Goal: Task Accomplishment & Management: Use online tool/utility

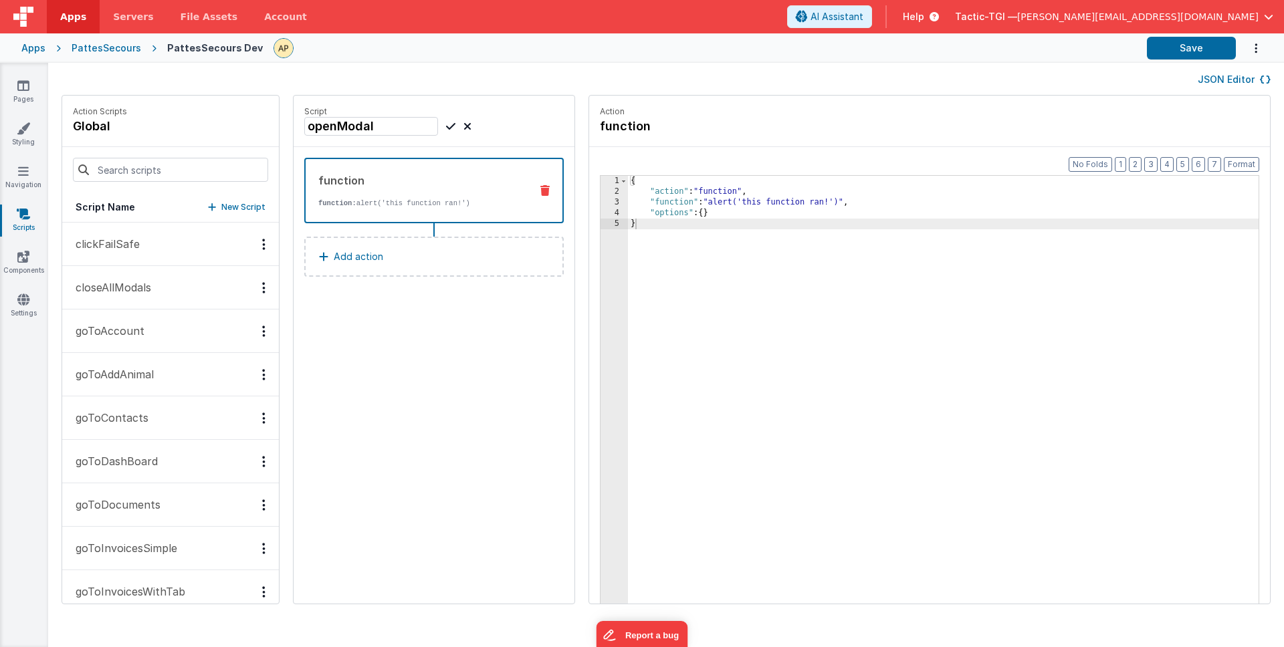
click at [540, 193] on icon at bounding box center [544, 190] width 9 height 11
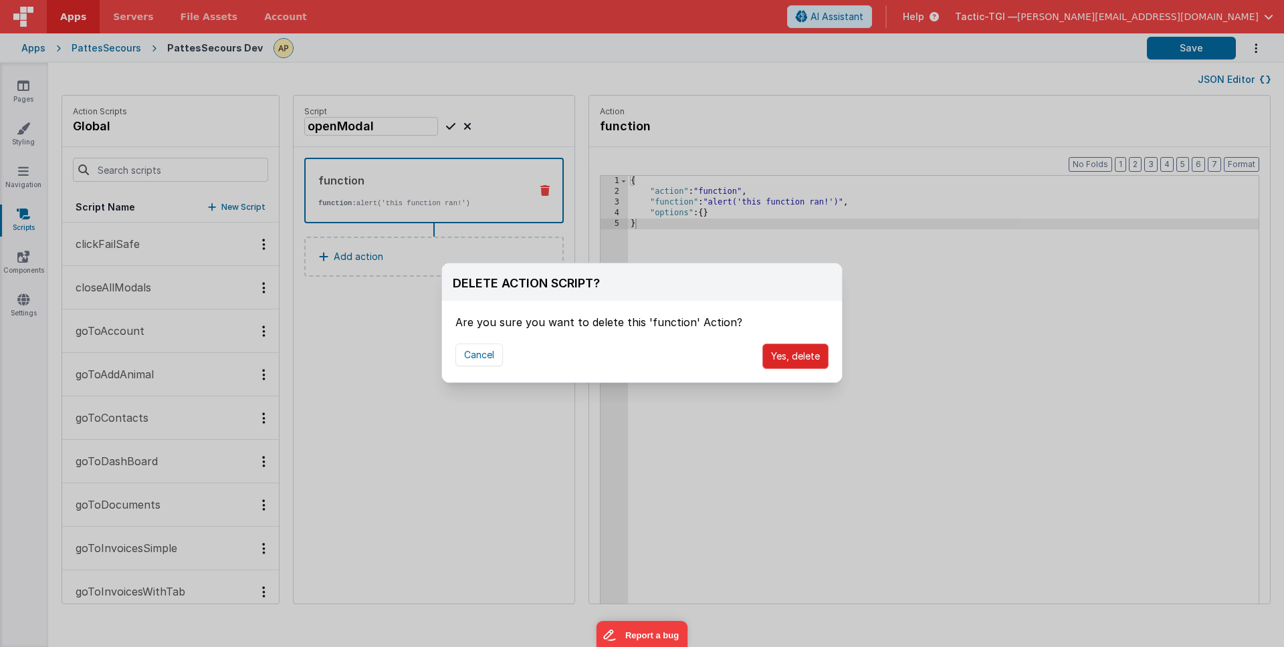
click at [812, 356] on button "Yes, delete" at bounding box center [795, 356] width 66 height 25
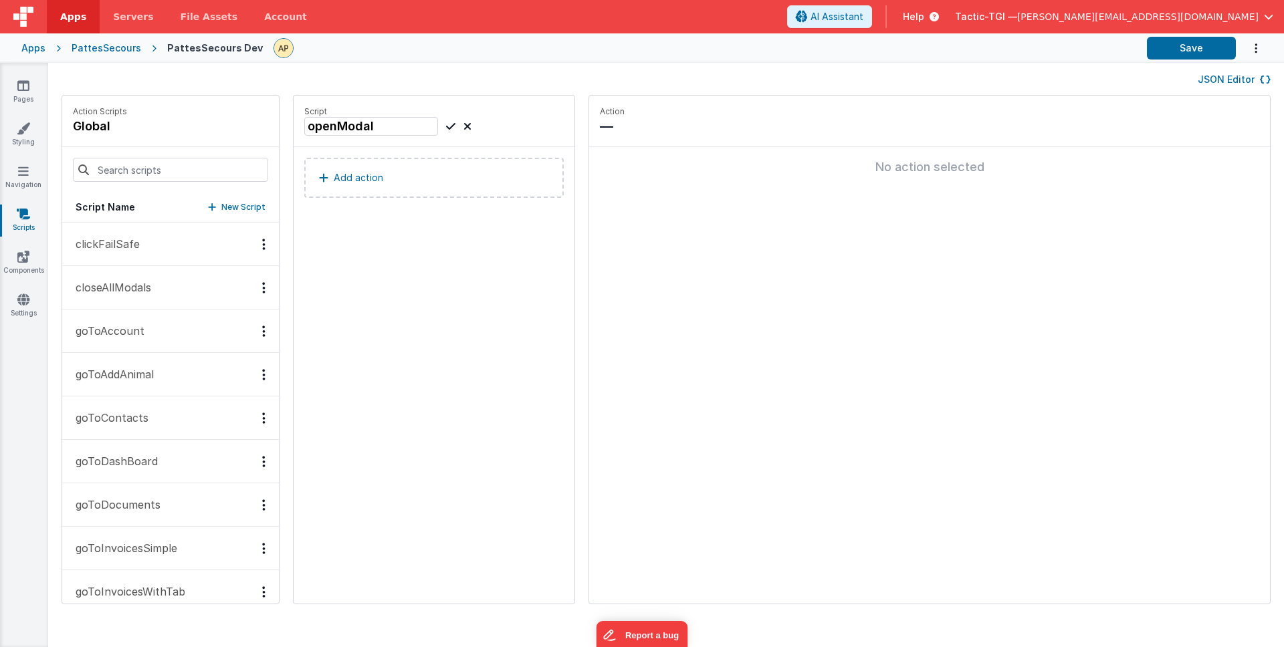
click at [523, 379] on div "Script openModal Add action" at bounding box center [433, 350] width 281 height 508
click at [463, 127] on icon at bounding box center [467, 126] width 8 height 16
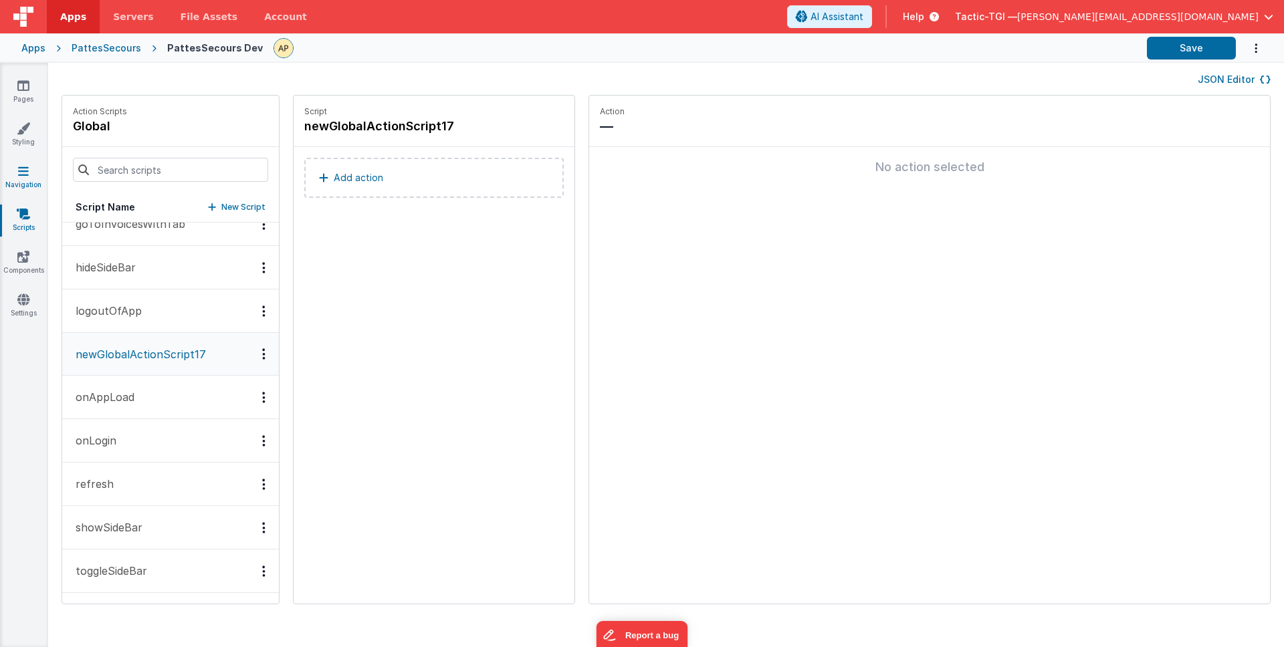
click at [27, 189] on link "Navigation" at bounding box center [23, 177] width 48 height 27
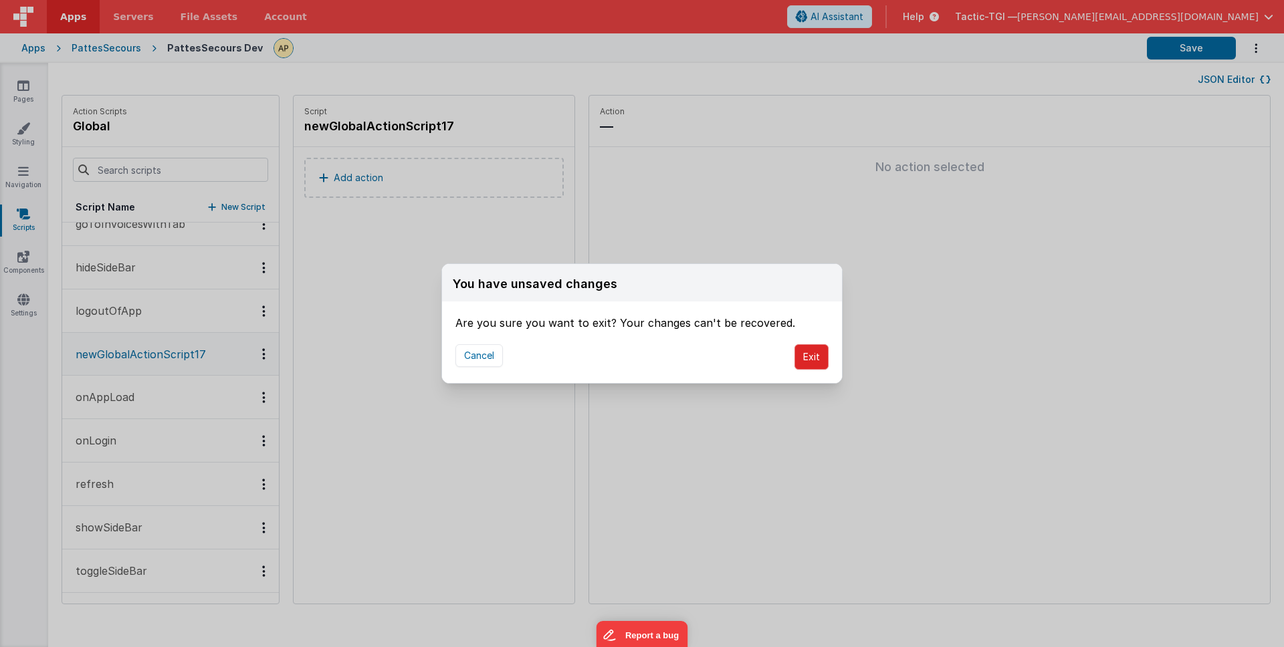
click at [808, 358] on button "Exit" at bounding box center [811, 356] width 34 height 25
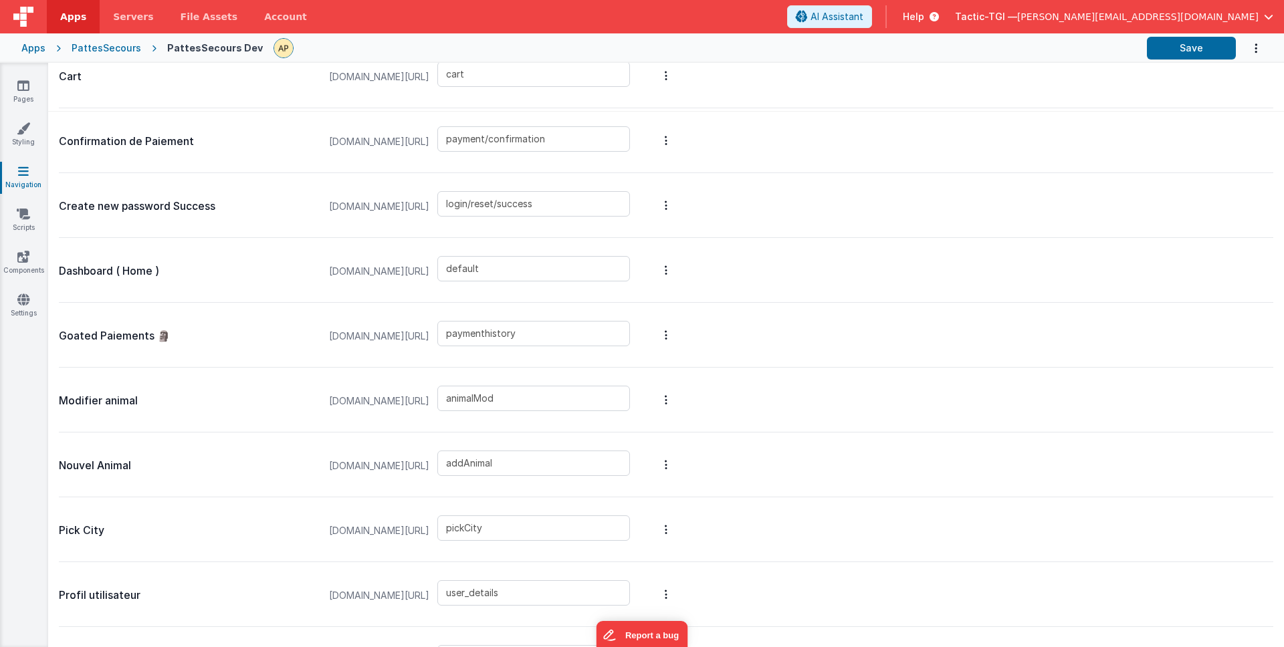
scroll to position [493, 0]
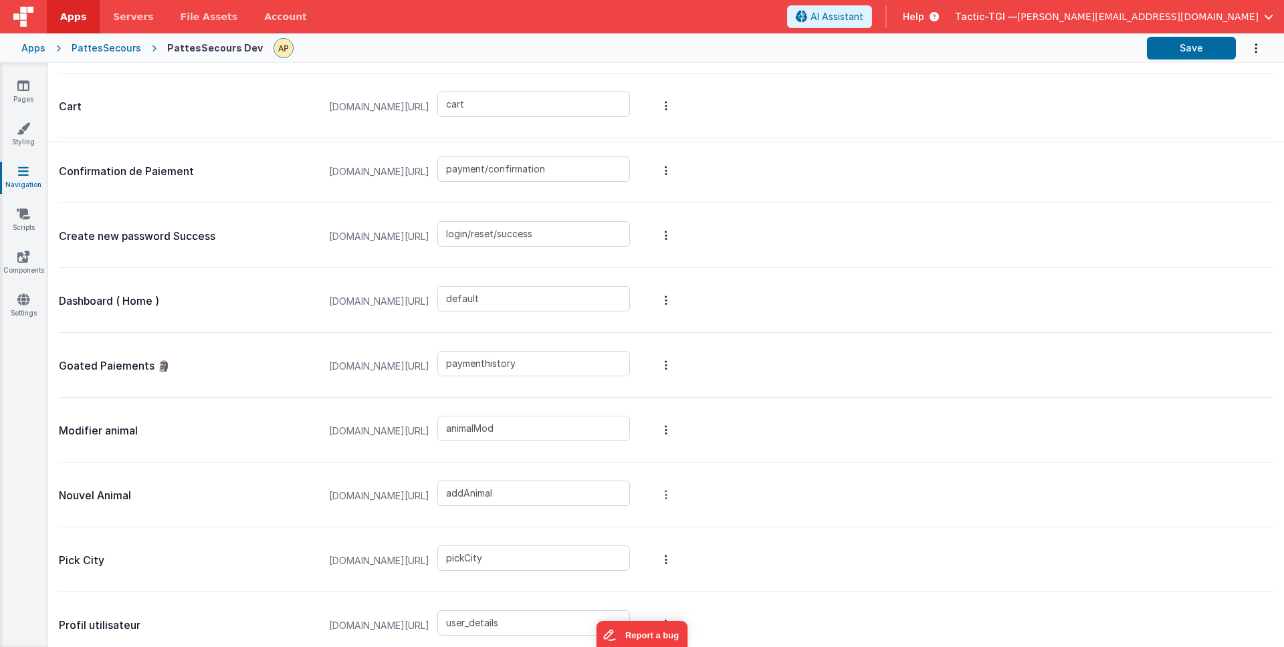
click at [634, 425] on link "Precache" at bounding box center [595, 422] width 116 height 24
click at [641, 397] on link "Edit Page" at bounding box center [595, 398] width 116 height 24
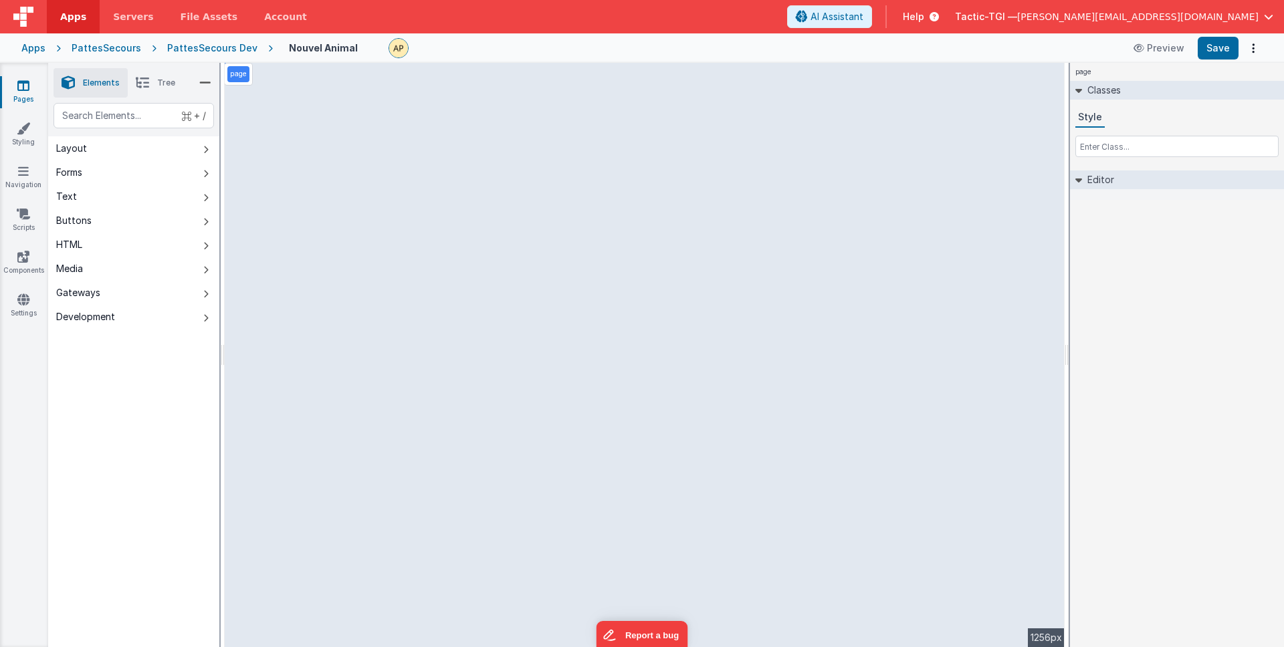
click at [92, 245] on button "HTML" at bounding box center [133, 245] width 171 height 24
click at [156, 84] on li "Tree" at bounding box center [155, 82] width 55 height 29
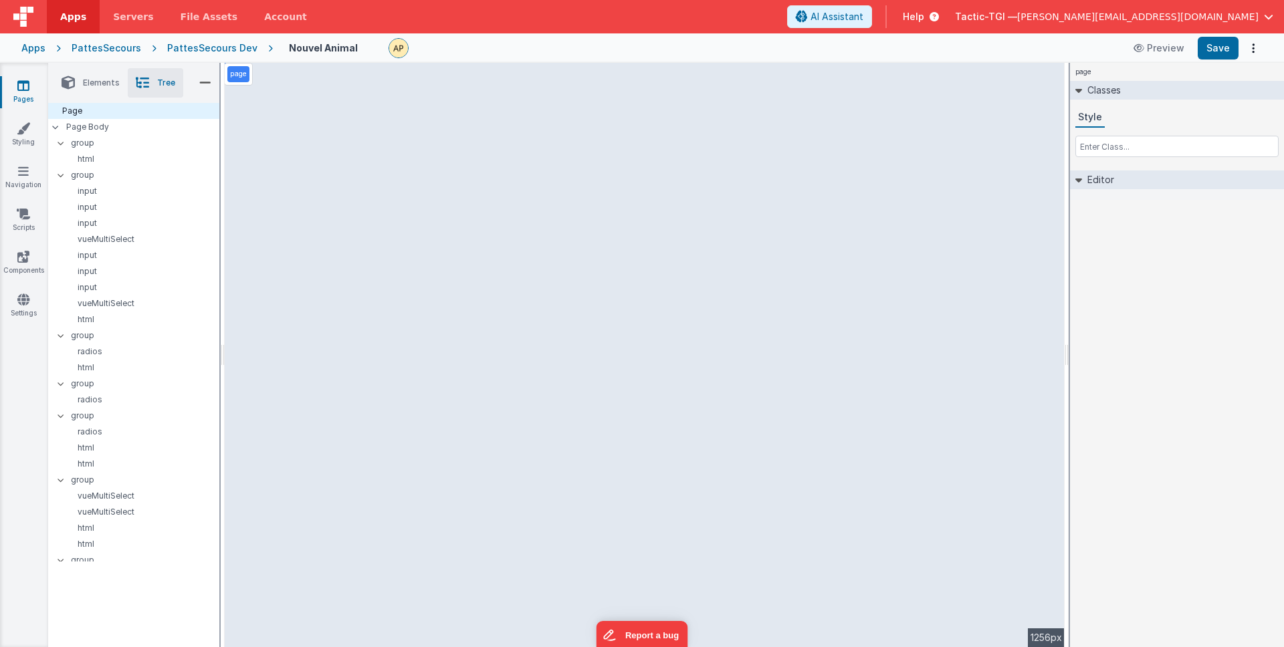
click at [77, 81] on li "Elements" at bounding box center [90, 82] width 74 height 29
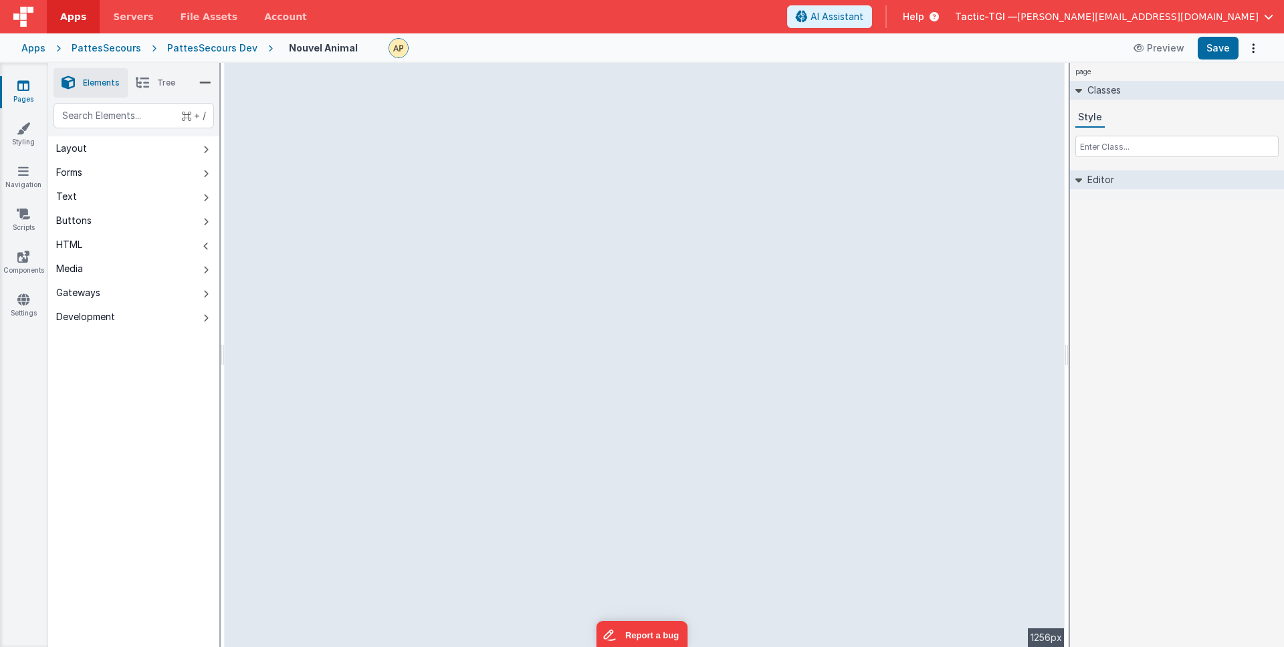
click at [84, 195] on button "Text" at bounding box center [133, 197] width 171 height 24
click at [84, 243] on button "HTML" at bounding box center [133, 245] width 171 height 24
click at [220, 51] on div "PattesSecours Dev" at bounding box center [212, 47] width 90 height 13
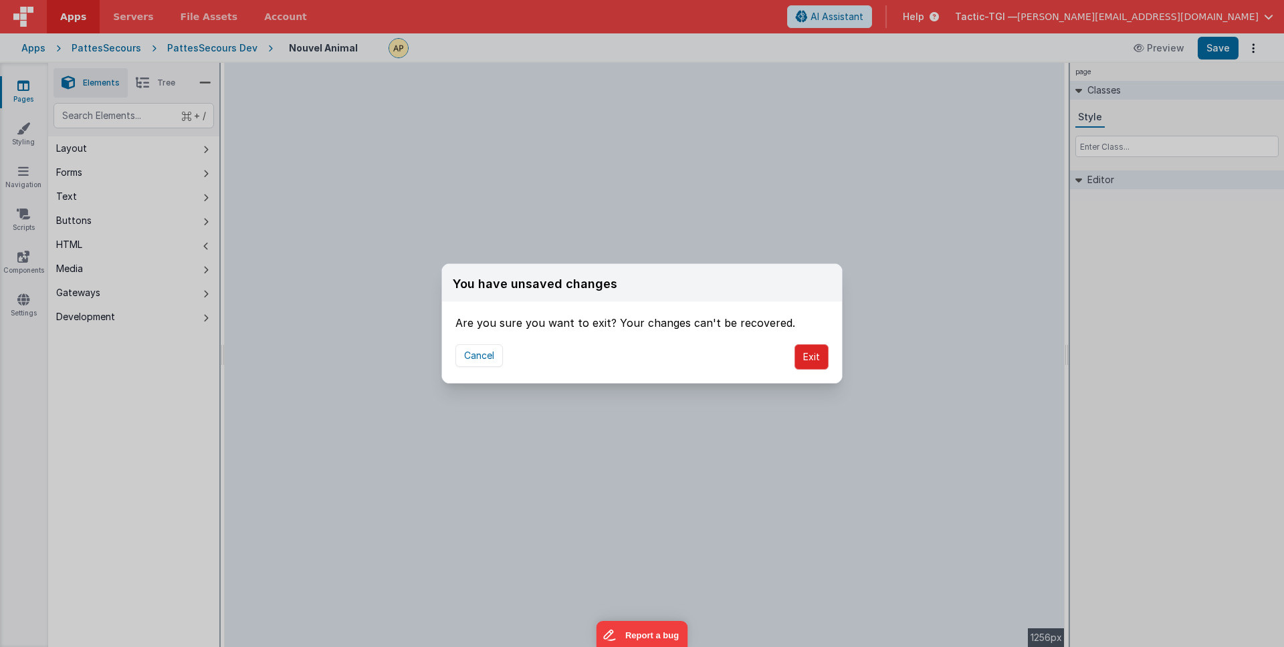
click at [816, 356] on button "Exit" at bounding box center [811, 356] width 34 height 25
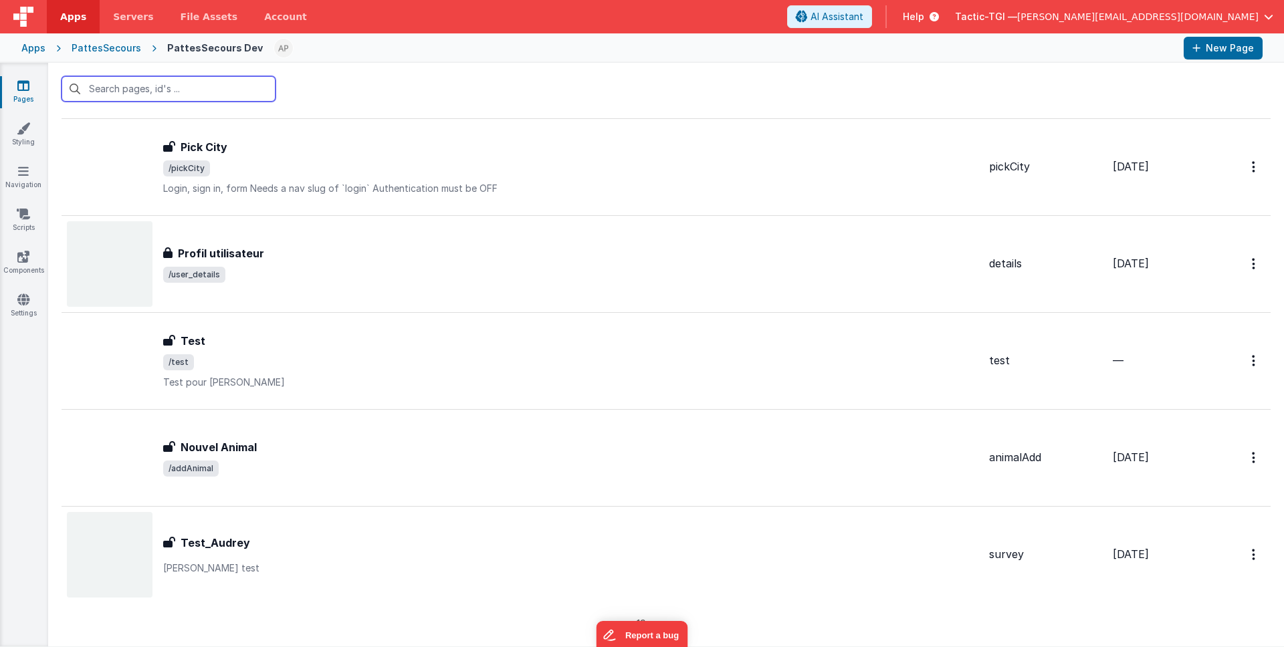
scroll to position [1403, 0]
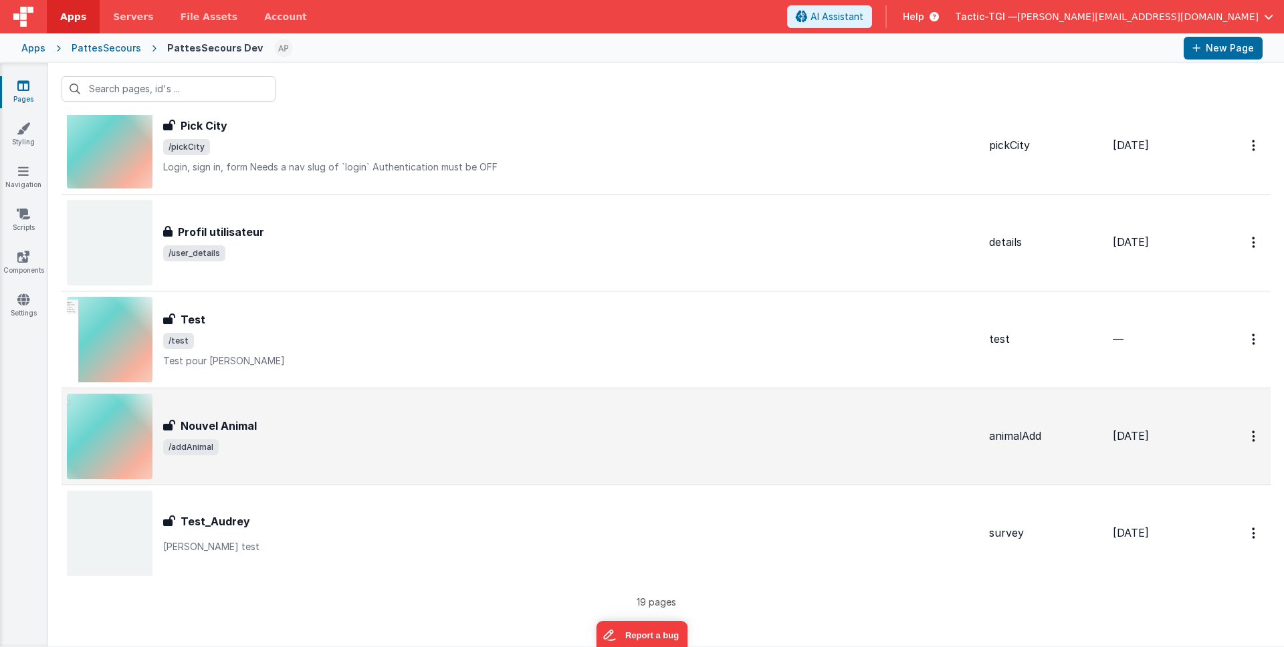
click at [773, 460] on div "Nouvel Animal Nouvel Animal /addAnimal" at bounding box center [522, 437] width 911 height 86
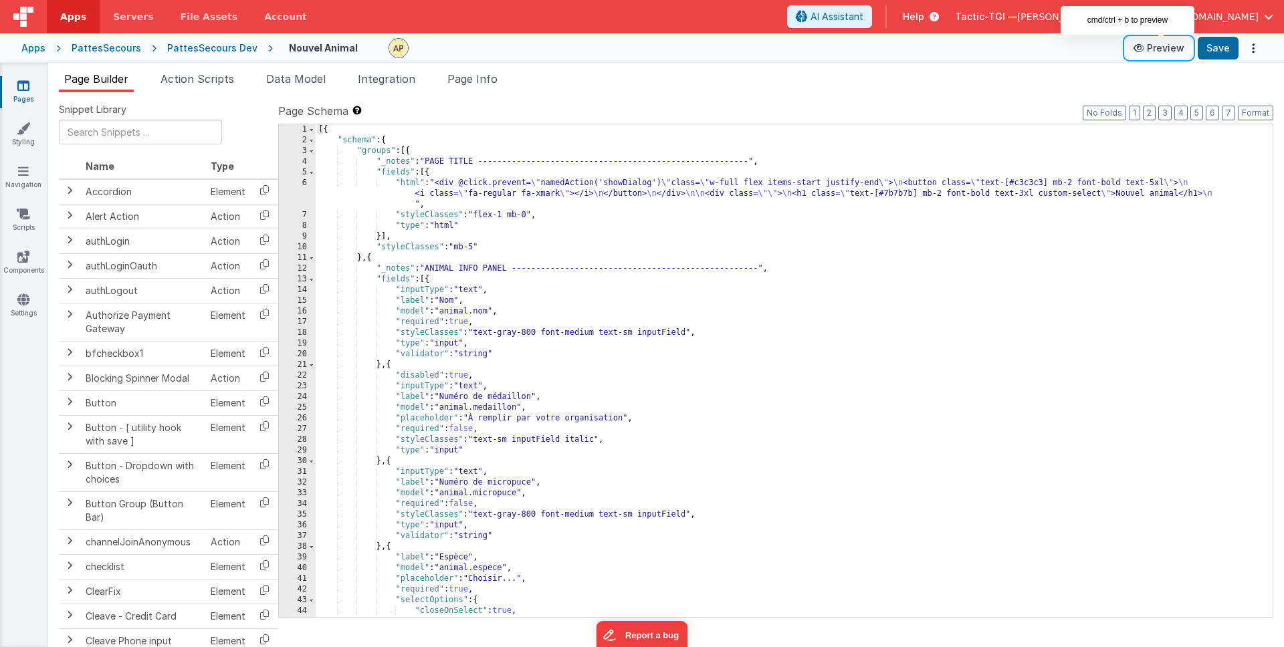
click at [1167, 48] on button "Preview" at bounding box center [1158, 47] width 67 height 21
click at [182, 76] on span "Action Scripts" at bounding box center [197, 78] width 74 height 13
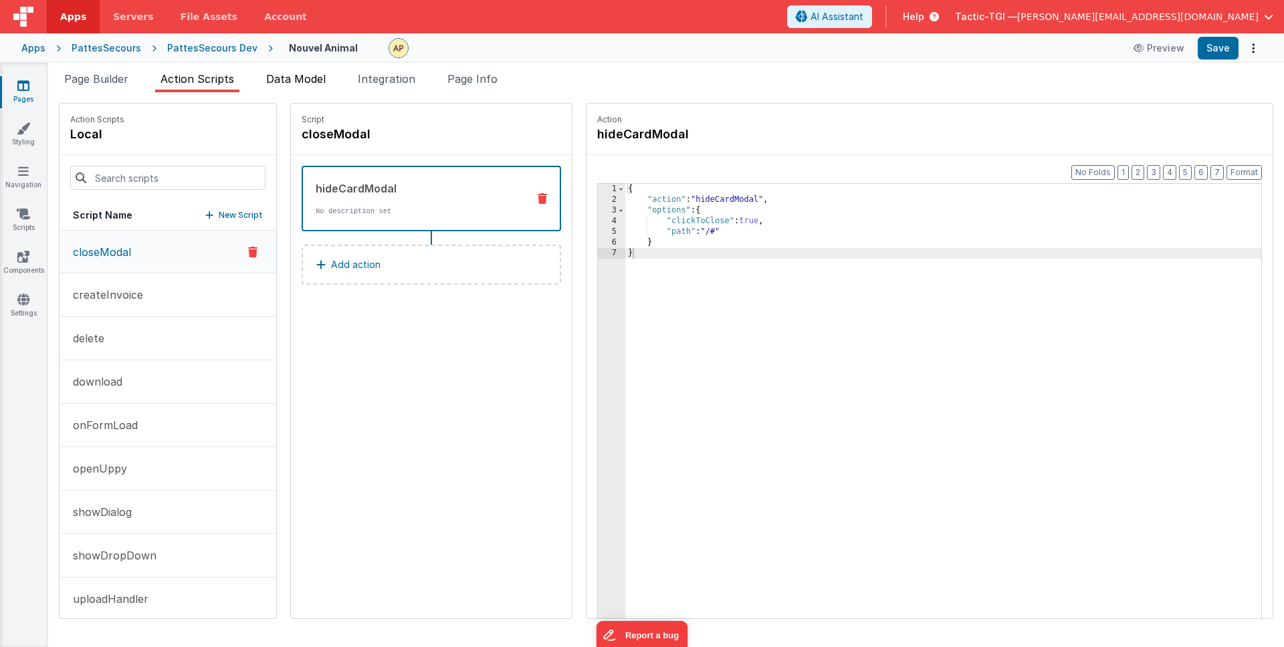
click at [312, 80] on span "Data Model" at bounding box center [296, 78] width 60 height 13
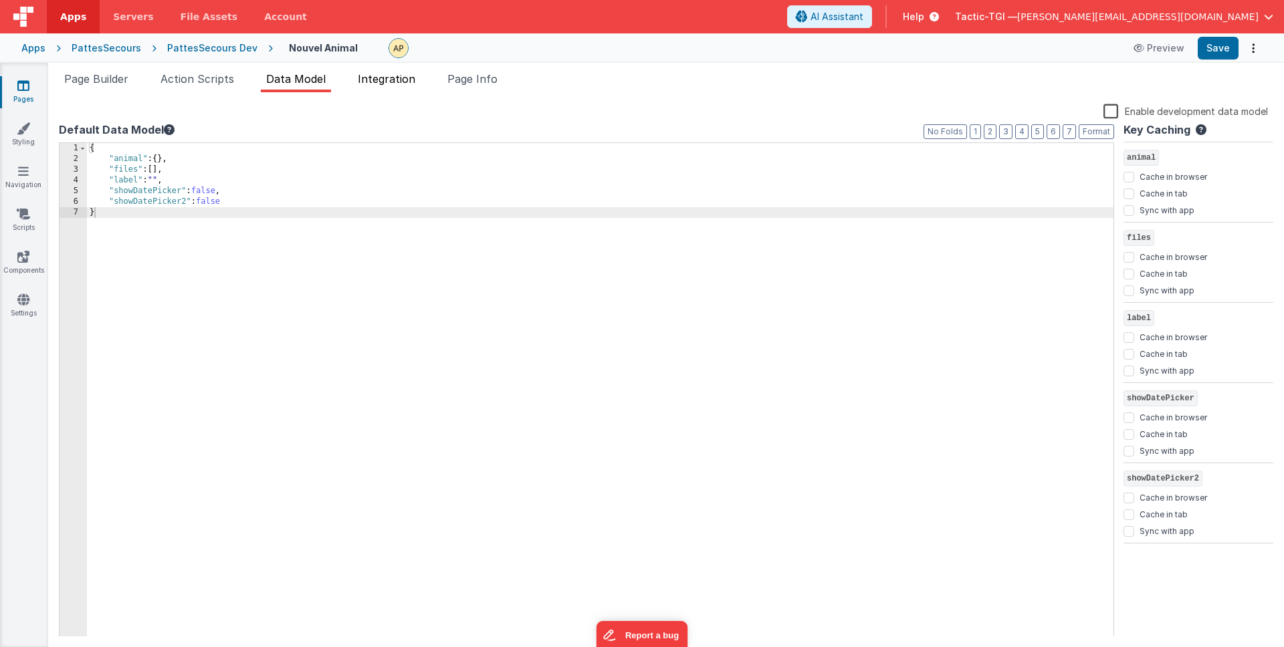
click at [392, 87] on li "Integration" at bounding box center [386, 81] width 68 height 21
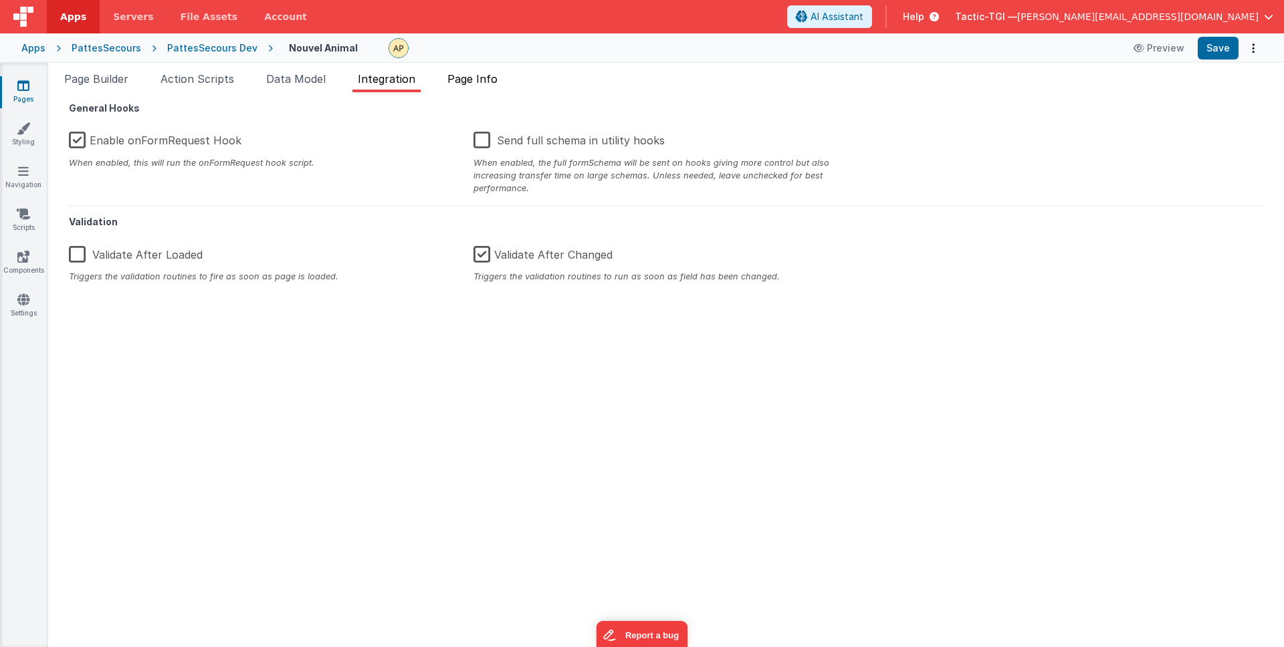
click at [481, 86] on li "Page Info" at bounding box center [472, 81] width 61 height 21
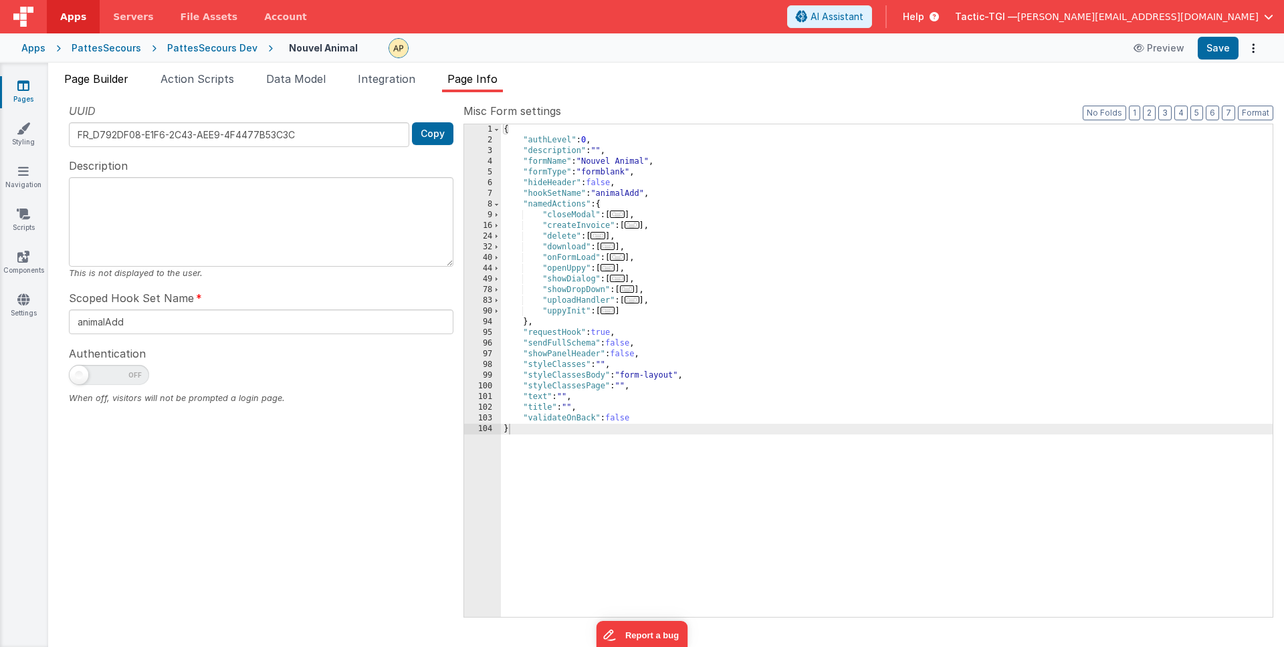
click at [118, 80] on span "Page Builder" at bounding box center [96, 78] width 64 height 13
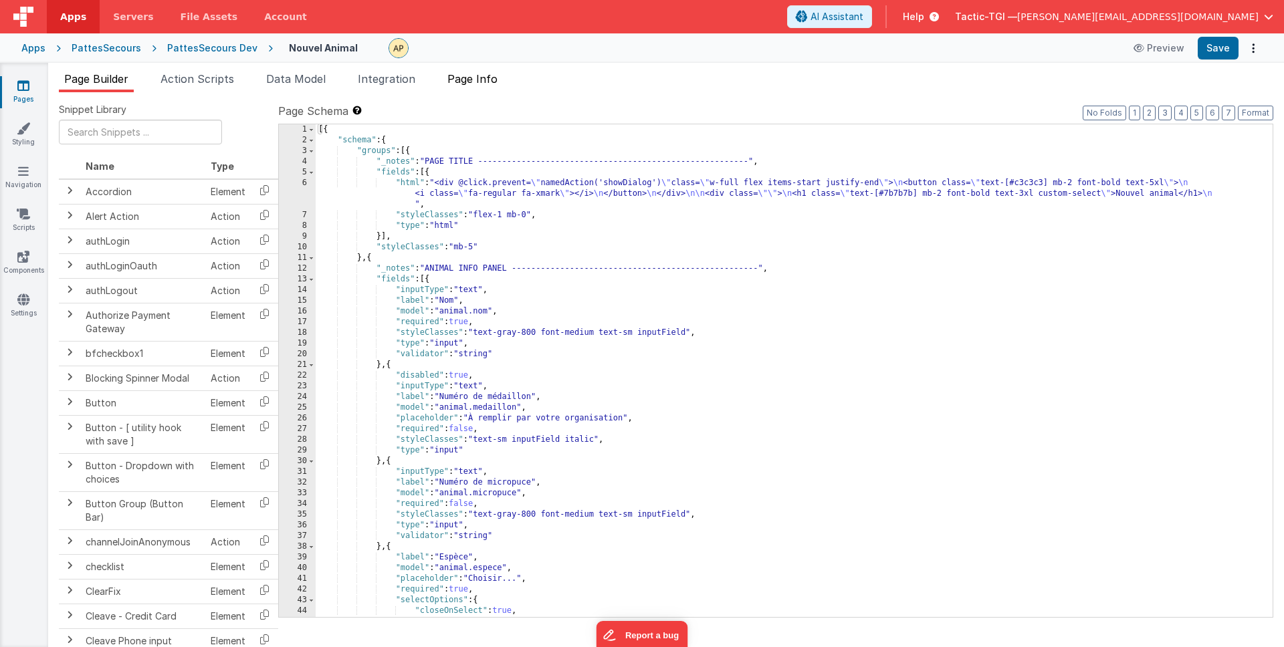
click at [483, 84] on span "Page Info" at bounding box center [472, 78] width 50 height 13
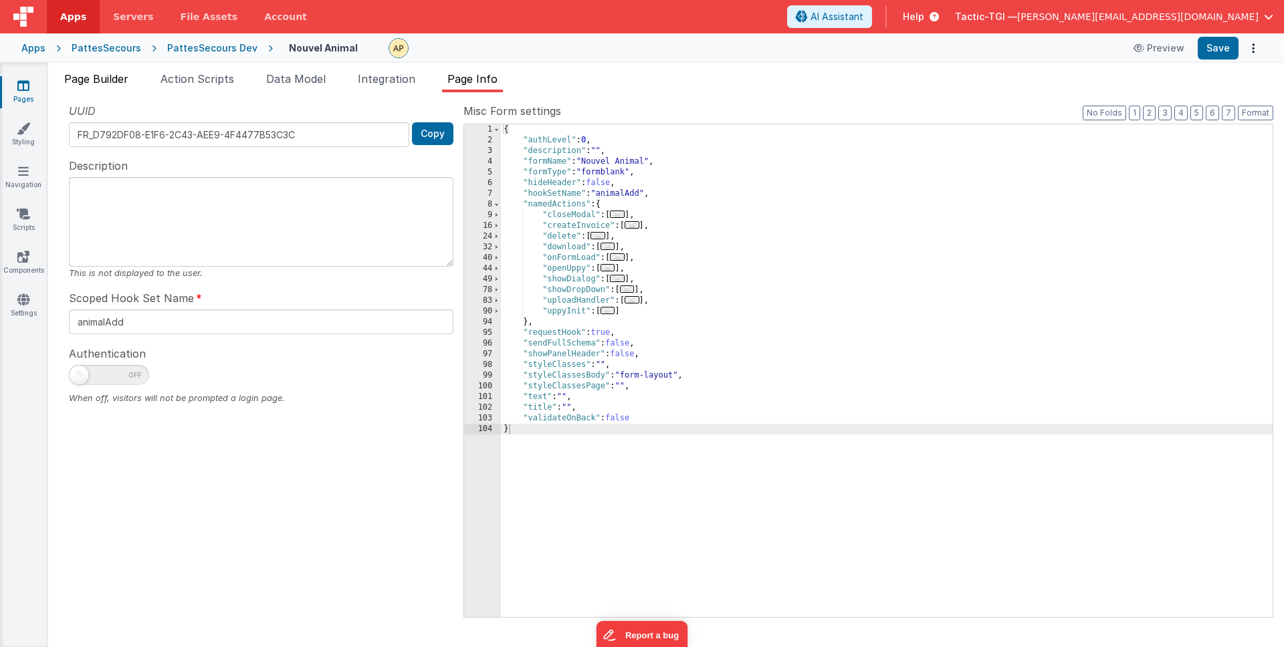
click at [100, 84] on span "Page Builder" at bounding box center [96, 78] width 64 height 13
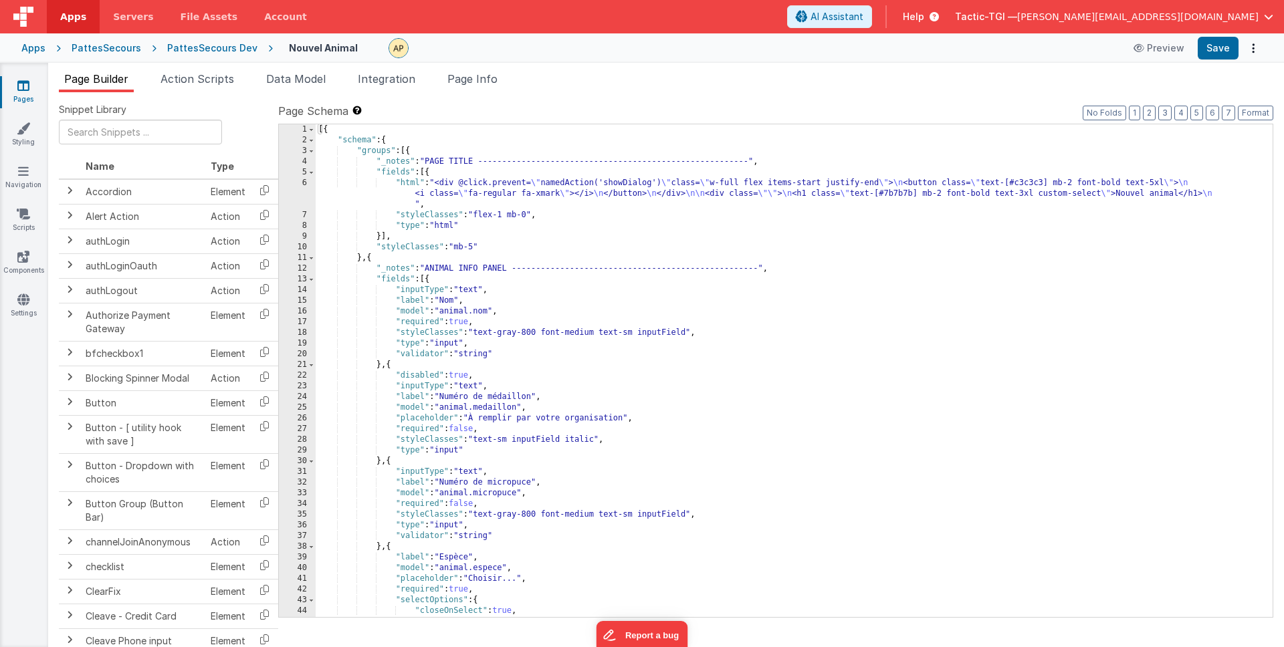
click at [434, 184] on div "[{ "schema" : { "groups" : [{ "_notes" : "PAGE TITLE --------------------------…" at bounding box center [789, 381] width 947 height 514
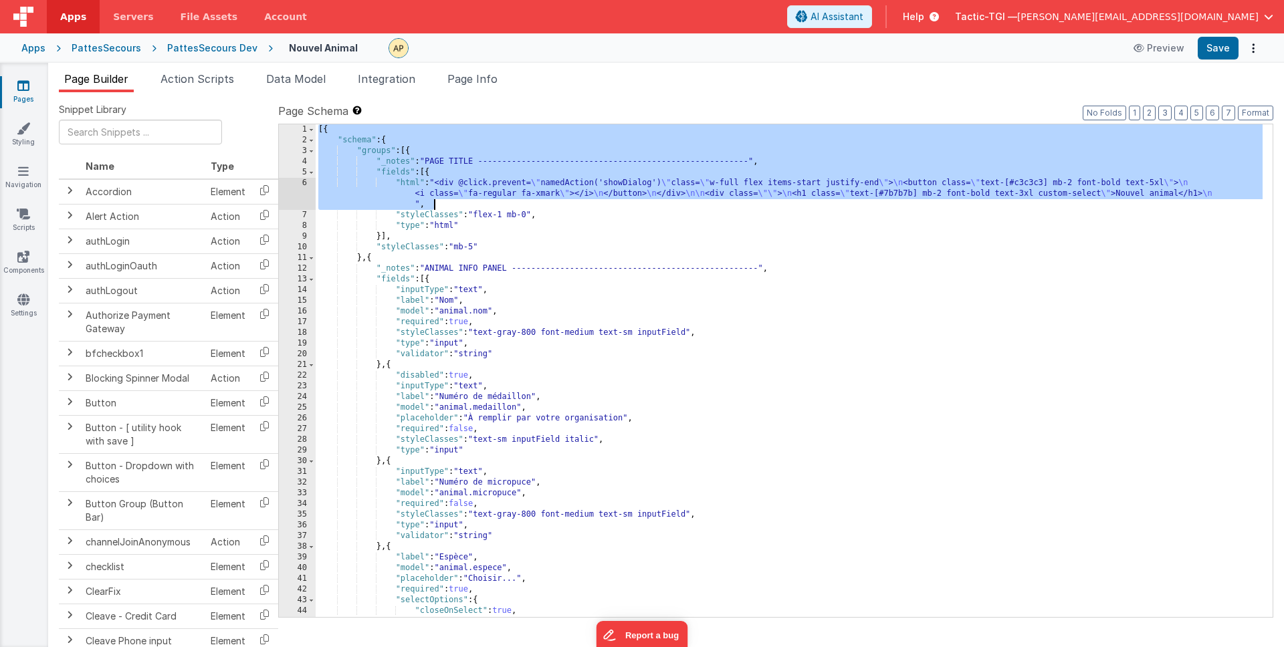
drag, startPoint x: 317, startPoint y: 130, endPoint x: 450, endPoint y: 204, distance: 152.0
click at [450, 204] on div "[{ "schema" : { "groups" : [{ "_notes" : "PAGE TITLE --------------------------…" at bounding box center [789, 381] width 947 height 514
click at [574, 226] on div "[{ "schema" : { "groups" : [{ "_notes" : "PAGE TITLE --------------------------…" at bounding box center [789, 381] width 947 height 514
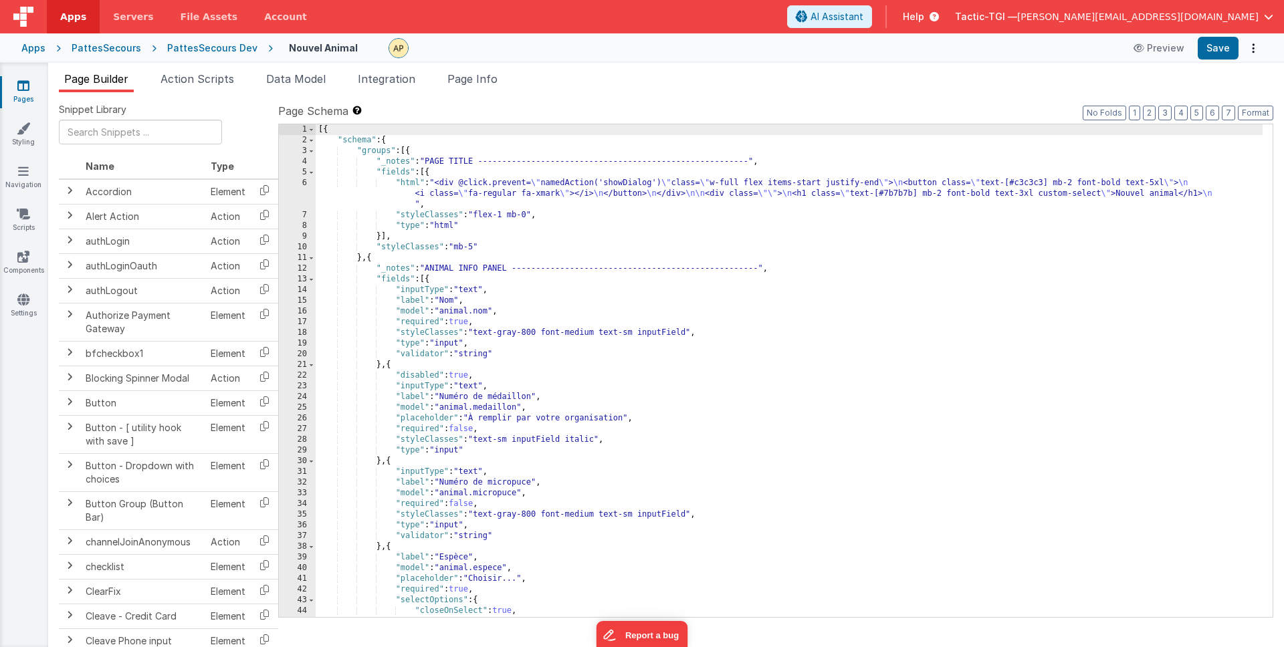
click at [317, 132] on div "[{ "schema" : { "groups" : [{ "_notes" : "PAGE TITLE --------------------------…" at bounding box center [789, 381] width 947 height 514
click at [458, 77] on span "Page Info" at bounding box center [472, 78] width 50 height 13
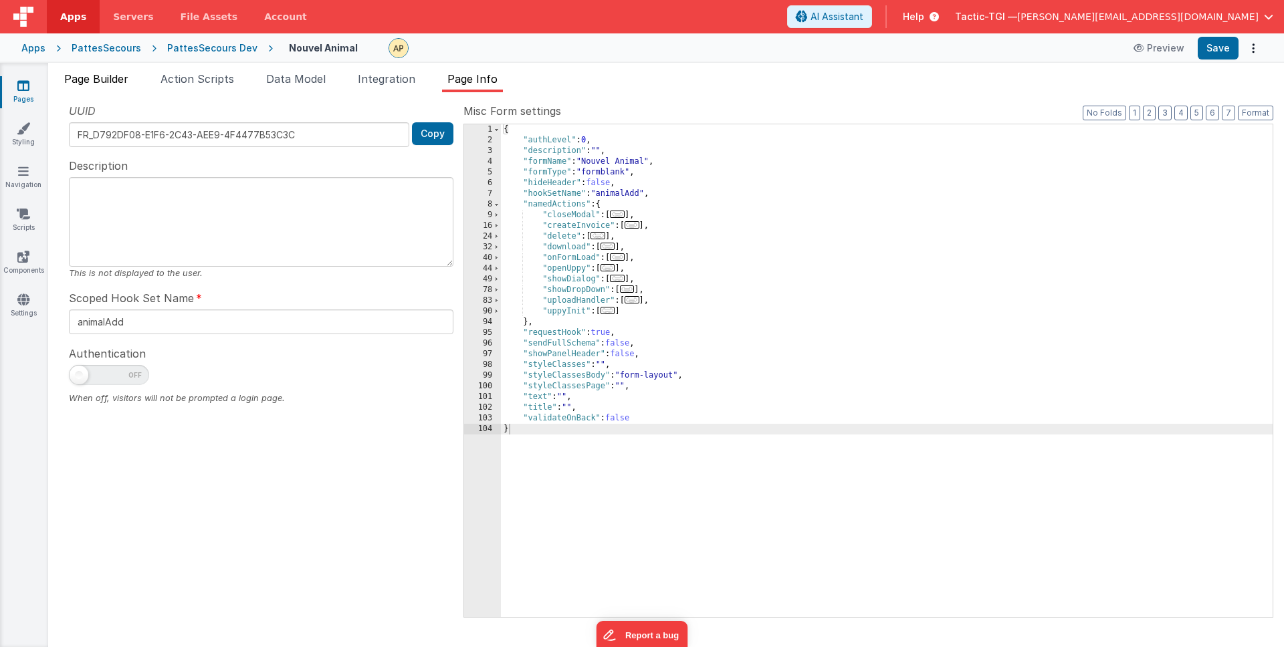
click at [107, 86] on li "Page Builder" at bounding box center [96, 81] width 75 height 21
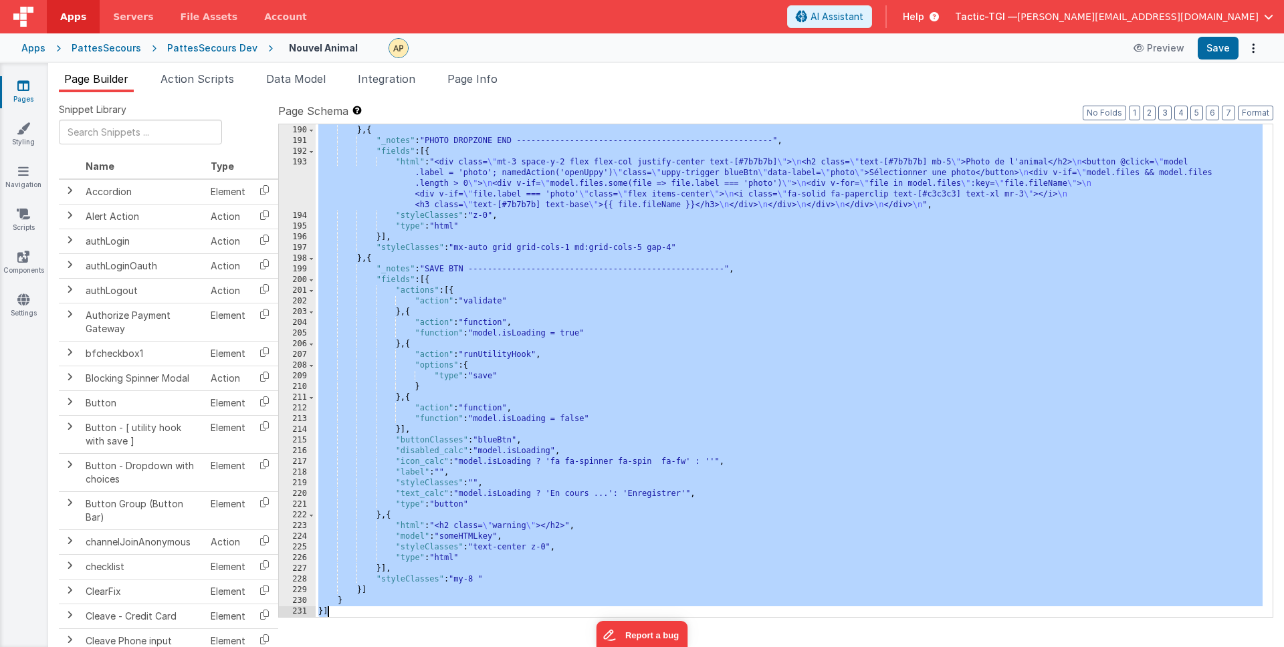
scroll to position [2374, 0]
drag, startPoint x: 318, startPoint y: 129, endPoint x: 751, endPoint y: 646, distance: 674.9
click at [751, 646] on div "Snippet Library Name Type Accordion Element Alert Action Action authLogin Actio…" at bounding box center [666, 380] width 1214 height 555
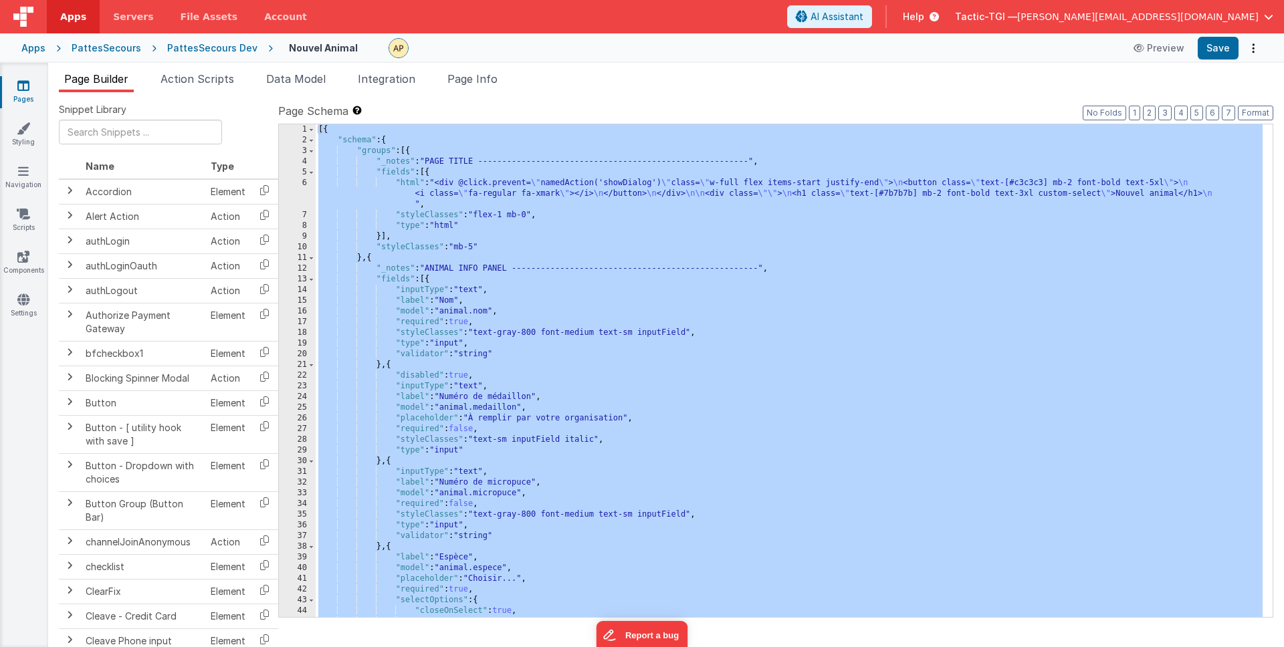
scroll to position [0, 0]
click at [481, 139] on div "[{ "schema" : { "groups" : [{ "_notes" : "PAGE TITLE --------------------------…" at bounding box center [789, 381] width 947 height 514
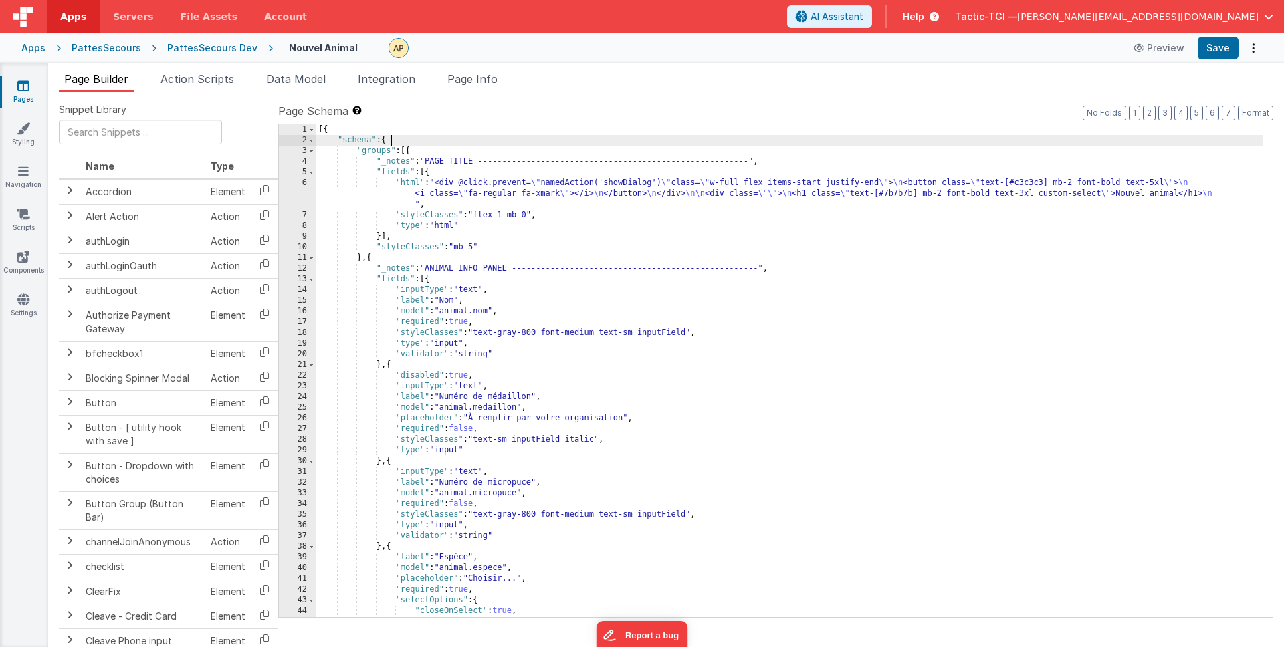
click at [613, 315] on div "[{ "schema" : { "groups" : [{ "_notes" : "PAGE TITLE --------------------------…" at bounding box center [789, 381] width 947 height 514
click at [393, 149] on div "[{ "schema" : { "groups" : [{ "_notes" : "PAGE TITLE --------------------------…" at bounding box center [789, 381] width 947 height 514
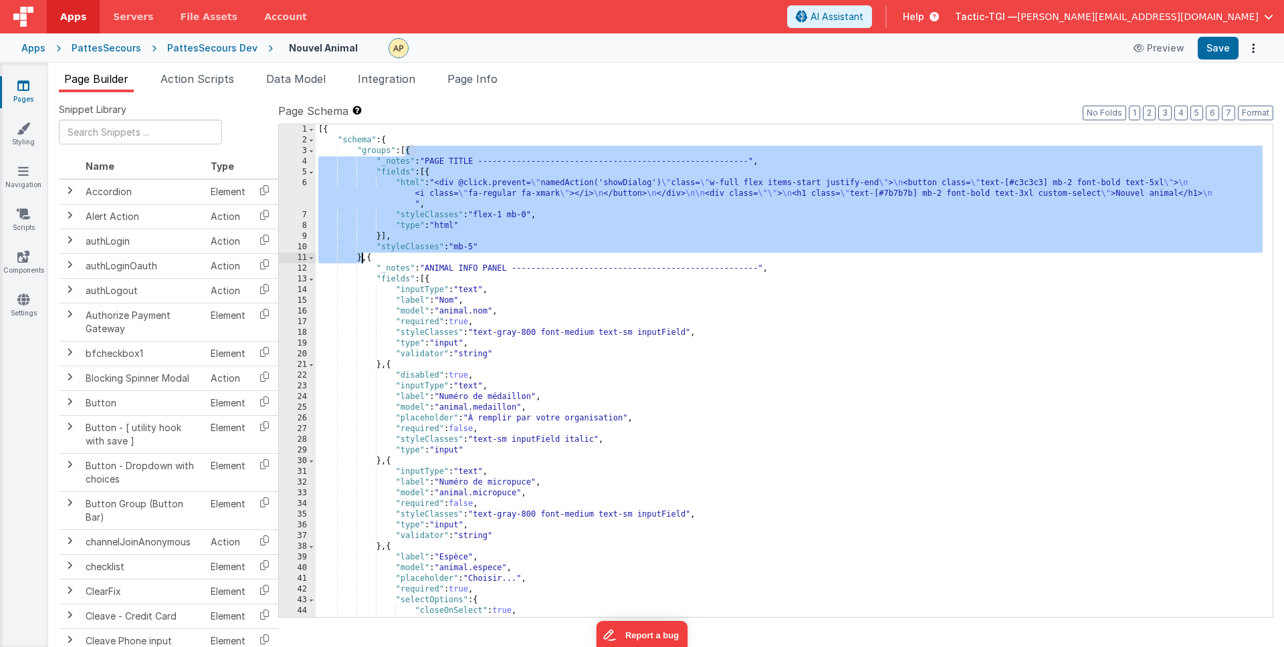
drag, startPoint x: 406, startPoint y: 152, endPoint x: 364, endPoint y: 260, distance: 115.8
click at [364, 260] on div "[{ "schema" : { "groups" : [{ "_notes" : "PAGE TITLE --------------------------…" at bounding box center [789, 381] width 947 height 514
click at [406, 153] on div "[{ "schema" : { "groups" : [{ "_notes" : "PAGE TITLE --------------------------…" at bounding box center [789, 381] width 947 height 514
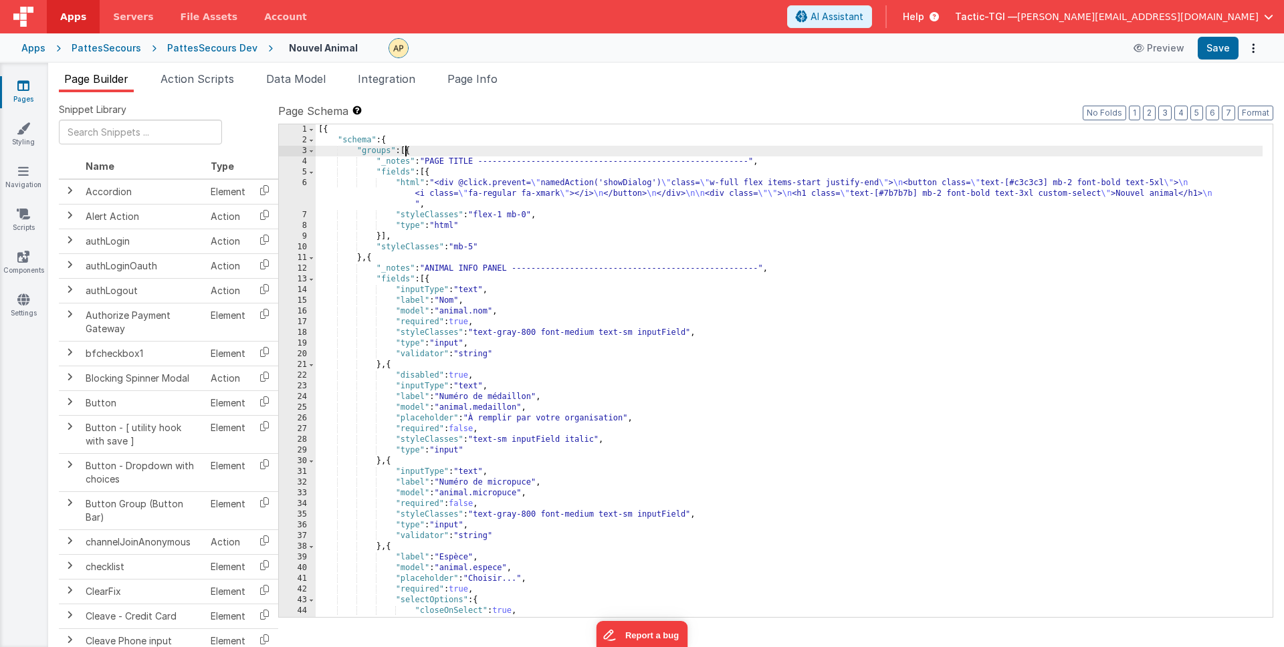
click at [408, 152] on div "[{ "schema" : { "groups" : [{ "_notes" : "PAGE TITLE --------------------------…" at bounding box center [789, 381] width 947 height 514
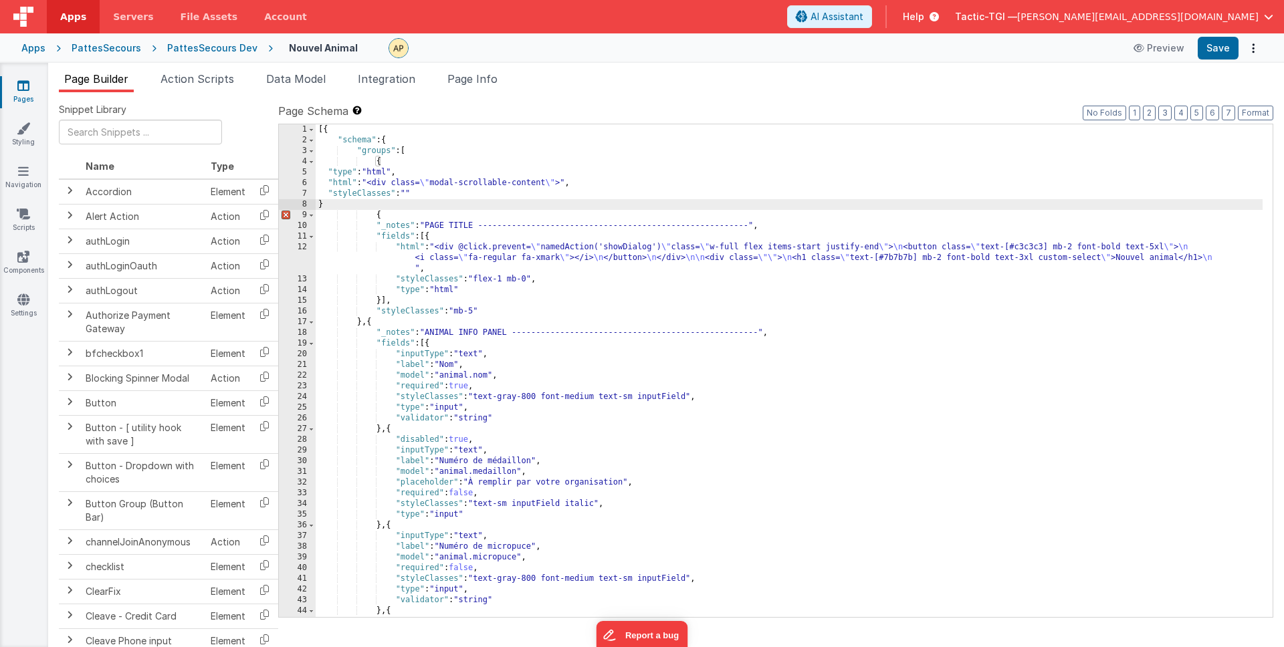
click at [329, 175] on div "[{ "schema" : { "groups" : [ { "type" : "html" , "html" : "<div class= \" modal…" at bounding box center [789, 381] width 947 height 514
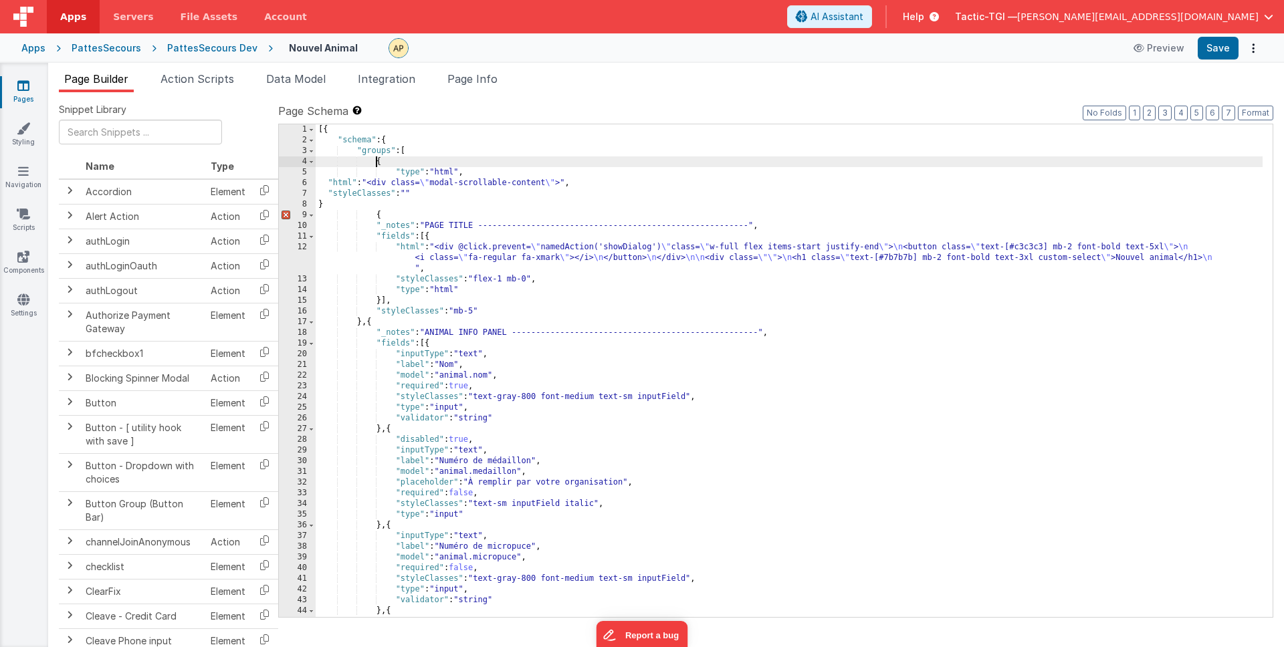
click at [376, 162] on div "[{ "schema" : { "groups" : [ { "type" : "html" , "html" : "<div class= \" modal…" at bounding box center [789, 381] width 947 height 514
click at [400, 172] on div "[{ "schema" : { "groups" : [ { "type" : "html" , "html" : "<div class= \" modal…" at bounding box center [789, 381] width 947 height 514
click at [329, 182] on div "[{ "schema" : { "groups" : [ { "type" : "html" , "html" : "<div class= \" modal…" at bounding box center [789, 381] width 947 height 514
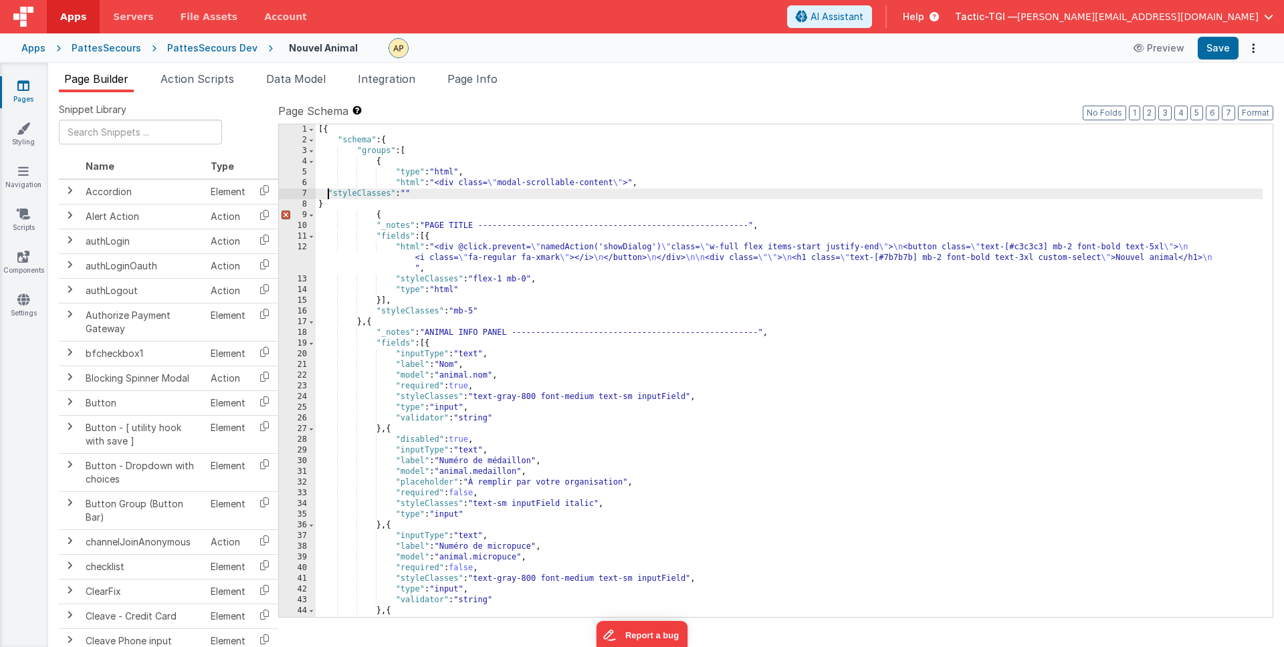
click at [328, 191] on div "[{ "schema" : { "groups" : [ { "type" : "html" , "html" : "<div class= \" modal…" at bounding box center [789, 381] width 947 height 514
click at [318, 203] on div "[{ "schema" : { "groups" : [ { "type" : "html" , "html" : "<div class= \" modal…" at bounding box center [789, 381] width 947 height 514
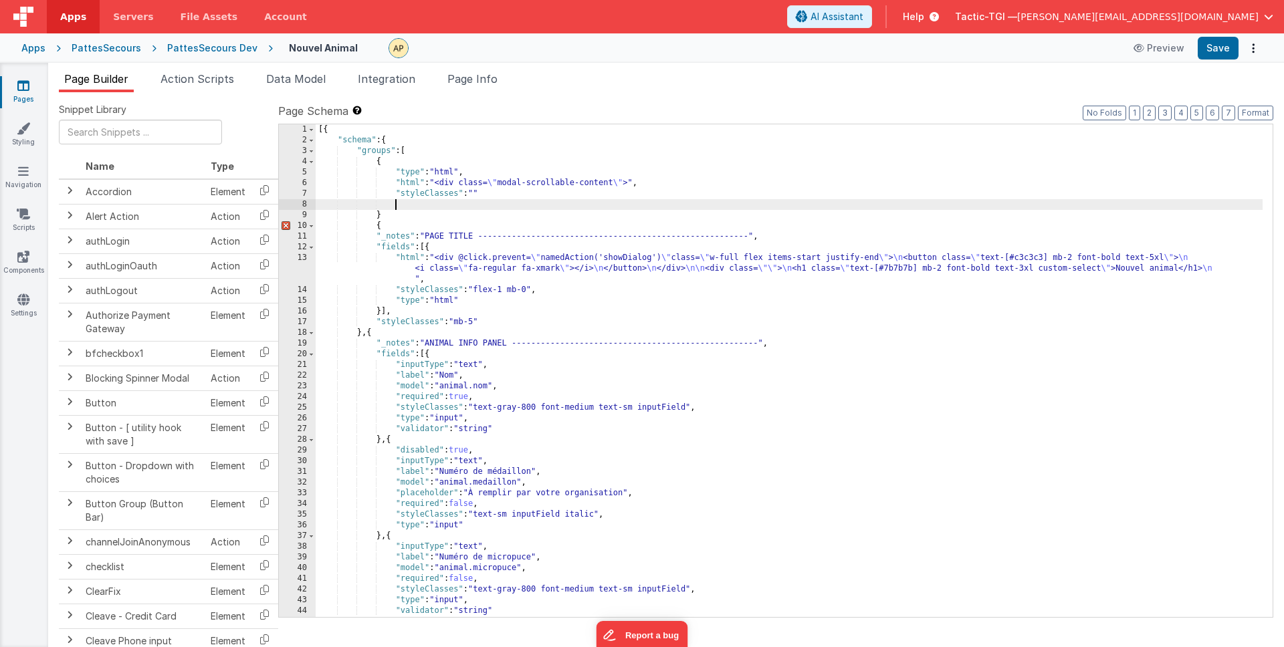
click at [376, 227] on div "[{ "schema" : { "groups" : [ { "type" : "html" , "html" : "<div class= \" modal…" at bounding box center [789, 381] width 947 height 514
click at [639, 209] on div "[{ "schema" : { "groups" : [ { "type" : "html" , "html" : "<div class= \" modal…" at bounding box center [789, 381] width 947 height 514
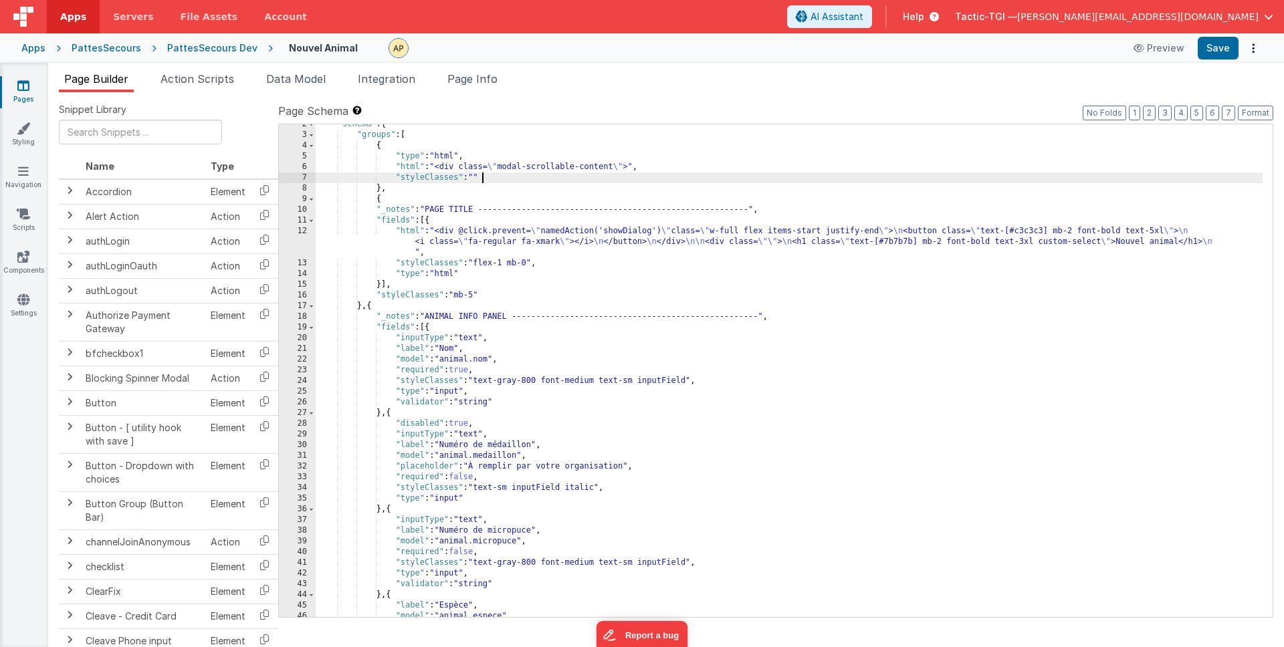
scroll to position [12, 0]
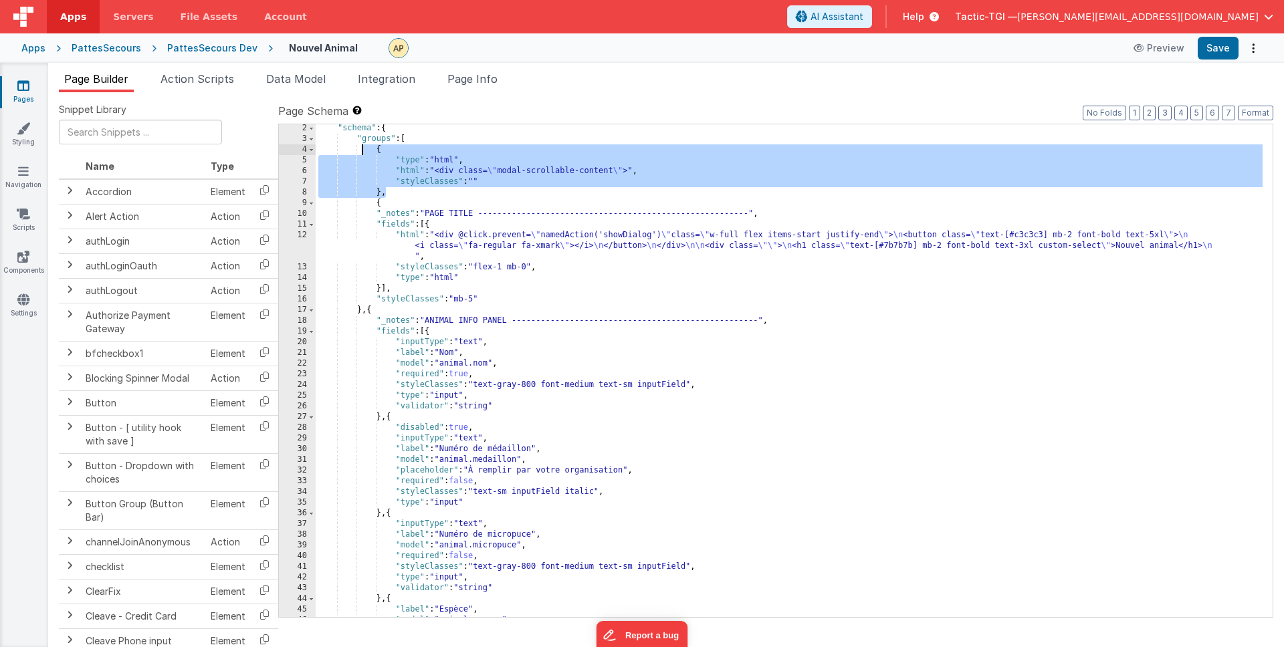
drag, startPoint x: 388, startPoint y: 192, endPoint x: 364, endPoint y: 148, distance: 50.0
click at [364, 148] on div ""schema" : { "groups" : [ { "type" : "html" , "html" : "<div class= \" modal-sc…" at bounding box center [789, 380] width 947 height 514
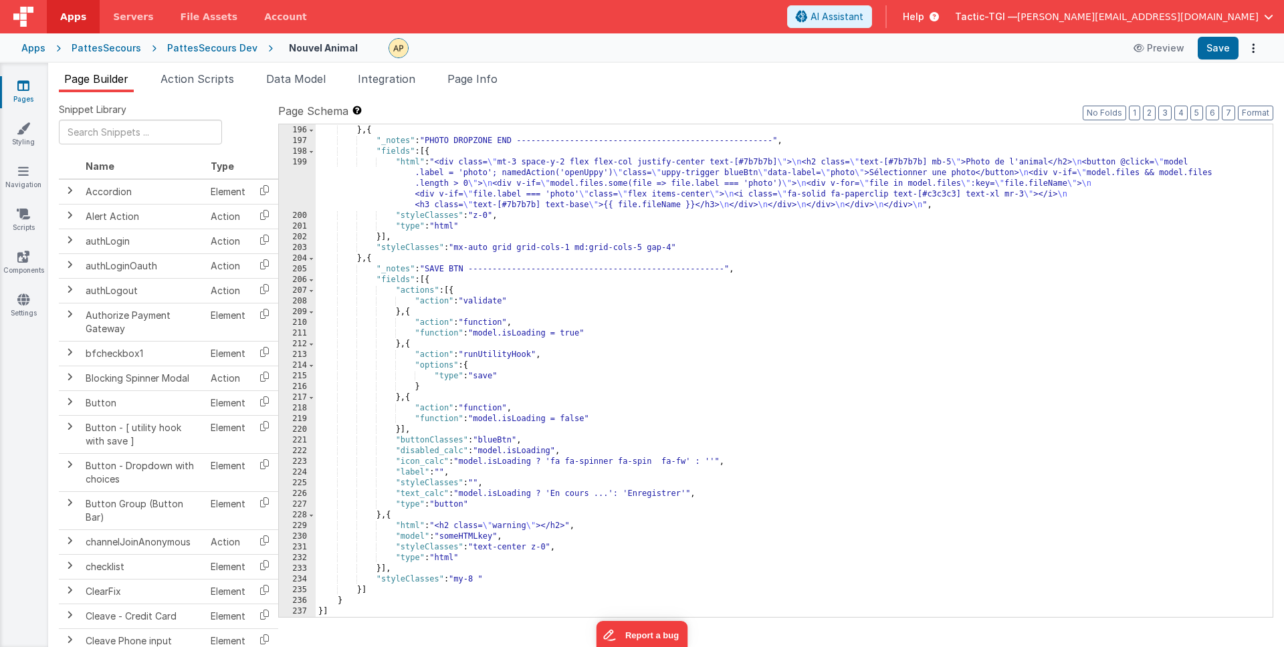
scroll to position [2438, 0]
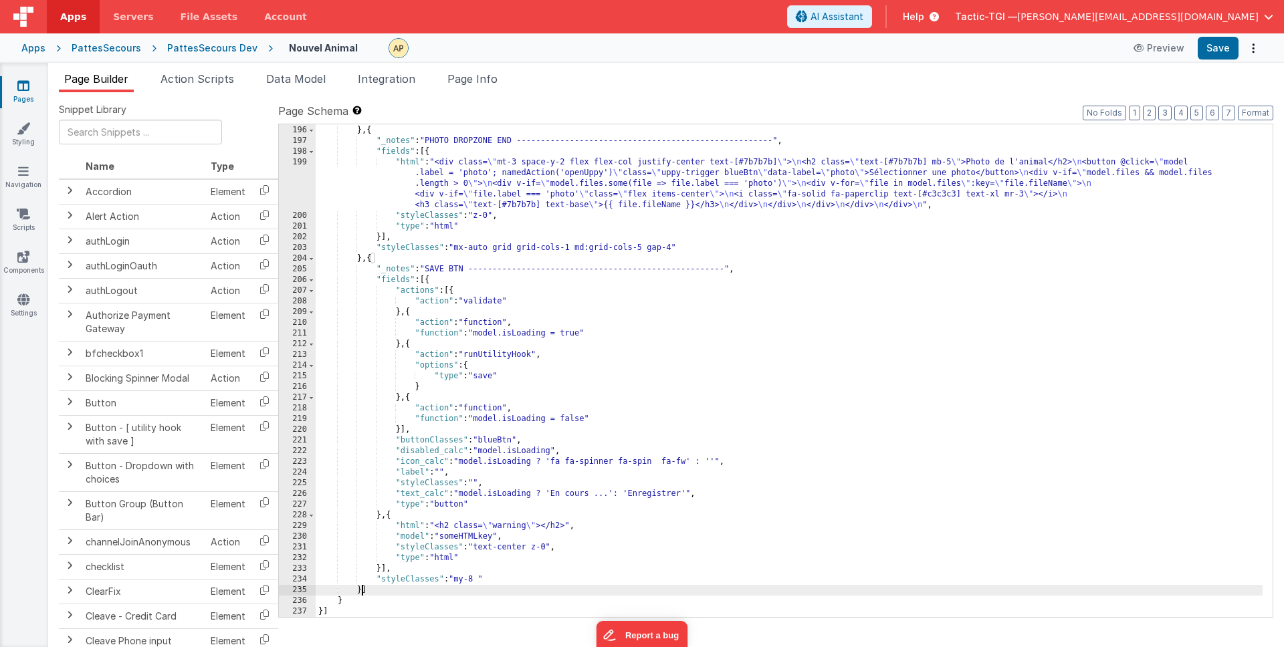
drag, startPoint x: 363, startPoint y: 591, endPoint x: 399, endPoint y: 595, distance: 36.3
click at [364, 591] on div ""styleClasses" : "mx-auto grid grid-cols-1 md:grid-cols-5 gap-4" } , { "_notes"…" at bounding box center [789, 371] width 947 height 514
drag, startPoint x: 361, startPoint y: 589, endPoint x: 404, endPoint y: 596, distance: 44.0
click at [364, 590] on div ""styleClasses" : "mx-auto grid grid-cols-1 md:grid-cols-5 gap-4" } , { "_notes"…" at bounding box center [789, 371] width 947 height 514
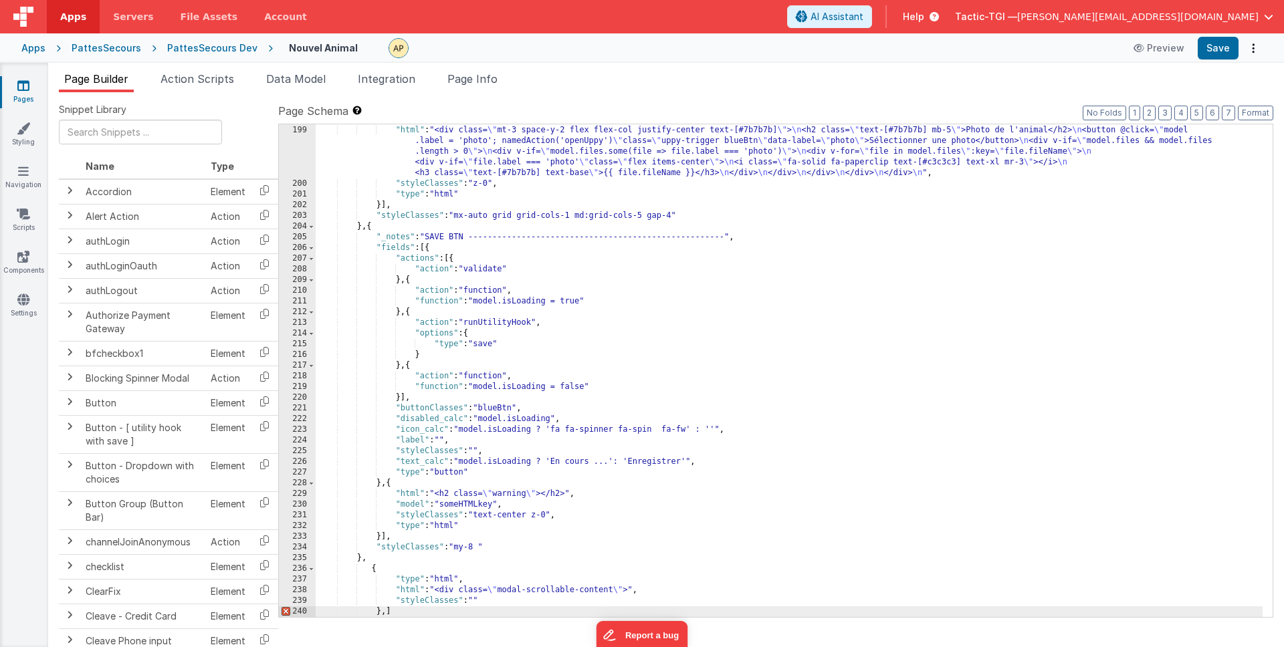
scroll to position [2492, 0]
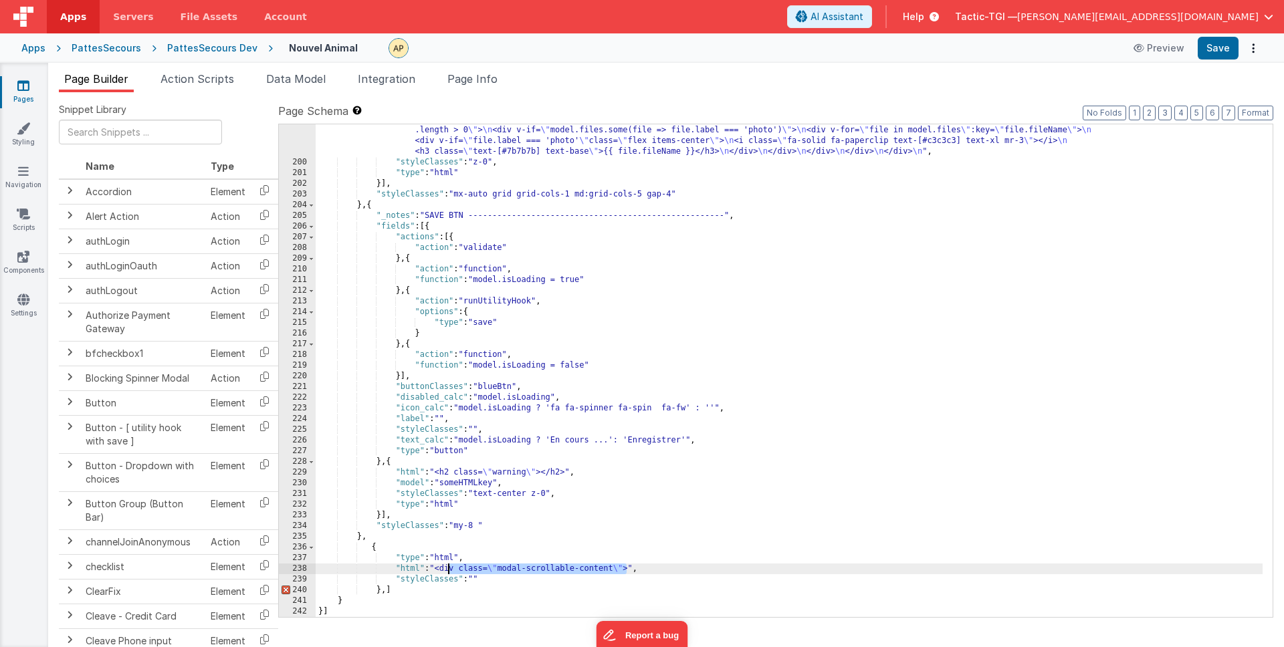
drag, startPoint x: 626, startPoint y: 566, endPoint x: 448, endPoint y: 566, distance: 177.8
click at [448, 566] on div ""html" : "<div class= \" mt-3 space-y-2 flex flex-col justify-center text-[#7b7…" at bounding box center [789, 382] width 947 height 557
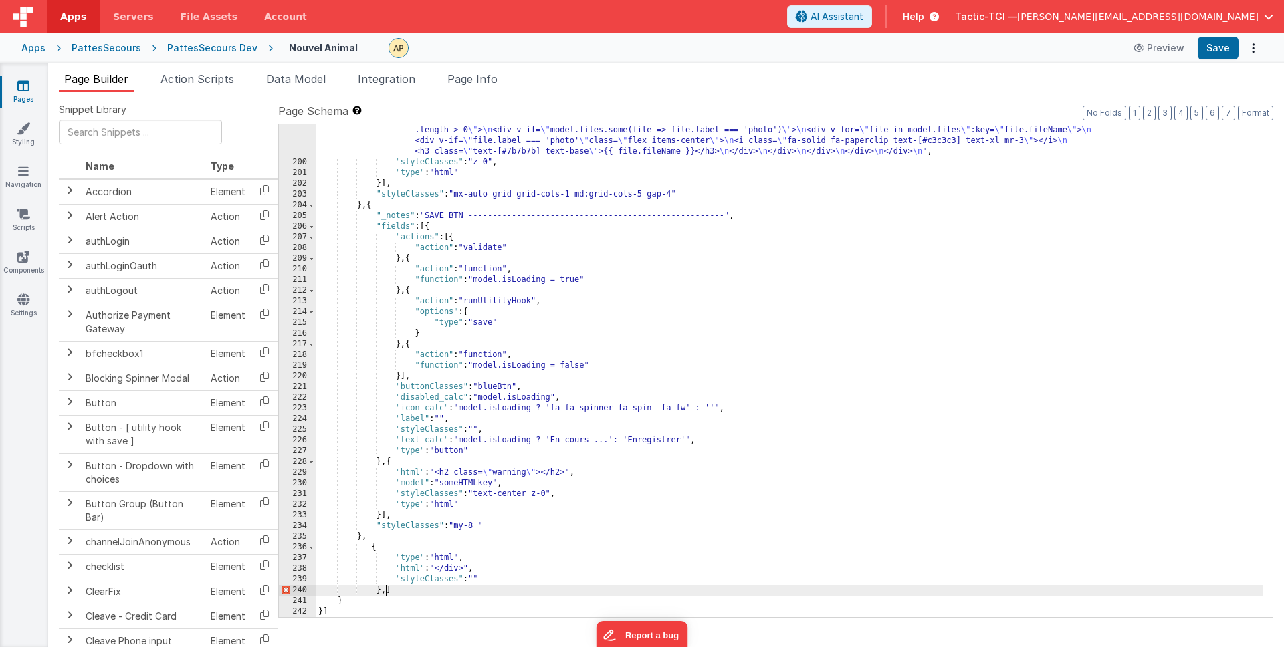
click at [384, 591] on div ""html" : "<div class= \" mt-3 space-y-2 flex flex-col justify-center text-[#7b7…" at bounding box center [789, 382] width 947 height 557
click at [1205, 45] on button "Save" at bounding box center [1217, 48] width 41 height 23
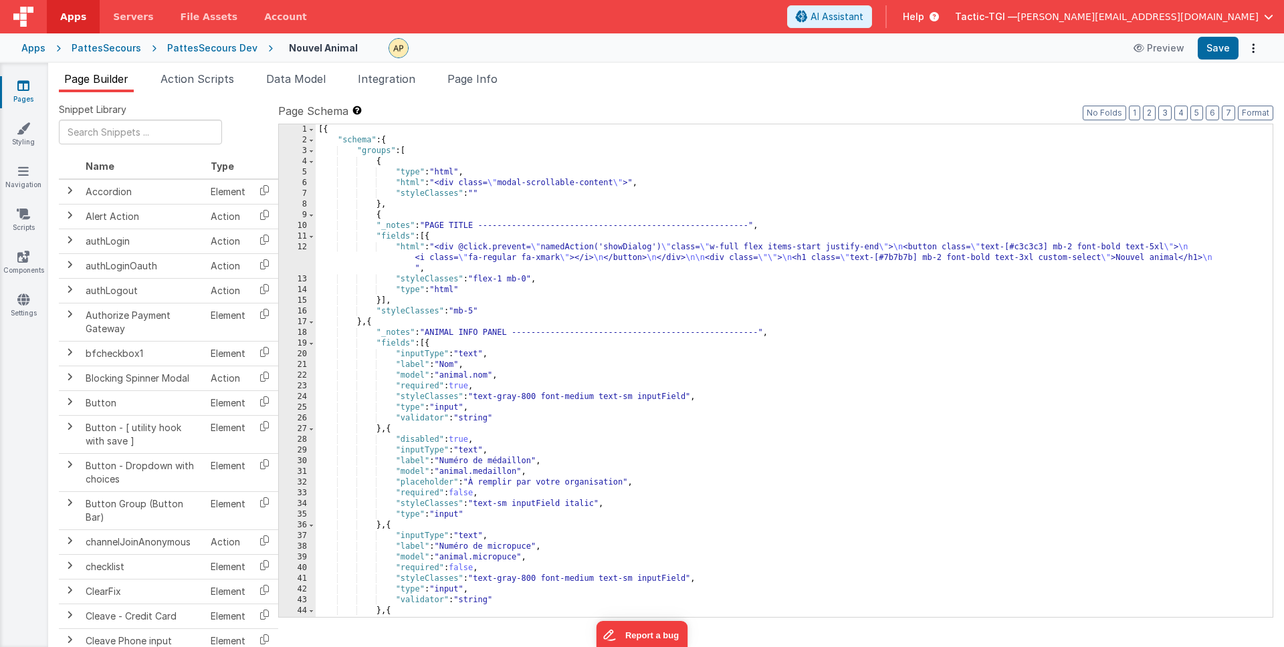
scroll to position [0, 0]
click at [618, 182] on div "[{ "schema" : { "groups" : [ { "type" : "html" , "html" : "<div class= \" modal…" at bounding box center [789, 381] width 947 height 514
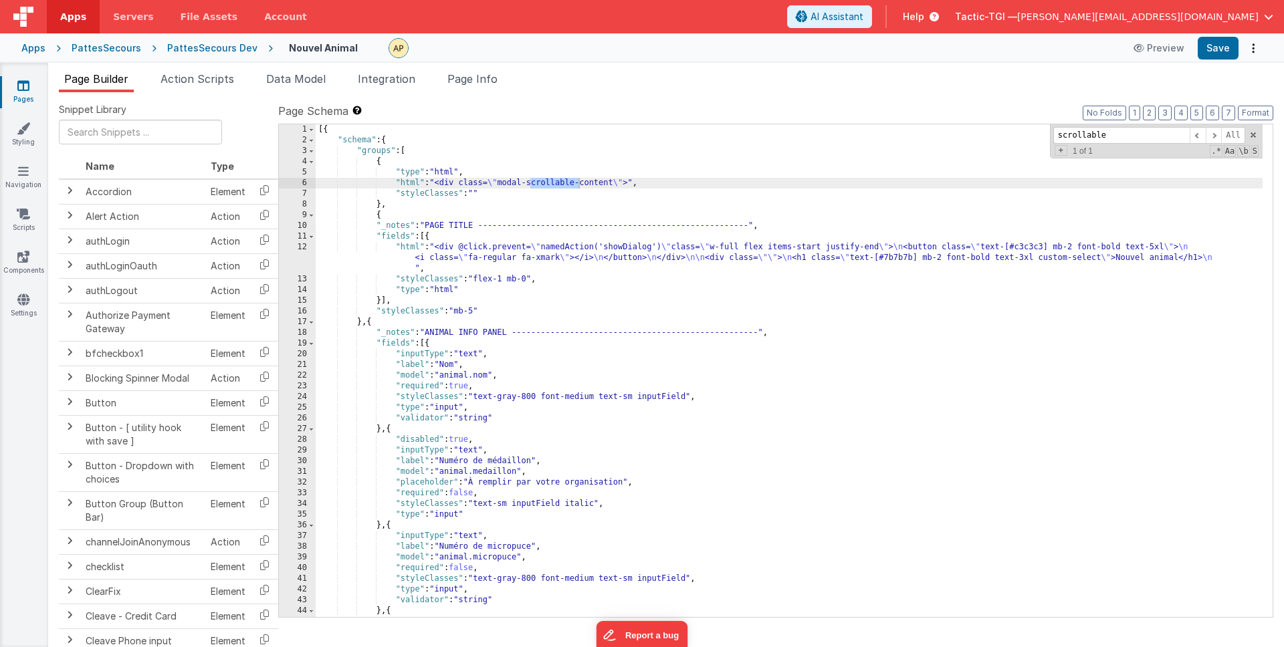
type input "scrollable"
click at [605, 206] on div "[{ "schema" : { "groups" : [ { "type" : "html" , "html" : "<div class= \" modal…" at bounding box center [789, 381] width 947 height 514
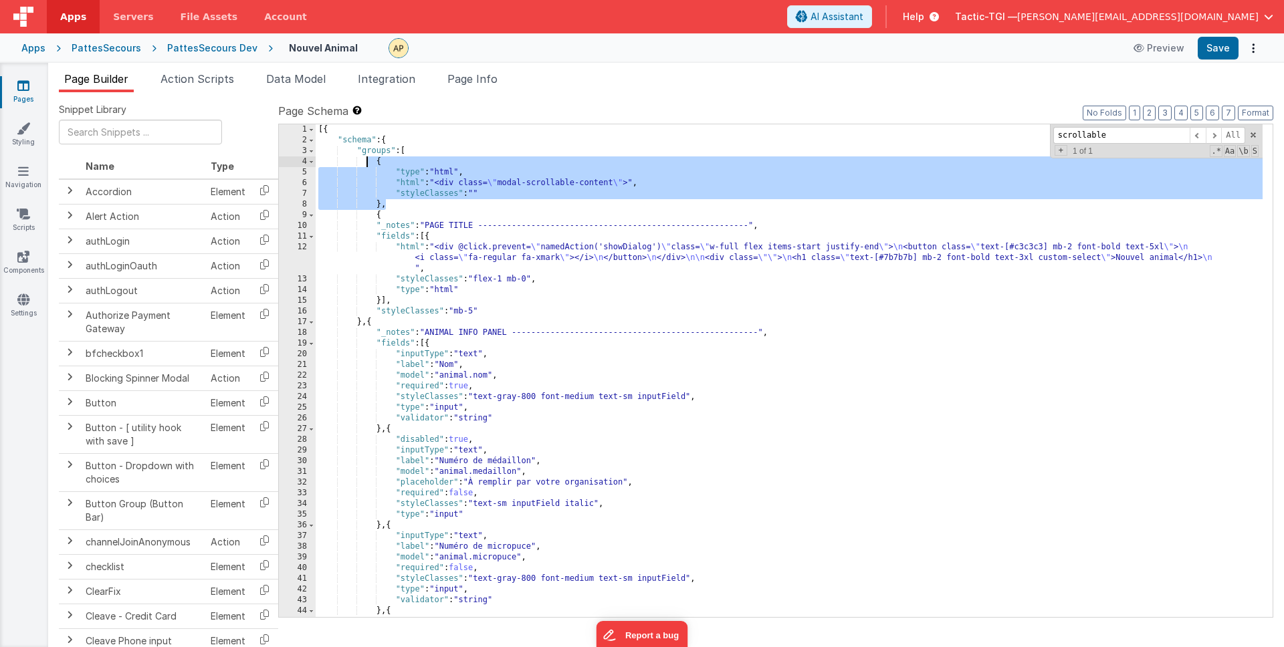
drag, startPoint x: 401, startPoint y: 204, endPoint x: 368, endPoint y: 160, distance: 54.4
click at [368, 160] on div "[{ "schema" : { "groups" : [ { "type" : "html" , "html" : "<div class= \" modal…" at bounding box center [789, 381] width 947 height 514
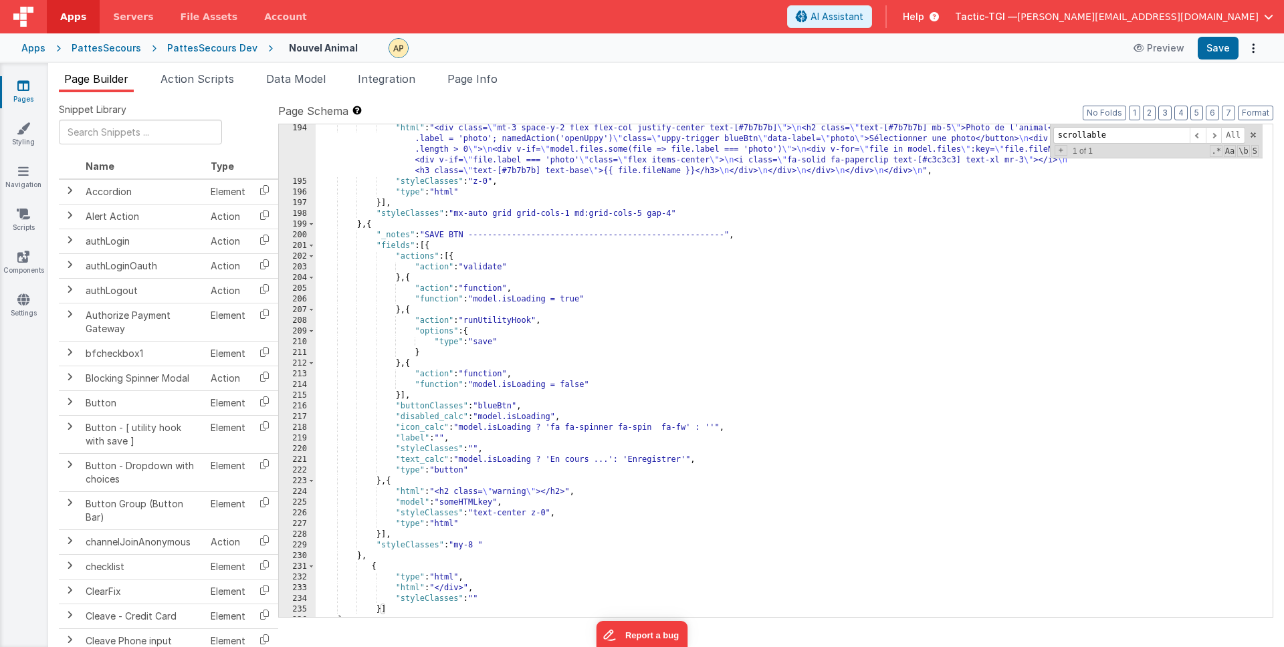
scroll to position [2438, 0]
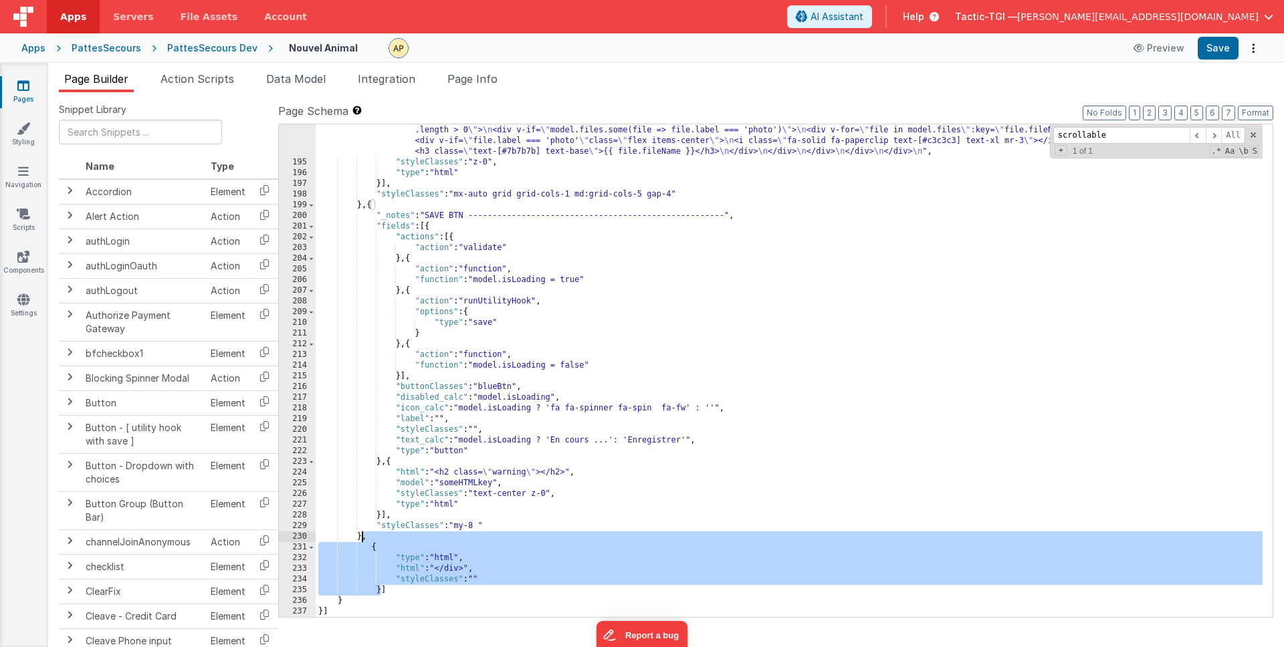
drag, startPoint x: 379, startPoint y: 591, endPoint x: 363, endPoint y: 541, distance: 52.6
click at [363, 541] on div ""html" : "<div class= \" mt-3 space-y-2 flex flex-col justify-center text-[#7b7…" at bounding box center [789, 382] width 947 height 557
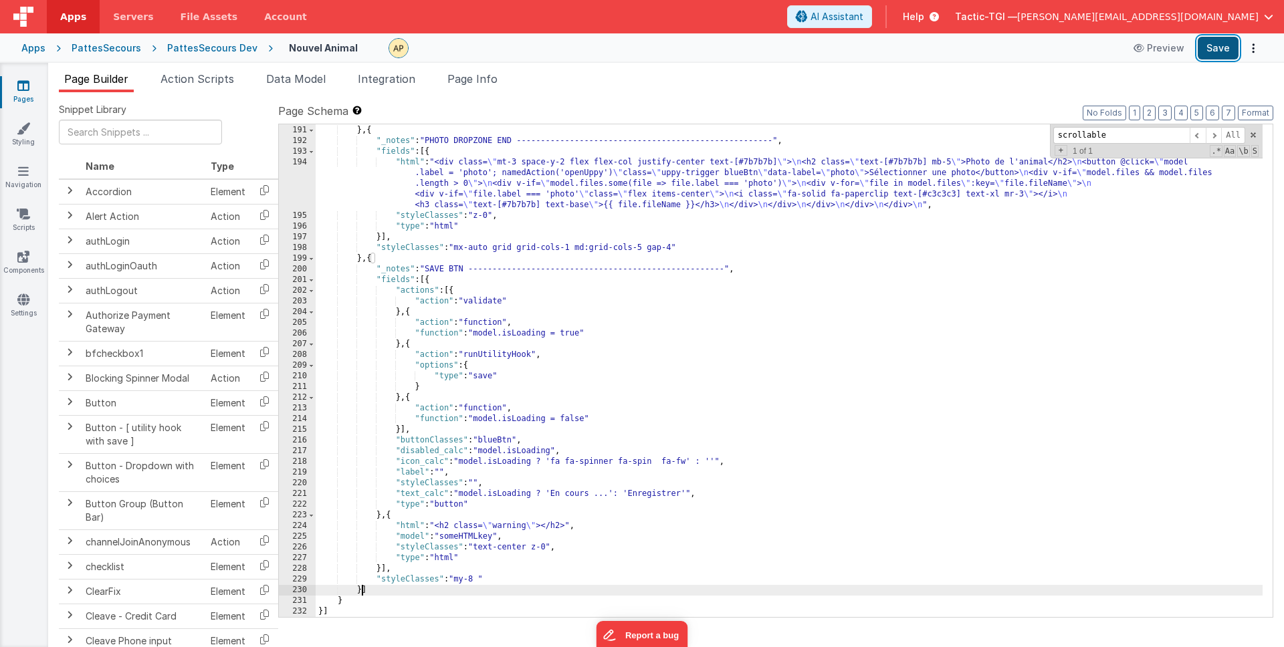
click at [1229, 51] on button "Save" at bounding box center [1217, 48] width 41 height 23
click at [1120, 137] on input "scrollable" at bounding box center [1121, 135] width 136 height 17
click at [1200, 136] on span at bounding box center [1197, 135] width 16 height 17
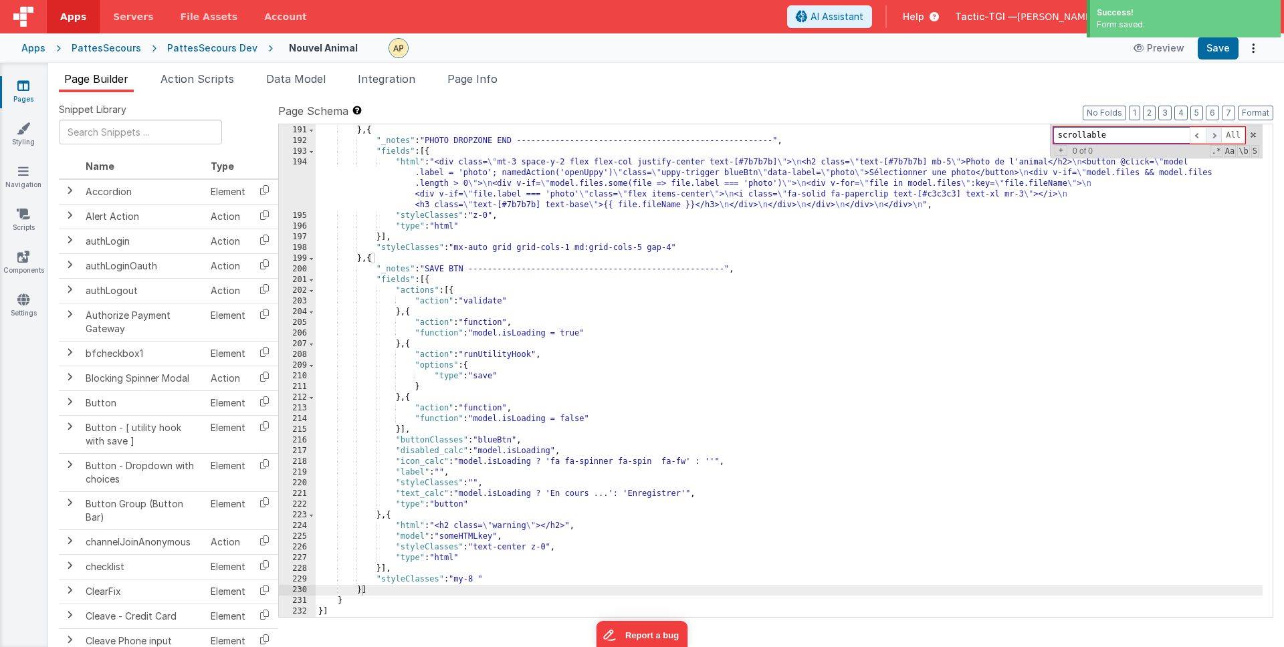
click at [1212, 136] on span at bounding box center [1213, 135] width 16 height 17
click at [181, 76] on span "Action Scripts" at bounding box center [197, 78] width 74 height 13
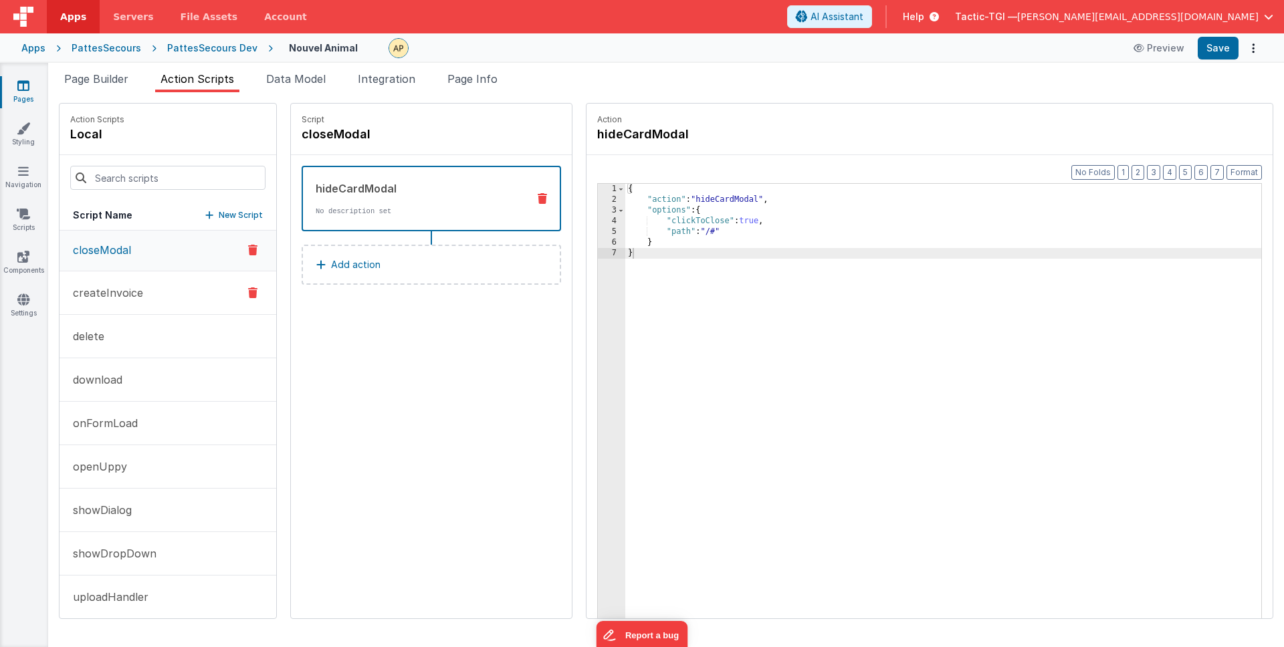
click at [116, 304] on button "createInvoice" at bounding box center [168, 292] width 217 height 43
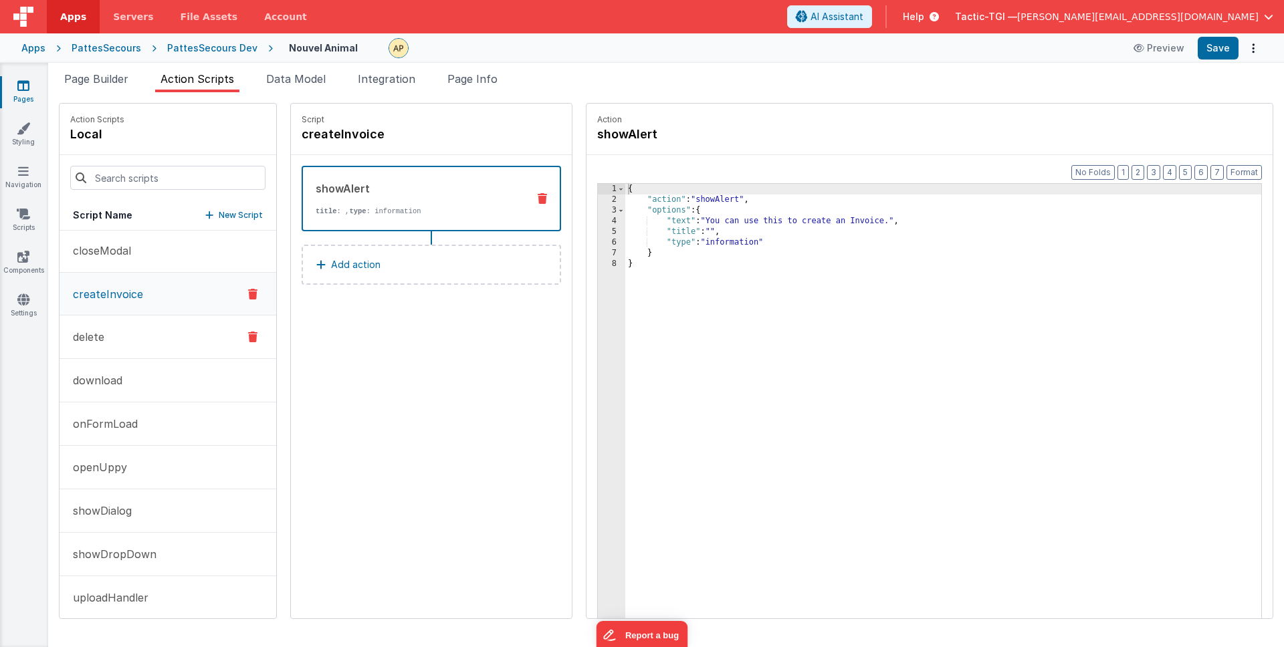
scroll to position [0, 0]
click at [114, 336] on button "delete" at bounding box center [168, 338] width 217 height 43
drag, startPoint x: 113, startPoint y: 369, endPoint x: 124, endPoint y: 396, distance: 29.4
click at [113, 369] on button "download" at bounding box center [168, 380] width 217 height 43
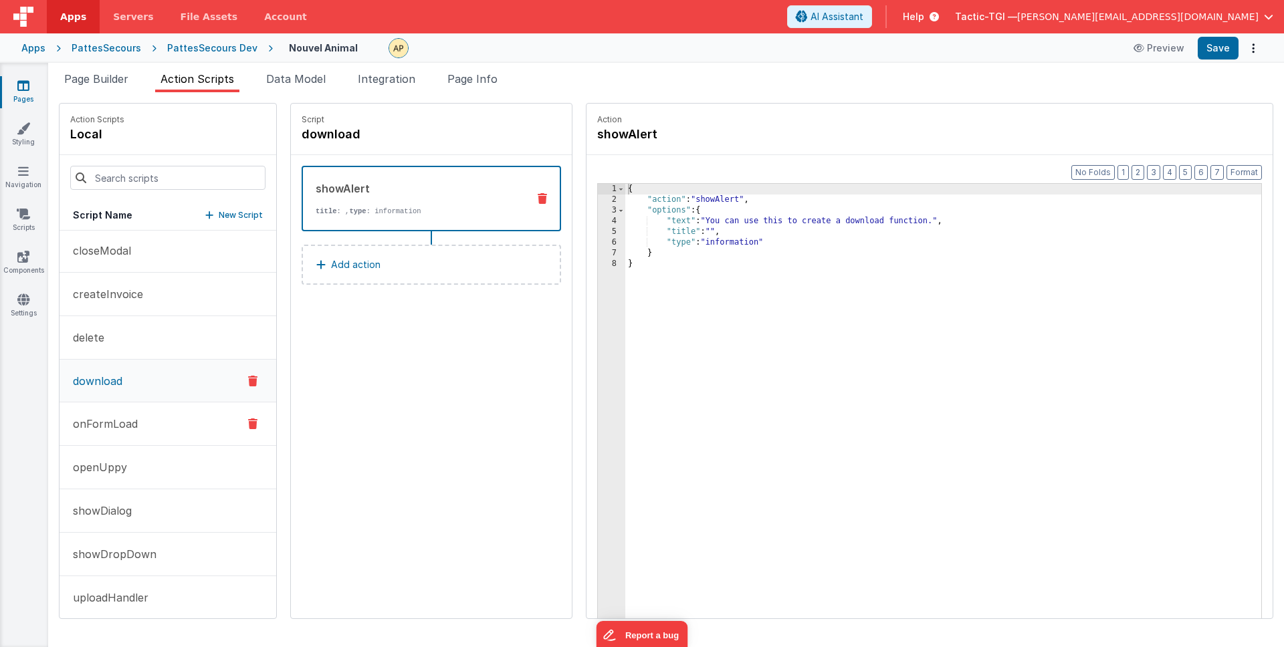
click at [126, 418] on p "onFormLoad" at bounding box center [101, 424] width 73 height 16
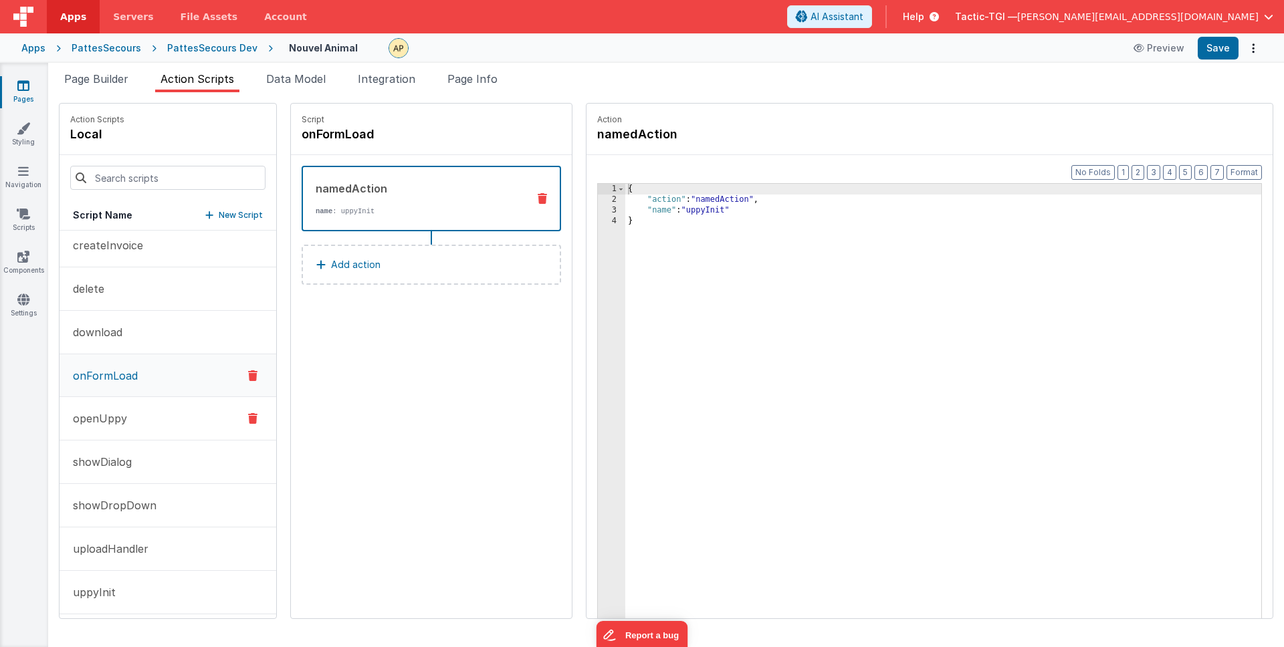
scroll to position [57, 0]
click at [127, 421] on button "openUppy" at bounding box center [168, 411] width 217 height 43
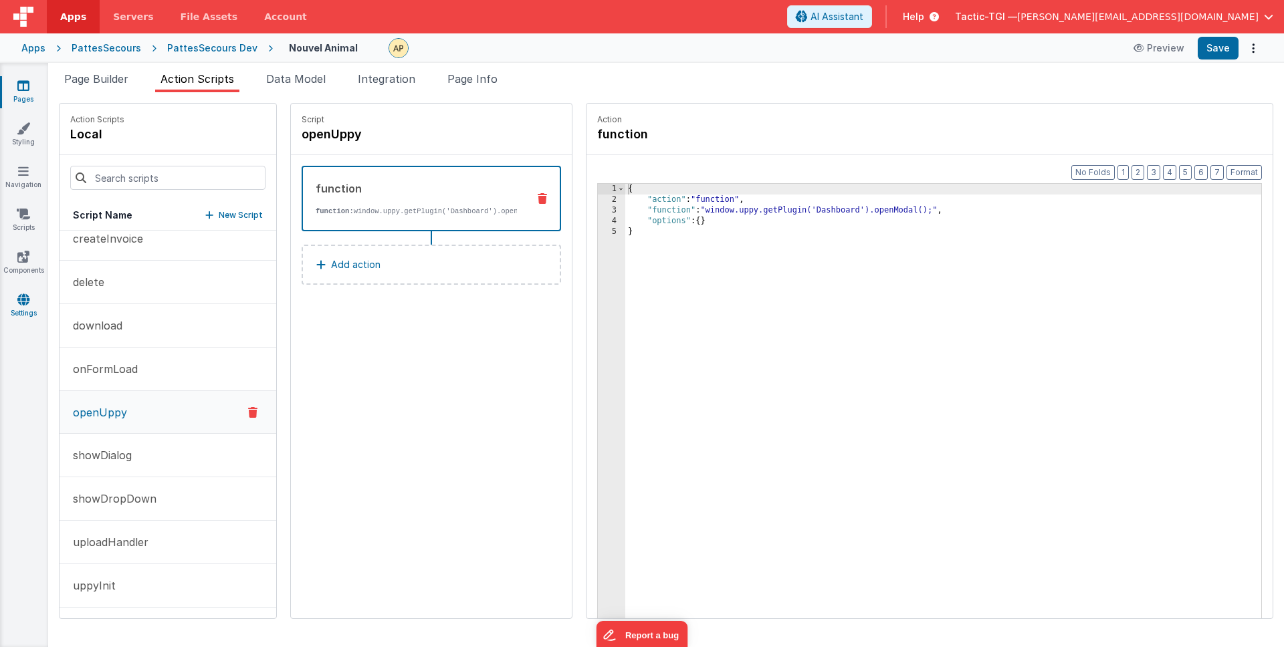
click at [19, 309] on link "Settings" at bounding box center [23, 306] width 48 height 27
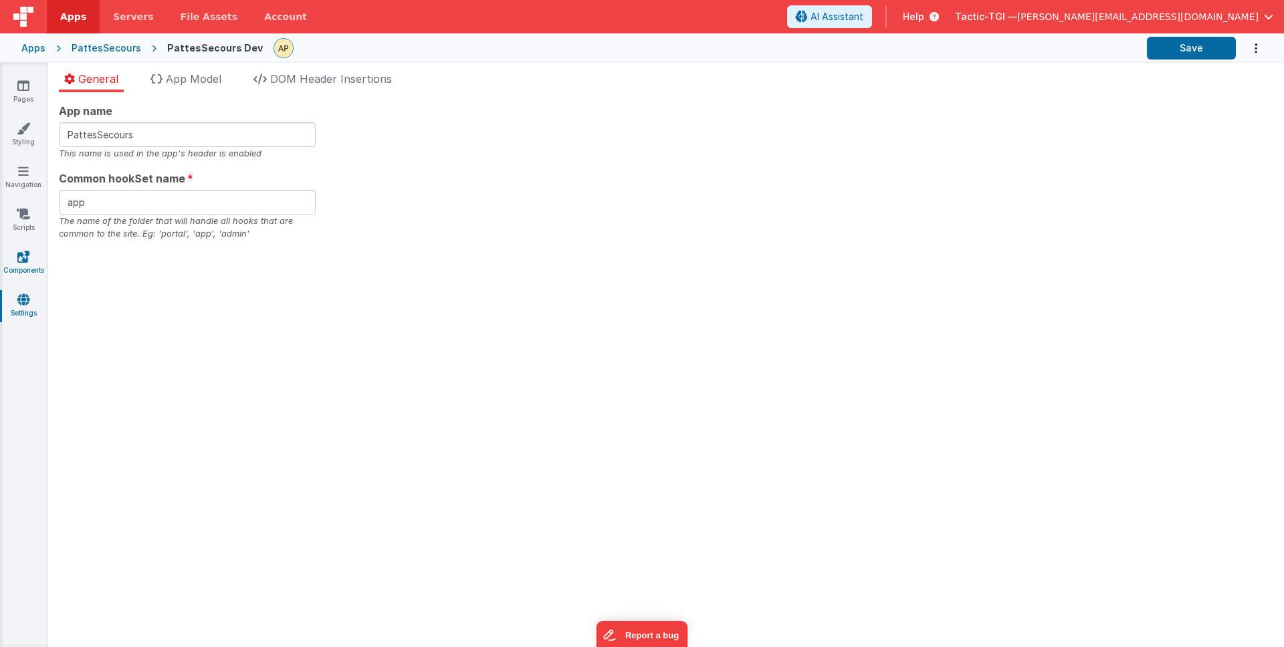
click at [25, 264] on link "Components" at bounding box center [23, 263] width 48 height 27
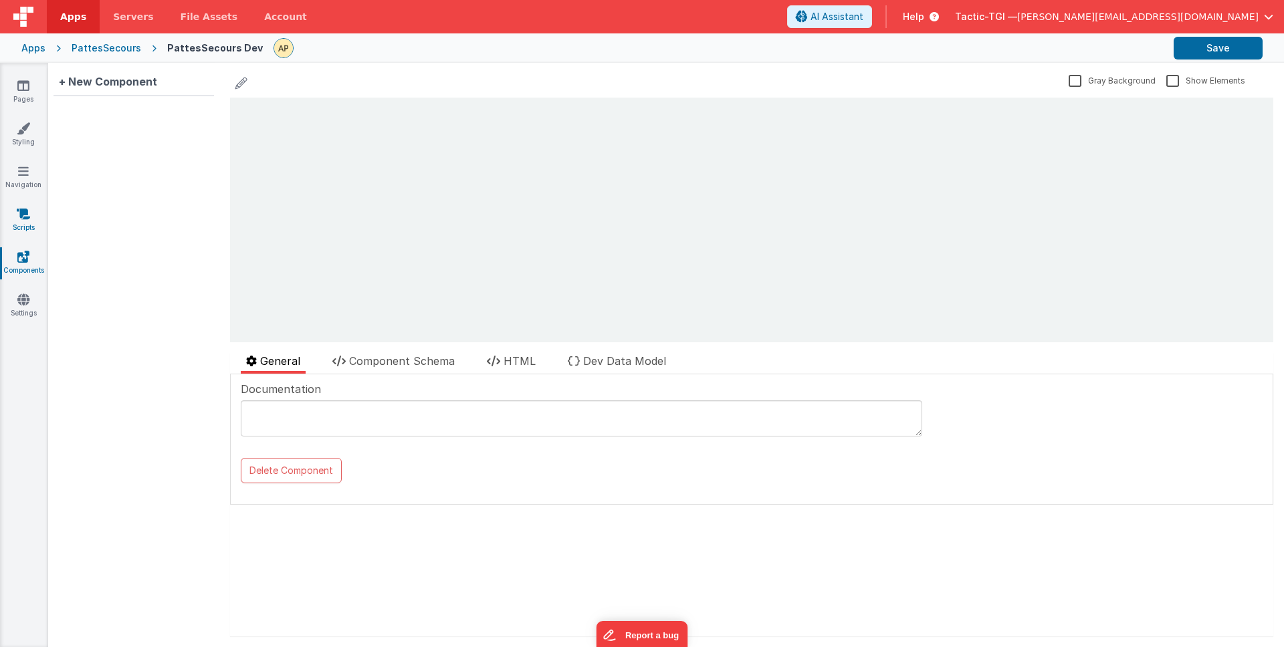
click at [27, 217] on icon at bounding box center [23, 213] width 13 height 13
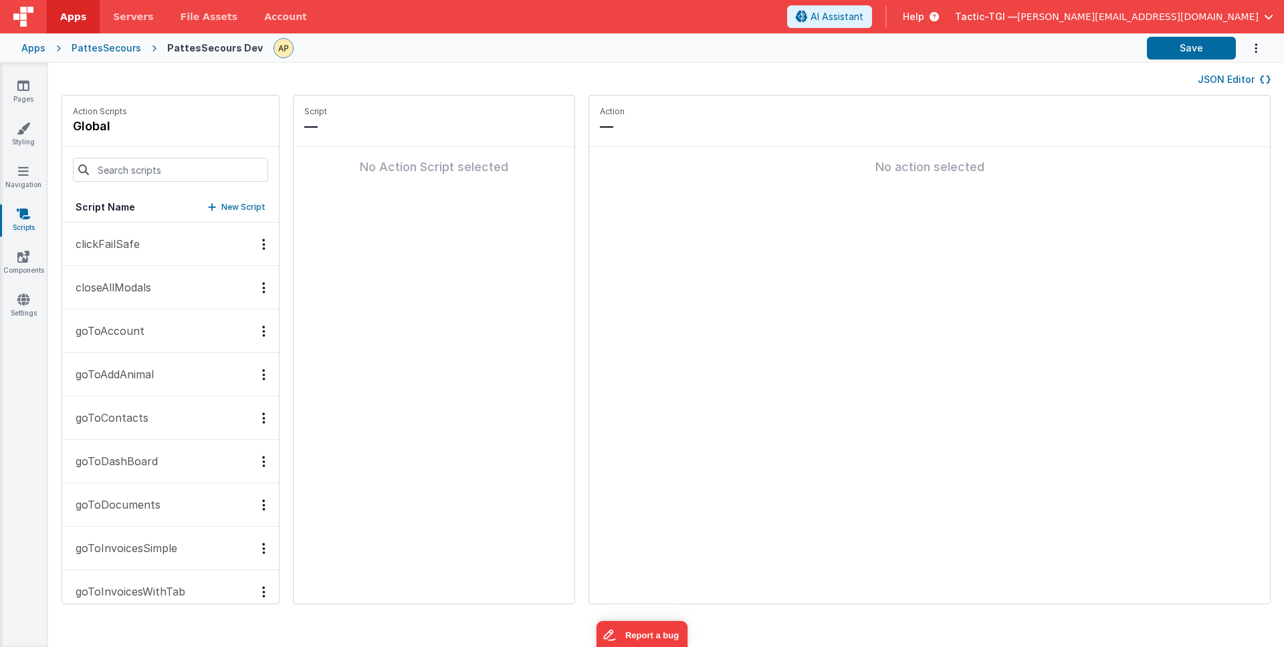
click at [129, 378] on p "goToAddAnimal" at bounding box center [111, 374] width 86 height 16
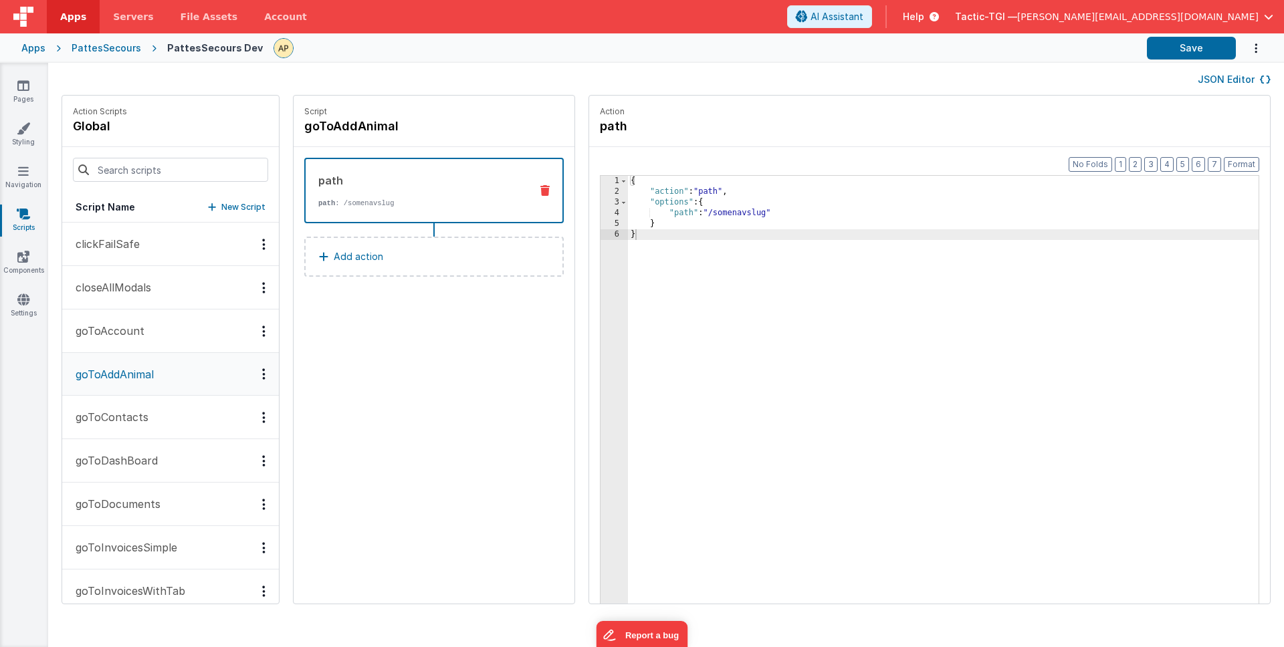
scroll to position [324, 0]
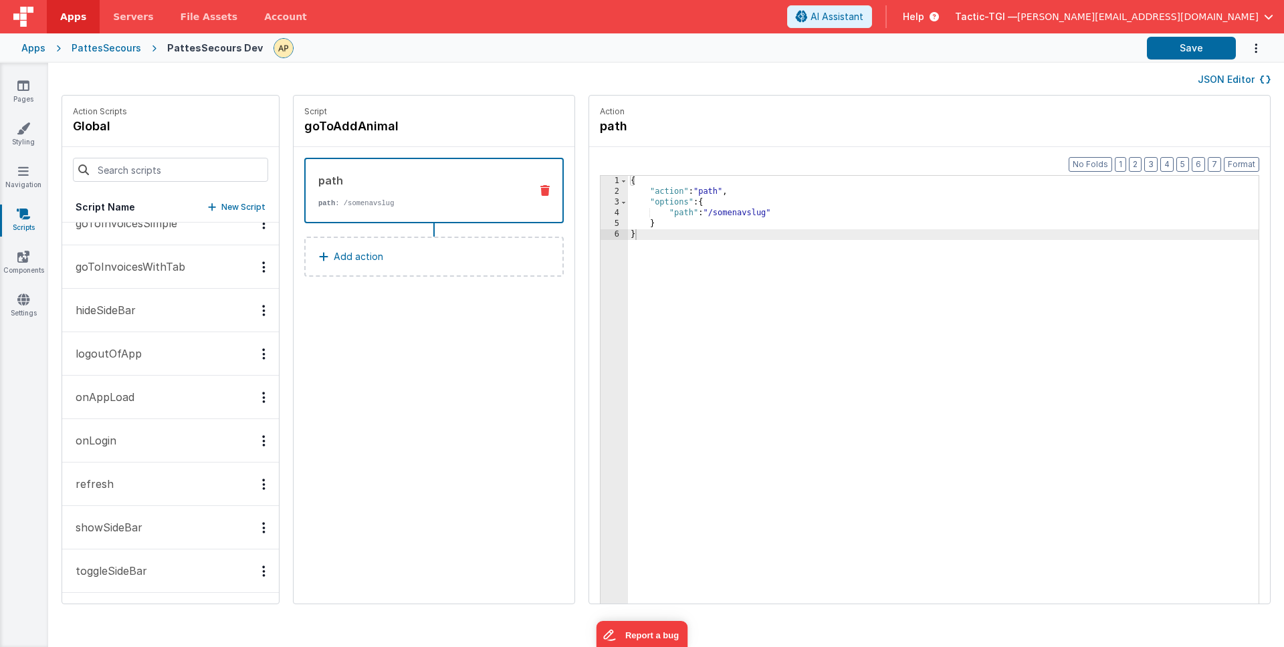
click at [129, 558] on button "toggleSideBar" at bounding box center [170, 571] width 217 height 43
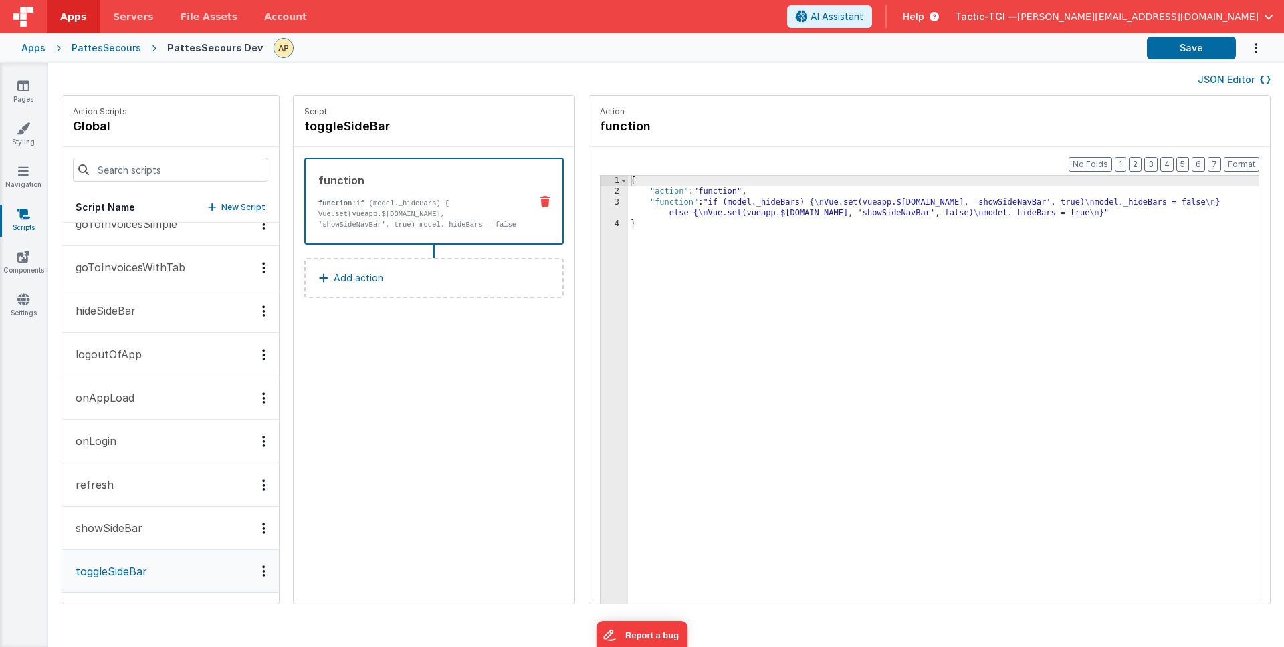
click at [127, 518] on button "showSideBar" at bounding box center [170, 528] width 217 height 43
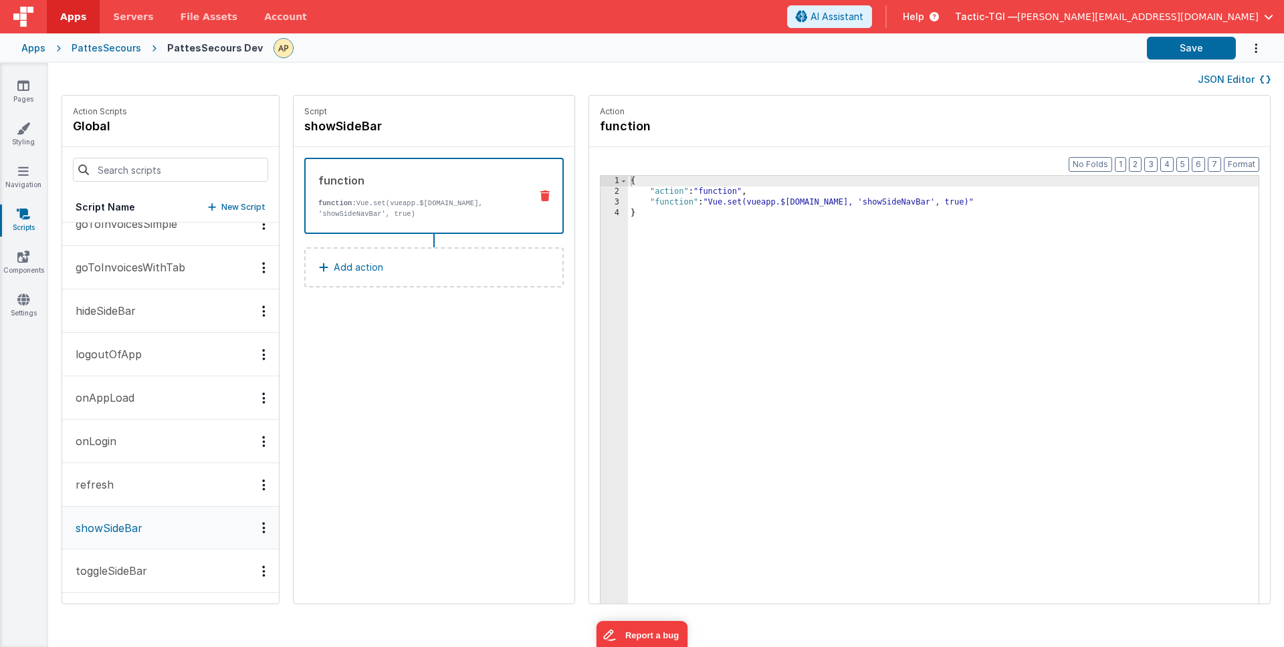
click at [128, 350] on p "logoutOfApp" at bounding box center [105, 354] width 74 height 16
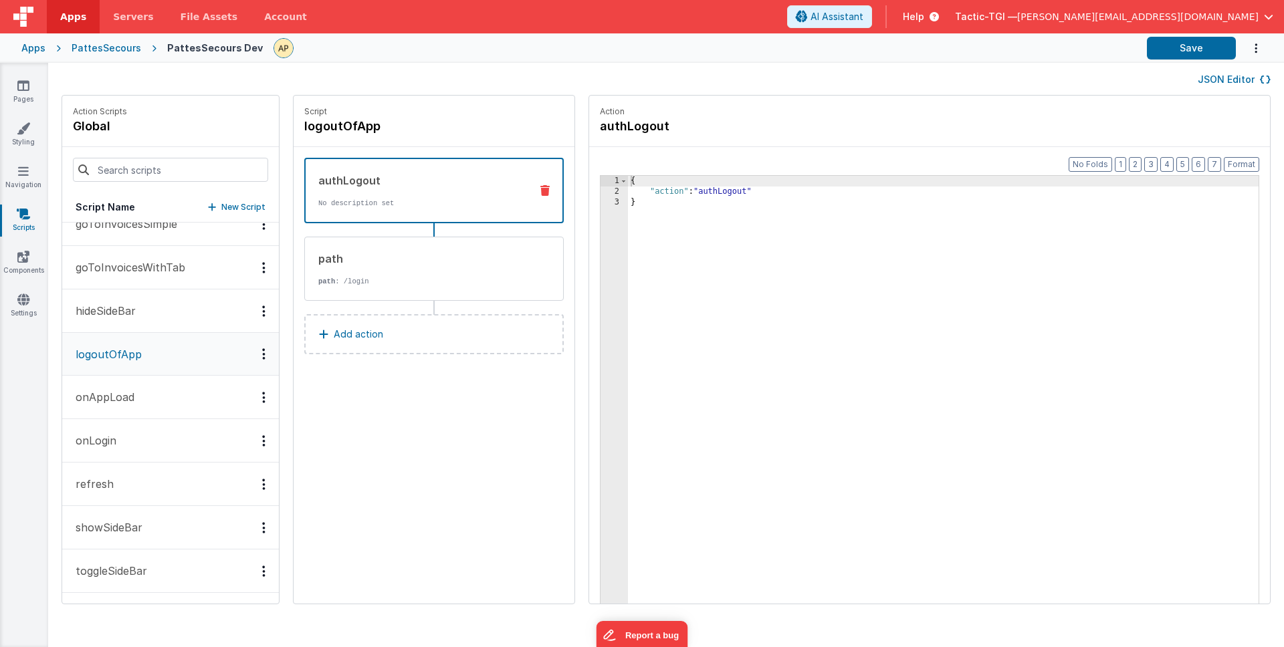
scroll to position [315, 0]
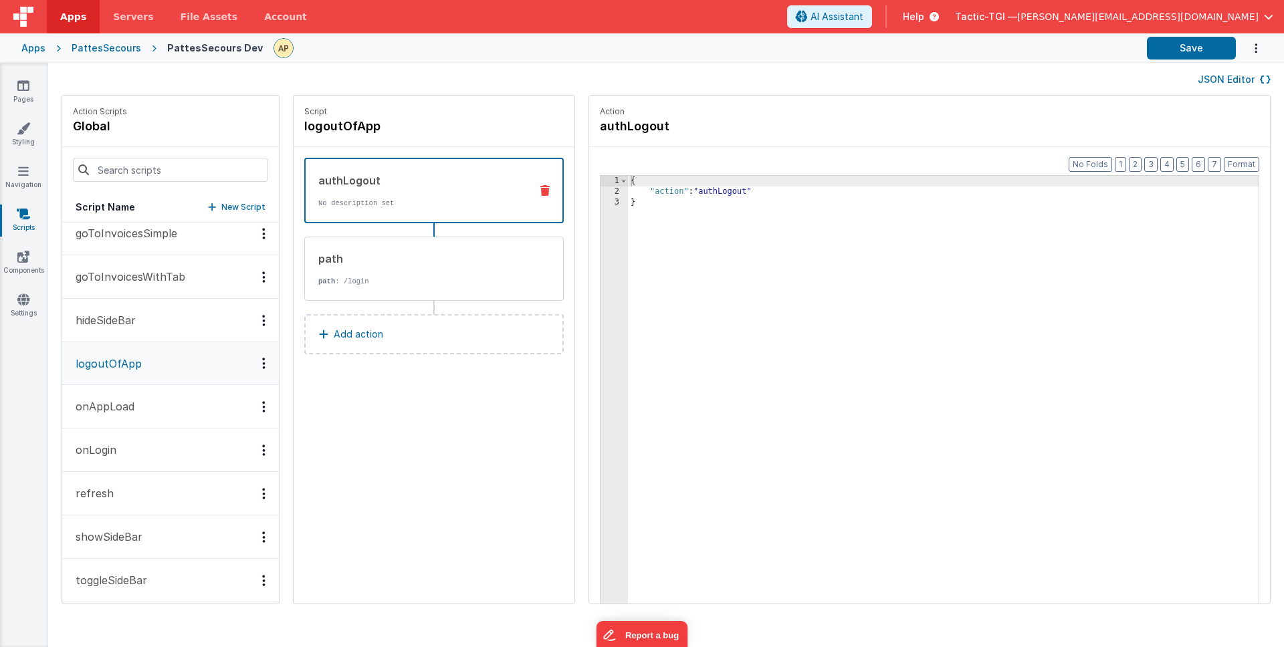
click at [145, 326] on button "hideSideBar" at bounding box center [170, 320] width 217 height 43
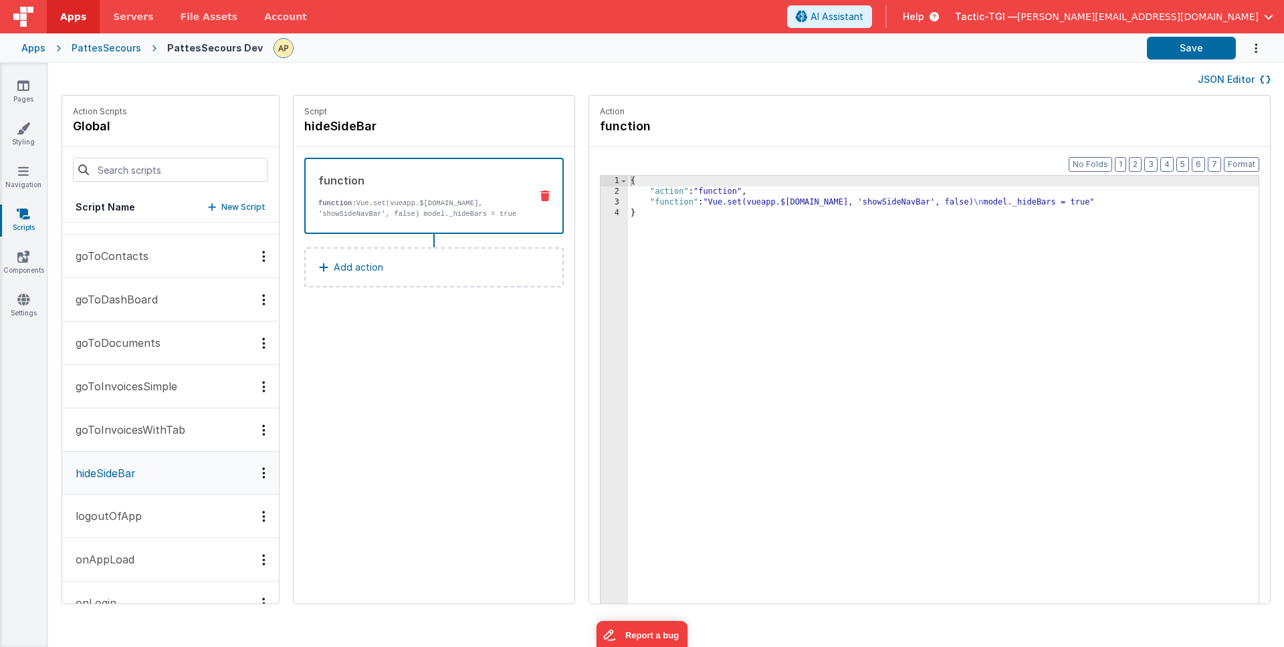
scroll to position [160, 0]
click at [119, 429] on p "goToInvoicesWithTab" at bounding box center [127, 431] width 118 height 16
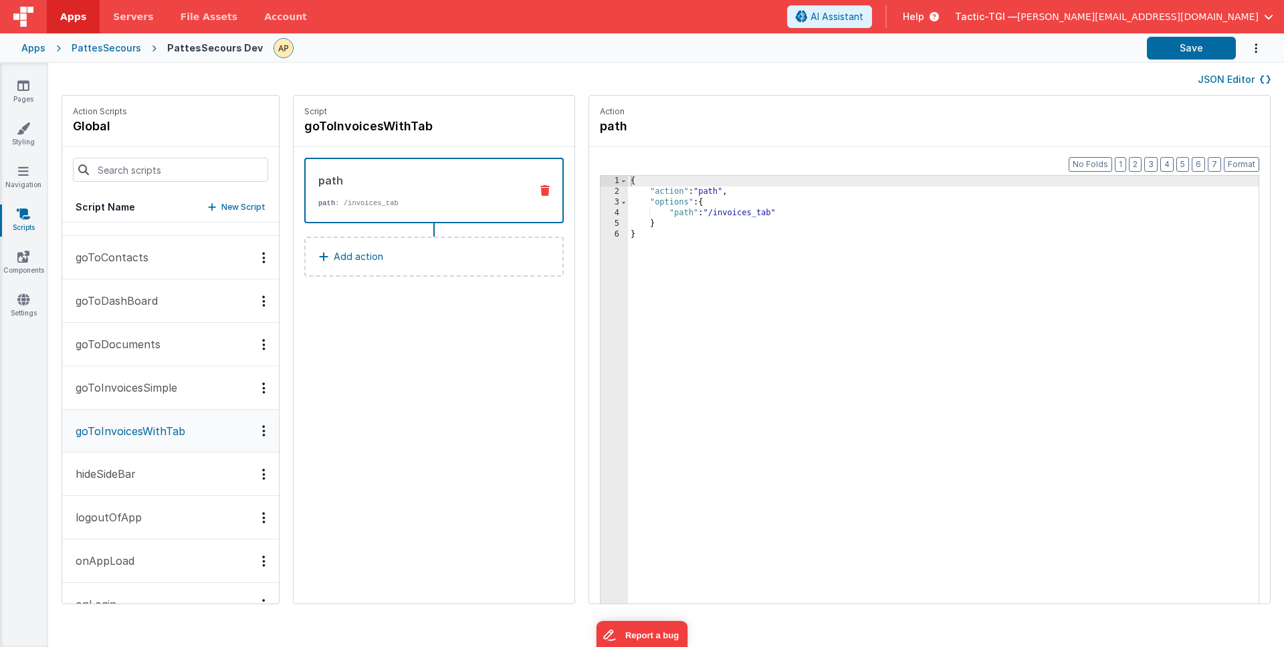
click at [128, 394] on p "goToInvoicesSimple" at bounding box center [123, 388] width 110 height 16
click at [140, 344] on p "goToDocuments" at bounding box center [114, 344] width 93 height 16
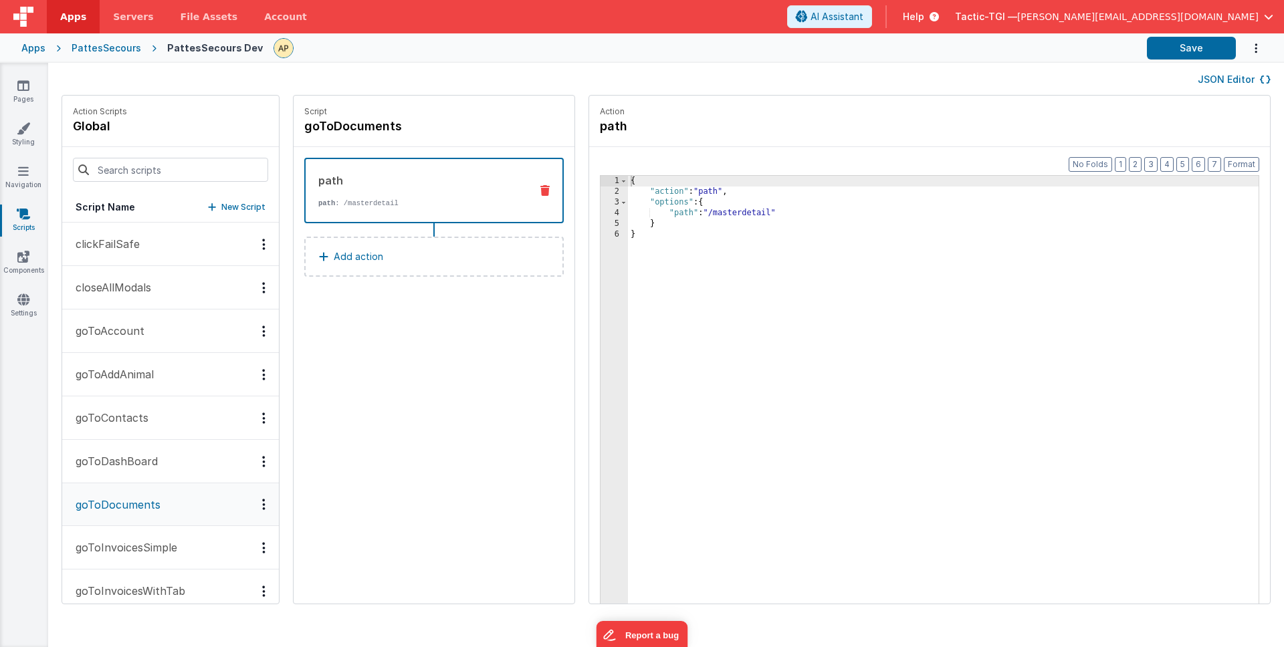
click at [124, 452] on button "goToDashBoard" at bounding box center [170, 461] width 217 height 43
drag, startPoint x: 120, startPoint y: 420, endPoint x: 128, endPoint y: 393, distance: 27.7
click at [120, 420] on p "goToContacts" at bounding box center [108, 418] width 81 height 16
click at [130, 380] on p "goToAddAnimal" at bounding box center [111, 374] width 86 height 16
click at [129, 291] on p "closeAllModals" at bounding box center [110, 287] width 84 height 16
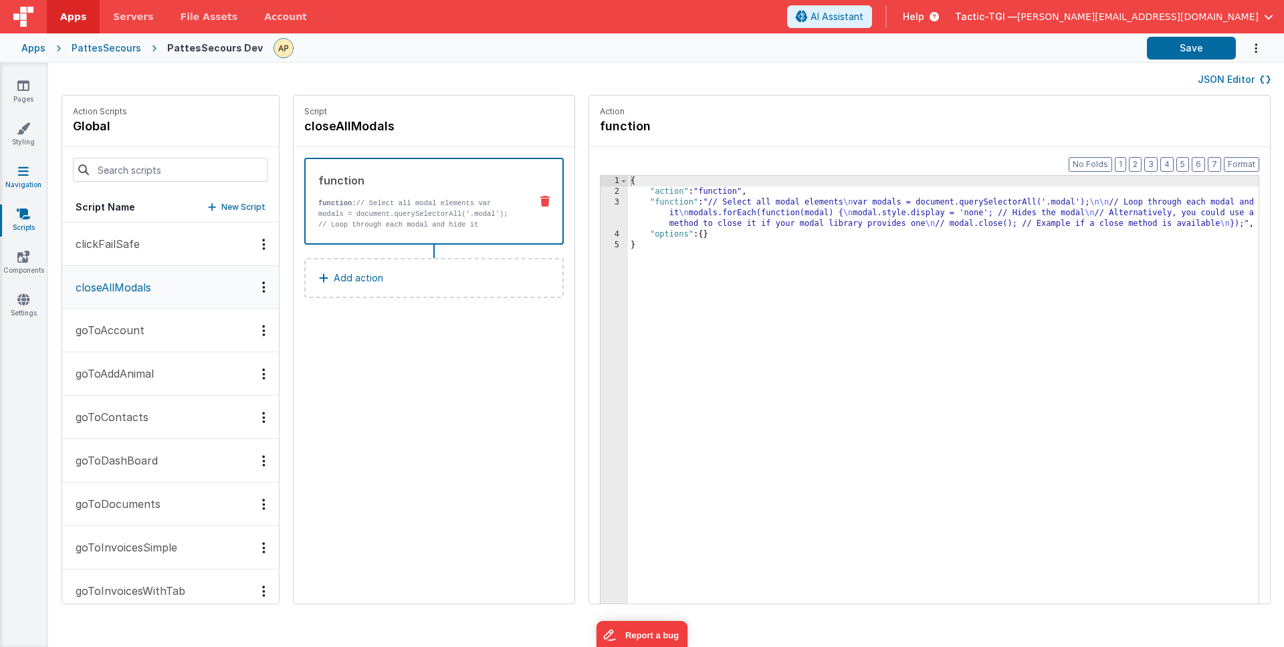
click at [7, 185] on link "Navigation" at bounding box center [23, 177] width 48 height 27
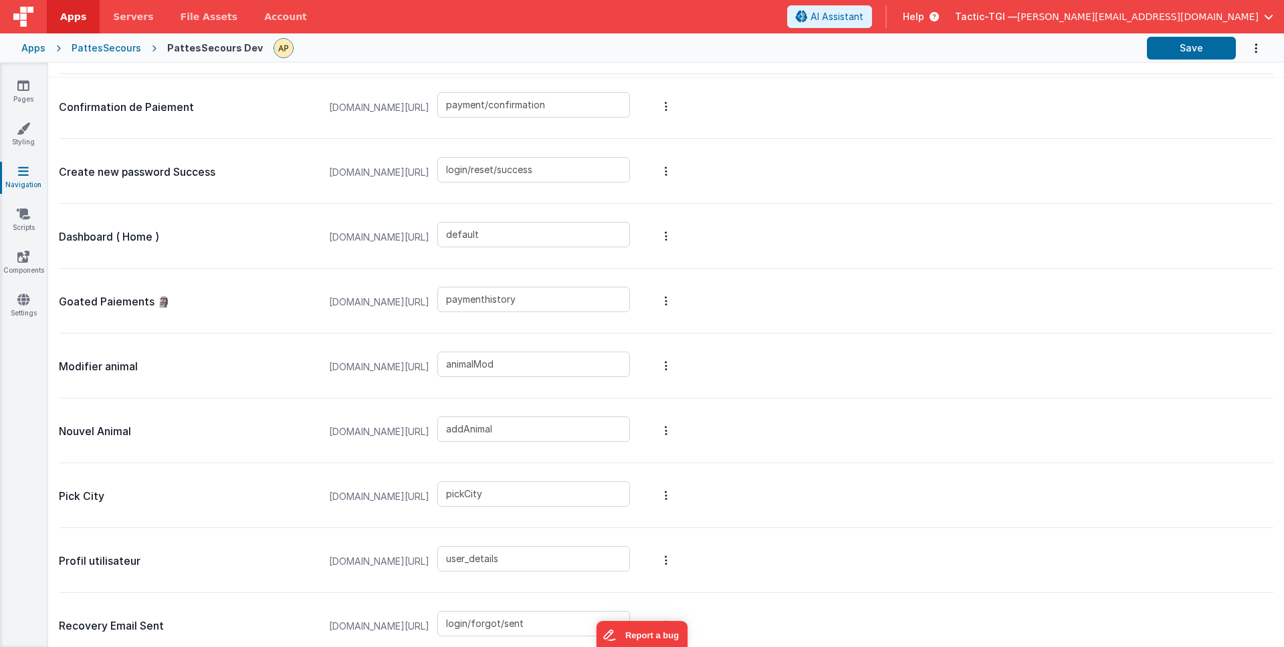
scroll to position [558, 0]
click at [640, 340] on link "Edit Page" at bounding box center [595, 333] width 116 height 24
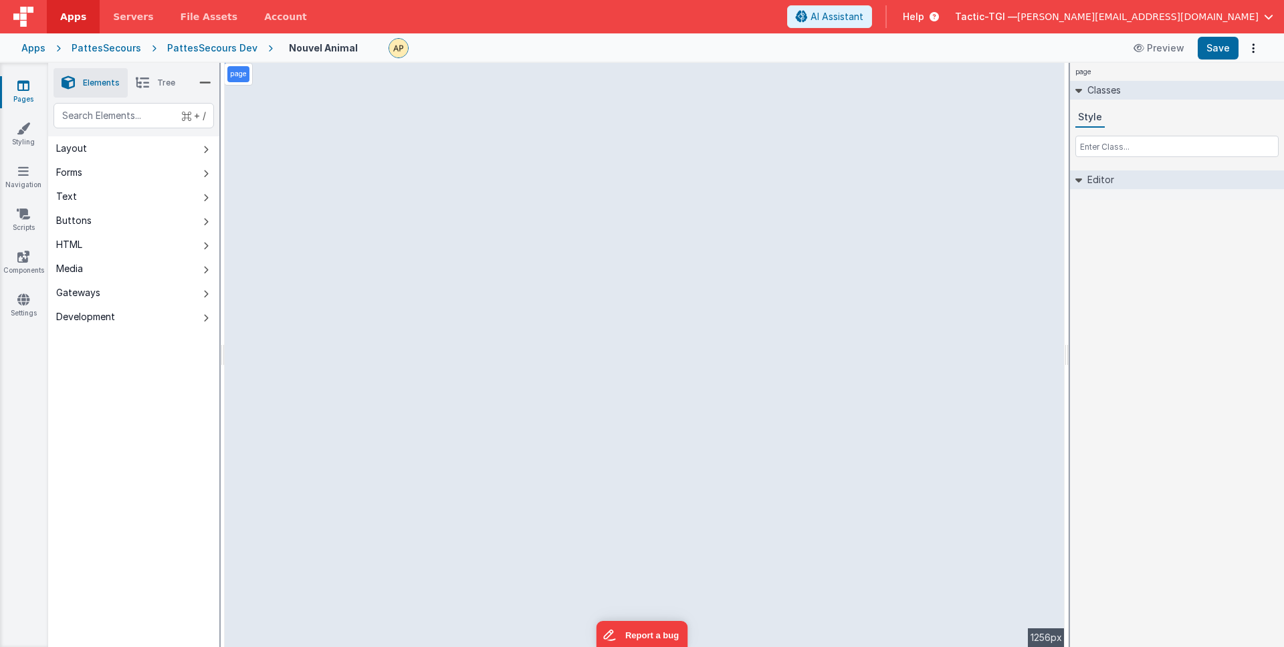
click at [8, 85] on link "Pages" at bounding box center [23, 92] width 48 height 27
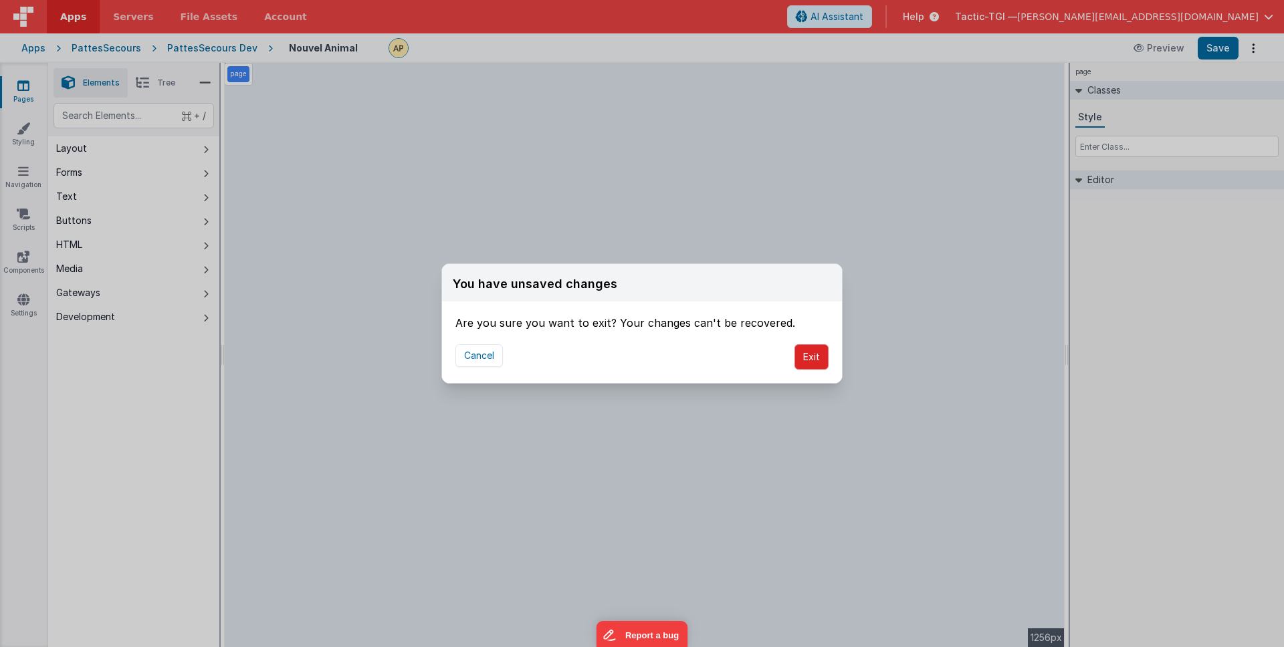
click at [803, 350] on button "Exit" at bounding box center [811, 356] width 34 height 25
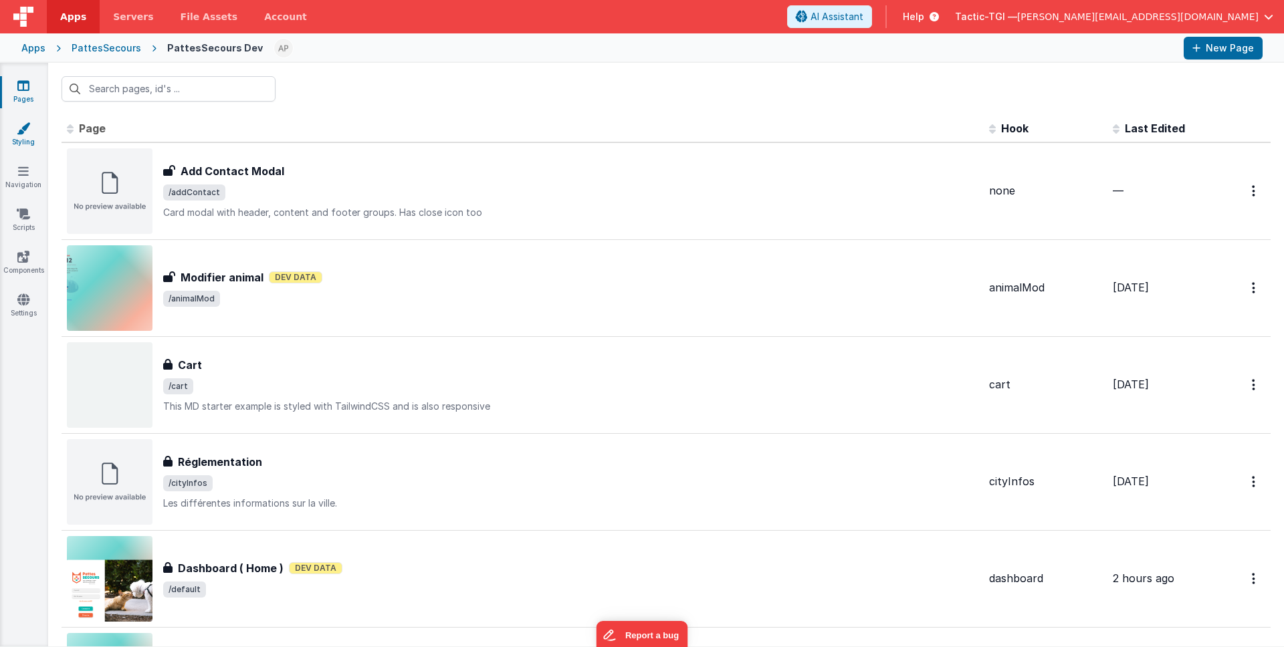
click at [32, 142] on link "Styling" at bounding box center [23, 135] width 48 height 27
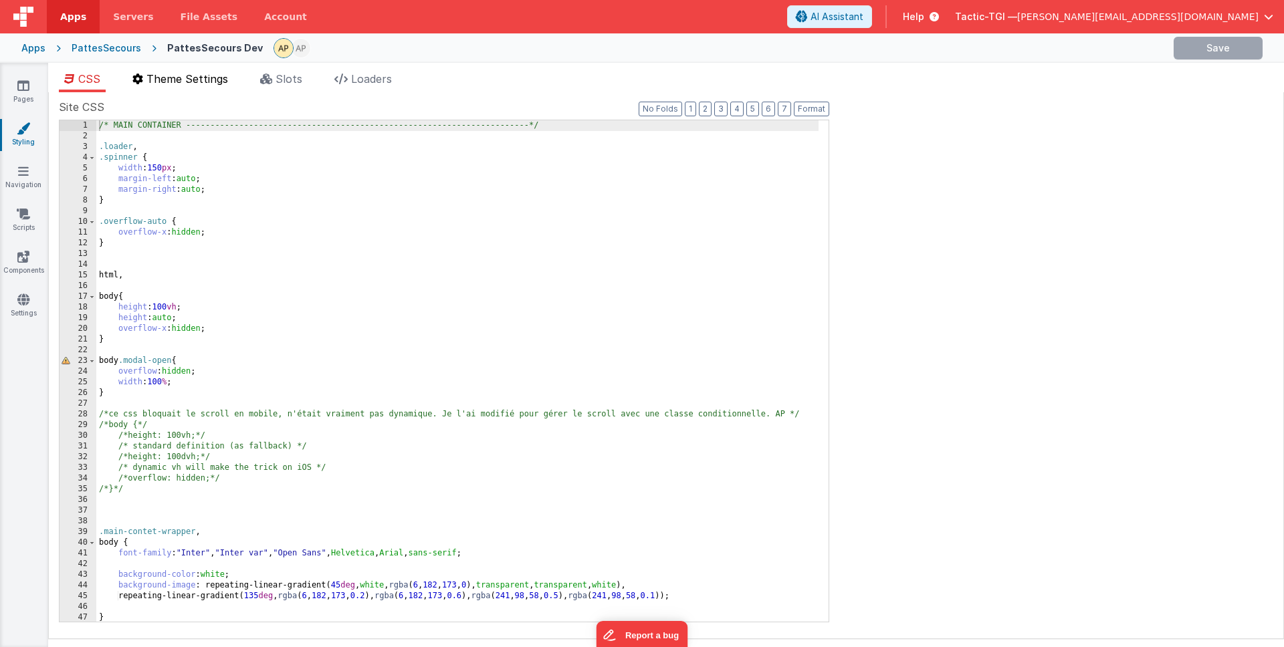
click at [184, 84] on span "Theme Settings" at bounding box center [187, 78] width 82 height 13
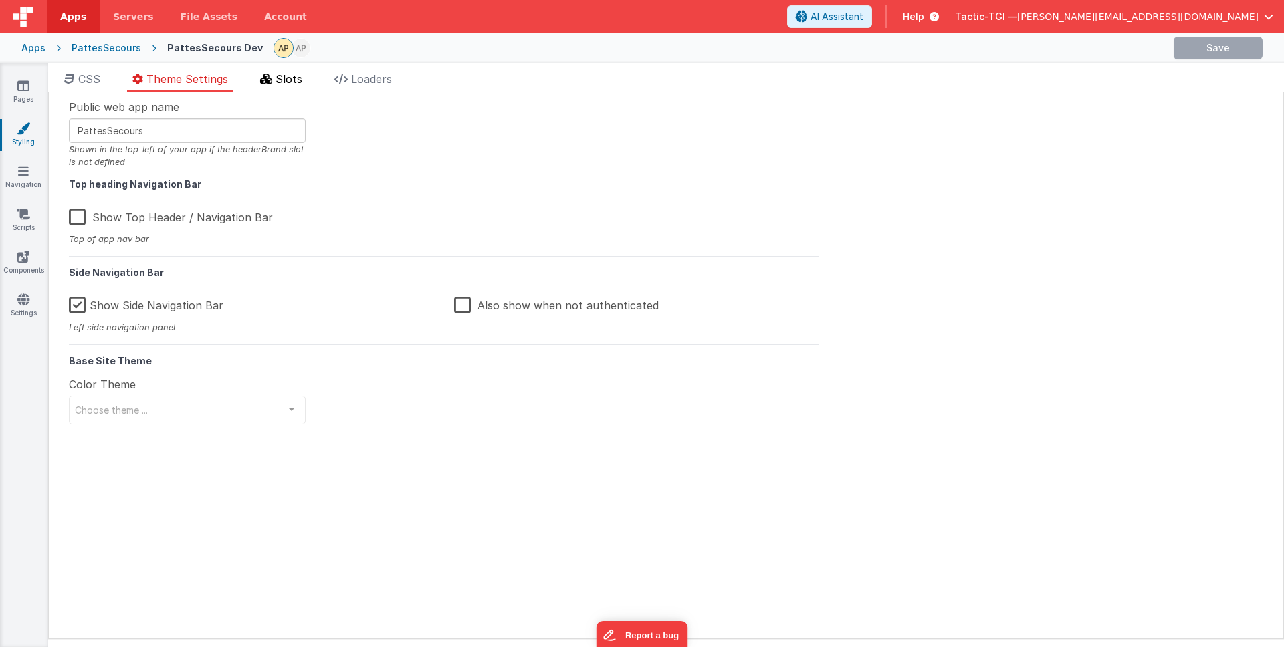
click at [277, 83] on span "Slots" at bounding box center [288, 78] width 27 height 13
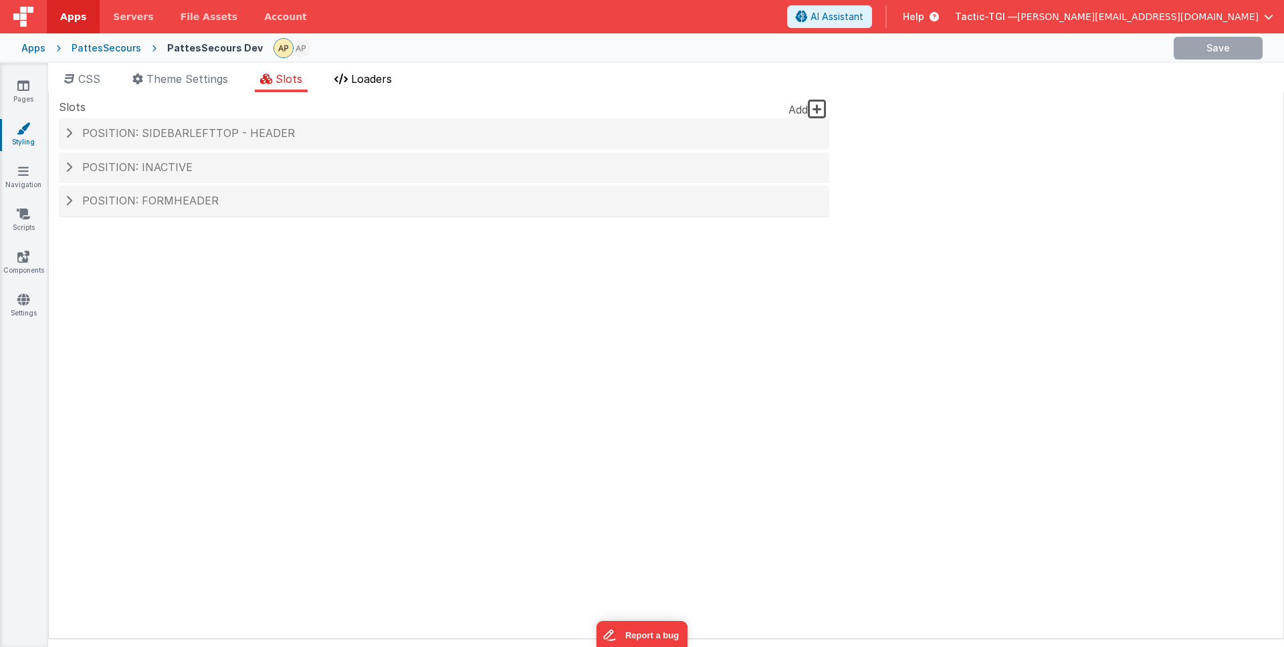
click at [386, 82] on span "Loaders" at bounding box center [371, 78] width 41 height 13
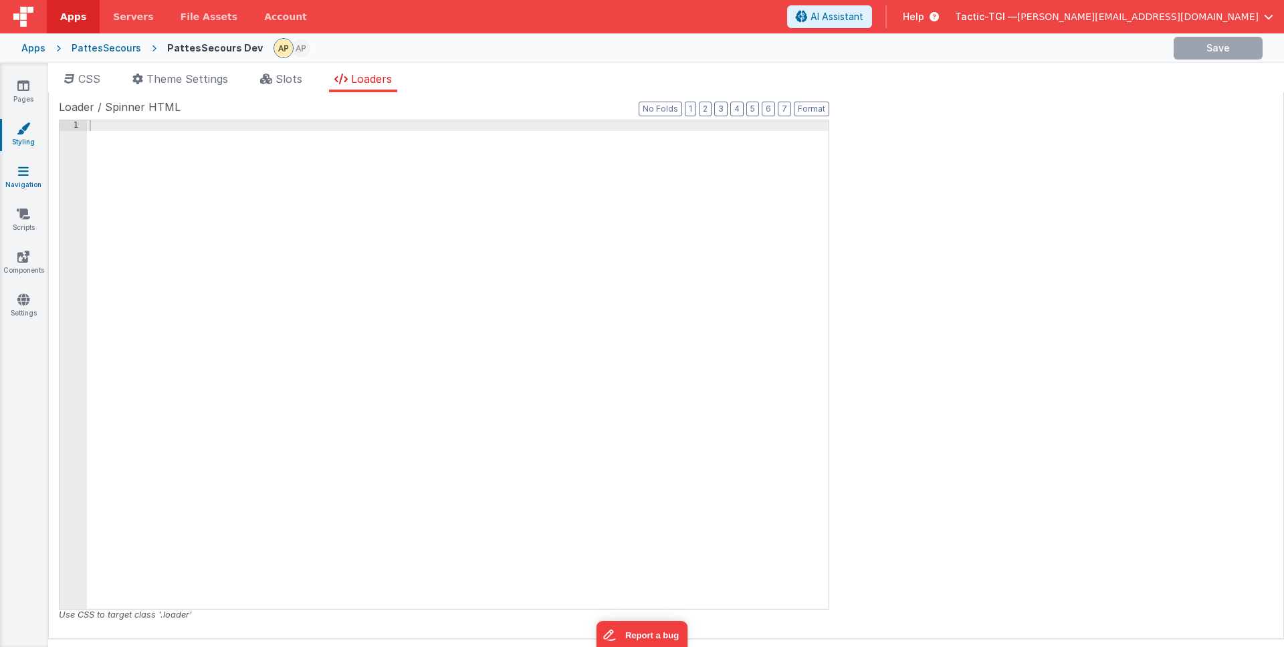
click at [15, 177] on link "Navigation" at bounding box center [23, 177] width 48 height 27
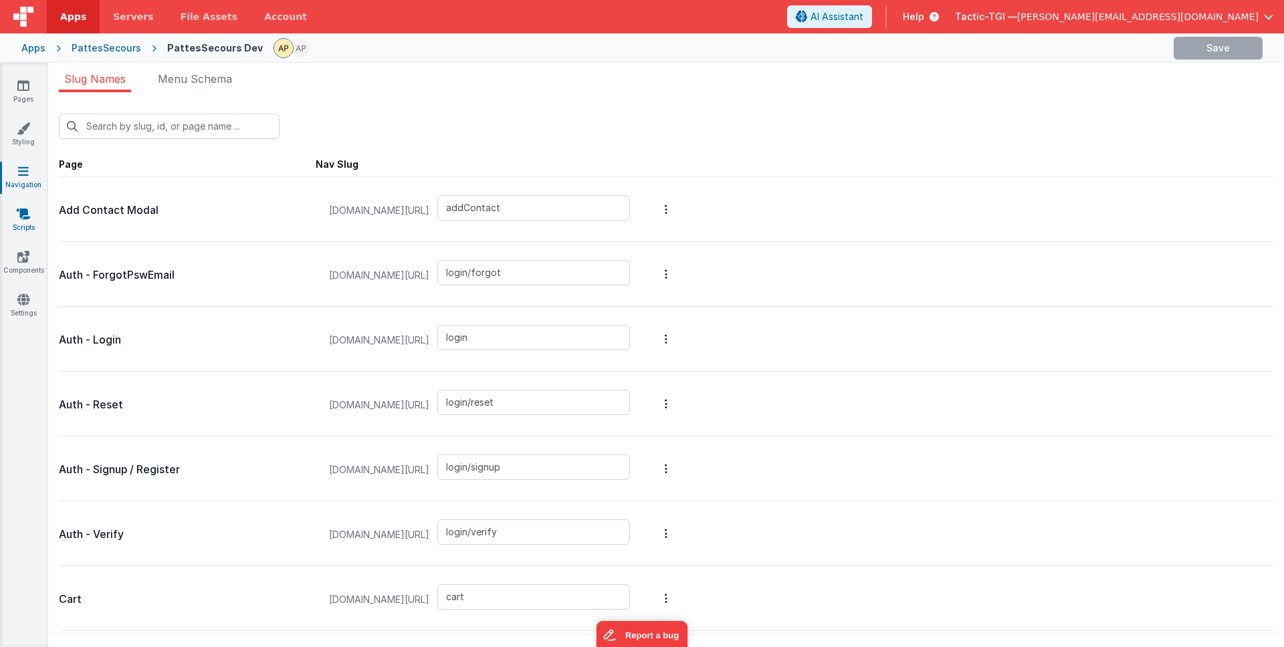
click at [15, 221] on link "Scripts" at bounding box center [23, 220] width 48 height 27
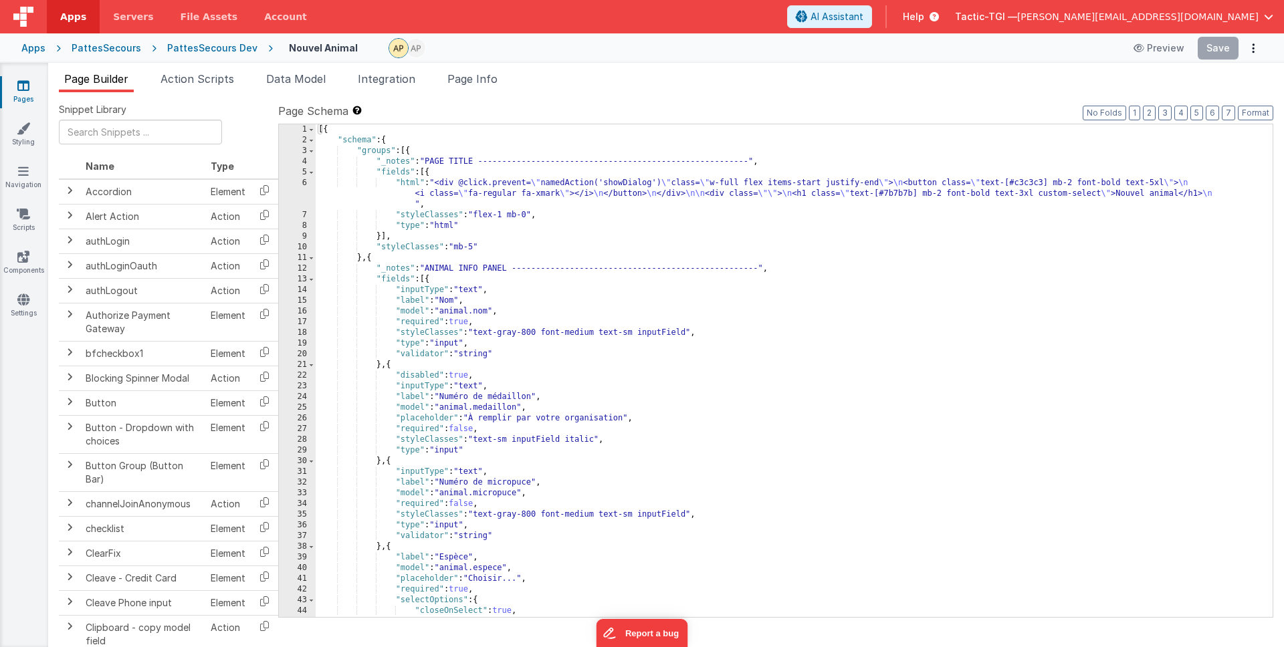
click at [209, 48] on div "PattesSecours Dev" at bounding box center [212, 47] width 90 height 13
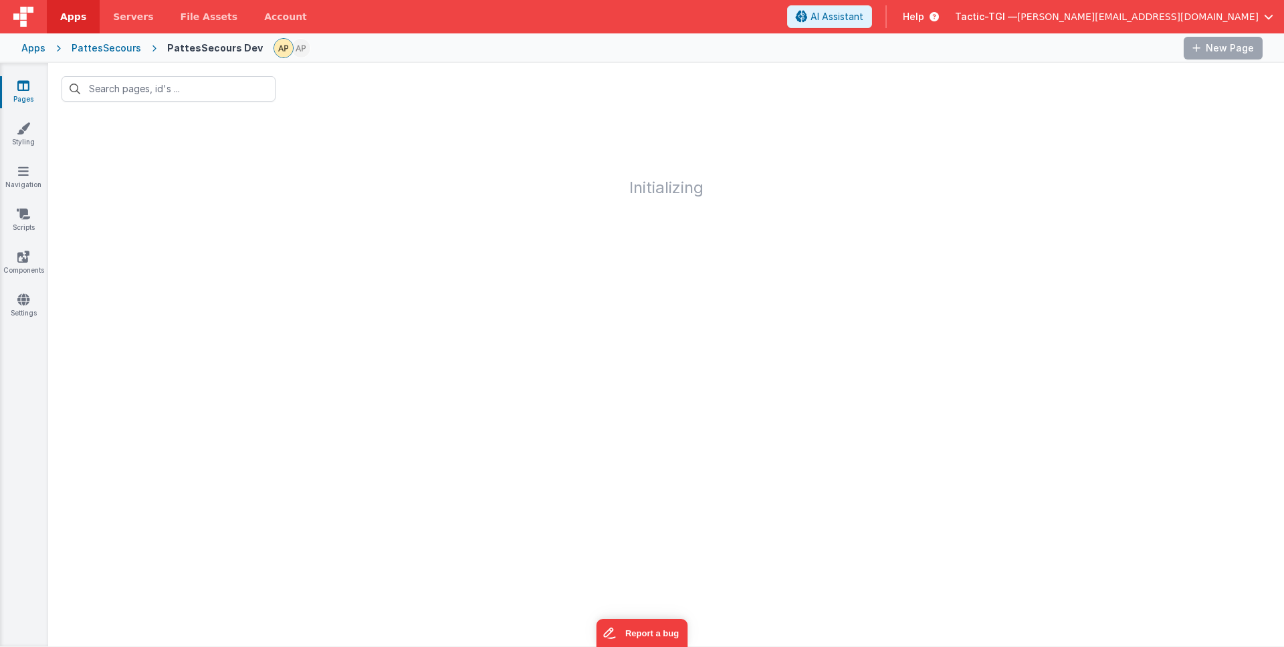
click at [214, 47] on div "PattesSecours Dev" at bounding box center [215, 47] width 96 height 13
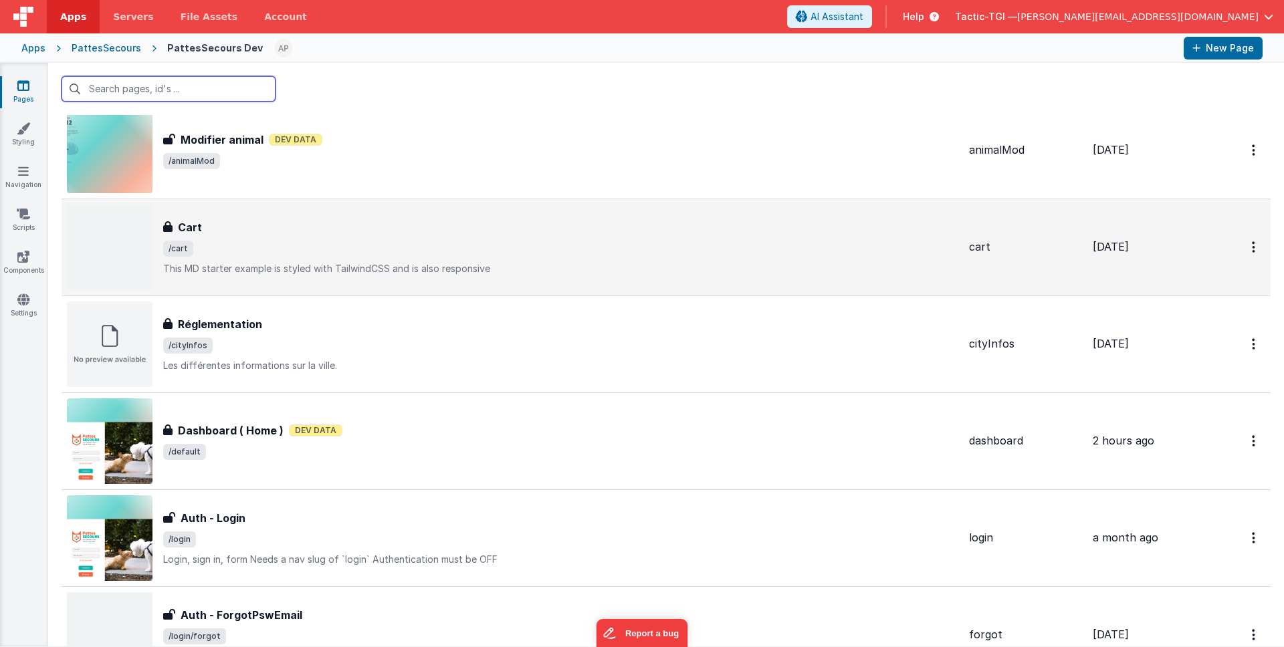
scroll to position [141, 0]
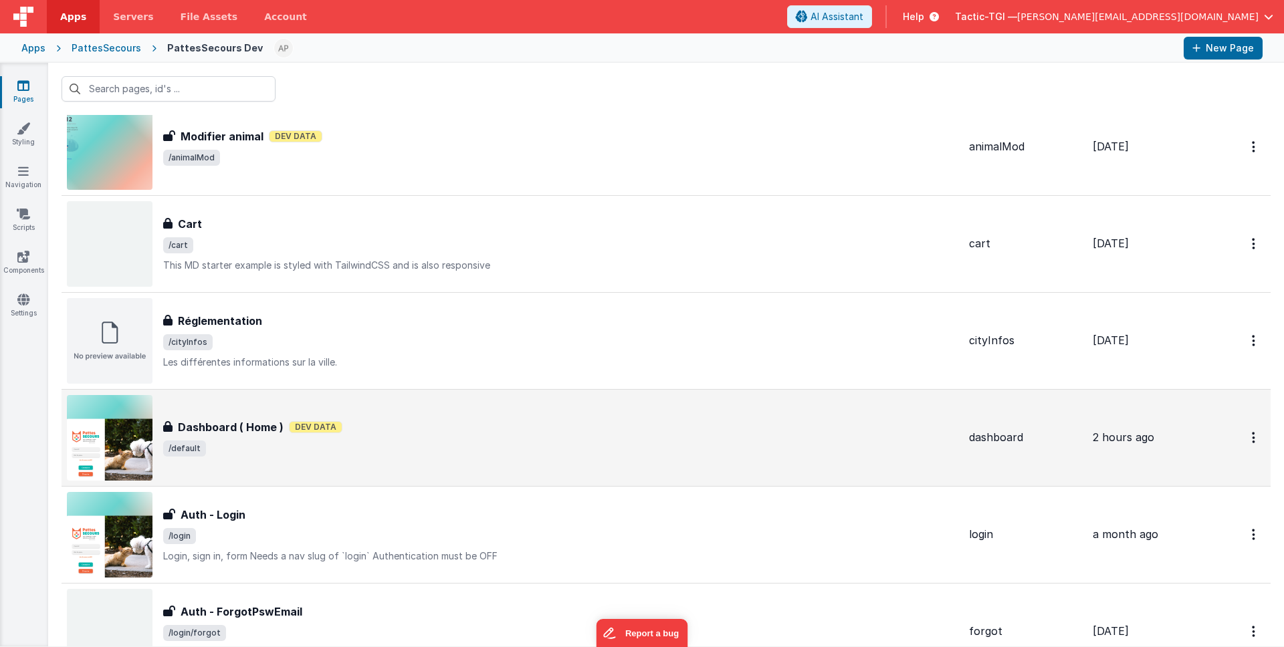
click at [439, 449] on span "/default" at bounding box center [560, 449] width 795 height 16
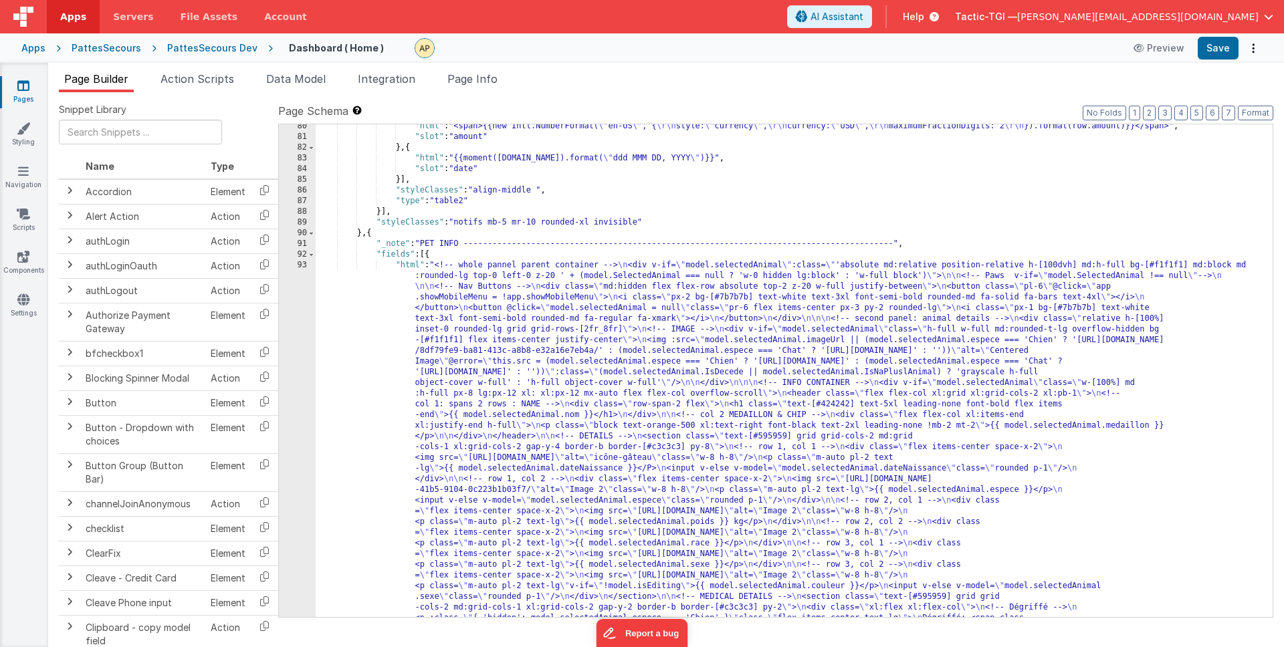
scroll to position [1185, 0]
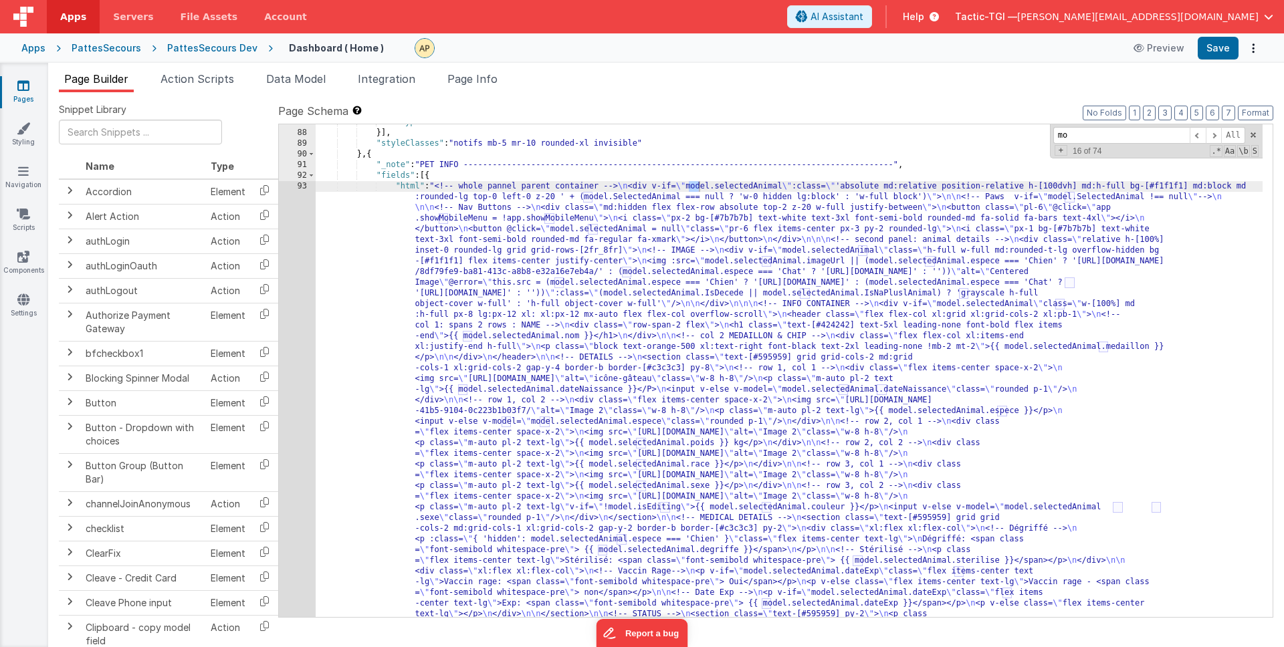
type input "m"
type input "n"
drag, startPoint x: 1098, startPoint y: 131, endPoint x: 1012, endPoint y: 130, distance: 86.9
click at [1012, 130] on div ""type" : "table2" }] , "styleClasses" : "notifs mb-5 mr-10 rounded-xl invisible…" at bounding box center [789, 370] width 947 height 493
drag, startPoint x: 1126, startPoint y: 137, endPoint x: 1008, endPoint y: 133, distance: 118.4
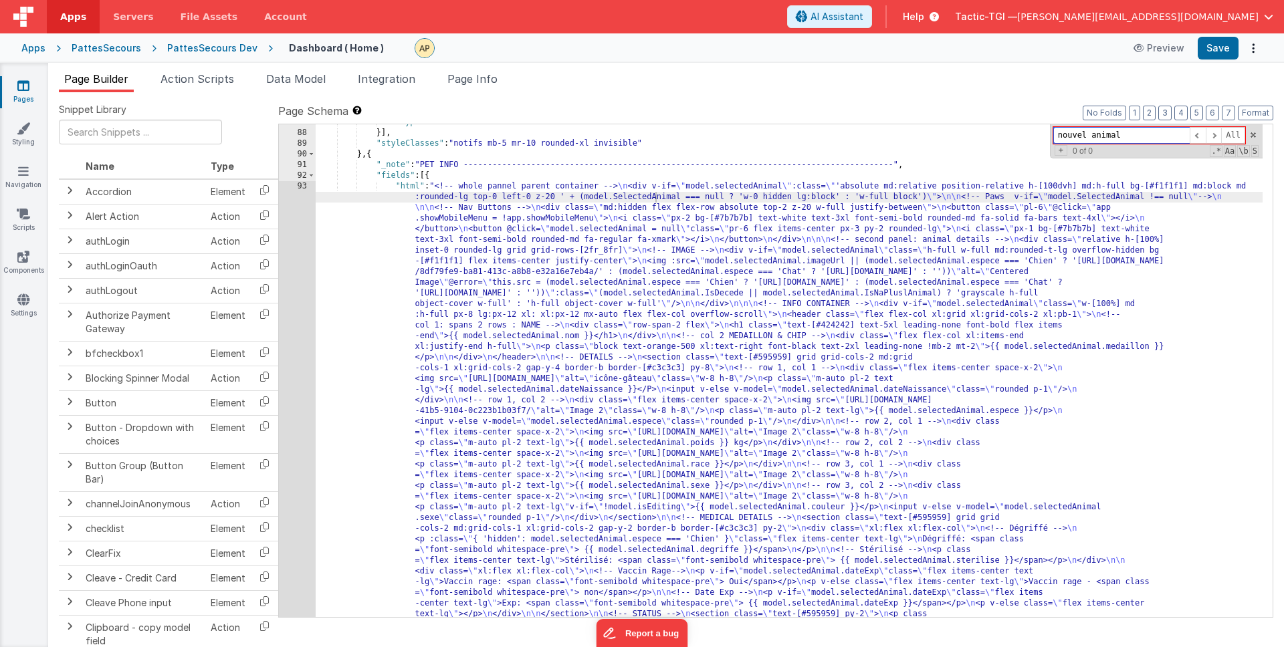
click at [1008, 134] on div ""type" : "table2" }] , "styleClasses" : "notifs mb-5 mr-10 rounded-xl invisible…" at bounding box center [789, 370] width 947 height 493
type input "a"
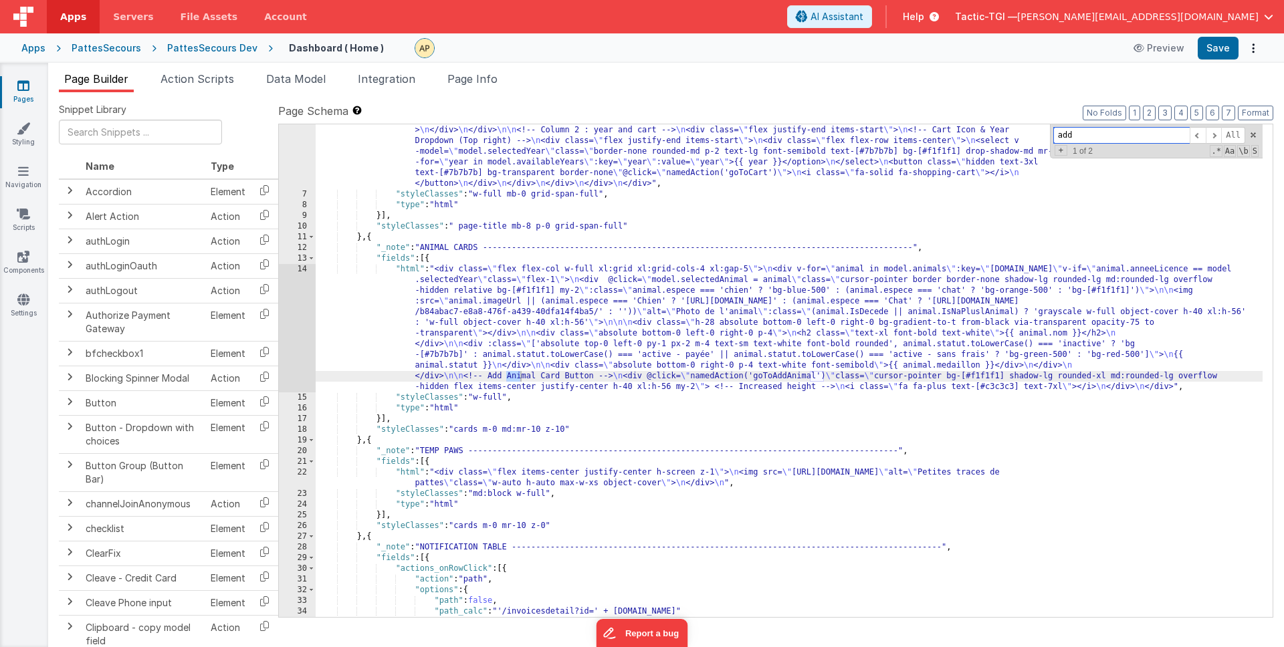
scroll to position [107, 0]
type input "add"
click at [217, 82] on span "Action Scripts" at bounding box center [197, 78] width 74 height 13
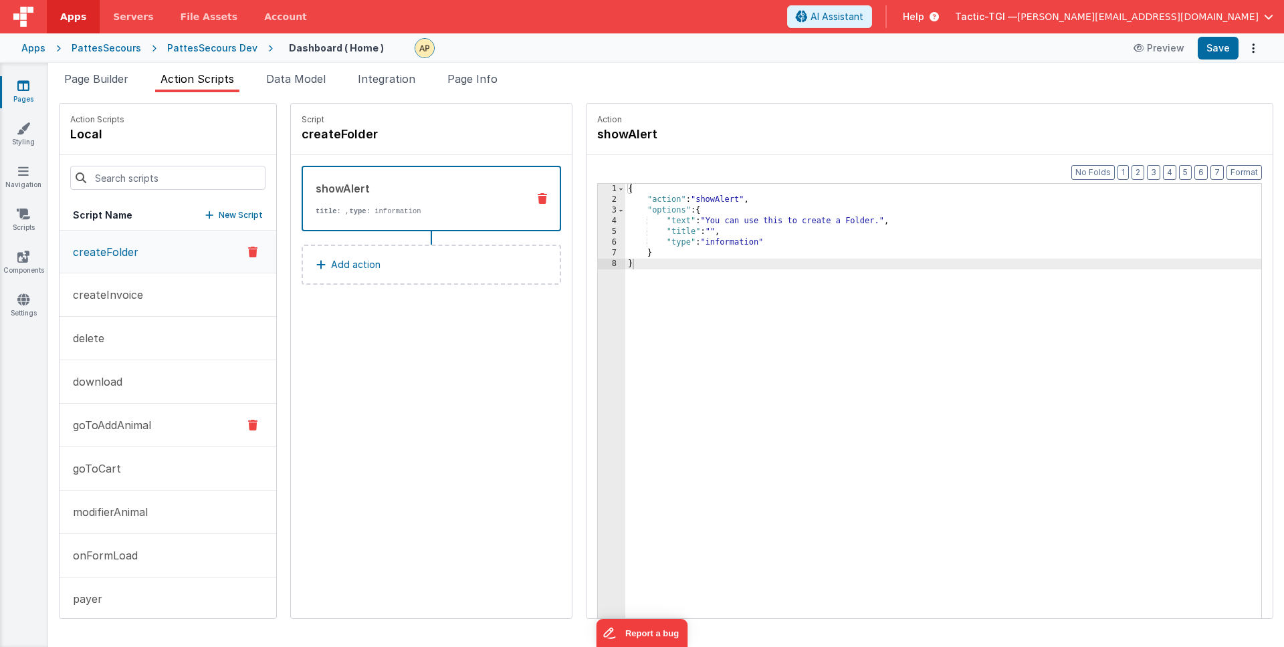
click at [112, 422] on p "goToAddAnimal" at bounding box center [108, 425] width 86 height 16
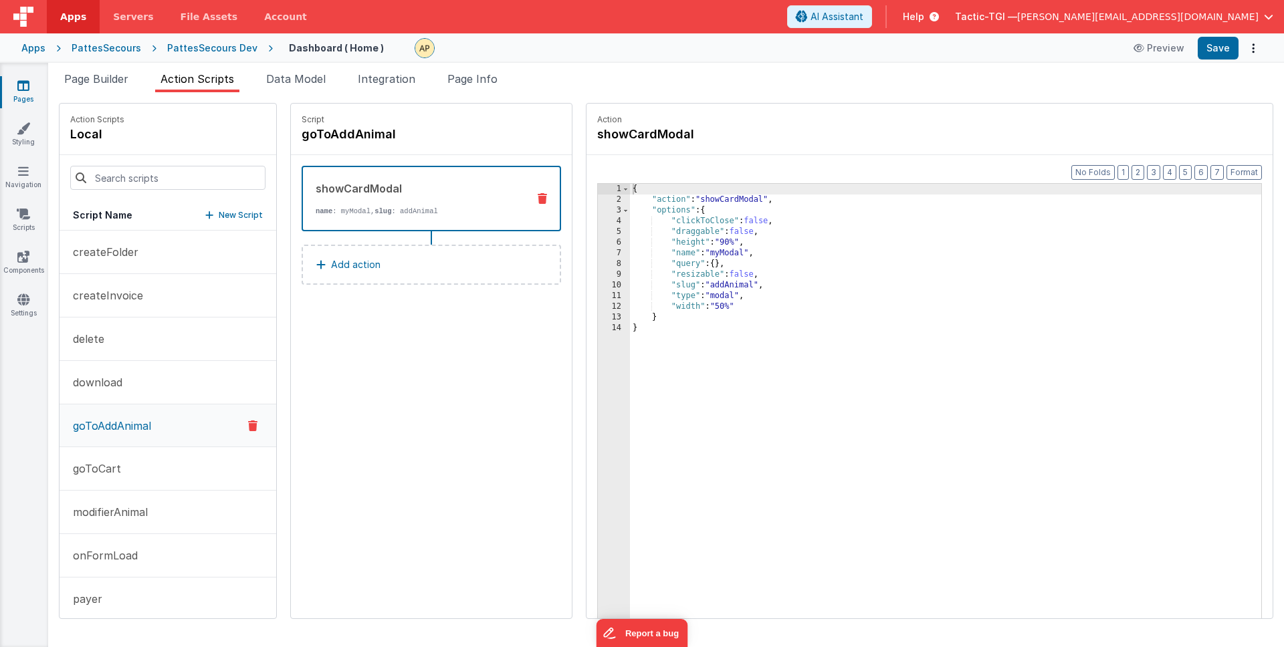
click at [316, 214] on strong "name" at bounding box center [324, 211] width 17 height 8
click at [36, 132] on link "Styling" at bounding box center [23, 135] width 48 height 27
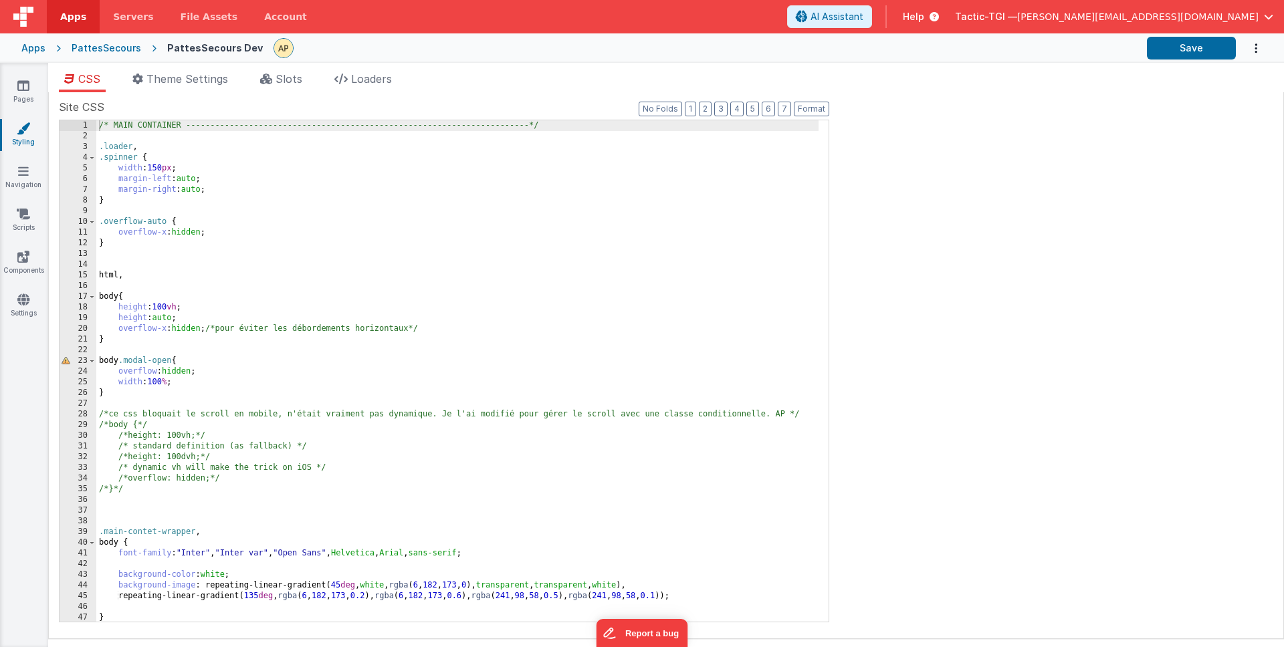
drag, startPoint x: 216, startPoint y: 338, endPoint x: 178, endPoint y: 335, distance: 38.2
click at [216, 338] on div "/* MAIN CONTAINER -------------------------------------------------------------…" at bounding box center [457, 381] width 722 height 523
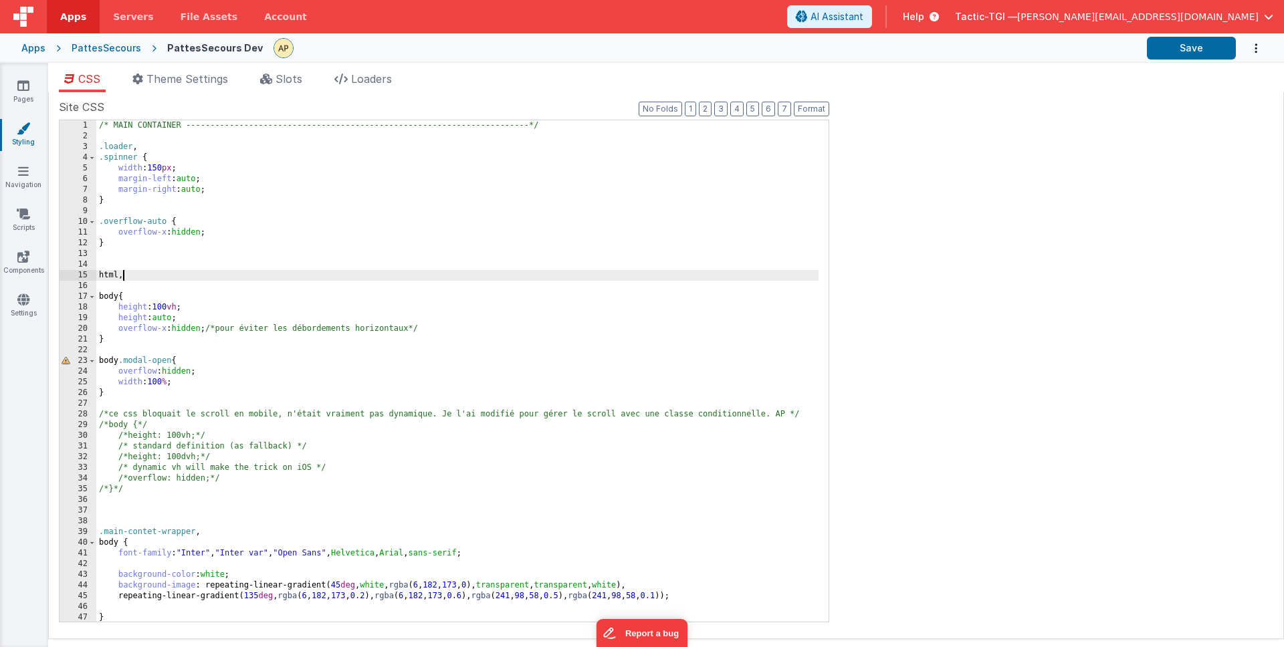
click at [176, 273] on div "/* MAIN CONTAINER -------------------------------------------------------------…" at bounding box center [457, 381] width 722 height 523
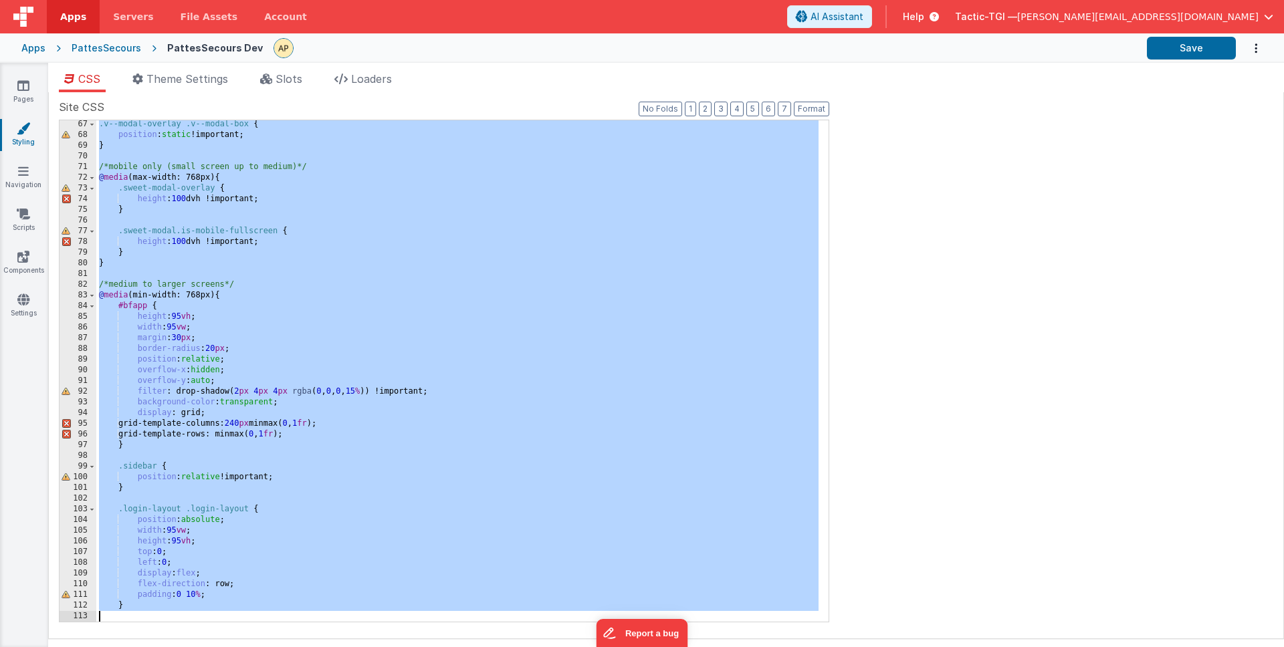
scroll to position [793, 0]
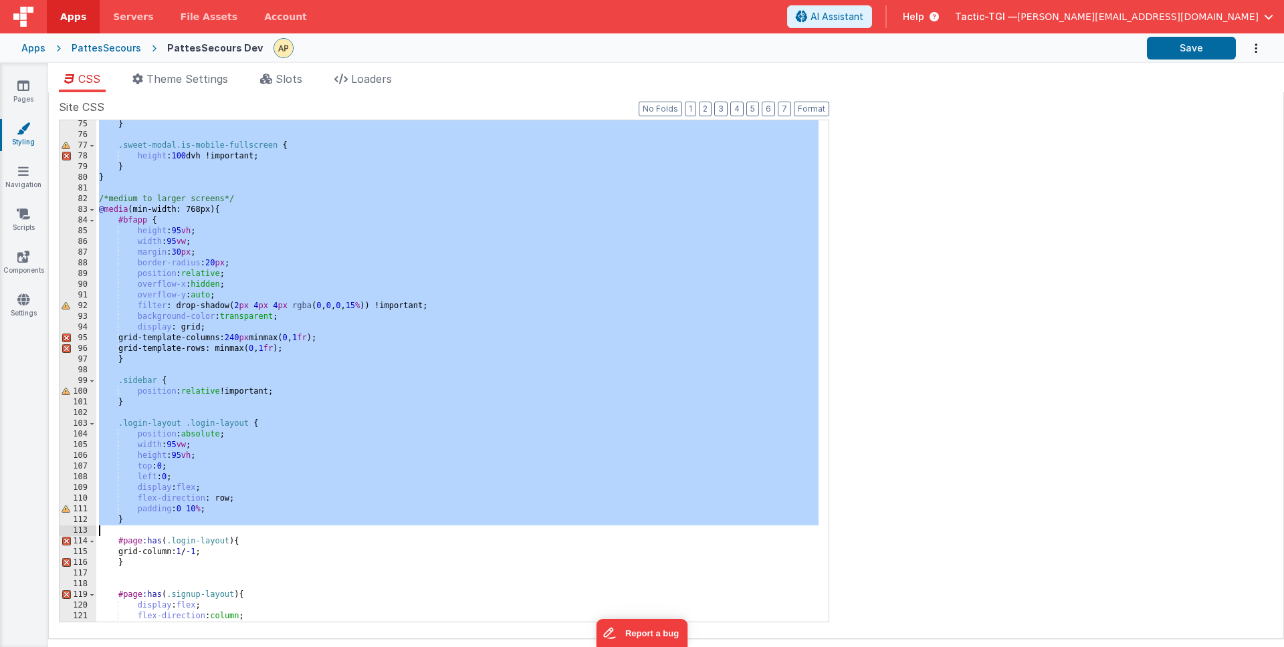
drag, startPoint x: 100, startPoint y: 287, endPoint x: 391, endPoint y: 527, distance: 377.2
click at [391, 527] on div "} .sweet-modal.is-mobile-fullscreen { height : 100 dvh !important; } } /*medium…" at bounding box center [457, 380] width 722 height 523
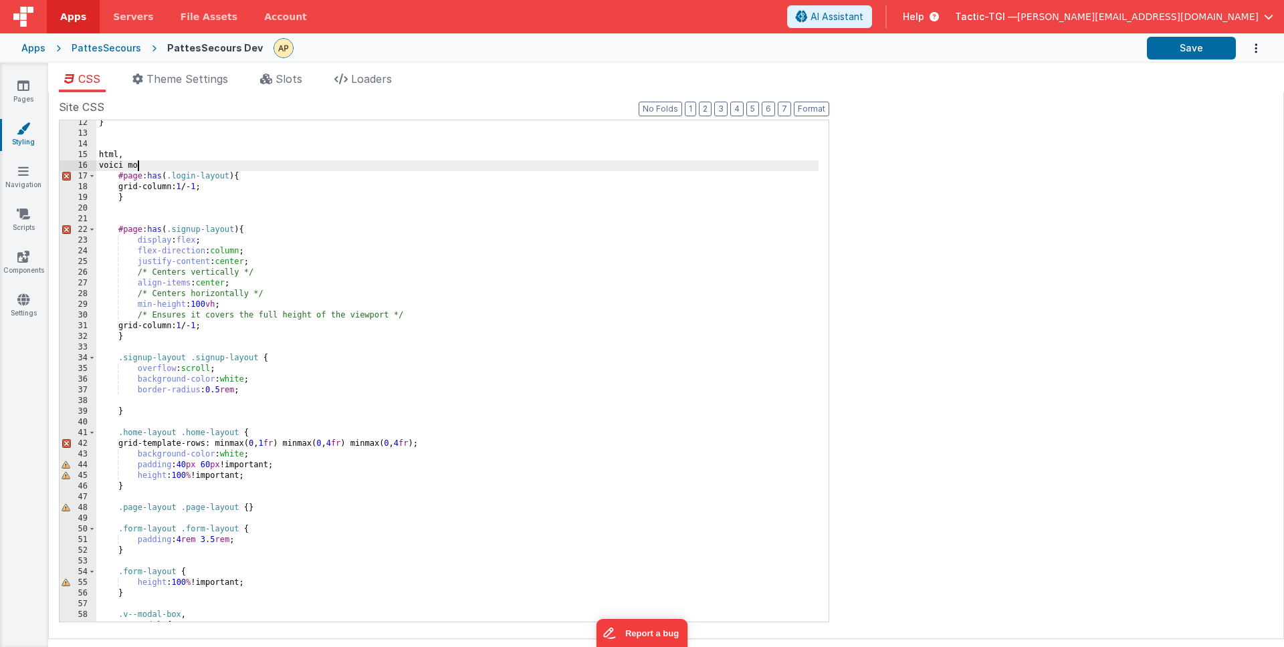
scroll to position [0, 0]
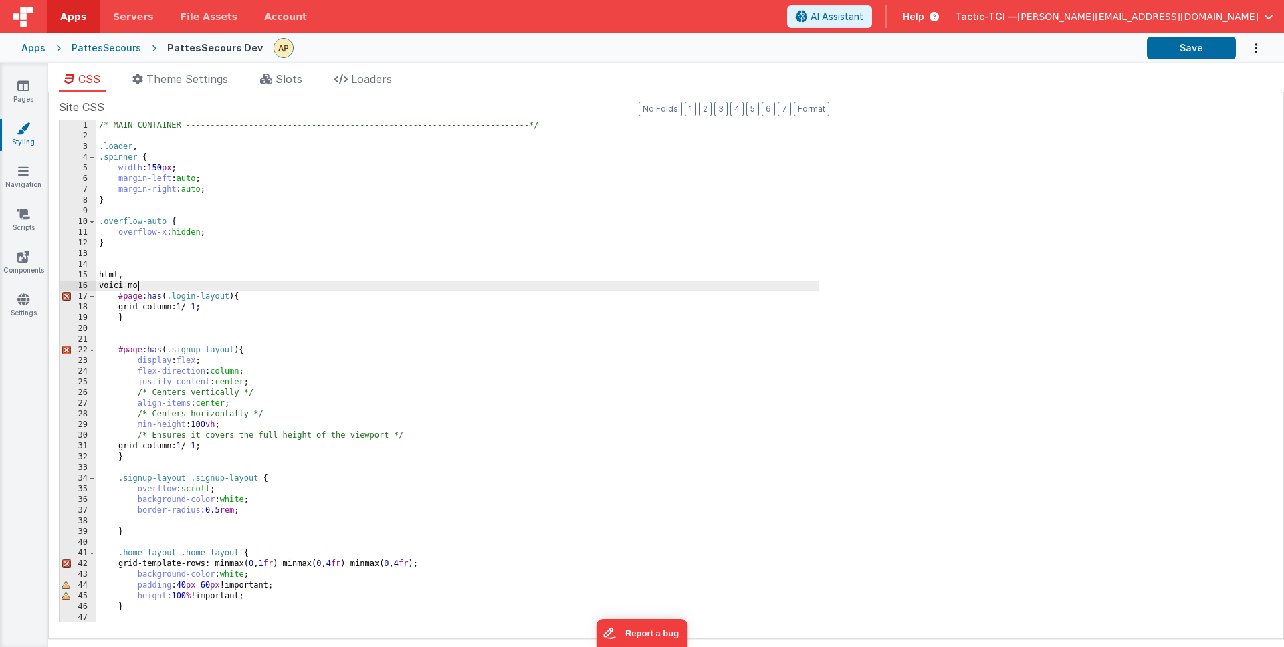
click at [413, 348] on div "/* MAIN CONTAINER -------------------------------------------------------------…" at bounding box center [457, 381] width 722 height 523
click at [161, 284] on div "/* MAIN CONTAINER -------------------------------------------------------------…" at bounding box center [457, 381] width 722 height 523
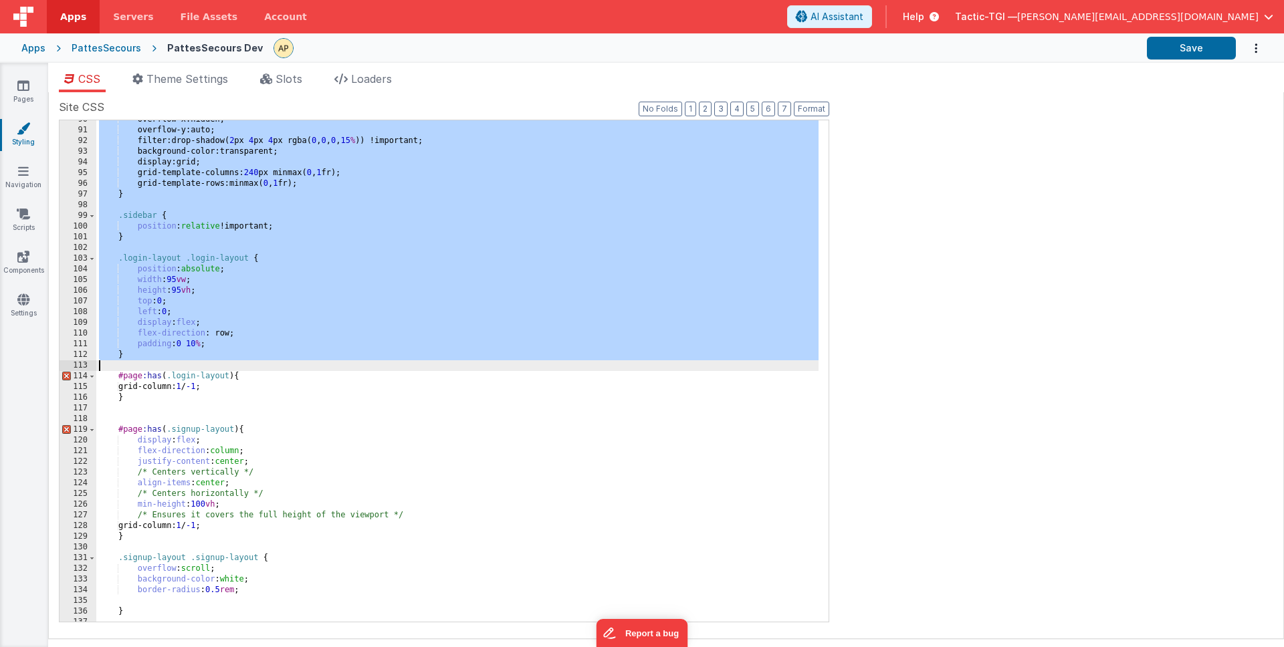
scroll to position [958, 0]
drag, startPoint x: 890, startPoint y: 453, endPoint x: 653, endPoint y: 404, distance: 242.4
click at [889, 453] on div "Site CSS Format 7 6 5 4 3 2 1 No Folds 90 91 92 93 94 95 96 97 98 99 100 101 10…" at bounding box center [666, 365] width 1214 height 533
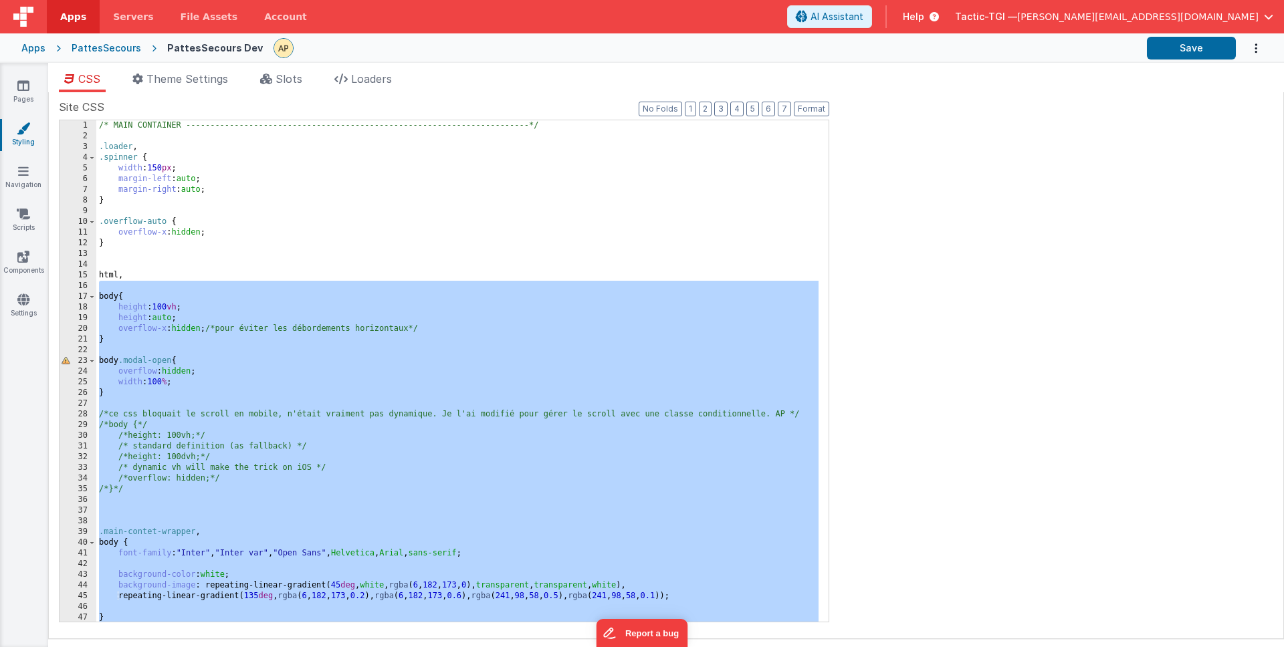
scroll to position [0, 0]
click at [368, 365] on div "/* MAIN CONTAINER -------------------------------------------------------------…" at bounding box center [457, 381] width 722 height 523
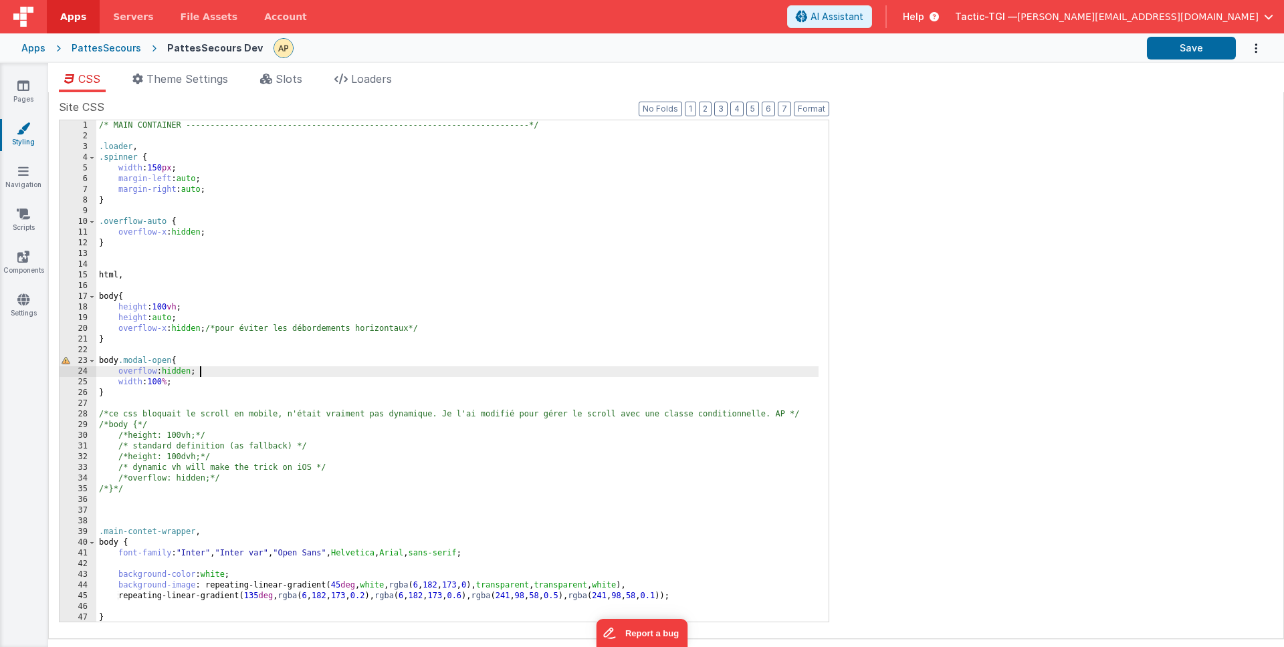
click at [225, 372] on div "/* MAIN CONTAINER -------------------------------------------------------------…" at bounding box center [457, 381] width 722 height 523
click at [429, 328] on div "/* MAIN CONTAINER -------------------------------------------------------------…" at bounding box center [457, 381] width 722 height 523
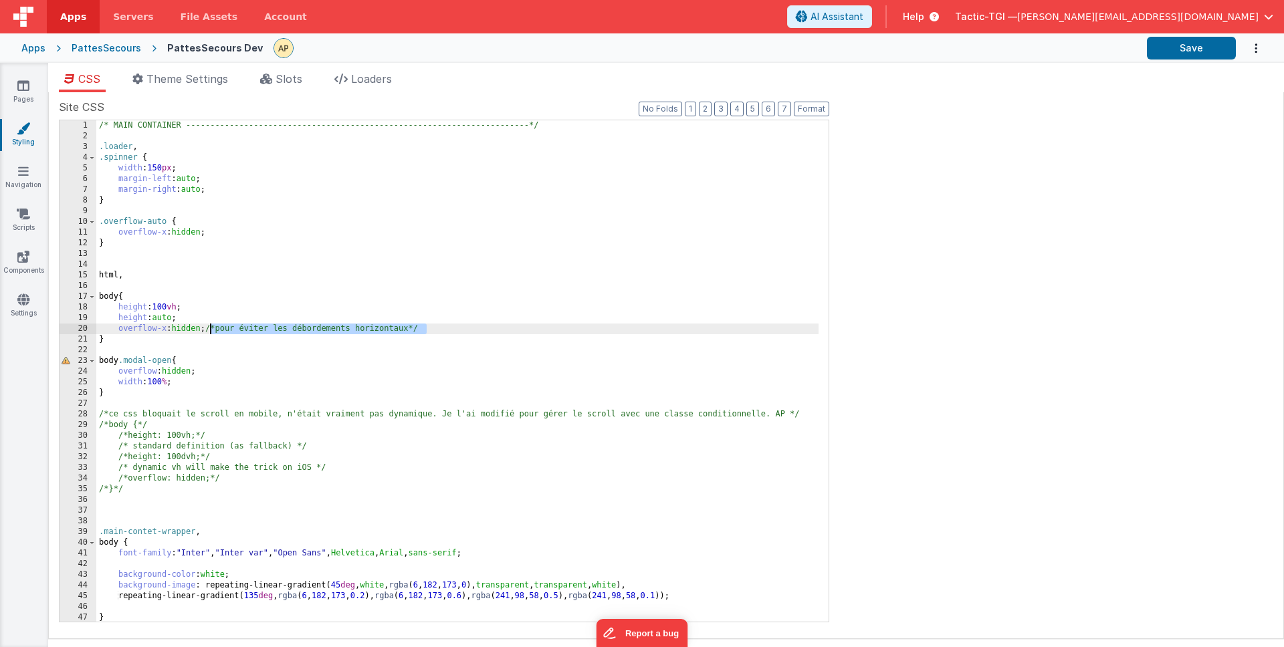
drag, startPoint x: 380, startPoint y: 326, endPoint x: 279, endPoint y: 340, distance: 101.9
click at [212, 329] on div "/* MAIN CONTAINER -------------------------------------------------------------…" at bounding box center [457, 381] width 722 height 523
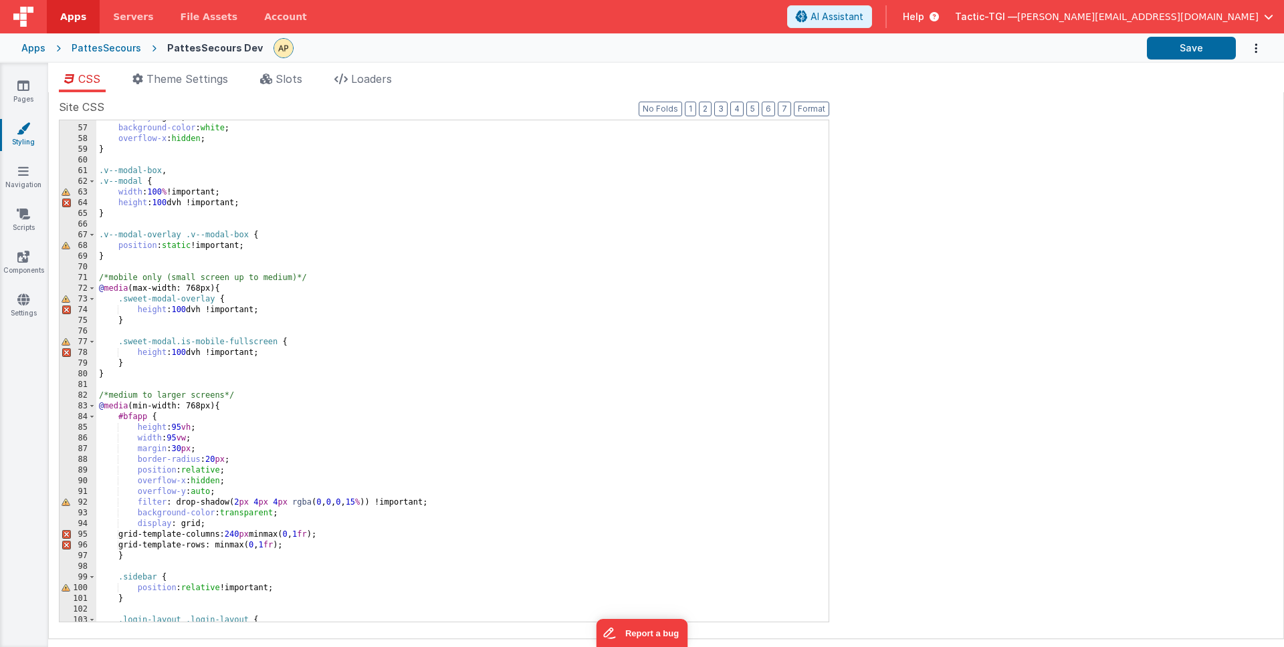
scroll to position [572, 0]
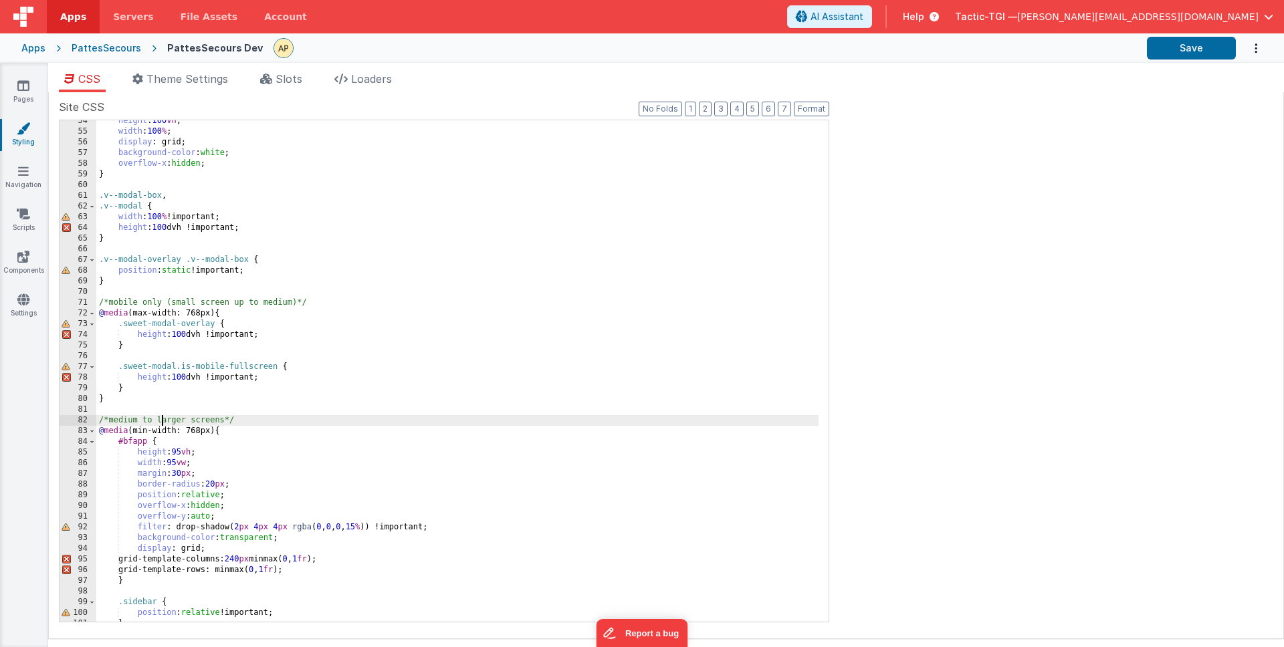
click at [158, 417] on div "height : 100 vh ; width : 100 % ; display : grid; background-color : white ; ov…" at bounding box center [457, 377] width 722 height 523
click at [158, 405] on div "height : 100 vh ; width : 100 % ; display : grid; background-color : white ; ov…" at bounding box center [457, 377] width 722 height 523
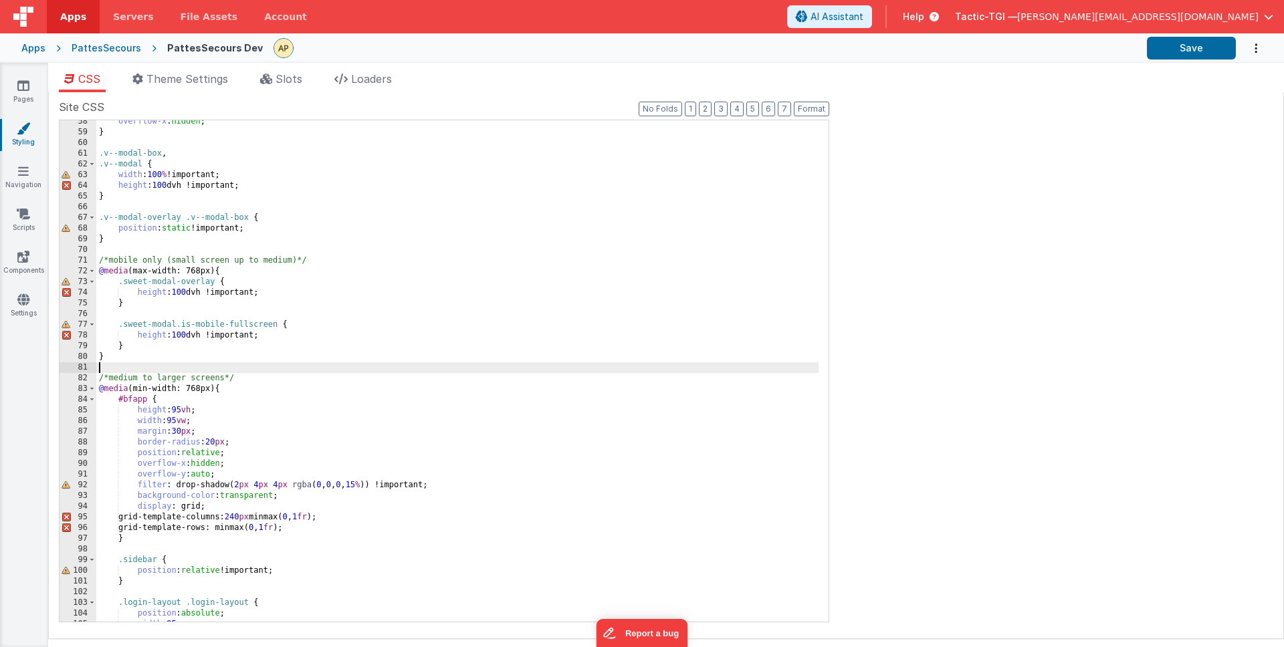
scroll to position [539, 0]
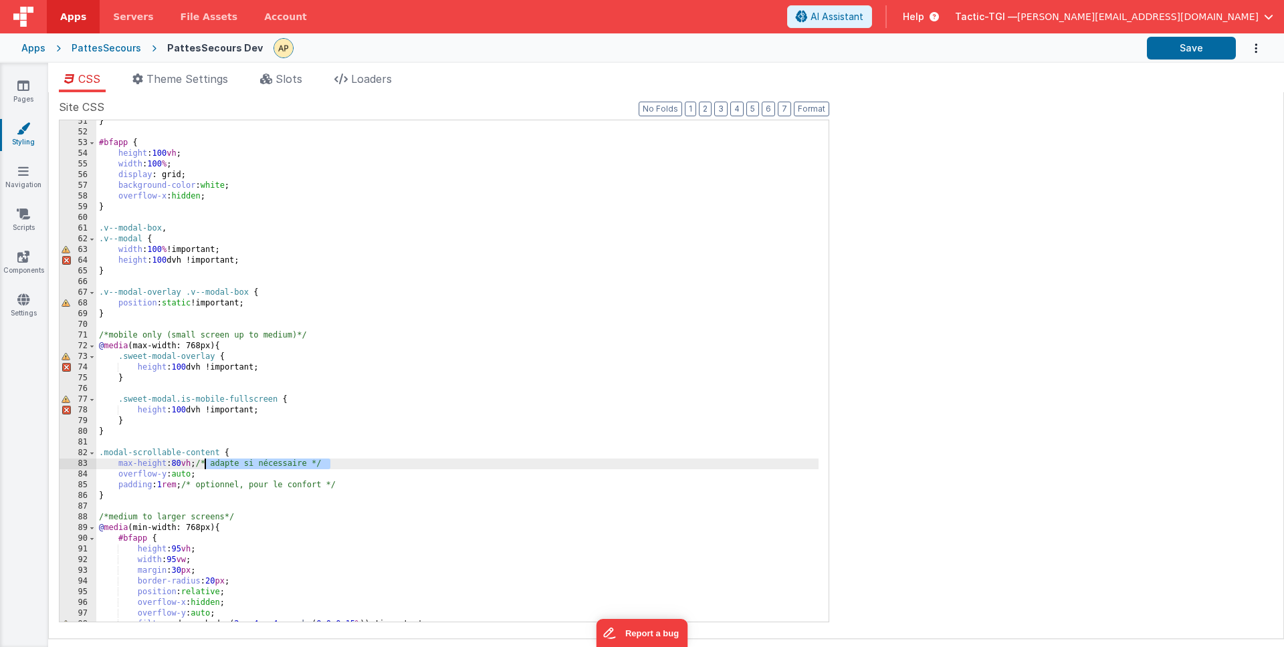
drag, startPoint x: 331, startPoint y: 463, endPoint x: 218, endPoint y: 463, distance: 113.0
click at [207, 460] on div "} #bfapp { height : 100 vh ; width : 100 % ; display : grid; background-color :…" at bounding box center [457, 377] width 722 height 523
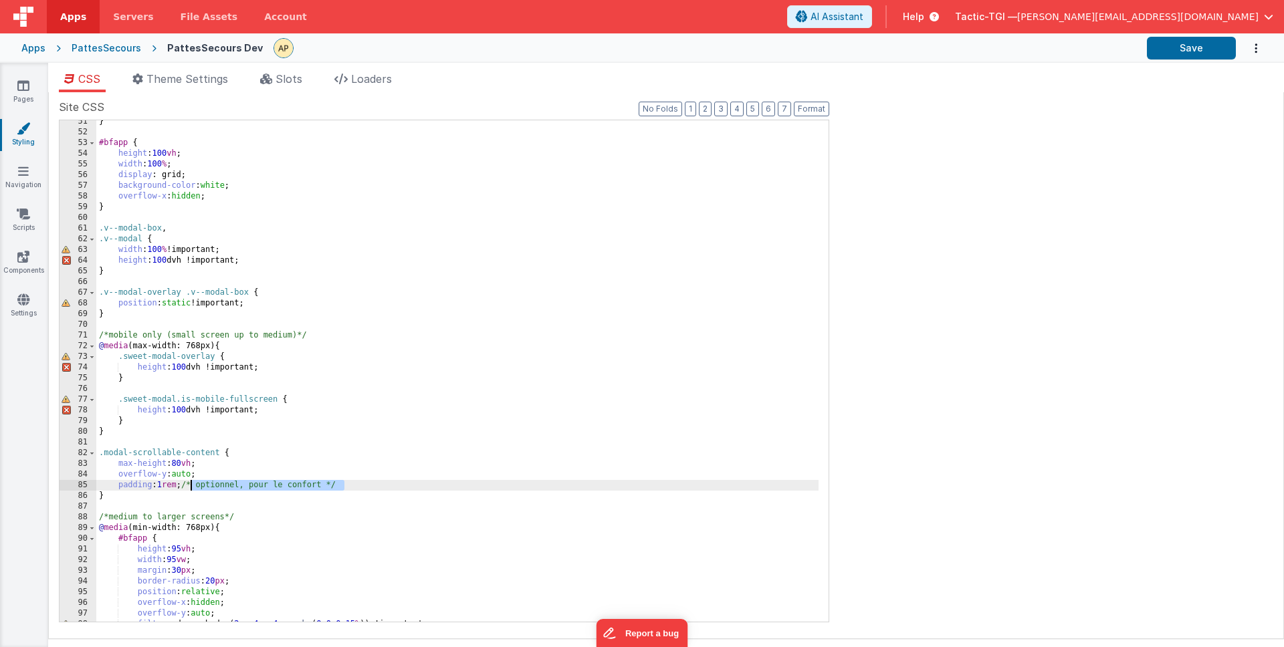
drag, startPoint x: 348, startPoint y: 485, endPoint x: 189, endPoint y: 487, distance: 159.1
click at [189, 487] on div "} #bfapp { height : 100 vh ; width : 100 % ; display : grid; background-color :…" at bounding box center [457, 377] width 722 height 523
click at [1199, 47] on button "Save" at bounding box center [1191, 48] width 89 height 23
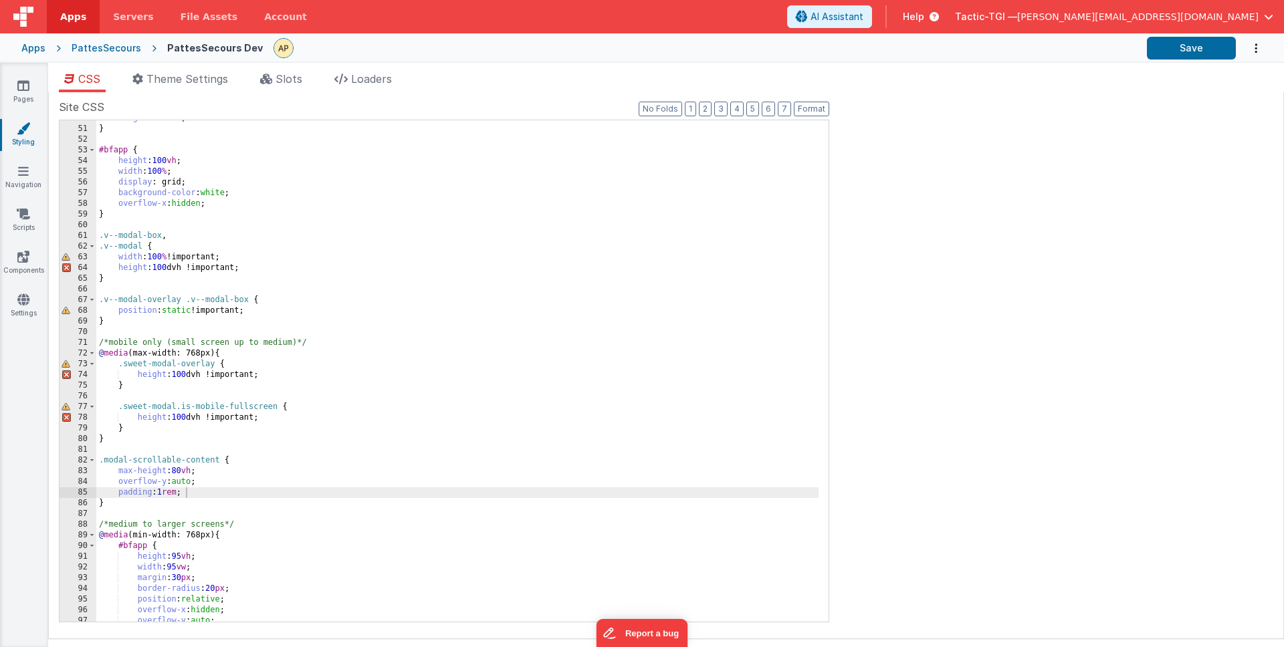
scroll to position [530, 0]
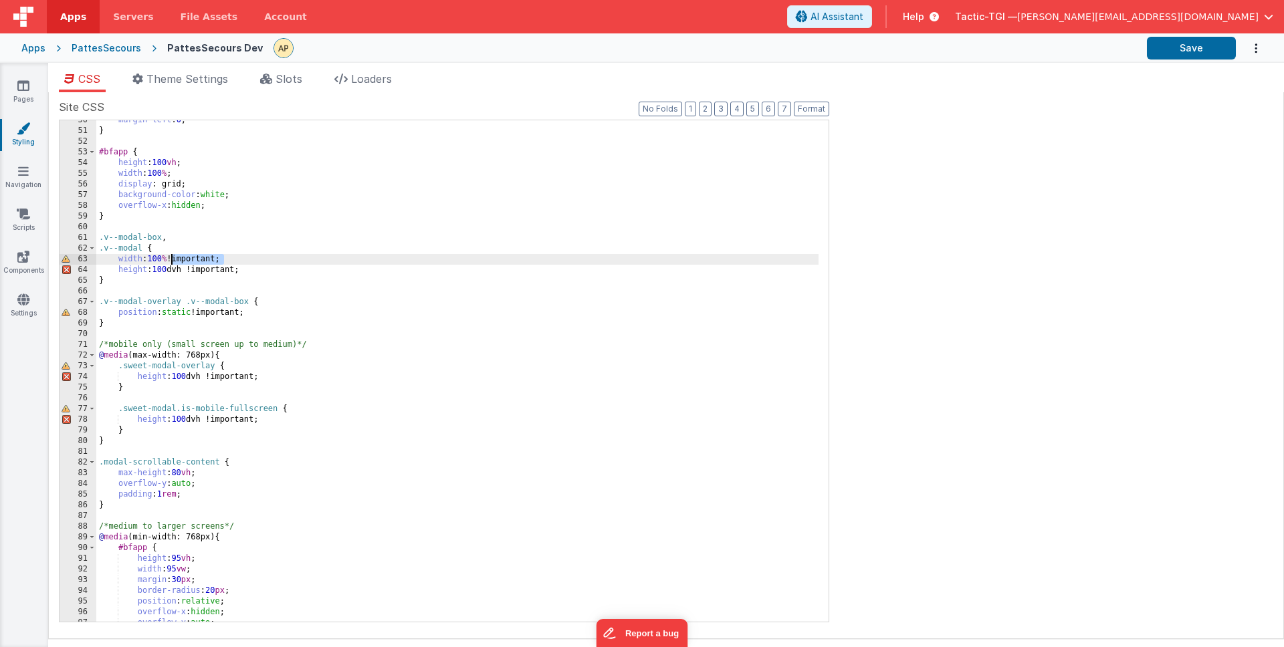
drag, startPoint x: 225, startPoint y: 259, endPoint x: 179, endPoint y: 257, distance: 46.2
click at [179, 257] on div "margin-left : 0 ; } #bfapp { height : 100 vh ; width : 100 % ; display : grid; …" at bounding box center [457, 376] width 722 height 523
click at [394, 273] on div "margin-left : 0 ; } #bfapp { height : 100 vh ; width : 100 % ; display : grid; …" at bounding box center [457, 376] width 722 height 523
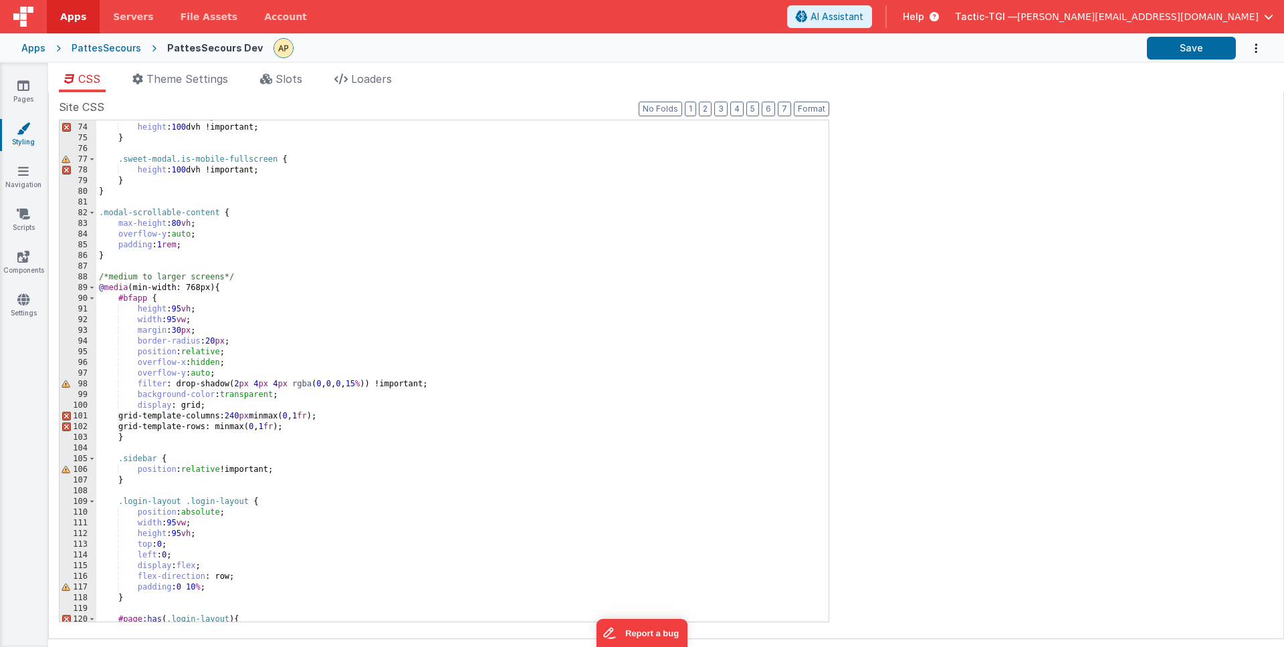
scroll to position [776, 0]
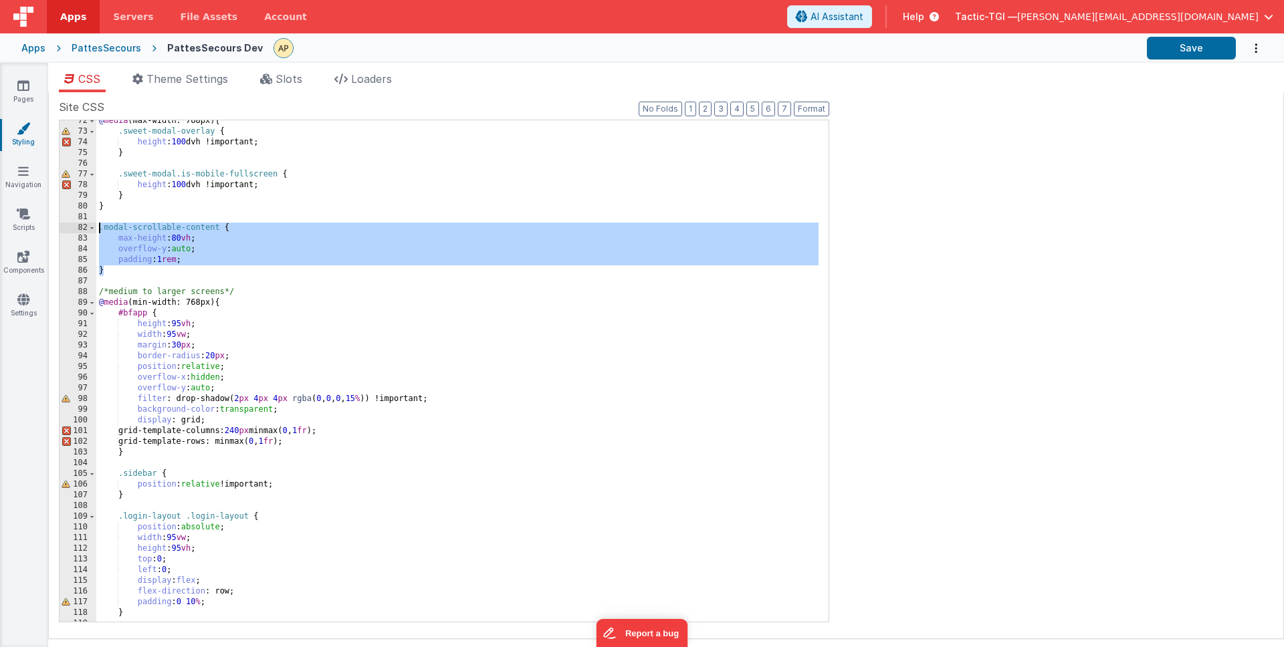
drag, startPoint x: 124, startPoint y: 267, endPoint x: 100, endPoint y: 231, distance: 43.4
click at [100, 231] on div "@ media (max-width: 768px) { .sweet-modal-overlay { height : 100 dvh !important…" at bounding box center [457, 377] width 722 height 523
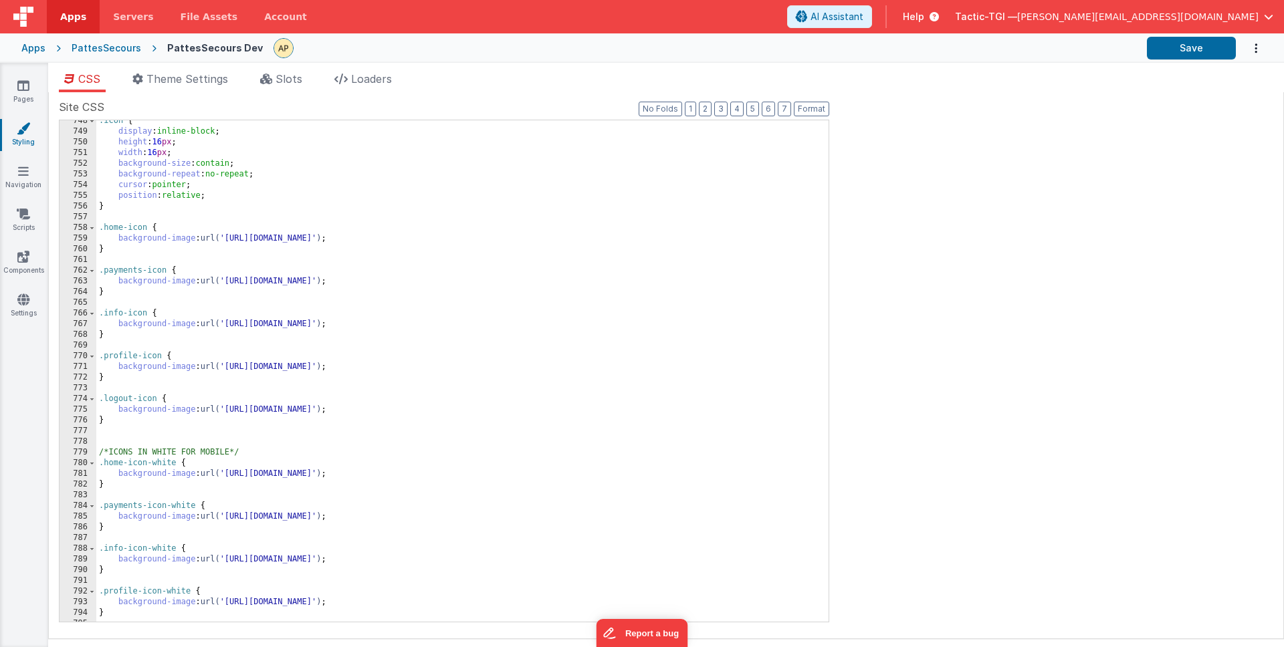
scroll to position [8270, 0]
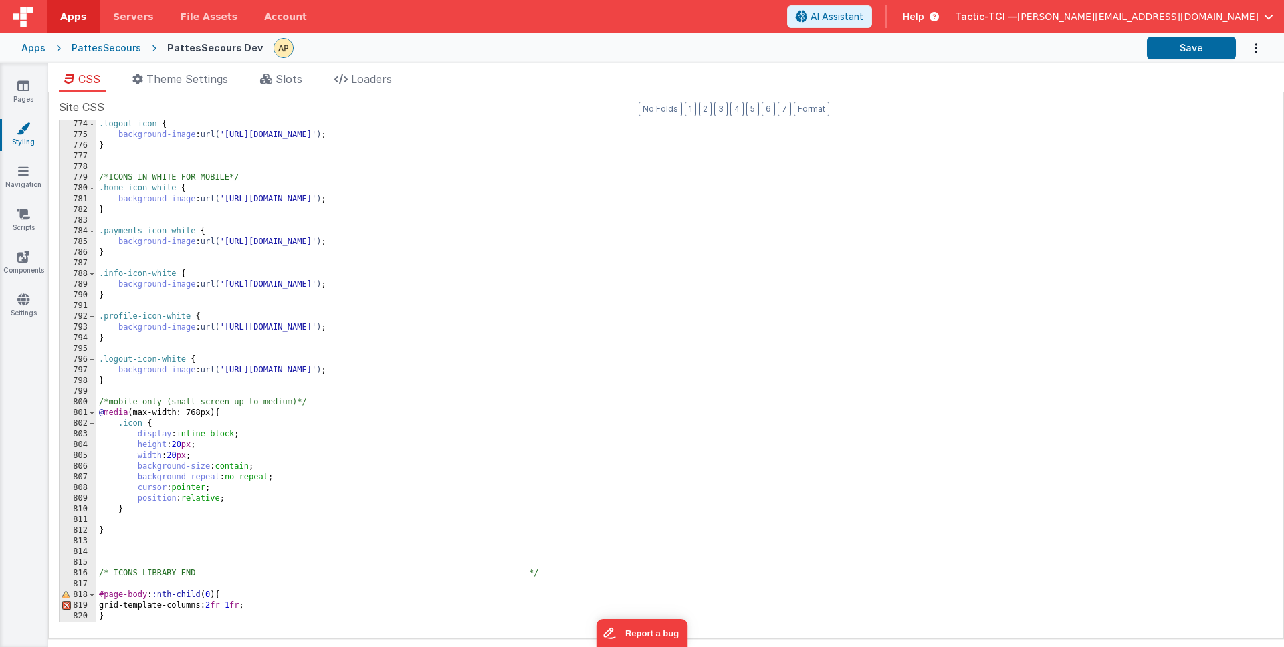
click at [335, 517] on div ".logout-icon { background-image : url( '[URL][DOMAIN_NAME]' ) ; } /*ICONS IN WH…" at bounding box center [457, 380] width 722 height 523
click at [316, 559] on div ".logout-icon { background-image : url( '[URL][DOMAIN_NAME]' ) ; } /*ICONS IN WH…" at bounding box center [457, 380] width 722 height 523
click at [249, 547] on div ".logout-icon { background-image : url( '[URL][DOMAIN_NAME]' ) ; } /*ICONS IN WH…" at bounding box center [457, 380] width 722 height 523
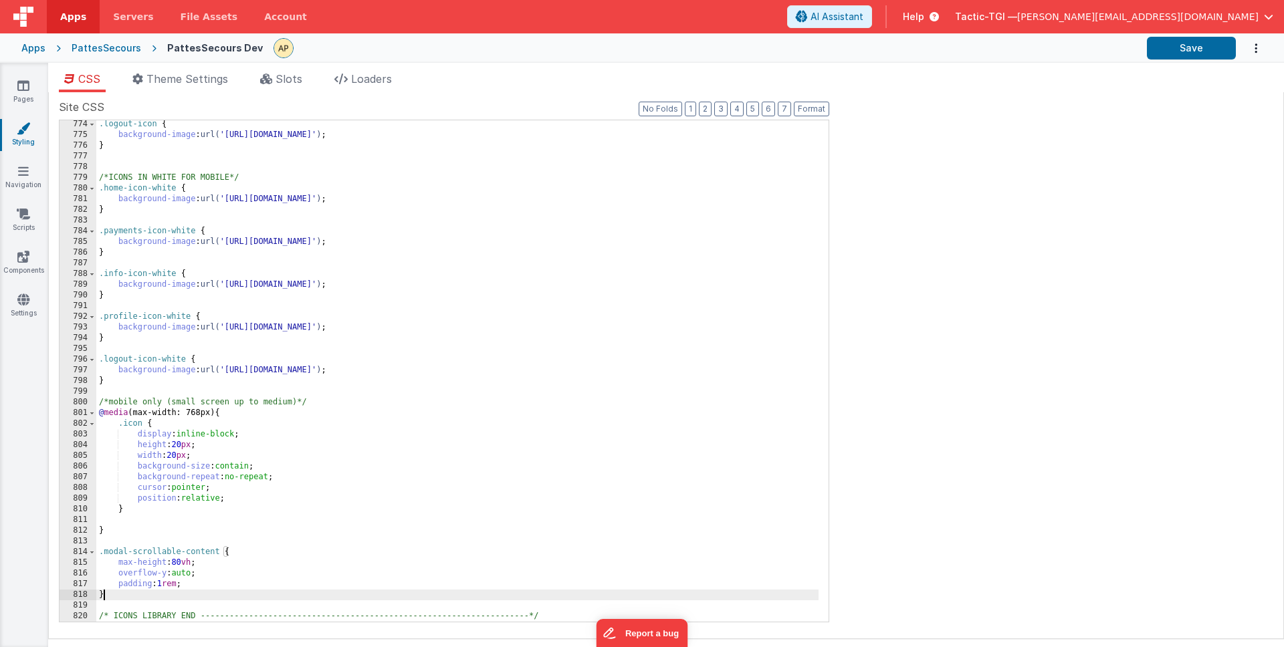
scroll to position [8313, 0]
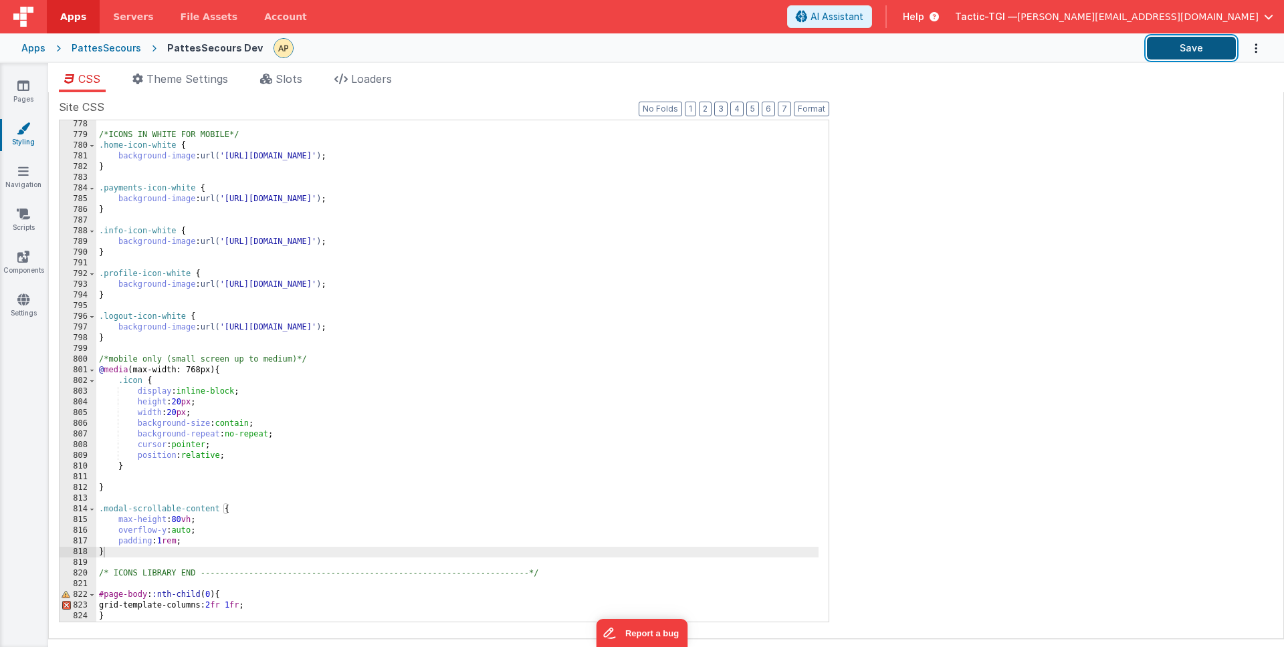
click at [1193, 51] on button "Save" at bounding box center [1191, 48] width 89 height 23
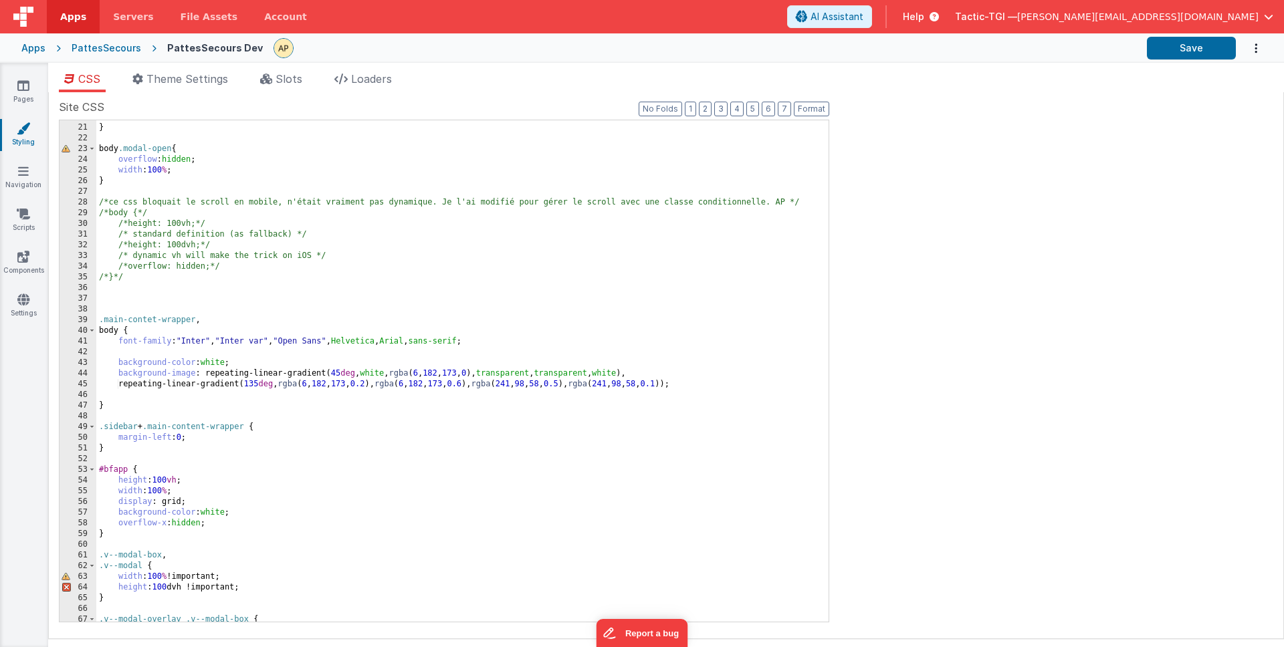
scroll to position [211, 0]
click at [380, 290] on div "overflow-x : hidden ; } body .modal-open { overflow : hidden ; width : 100 % ; …" at bounding box center [457, 375] width 722 height 523
click at [370, 306] on div "overflow-x : hidden ; } body .modal-open { overflow : hidden ; width : 100 % ; …" at bounding box center [457, 375] width 722 height 523
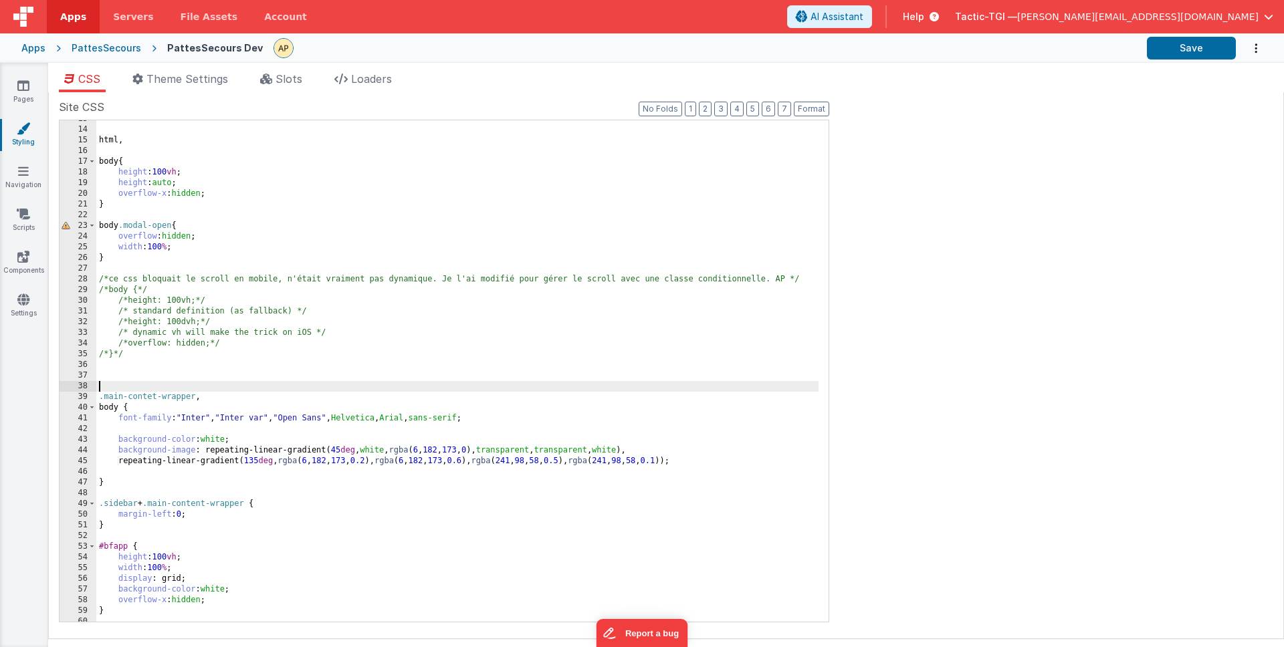
scroll to position [0, 0]
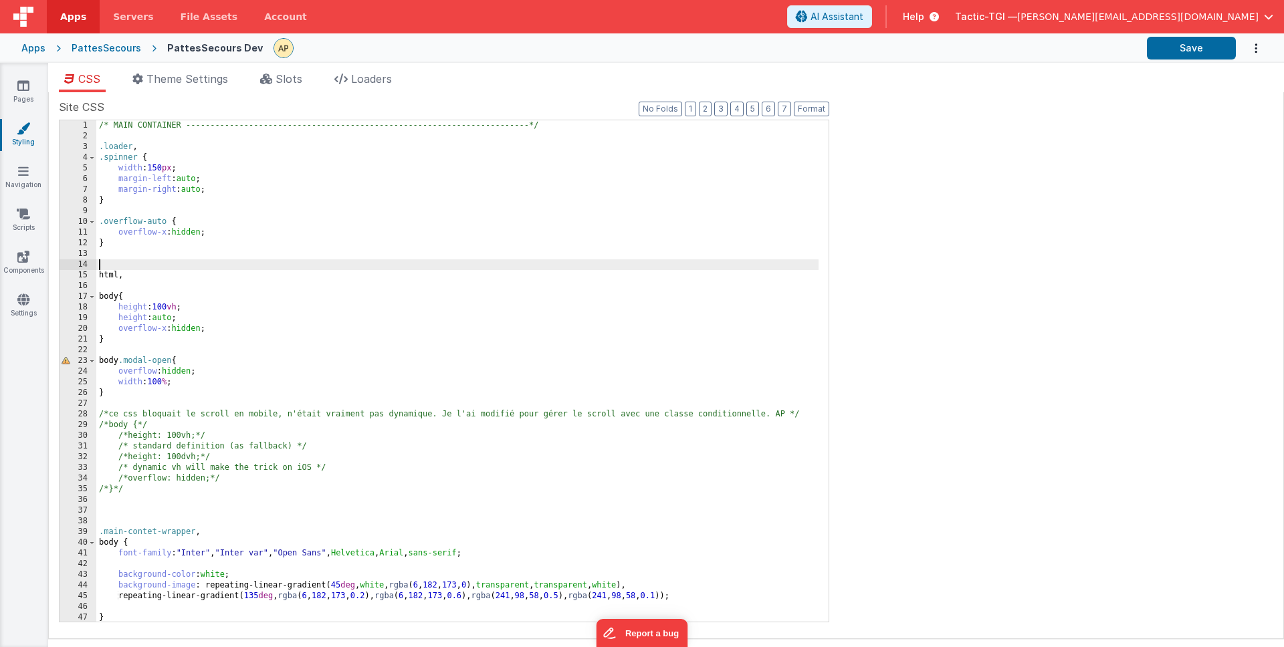
click at [362, 261] on div "/* MAIN CONTAINER -------------------------------------------------------------…" at bounding box center [457, 381] width 722 height 523
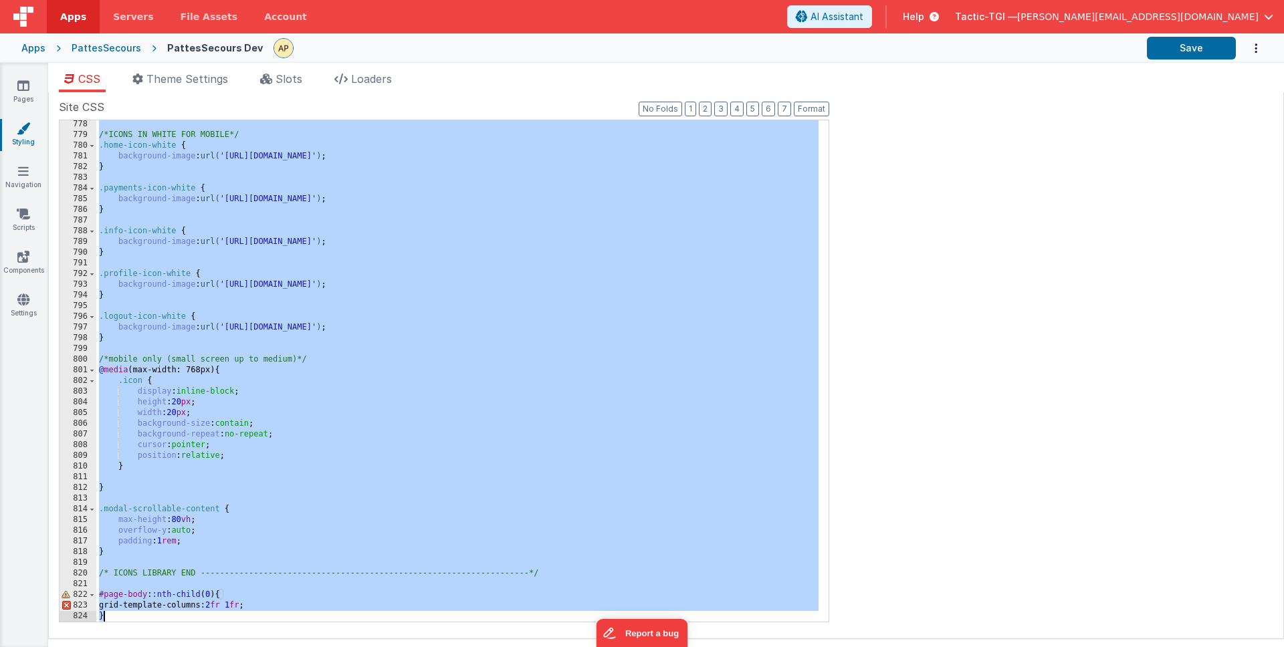
scroll to position [8313, 0]
drag, startPoint x: 100, startPoint y: 124, endPoint x: 237, endPoint y: 646, distance: 540.3
click at [237, 646] on div "CSS Theme Settings Slots Loaders Site CSS Format 7 6 5 4 3 2 1 No Folds 778 779…" at bounding box center [665, 362] width 1235 height 582
click at [552, 435] on div "/*ICONS IN WHITE FOR MOBILE*/ .home-icon-white { background-image : url( '[URL]…" at bounding box center [457, 380] width 722 height 523
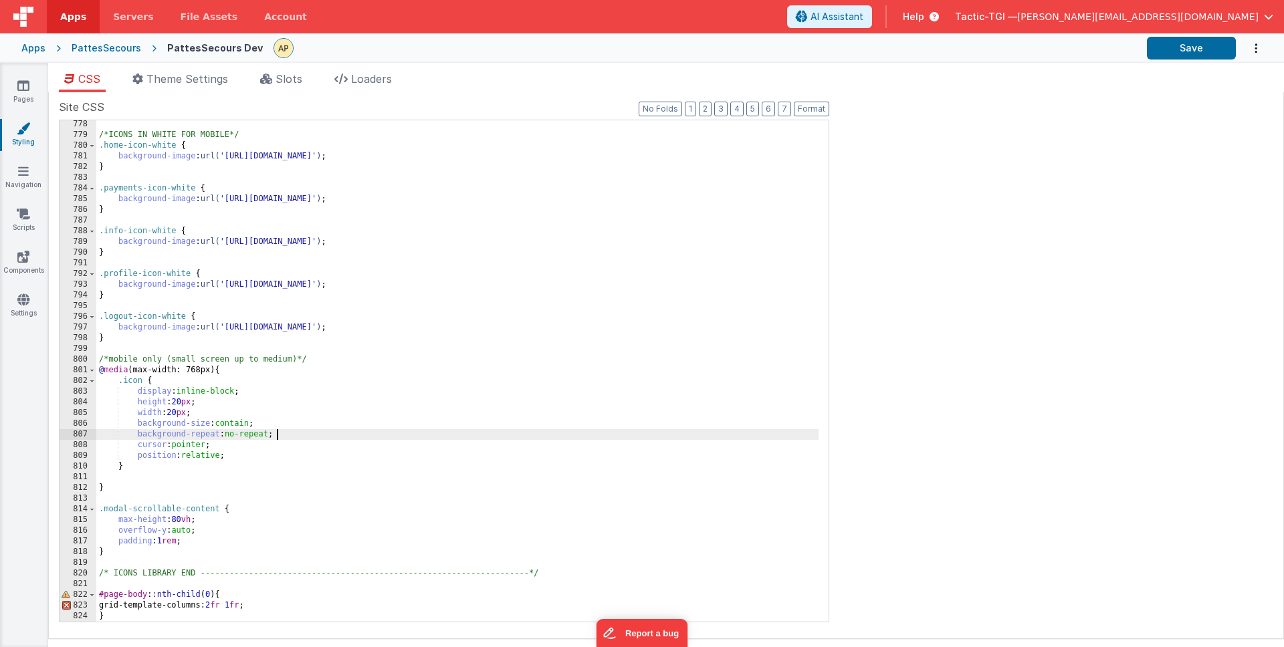
click at [285, 507] on div "/*ICONS IN WHITE FOR MOBILE*/ .home-icon-white { background-image : url( '[URL]…" at bounding box center [457, 380] width 722 height 523
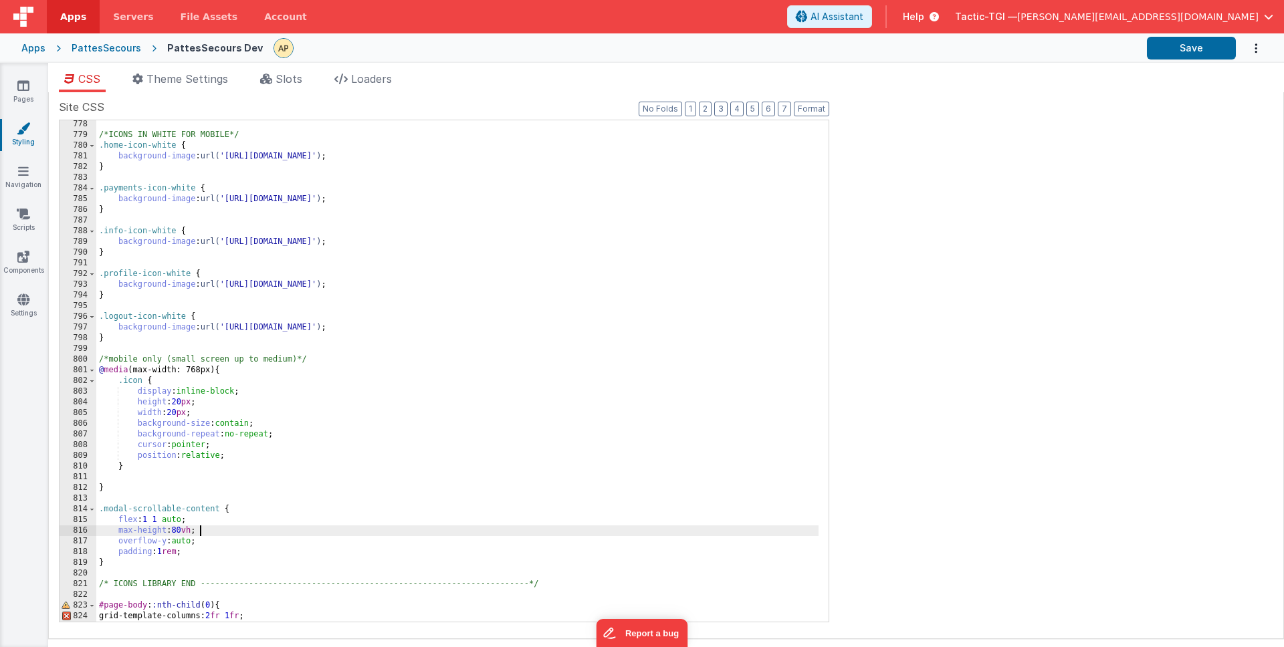
click at [239, 534] on div "/*ICONS IN WHITE FOR MOBILE*/ .home-icon-white { background-image : url( '[URL]…" at bounding box center [457, 380] width 722 height 523
click at [237, 542] on div "/*ICONS IN WHITE FOR MOBILE*/ .home-icon-white { background-image : url( '[URL]…" at bounding box center [457, 380] width 722 height 523
drag, startPoint x: 193, startPoint y: 530, endPoint x: 176, endPoint y: 531, distance: 17.4
click at [176, 531] on div "/*ICONS IN WHITE FOR MOBILE*/ .home-icon-white { background-image : url( '[URL]…" at bounding box center [457, 380] width 722 height 523
click at [227, 544] on div "/*ICONS IN WHITE FOR MOBILE*/ .home-icon-white { background-image : url( '[URL]…" at bounding box center [457, 380] width 722 height 523
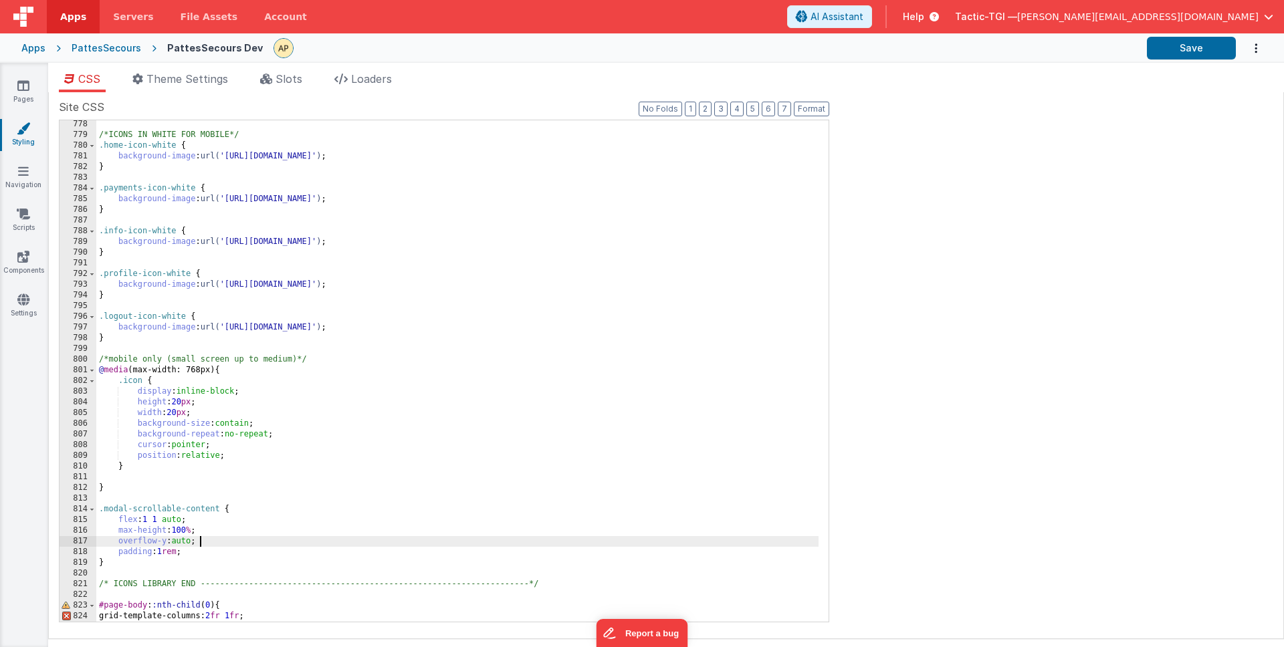
scroll to position [8323, 0]
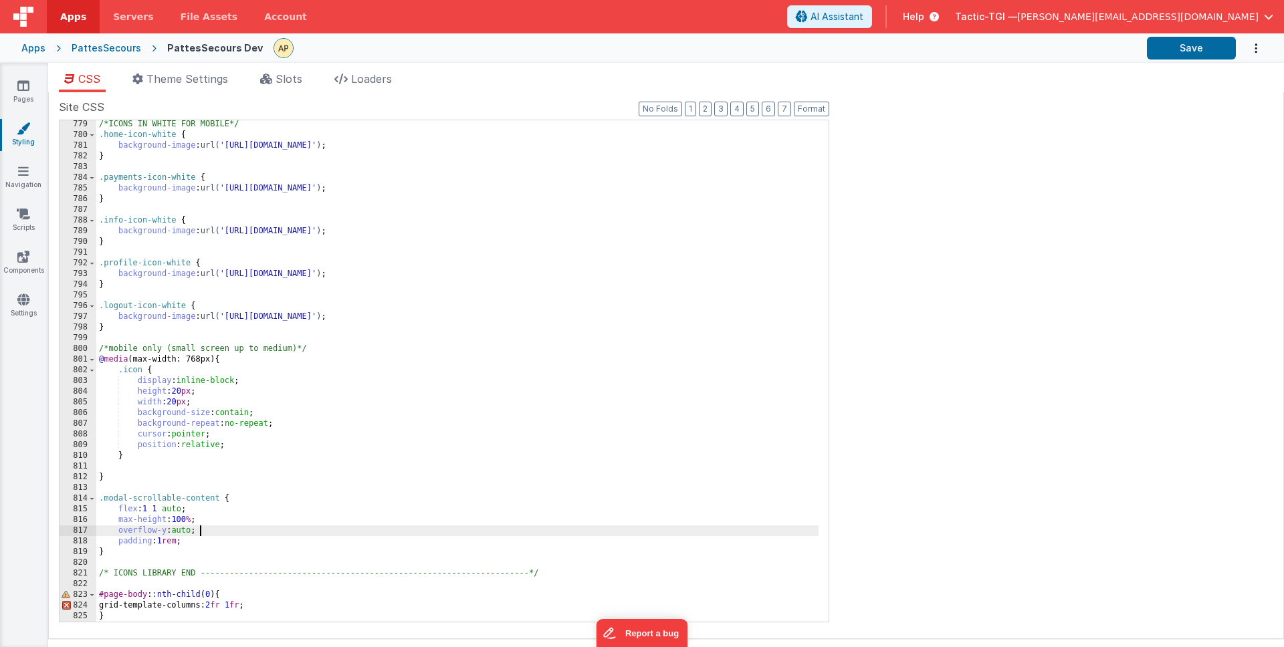
click at [280, 521] on div "/*ICONS IN WHITE FOR MOBILE*/ .home-icon-white { background-image : url( '[URL]…" at bounding box center [457, 380] width 722 height 523
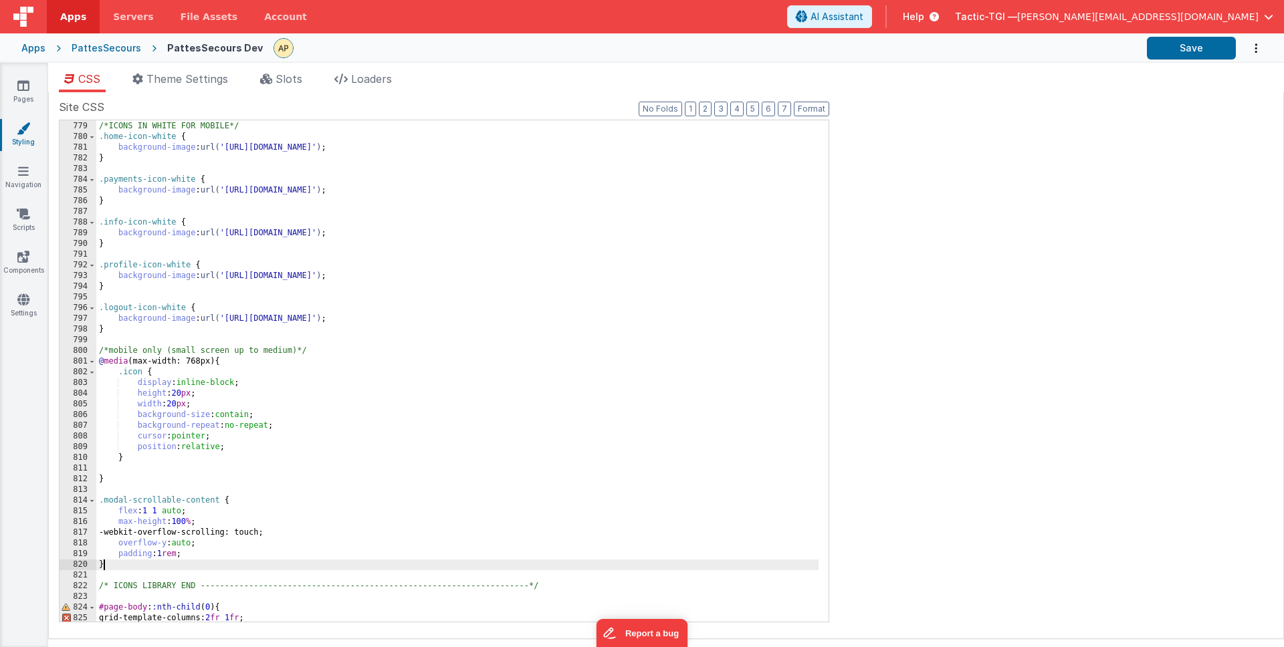
click at [280, 566] on div "/*ICONS IN WHITE FOR MOBILE*/ .home-icon-white { background-image : url( '[URL]…" at bounding box center [457, 371] width 722 height 523
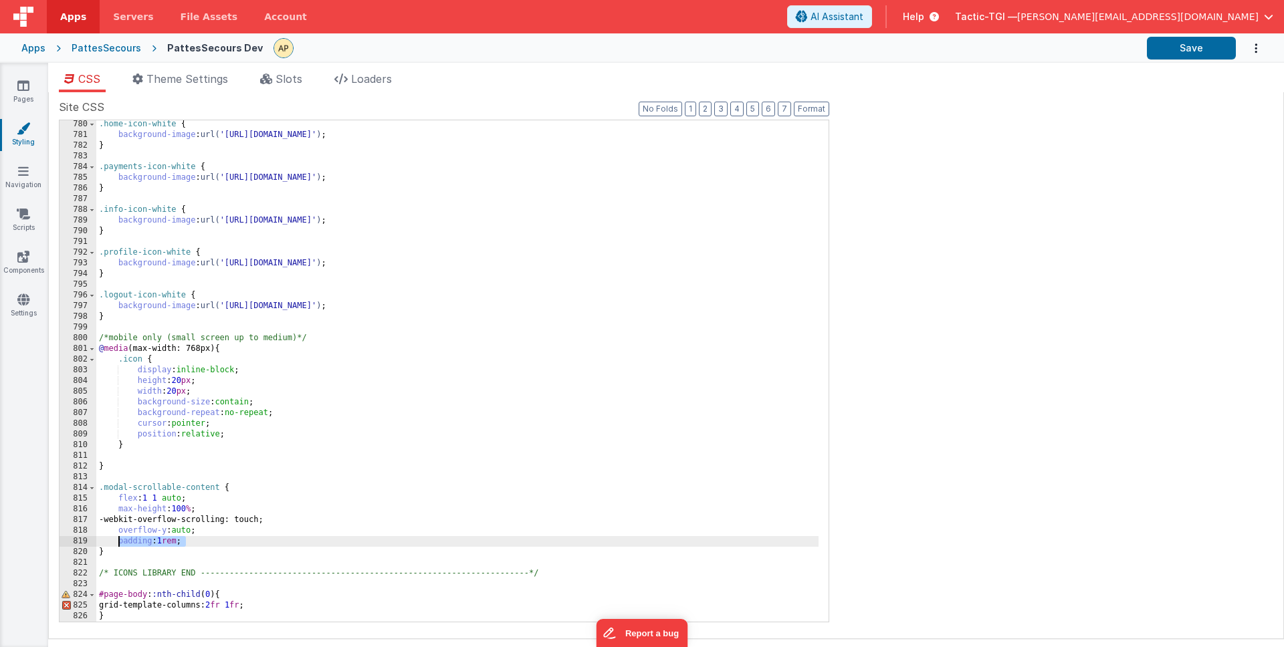
drag, startPoint x: 187, startPoint y: 541, endPoint x: 119, endPoint y: 540, distance: 68.2
click at [119, 540] on div ".home-icon-white { background-image : url( '[URL][DOMAIN_NAME]' ) ; } .payments…" at bounding box center [457, 380] width 722 height 523
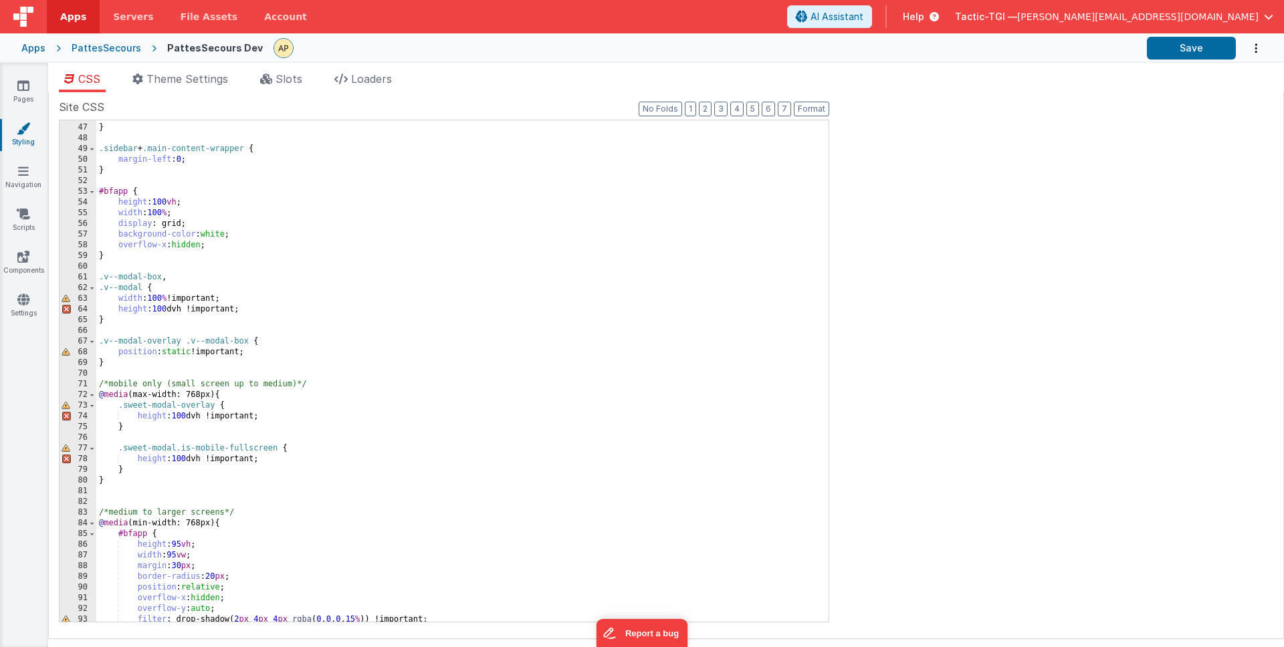
scroll to position [490, 0]
click at [273, 309] on div "} .sidebar + .main-content-wrapper { margin-left : 0 ; } #bfapp { height : 100 …" at bounding box center [457, 373] width 722 height 523
click at [300, 284] on div "} .sidebar + .main-content-wrapper { margin-left : 0 ; } #bfapp { height : 100 …" at bounding box center [457, 373] width 722 height 523
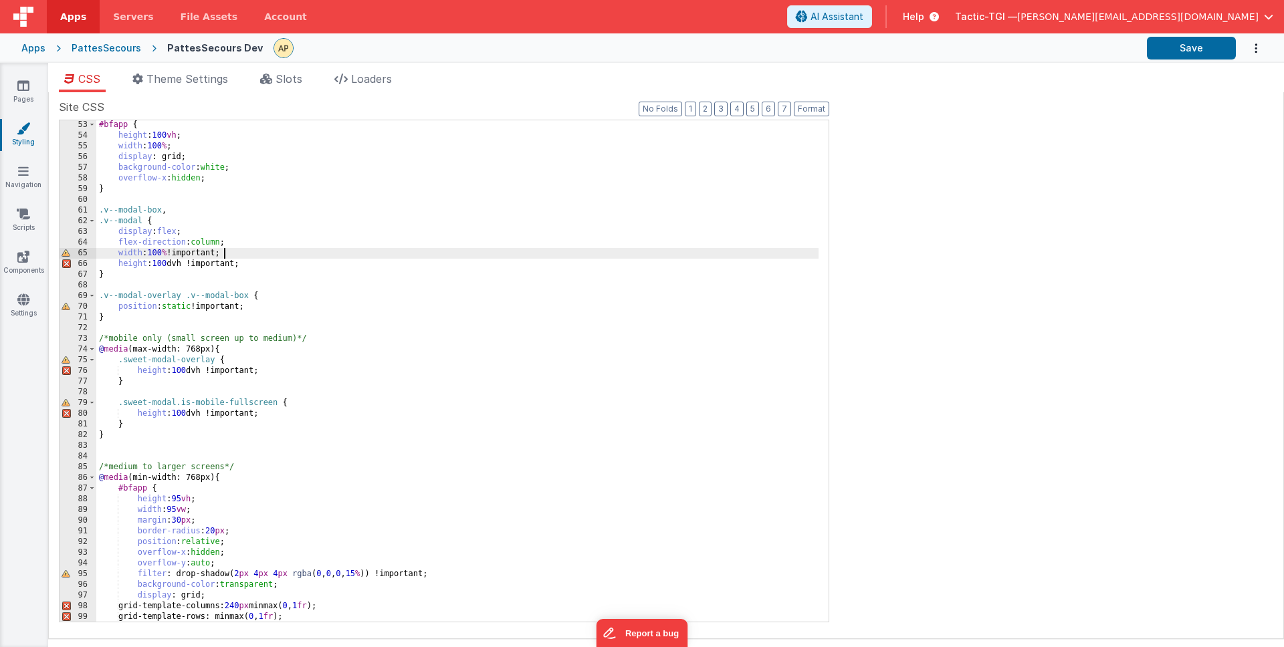
scroll to position [558, 0]
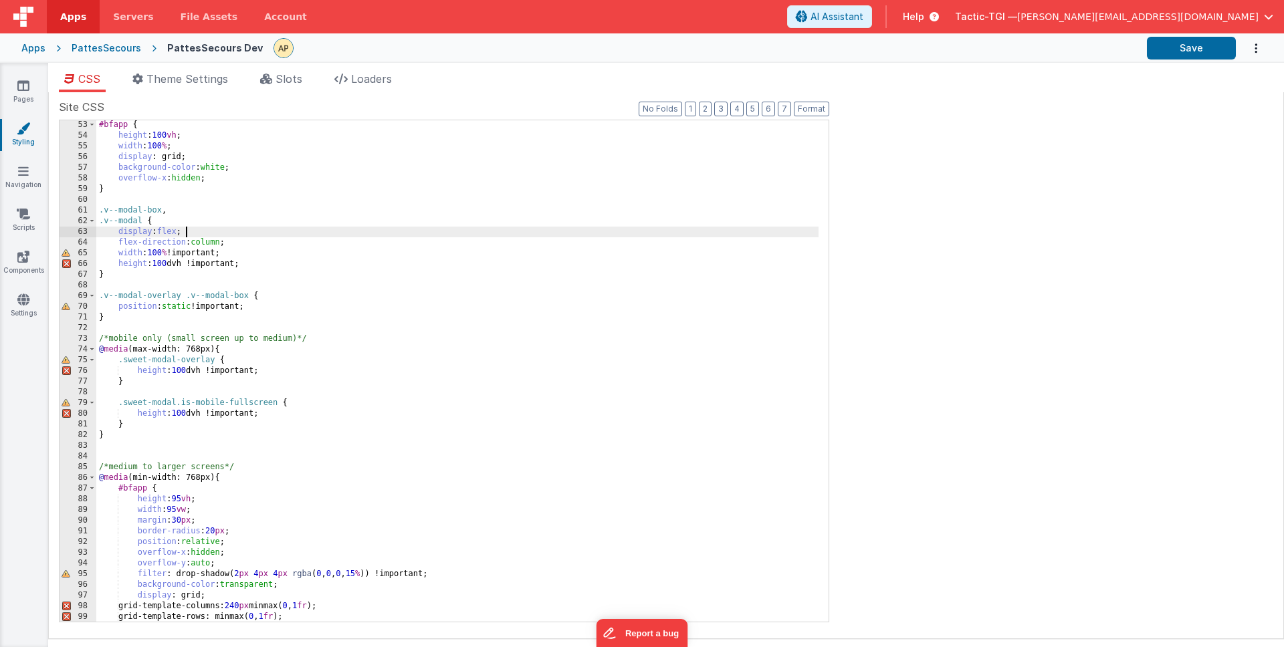
click at [214, 230] on div "#bfapp { height : 100 vh ; width : 100 % ; display : grid; background-color : w…" at bounding box center [457, 381] width 722 height 523
click at [258, 244] on div "#bfapp { height : 100 vh ; width : 100 % ; display : grid; background-color : w…" at bounding box center [457, 381] width 722 height 523
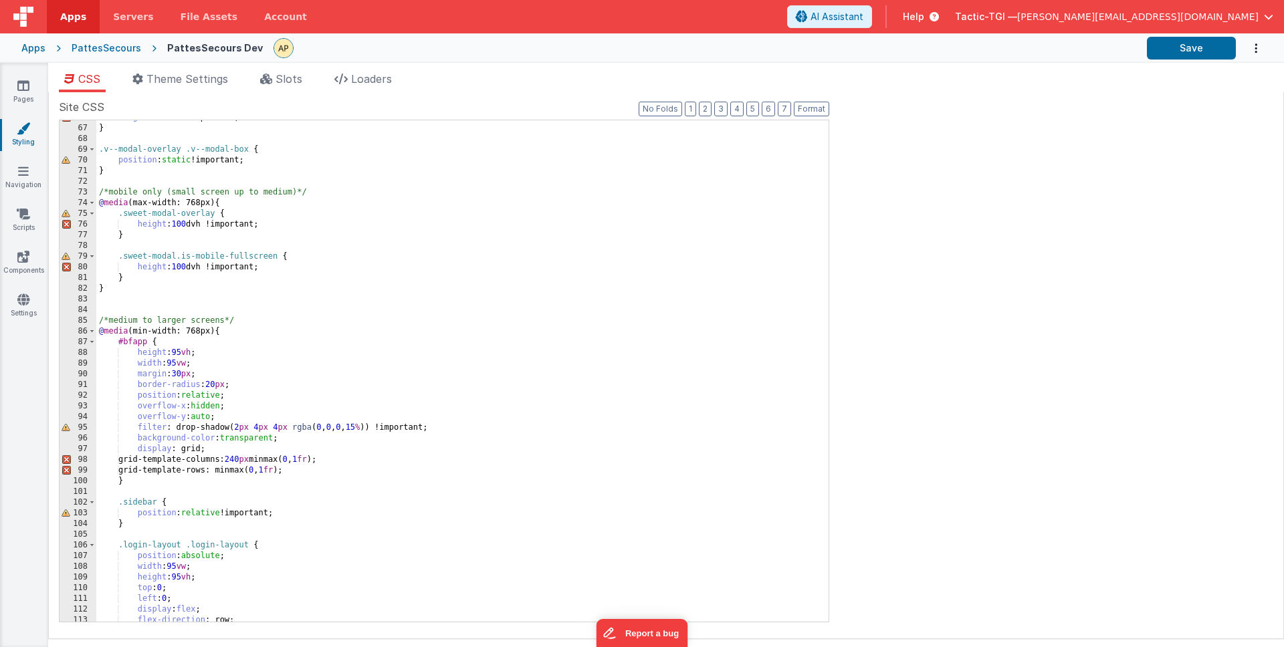
scroll to position [702, 0]
click at [594, 259] on div "height : 100 dvh !important; } .v--modal-overlay .v--modal-box { position : sta…" at bounding box center [457, 375] width 722 height 523
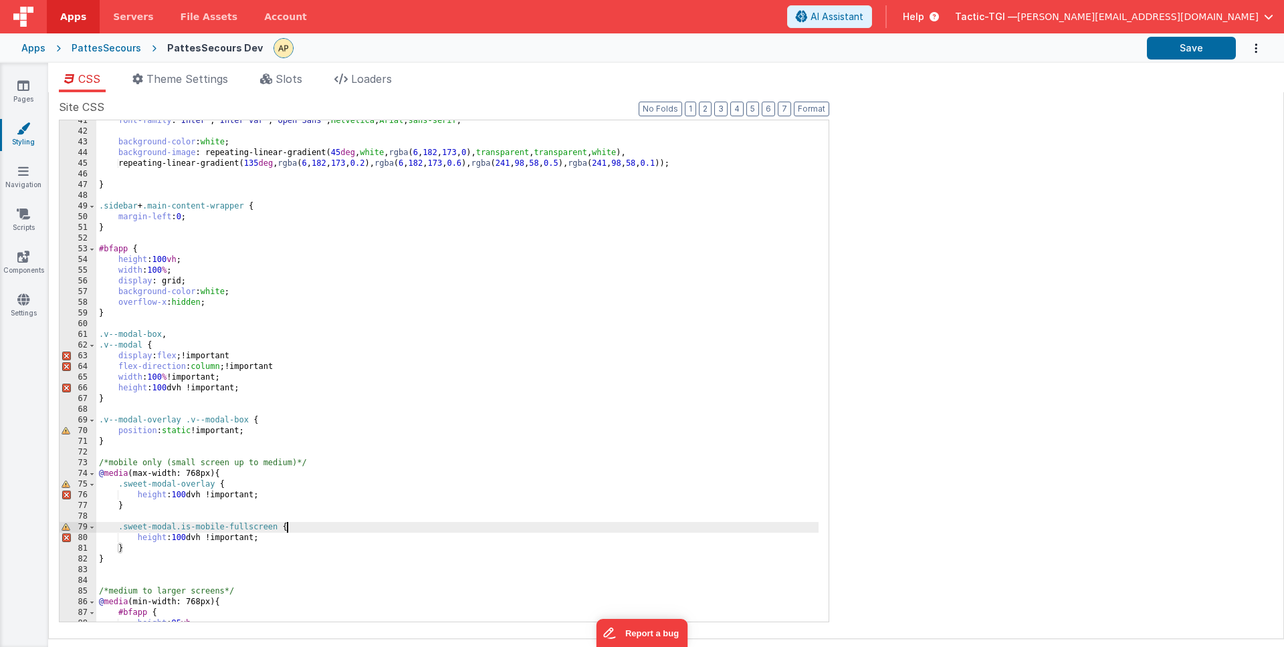
scroll to position [454, 0]
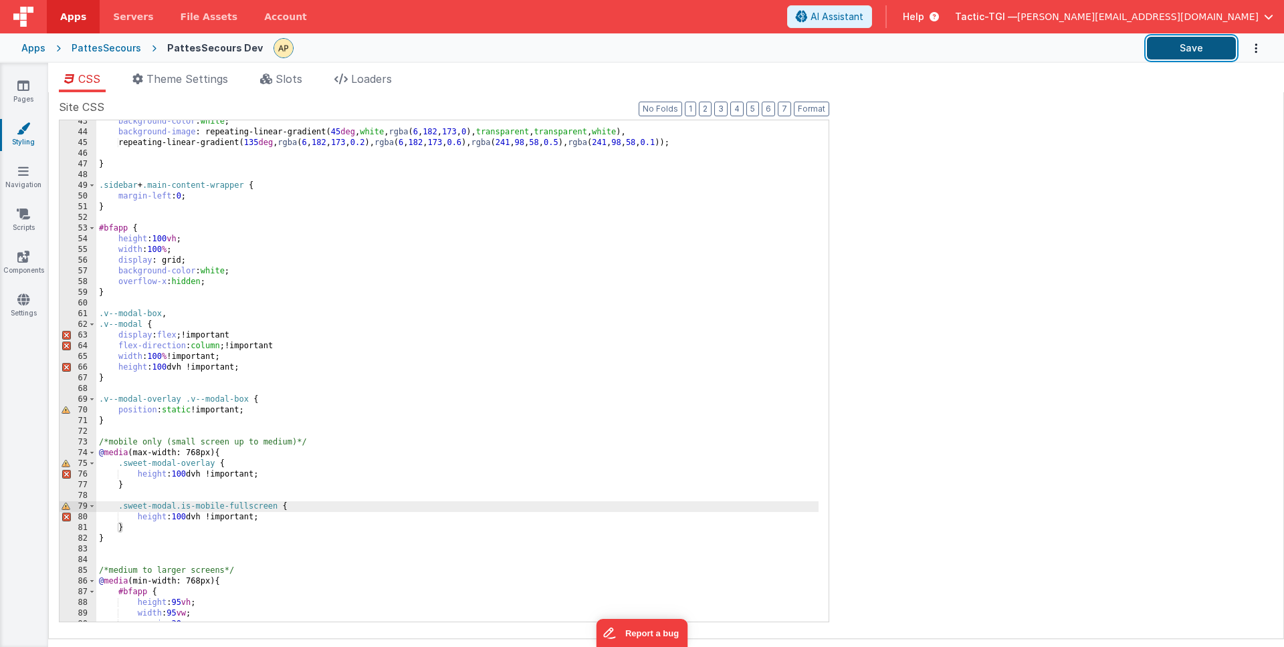
click at [1177, 43] on button "Save" at bounding box center [1191, 48] width 89 height 23
click at [451, 425] on div "background-color : white ; background-image : repeating-linear-gradient( 45 deg…" at bounding box center [457, 380] width 722 height 523
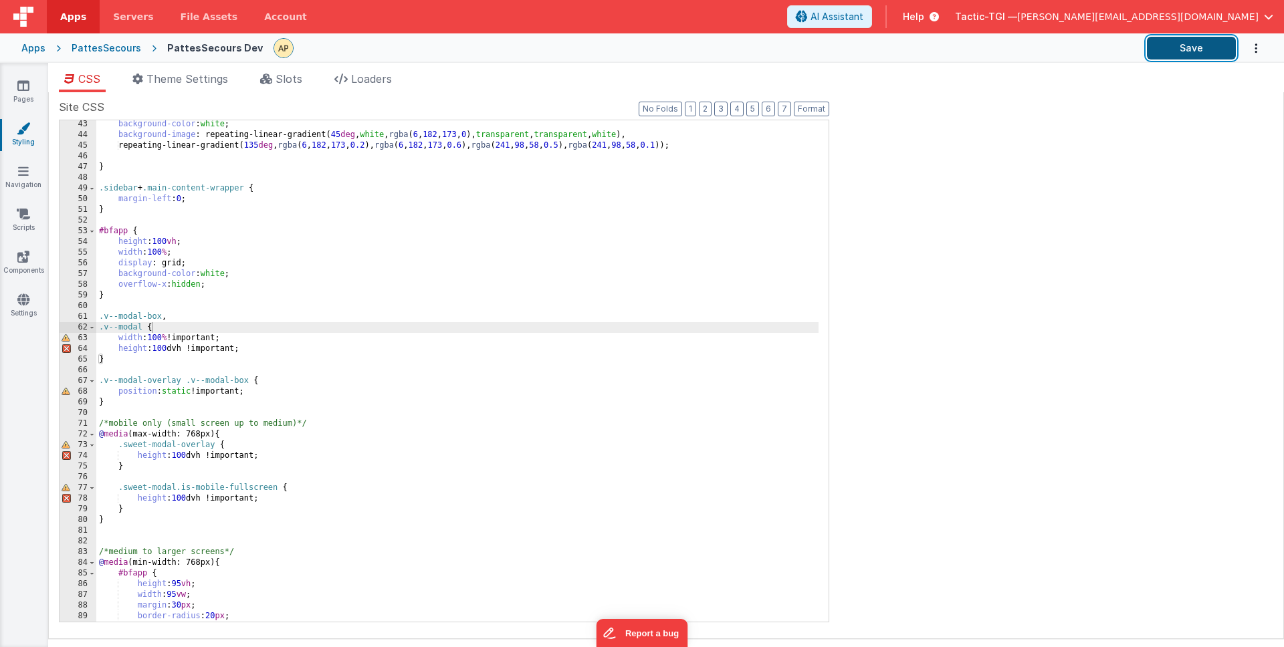
click at [1189, 48] on button "Save" at bounding box center [1191, 48] width 89 height 23
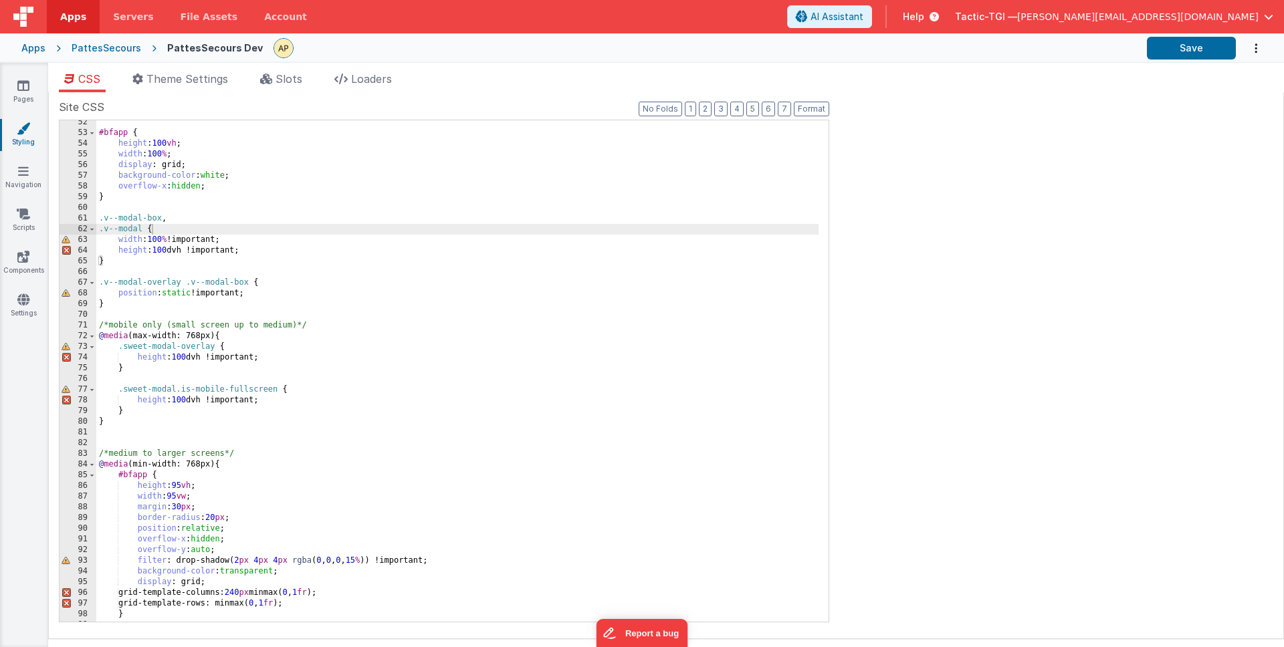
scroll to position [549, 0]
click at [554, 358] on div "#bfapp { height : 100 vh ; width : 100 % ; display : grid; background-color : w…" at bounding box center [457, 378] width 722 height 523
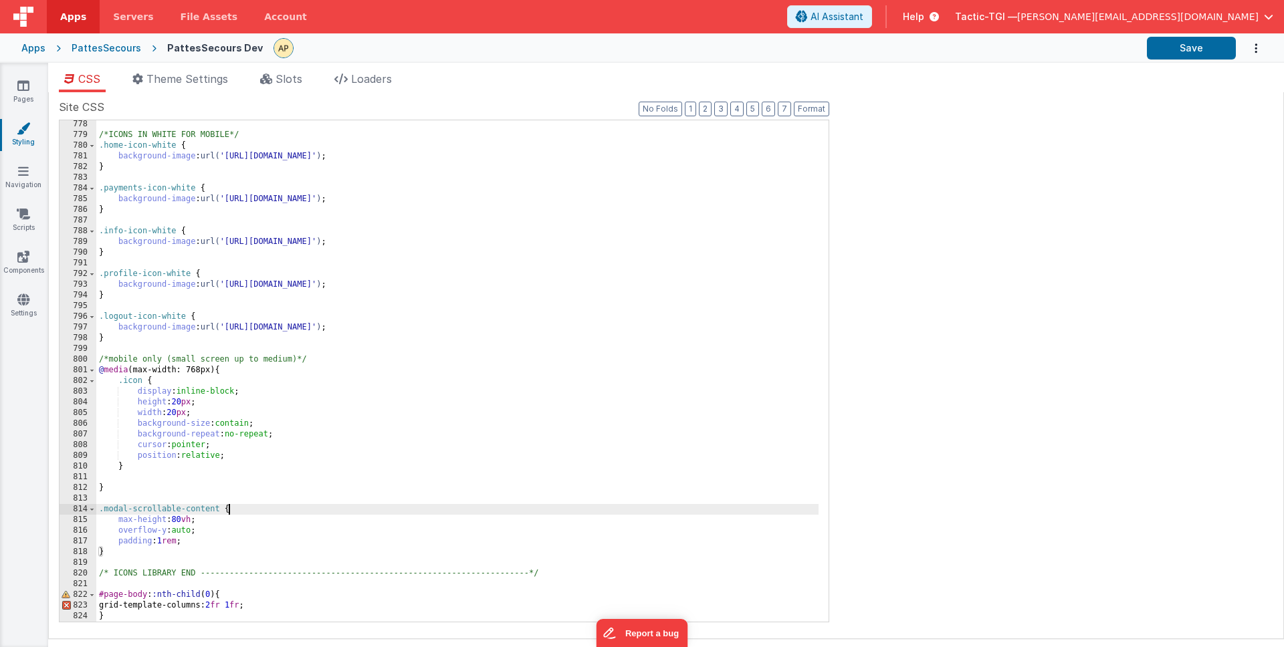
scroll to position [8270, 0]
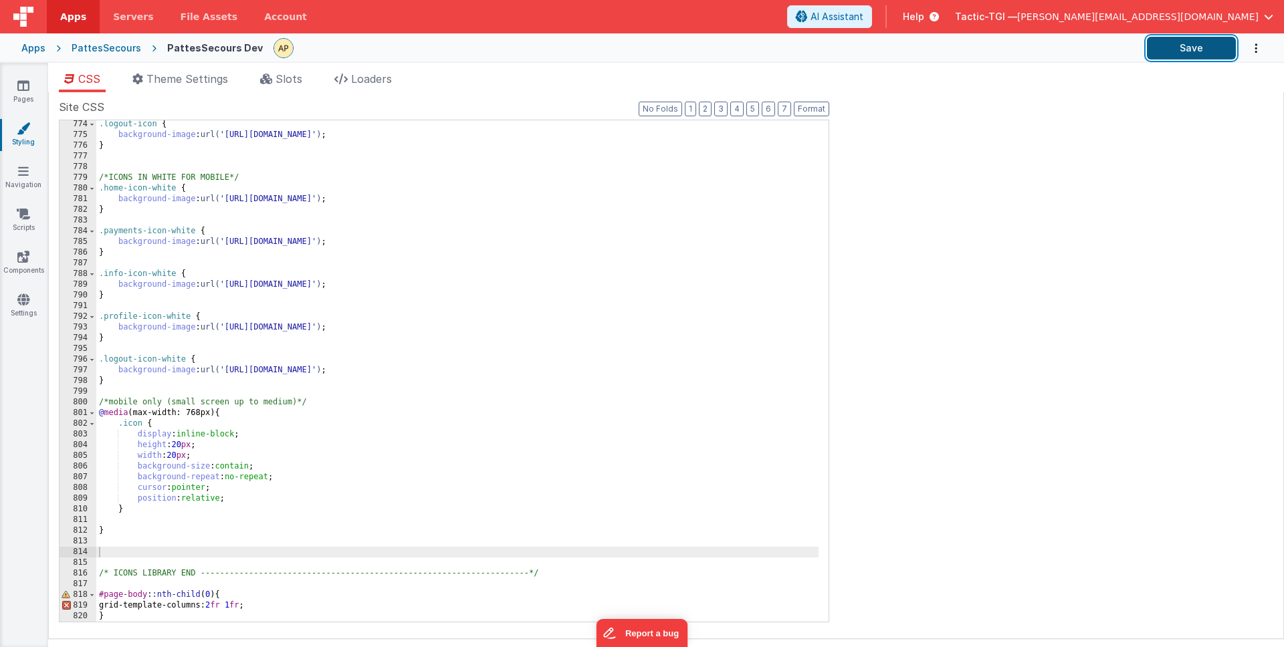
click at [1178, 53] on button "Save" at bounding box center [1191, 48] width 89 height 23
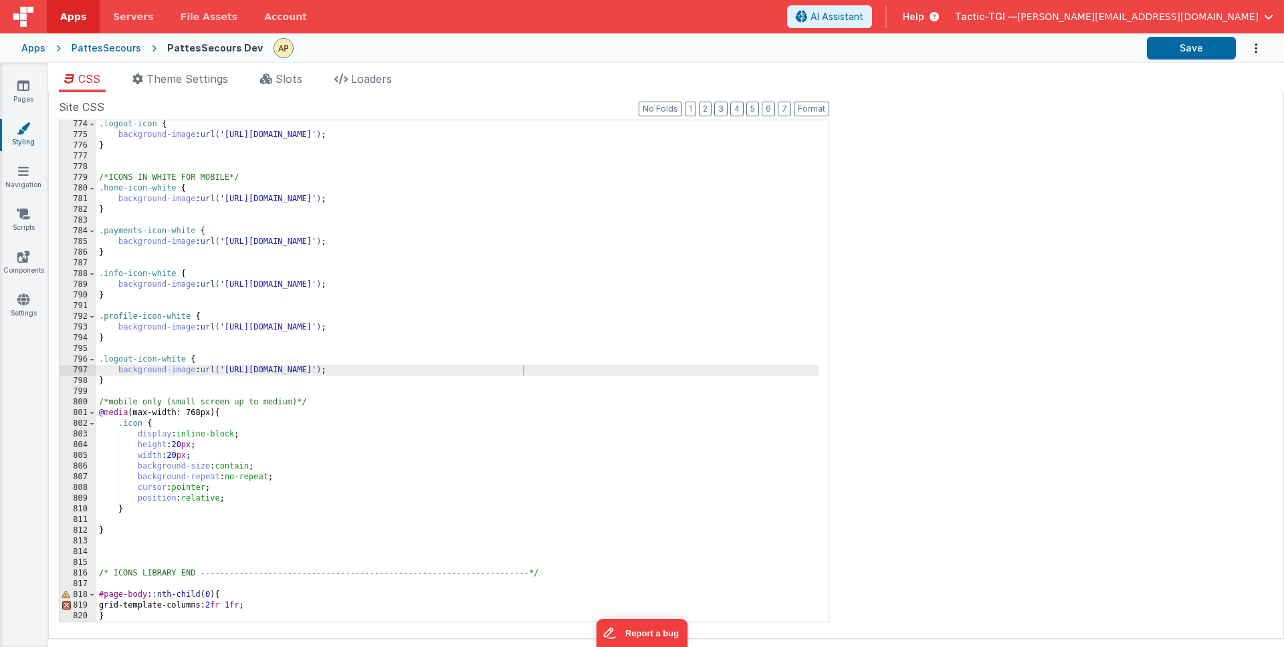
click at [653, 369] on div ".logout-icon { background-image : url( '[URL][DOMAIN_NAME]' ) ; } /*ICONS IN WH…" at bounding box center [457, 380] width 722 height 523
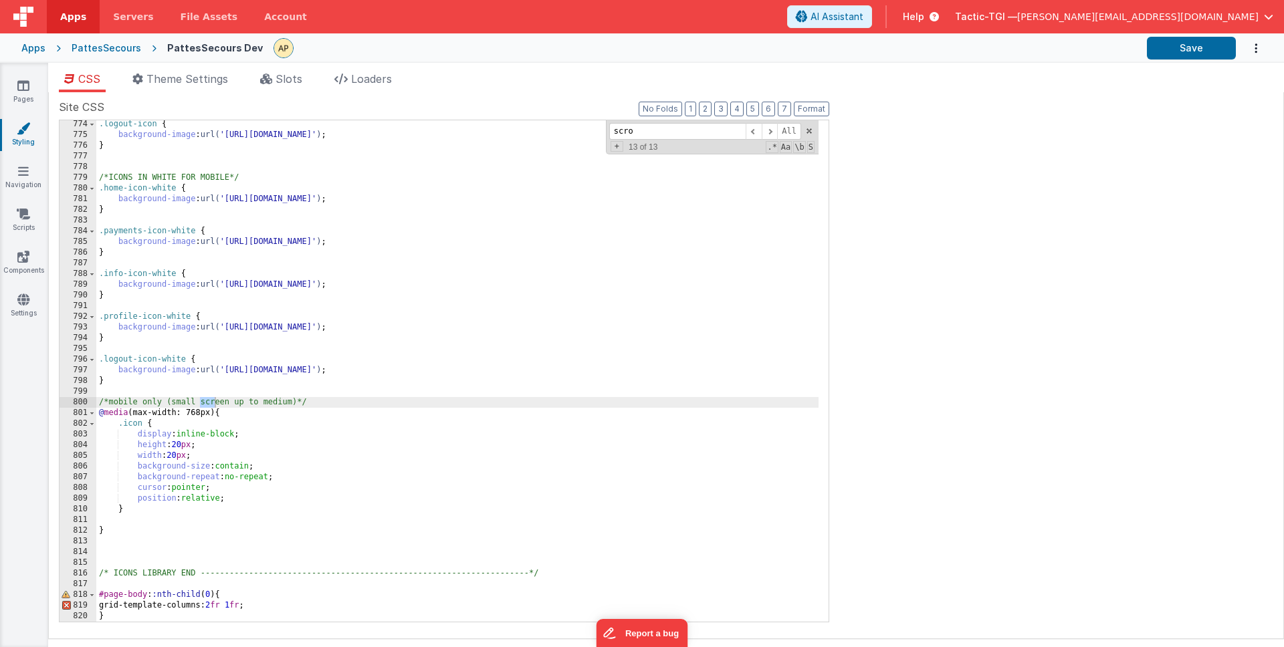
scroll to position [38, 0]
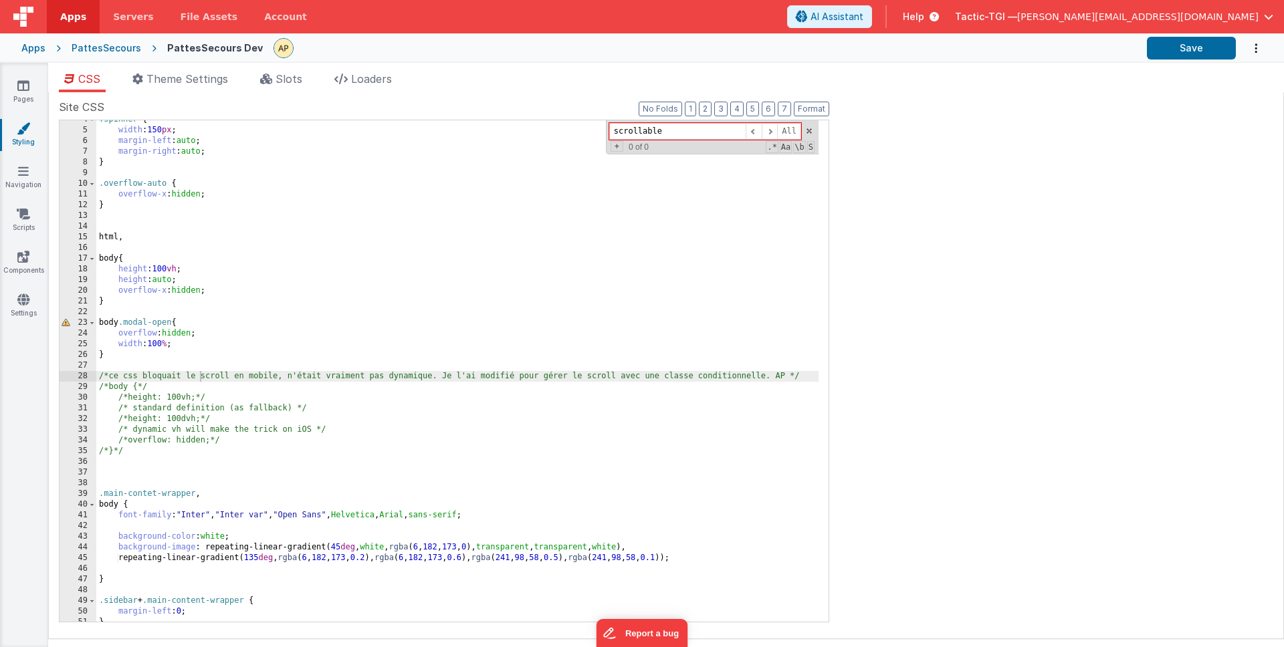
drag, startPoint x: 690, startPoint y: 127, endPoint x: 534, endPoint y: 125, distance: 156.5
click at [534, 125] on div ".spinner { width : 150 px ; margin-left : auto ; margin-right : auto ; } .overf…" at bounding box center [457, 370] width 722 height 501
type input "scrollable"
click at [222, 86] on li "Theme Settings" at bounding box center [180, 81] width 106 height 21
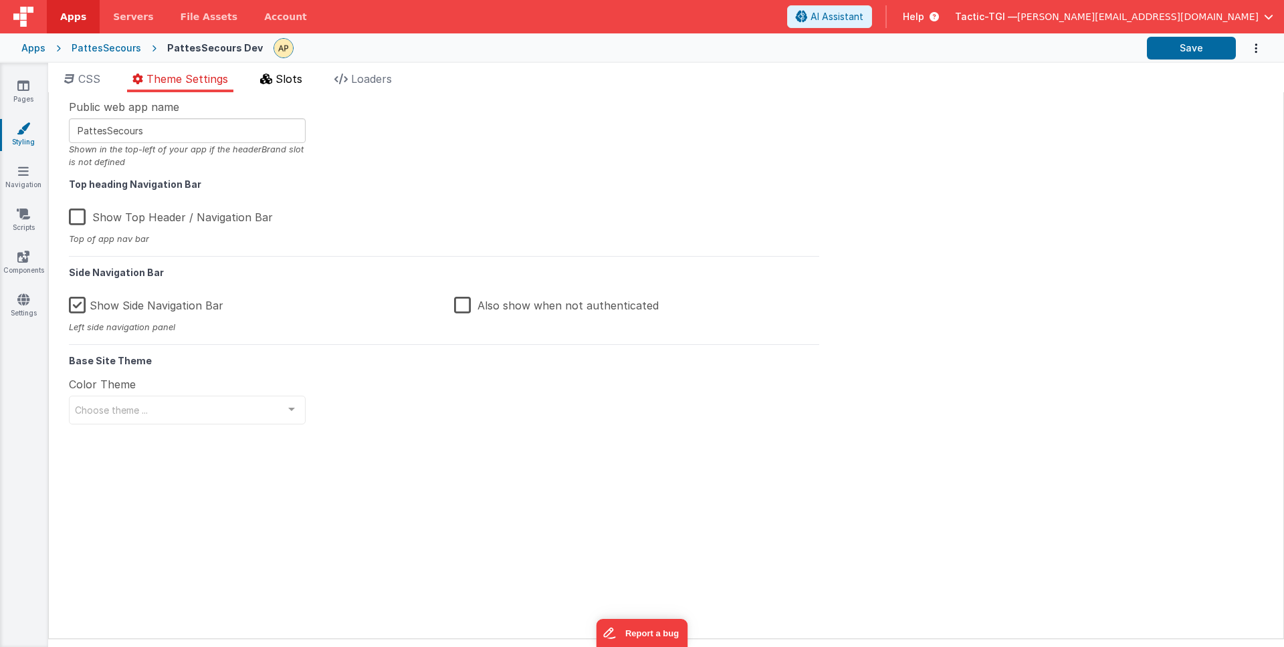
drag, startPoint x: 306, startPoint y: 80, endPoint x: 310, endPoint y: 91, distance: 11.7
click at [306, 82] on li "Slots" at bounding box center [281, 81] width 53 height 21
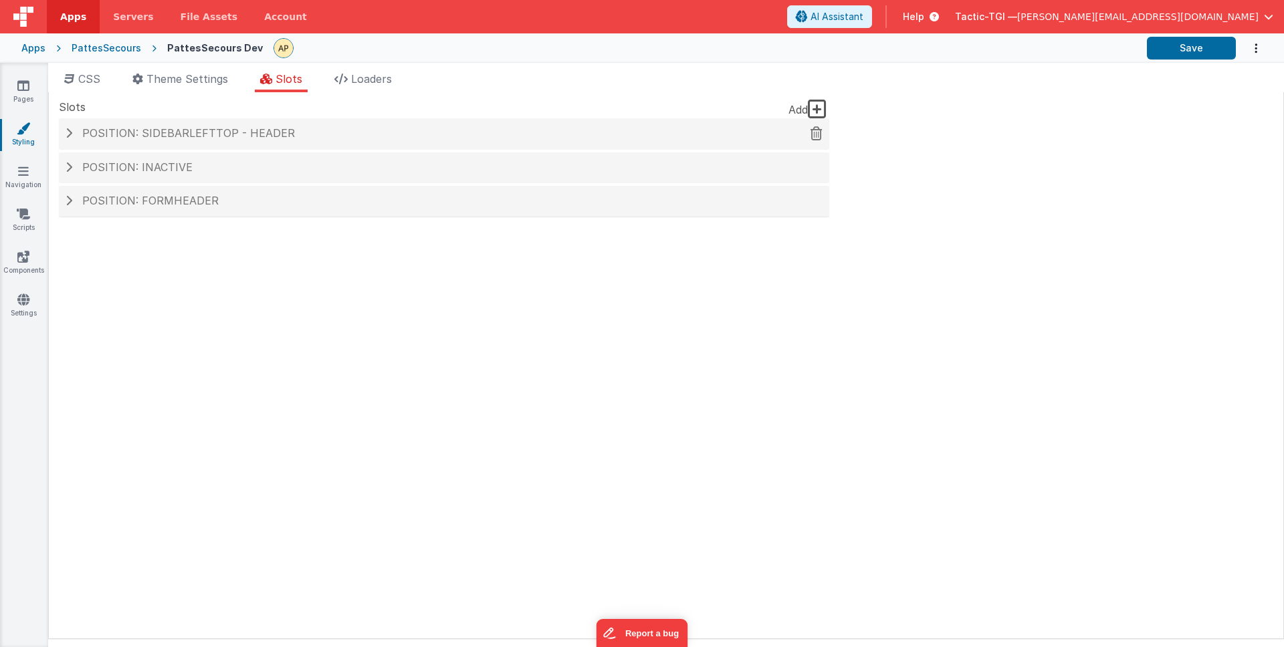
click at [316, 134] on h4 "Position: sidebarLeftTop - header" at bounding box center [444, 134] width 757 height 12
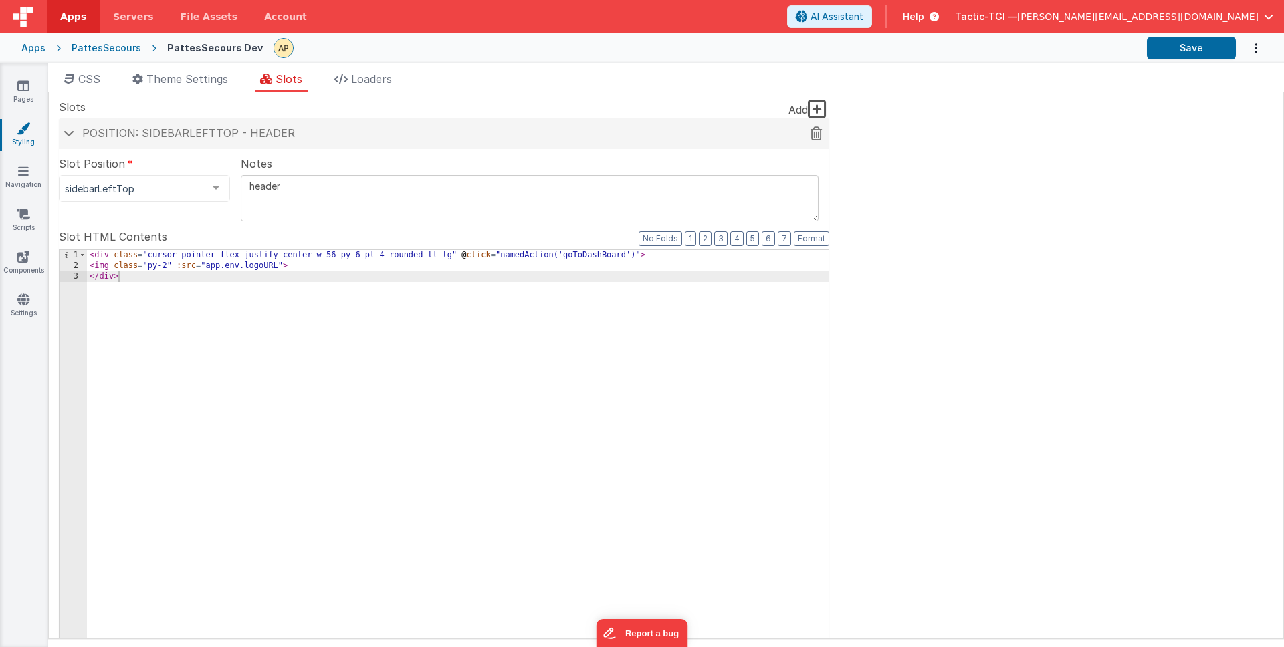
click at [316, 134] on h4 "Position: sidebarLeftTop - header" at bounding box center [444, 134] width 757 height 12
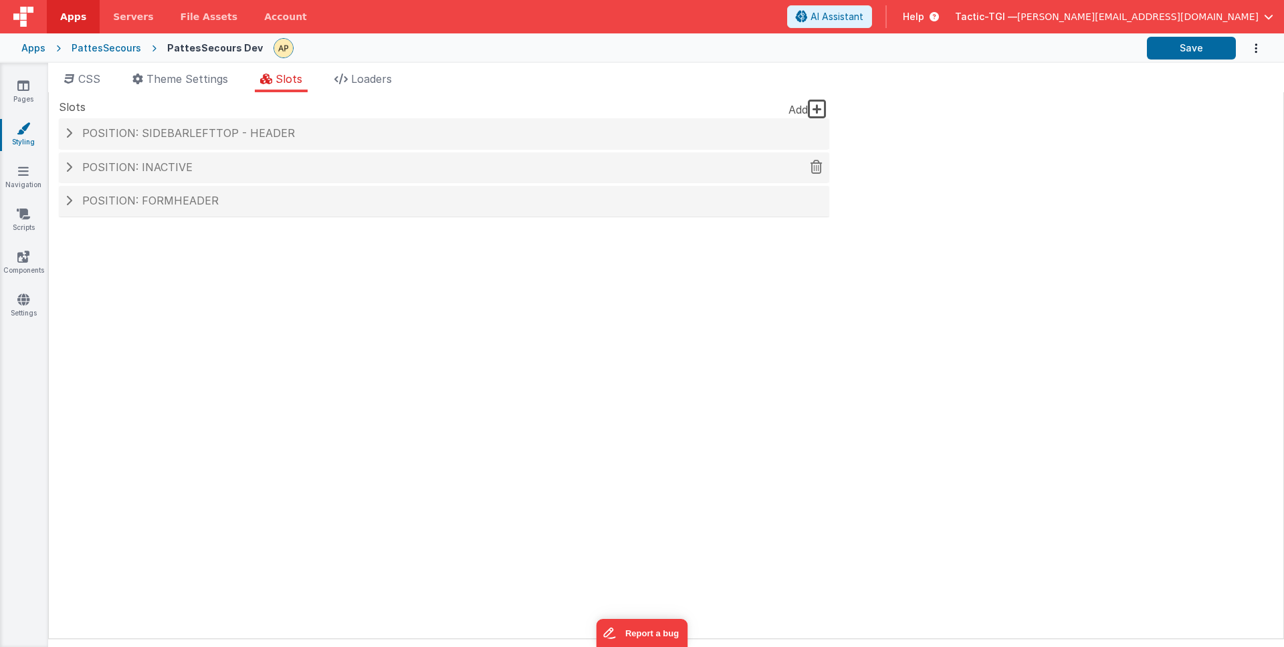
click at [305, 158] on div "Position: inactive" at bounding box center [444, 167] width 770 height 31
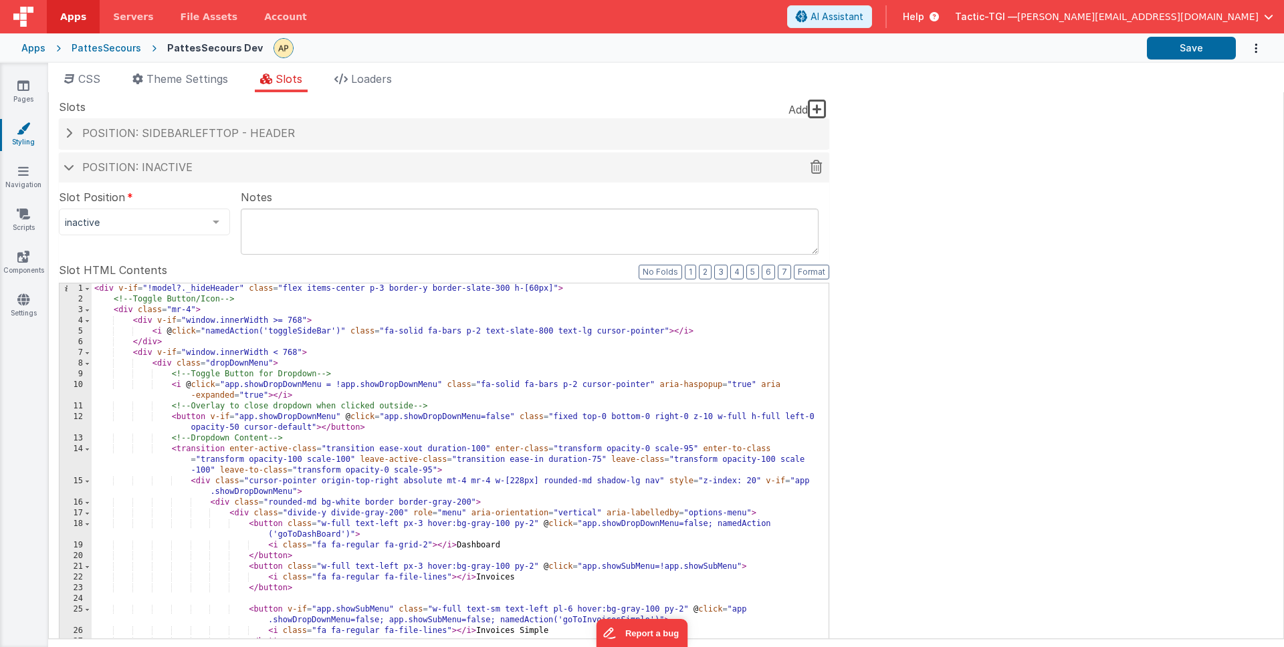
click at [305, 158] on div "Position: inactive" at bounding box center [444, 167] width 770 height 31
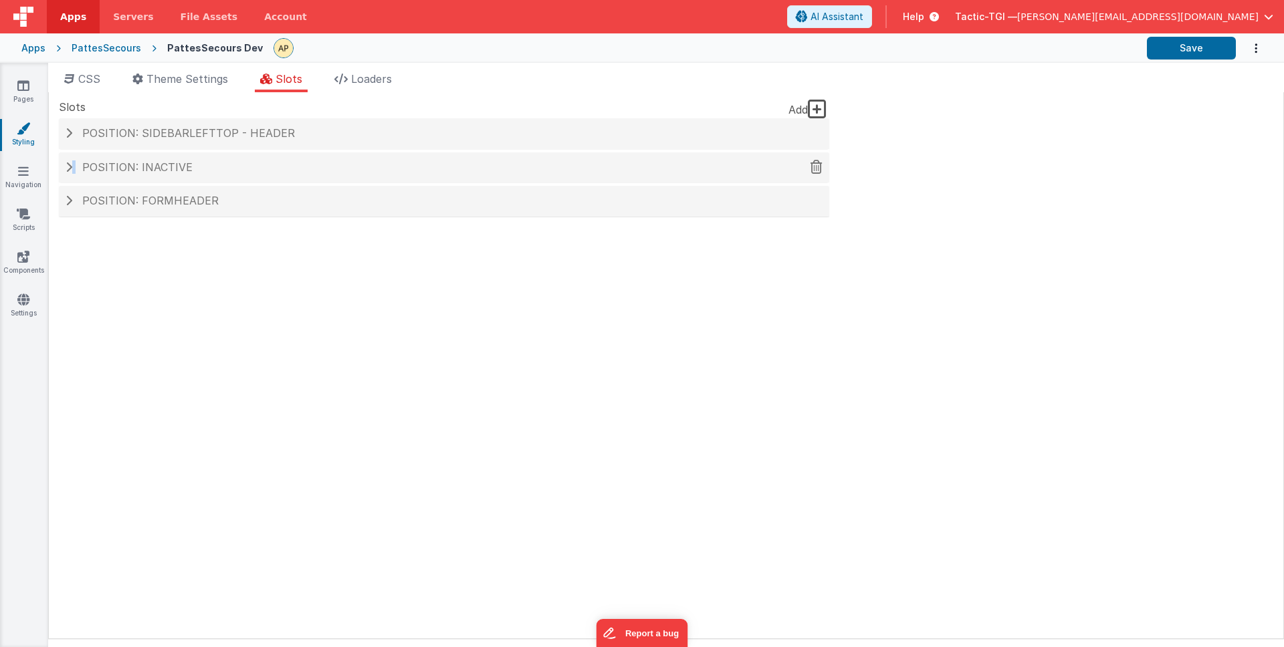
click at [305, 158] on div "Position: inactive" at bounding box center [444, 167] width 770 height 31
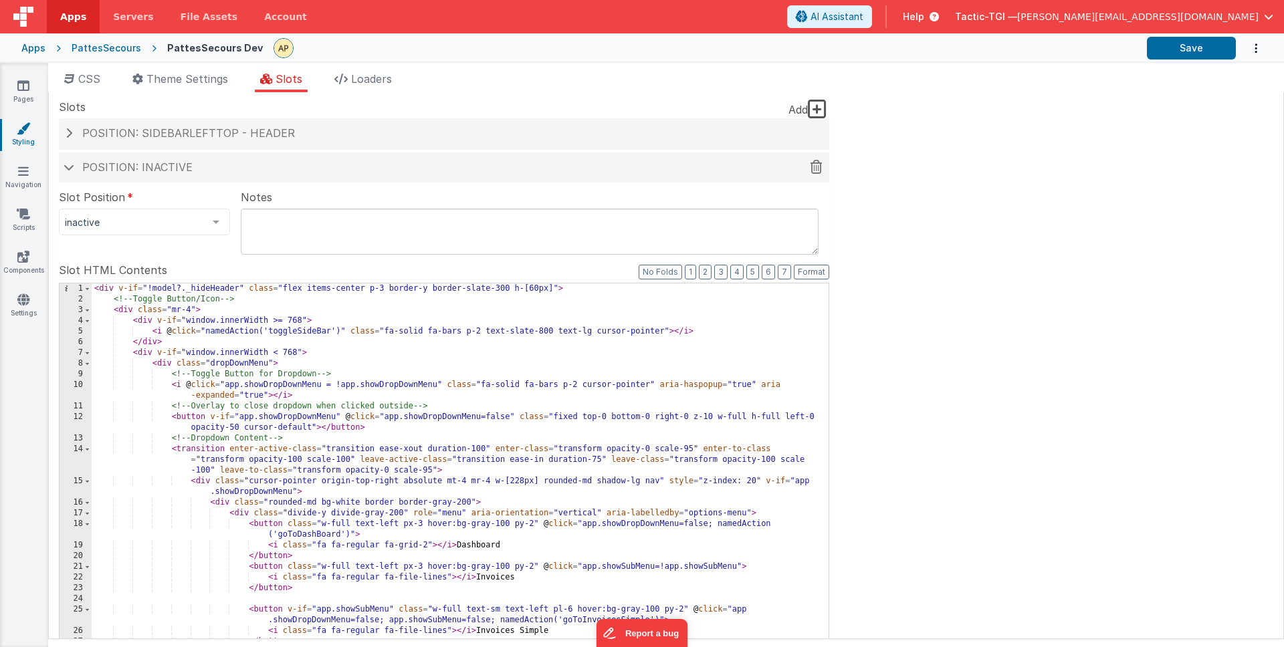
click at [305, 158] on div "Position: inactive" at bounding box center [444, 167] width 770 height 31
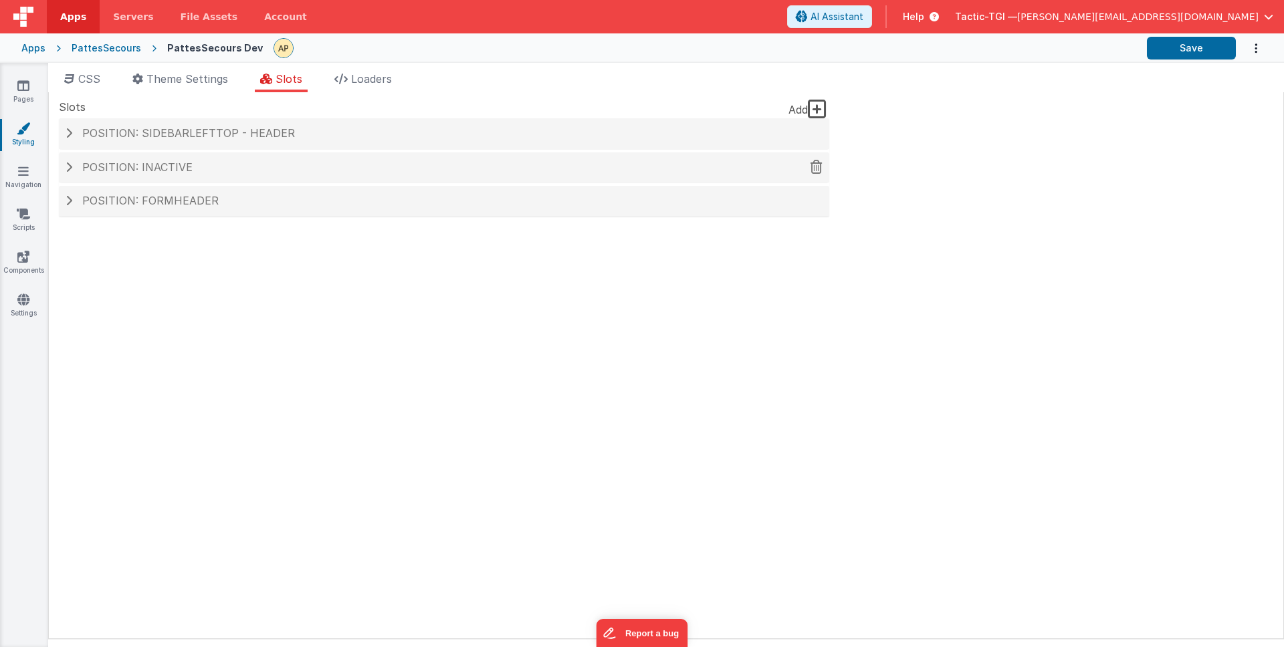
click at [305, 158] on div "Position: inactive" at bounding box center [444, 167] width 770 height 31
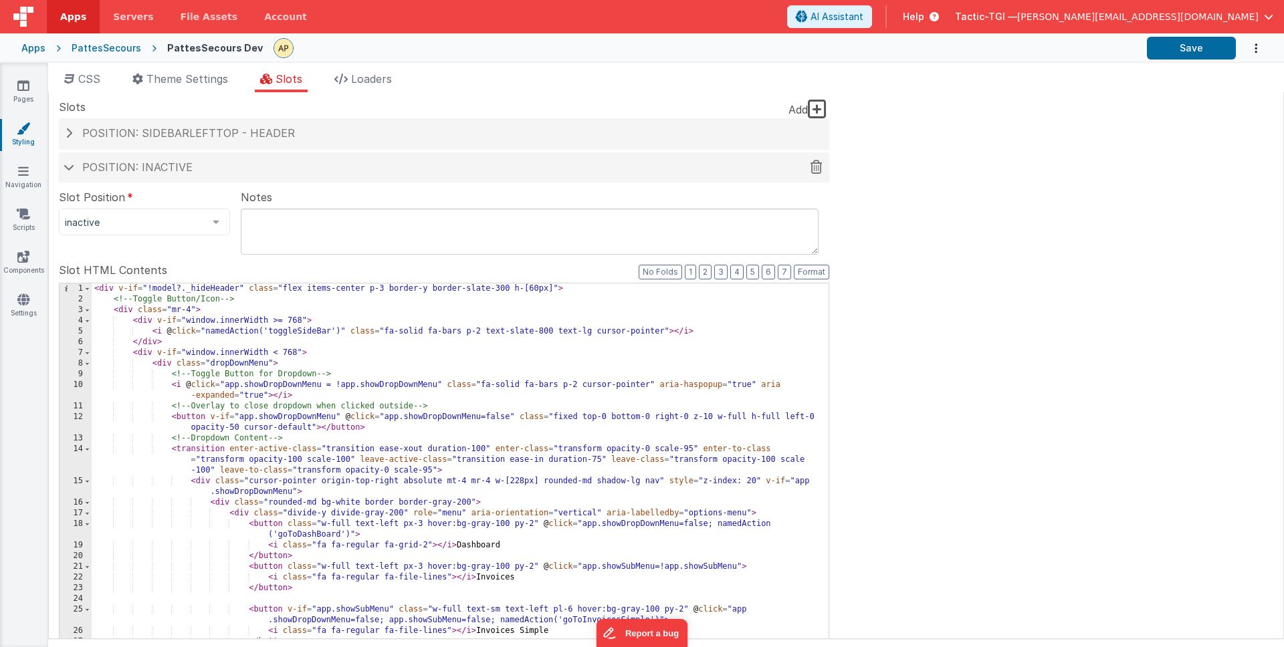
click at [305, 158] on div "Position: inactive" at bounding box center [444, 167] width 770 height 31
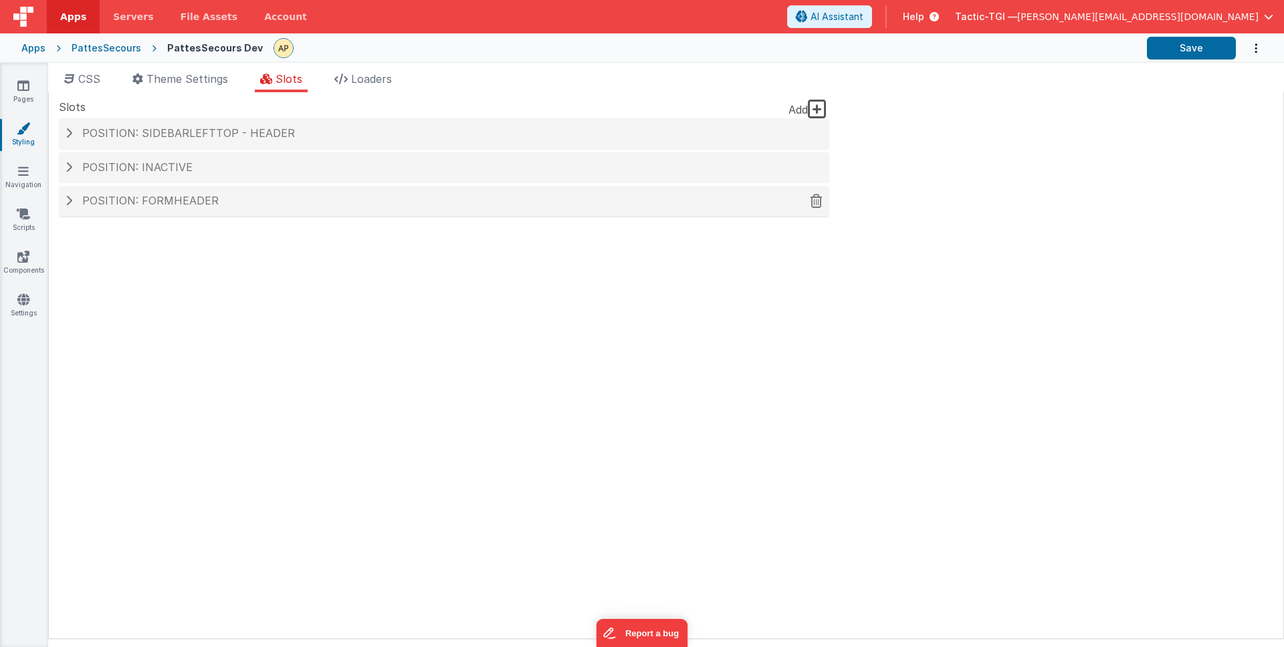
click at [302, 204] on h4 "Position: formHeader" at bounding box center [444, 201] width 757 height 12
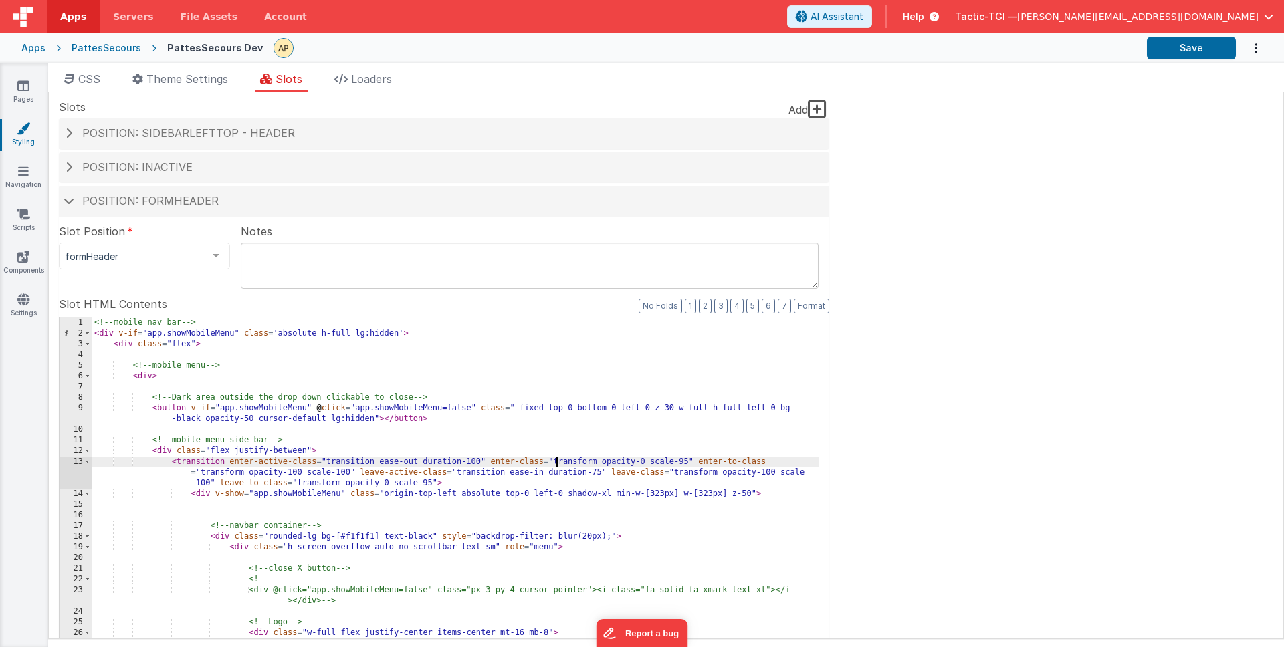
click at [554, 458] on div "<!-- mobile nav bar --> < div v-if = "app.showMobileMenu" class = 'absolute h-f…" at bounding box center [455, 545] width 727 height 455
type input "scrollable"
click at [348, 80] on icon at bounding box center [340, 79] width 13 height 11
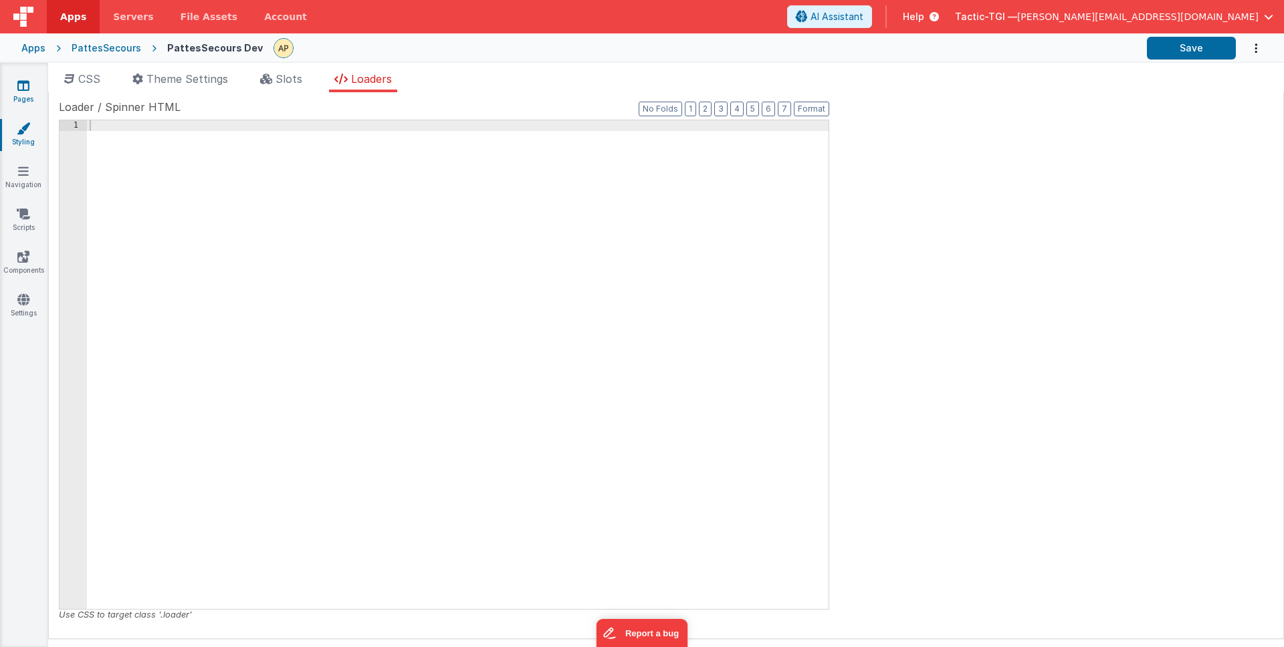
click at [29, 82] on link "Pages" at bounding box center [23, 92] width 48 height 27
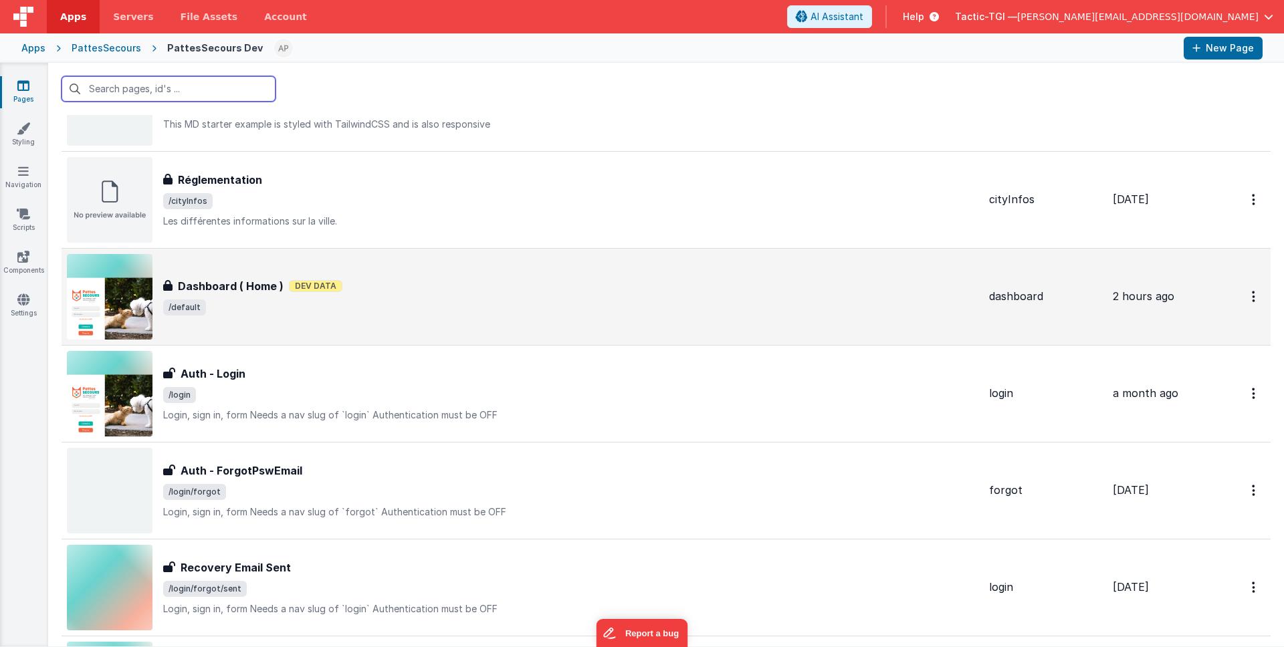
scroll to position [307, 0]
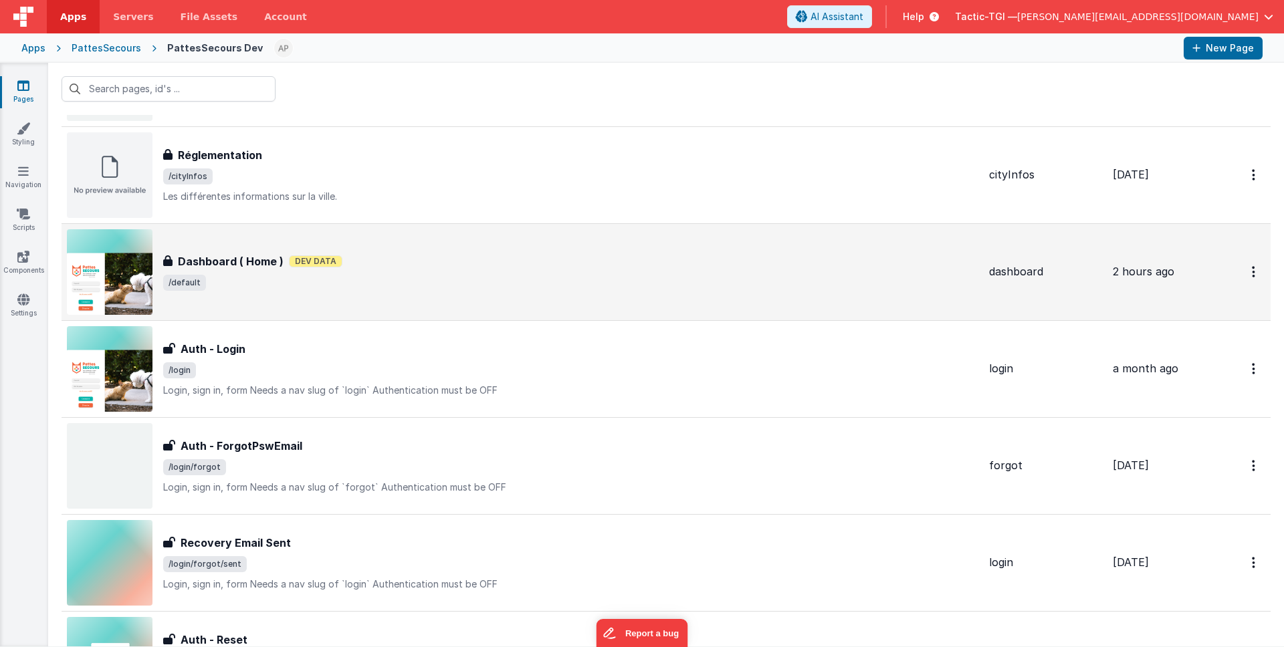
click at [429, 304] on div "Dashboard ( Home ) Dashboard ( Home ) Dev Data /default" at bounding box center [522, 272] width 911 height 86
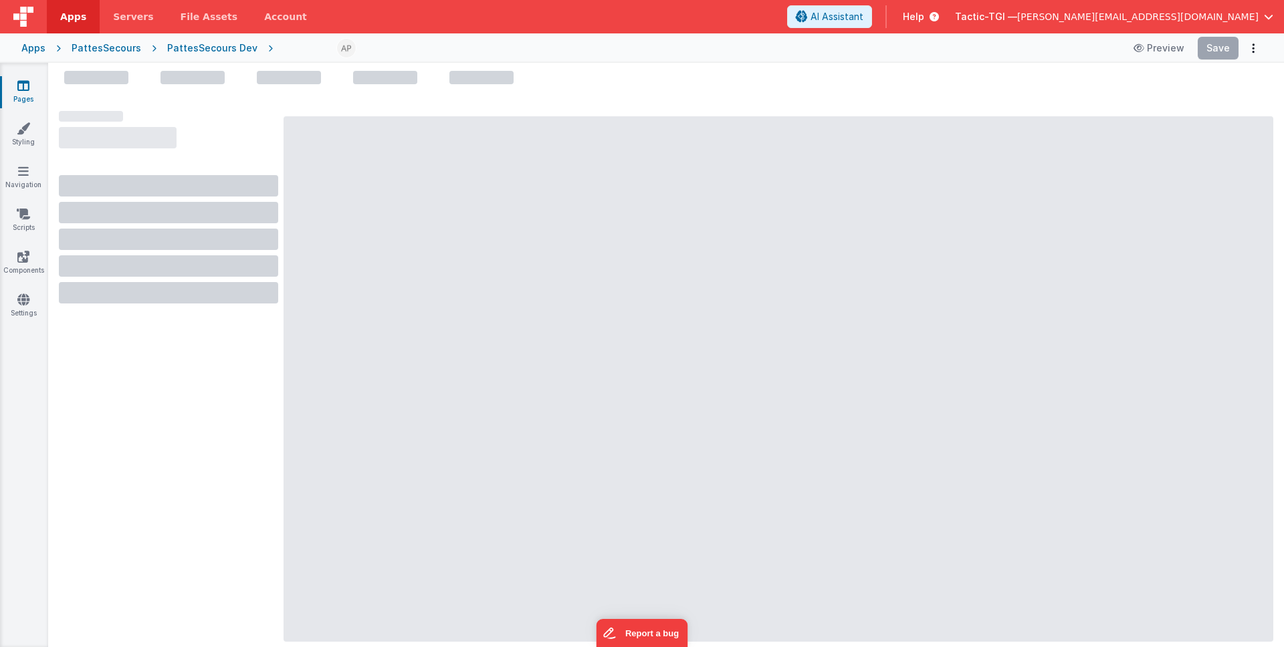
click at [422, 308] on div at bounding box center [777, 378] width 989 height 525
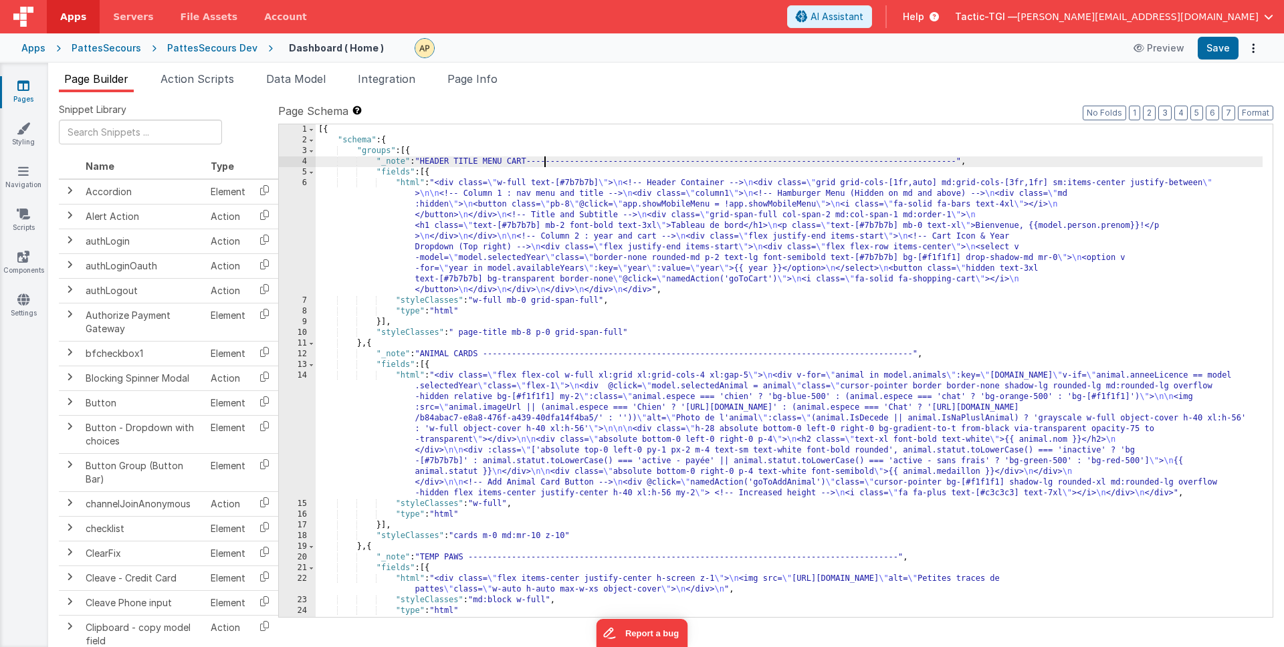
click at [546, 162] on div "[{ "schema" : { "groups" : [{ "_note" : "HEADER TITLE MENU CART----------------…" at bounding box center [789, 381] width 947 height 514
type input "[URL][DOMAIN_NAME]"
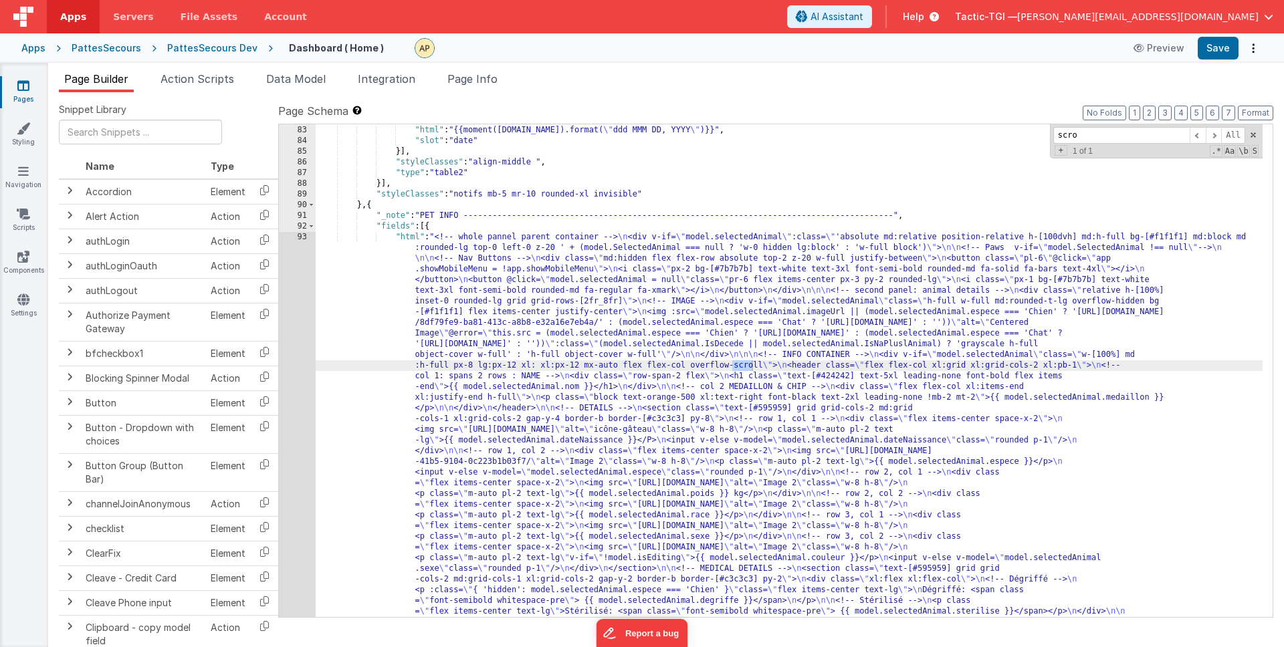
scroll to position [1134, 0]
drag, startPoint x: 1104, startPoint y: 134, endPoint x: 1023, endPoint y: 131, distance: 80.9
click at [1023, 130] on div "} , { "html" : "{{moment([DOMAIN_NAME]).format( \" ddd MMM DD, YYYY \" )}}" , "…" at bounding box center [789, 370] width 947 height 493
type input "scrollable"
click at [211, 79] on span "Action Scripts" at bounding box center [197, 78] width 74 height 13
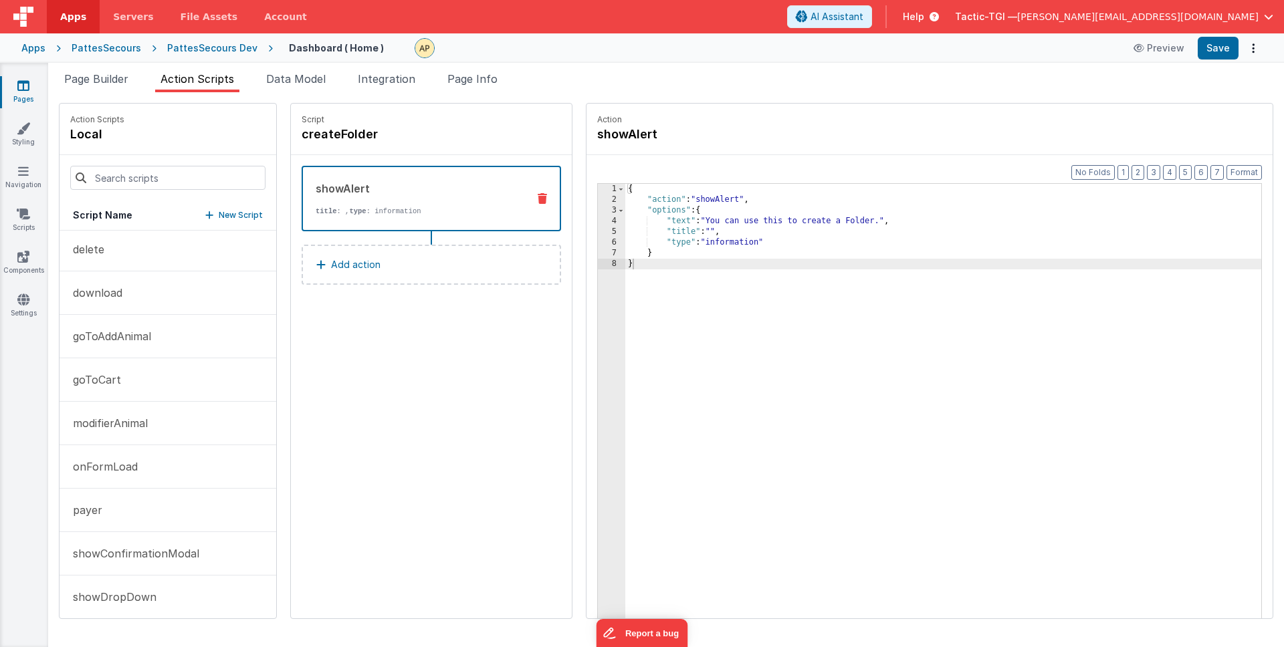
scroll to position [100, 0]
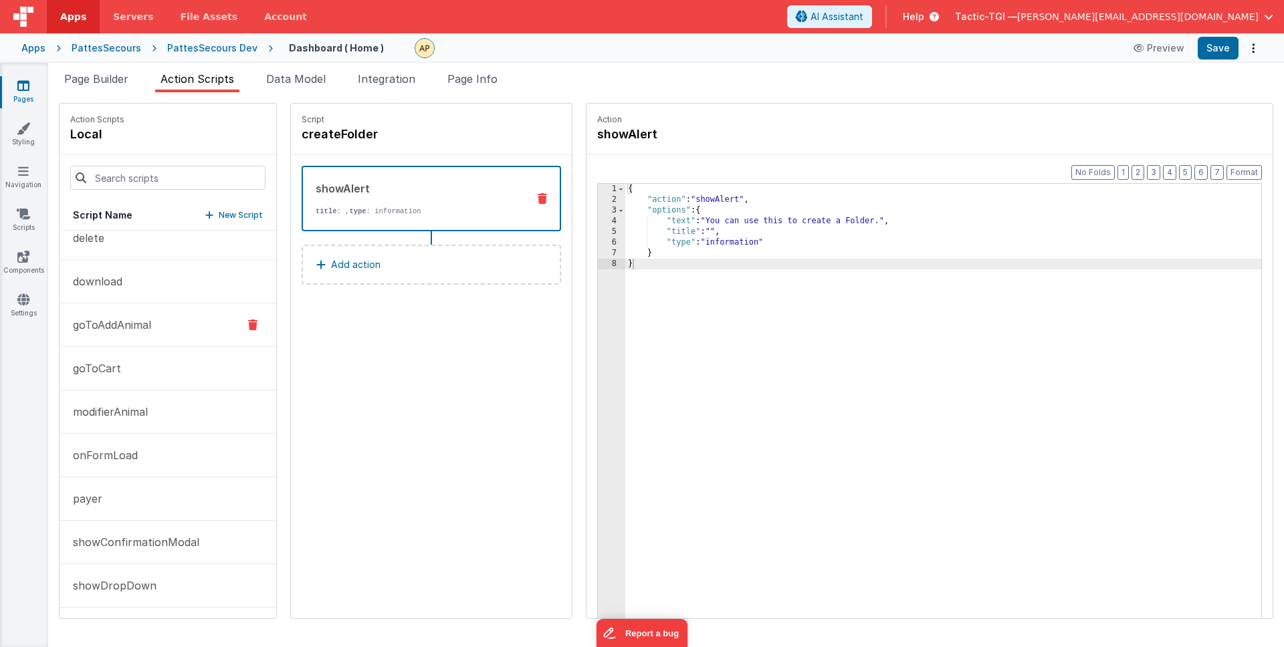
click at [120, 330] on p "goToAddAnimal" at bounding box center [108, 325] width 86 height 16
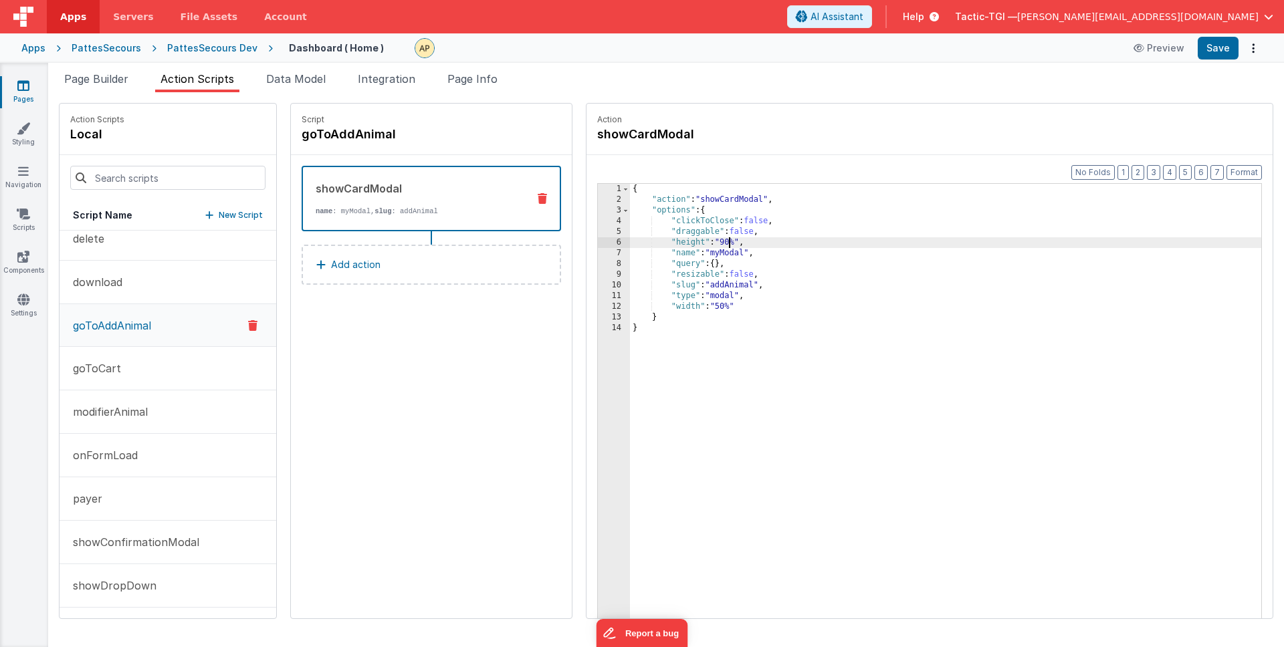
drag, startPoint x: 695, startPoint y: 243, endPoint x: 825, endPoint y: 265, distance: 131.5
click at [696, 243] on div "{ "action" : "showCardModal" , "options" : { "clickToClose" : false , "draggabl…" at bounding box center [963, 432] width 666 height 497
drag, startPoint x: 699, startPoint y: 243, endPoint x: 709, endPoint y: 245, distance: 9.7
click at [699, 243] on div "{ "action" : "showCardModal" , "options" : { "clickToClose" : false , "draggabl…" at bounding box center [963, 432] width 666 height 497
click at [1201, 49] on button "Save" at bounding box center [1217, 48] width 41 height 23
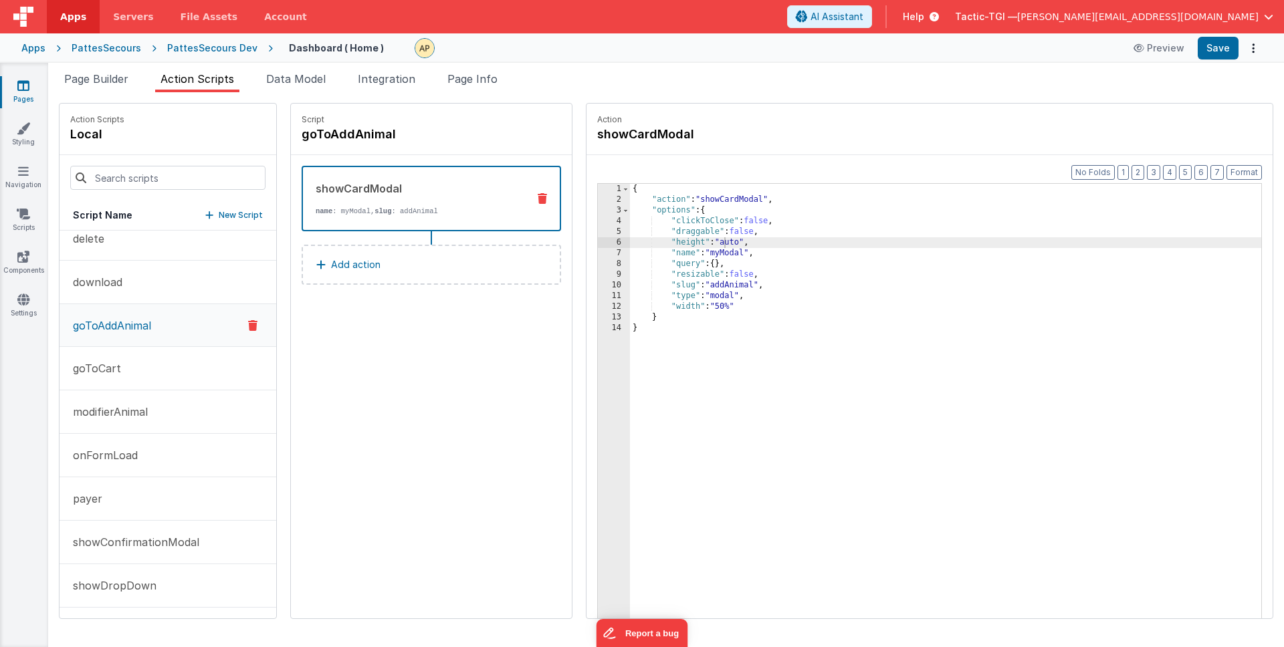
click at [717, 313] on div "{ "action" : "showCardModal" , "options" : { "clickToClose" : false , "draggabl…" at bounding box center [963, 432] width 666 height 497
click at [704, 241] on div "{ "action" : "showCardModal" , "options" : { "clickToClose" : false , "draggabl…" at bounding box center [963, 432] width 666 height 497
click at [822, 308] on div "{ "action" : "showCardModal" , "options" : { "clickToClose" : false , "draggabl…" at bounding box center [963, 432] width 666 height 497
drag, startPoint x: 705, startPoint y: 241, endPoint x: 691, endPoint y: 241, distance: 14.7
click at [691, 241] on div "{ "action" : "showCardModal" , "options" : { "clickToClose" : false , "draggabl…" at bounding box center [963, 432] width 666 height 497
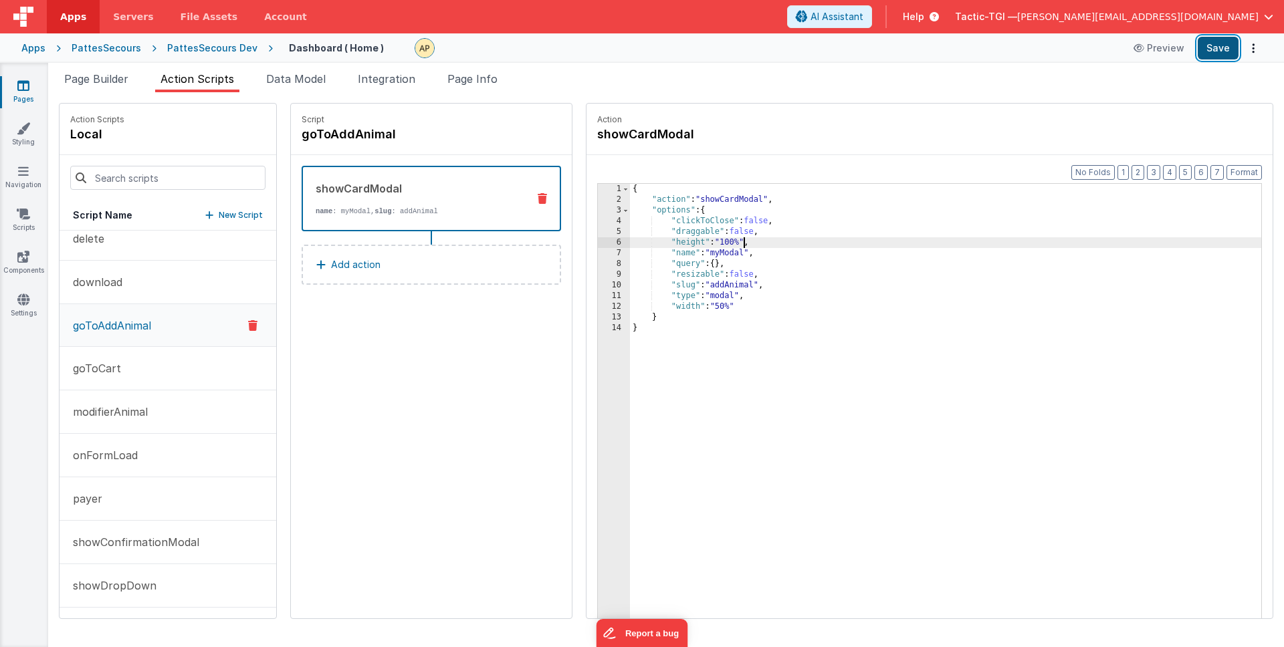
click at [1219, 47] on button "Save" at bounding box center [1217, 48] width 41 height 23
drag, startPoint x: 705, startPoint y: 241, endPoint x: 695, endPoint y: 241, distance: 10.7
click at [695, 241] on div "{ "action" : "showCardModal" , "options" : { "clickToClose" : false , "draggabl…" at bounding box center [963, 432] width 666 height 497
click at [1219, 47] on button "Save" at bounding box center [1217, 48] width 41 height 23
click at [1051, 284] on div "{ "action" : "showCardModal" , "options" : { "clickToClose" : false , "draggabl…" at bounding box center [963, 432] width 666 height 497
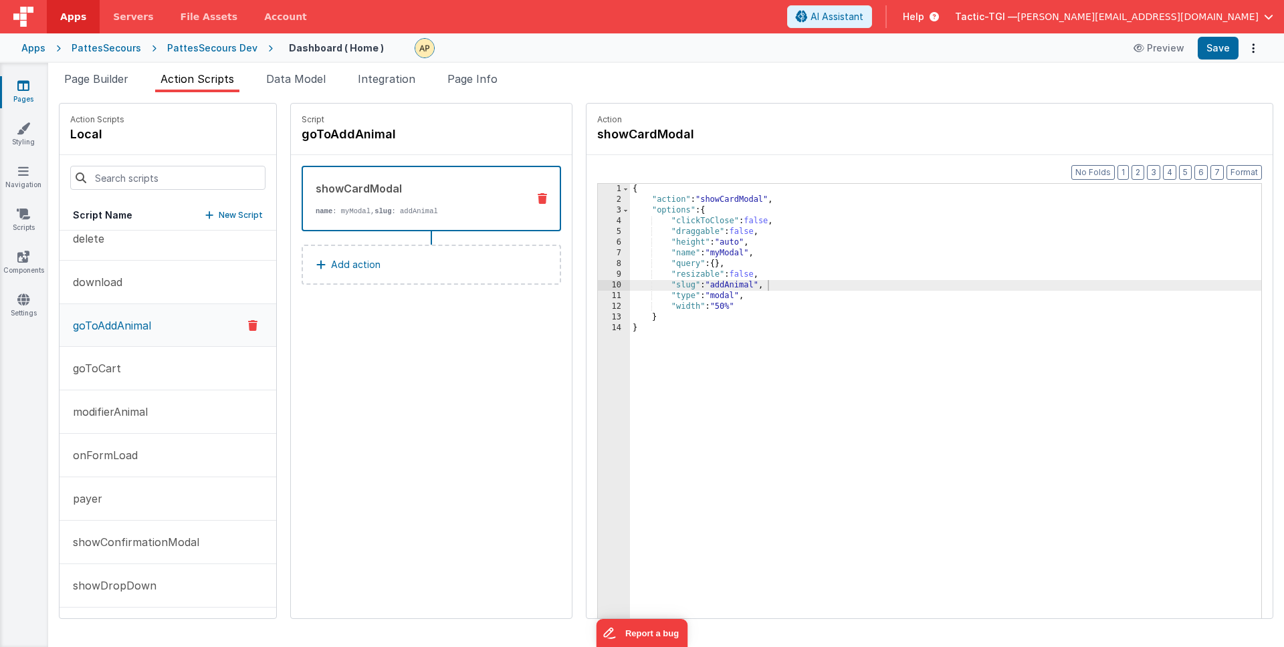
click at [1006, 139] on div "Action showCardModal" at bounding box center [929, 128] width 665 height 29
click at [1040, 111] on div "Action showCardModal" at bounding box center [929, 129] width 686 height 51
click at [1212, 55] on button "Save" at bounding box center [1217, 48] width 41 height 23
click at [694, 310] on div "{ "action" : "showCardModal" , "options" : { "clickToClose" : false , "draggabl…" at bounding box center [963, 432] width 666 height 497
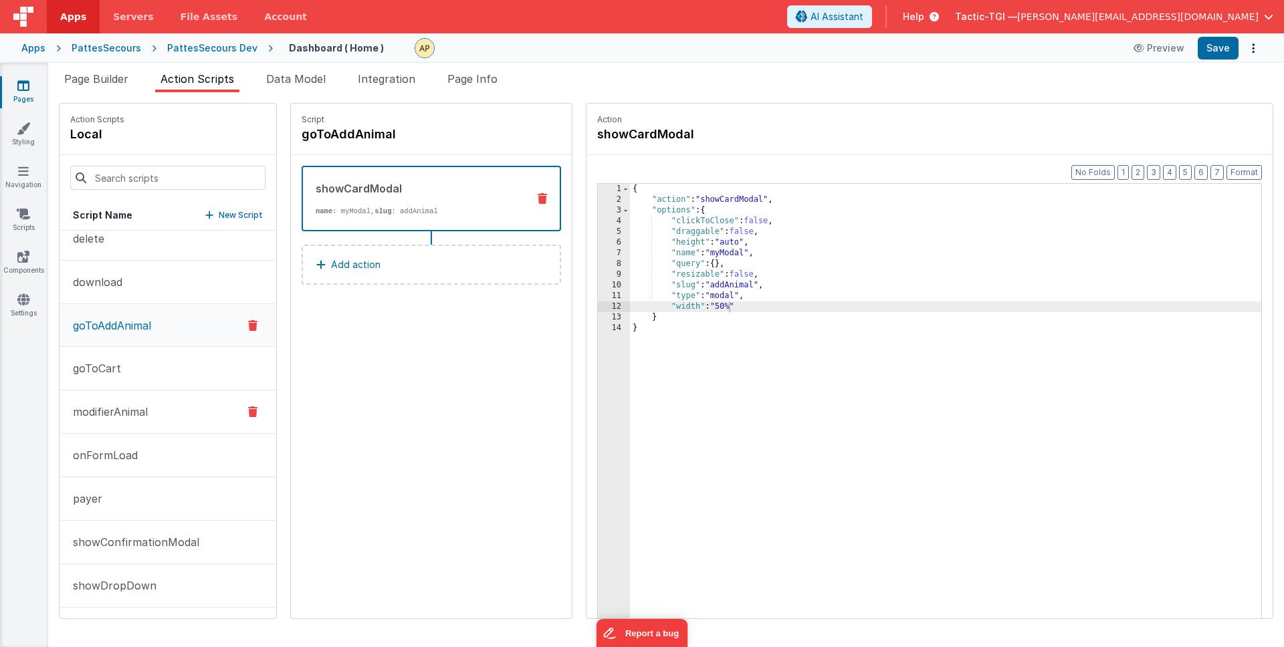
click at [159, 409] on button "modifierAnimal" at bounding box center [168, 411] width 217 height 43
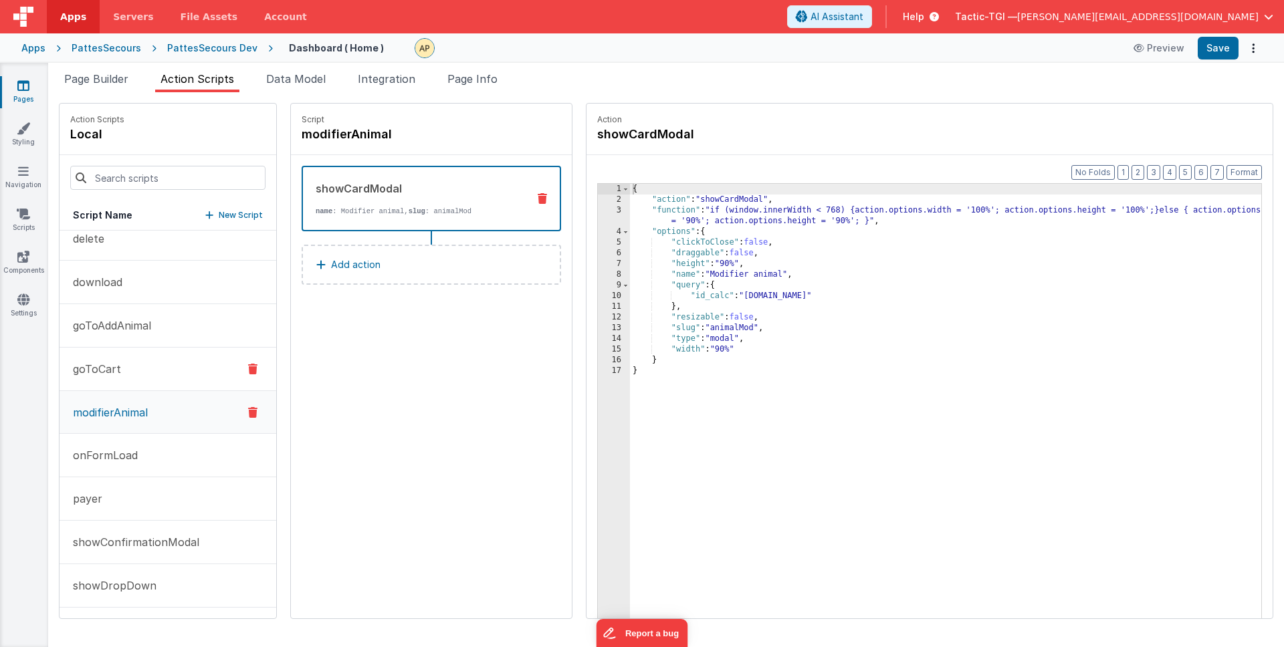
click at [154, 382] on button "goToCart" at bounding box center [168, 369] width 217 height 43
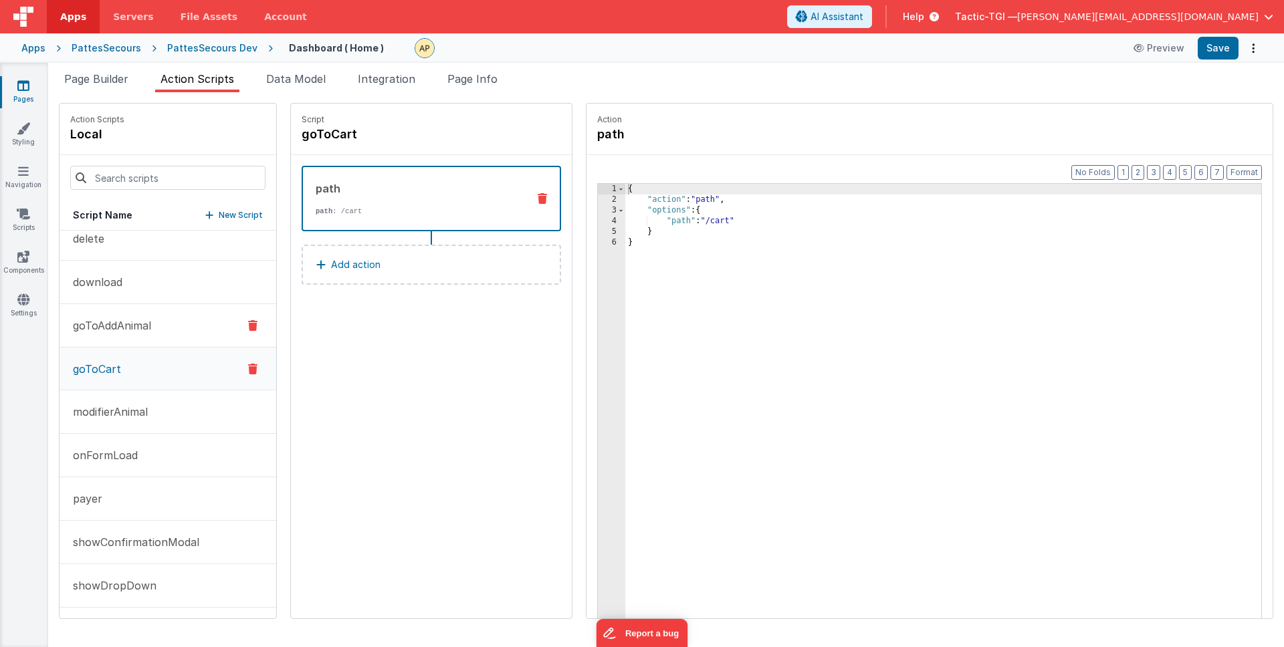
click at [122, 324] on p "goToAddAnimal" at bounding box center [108, 326] width 86 height 16
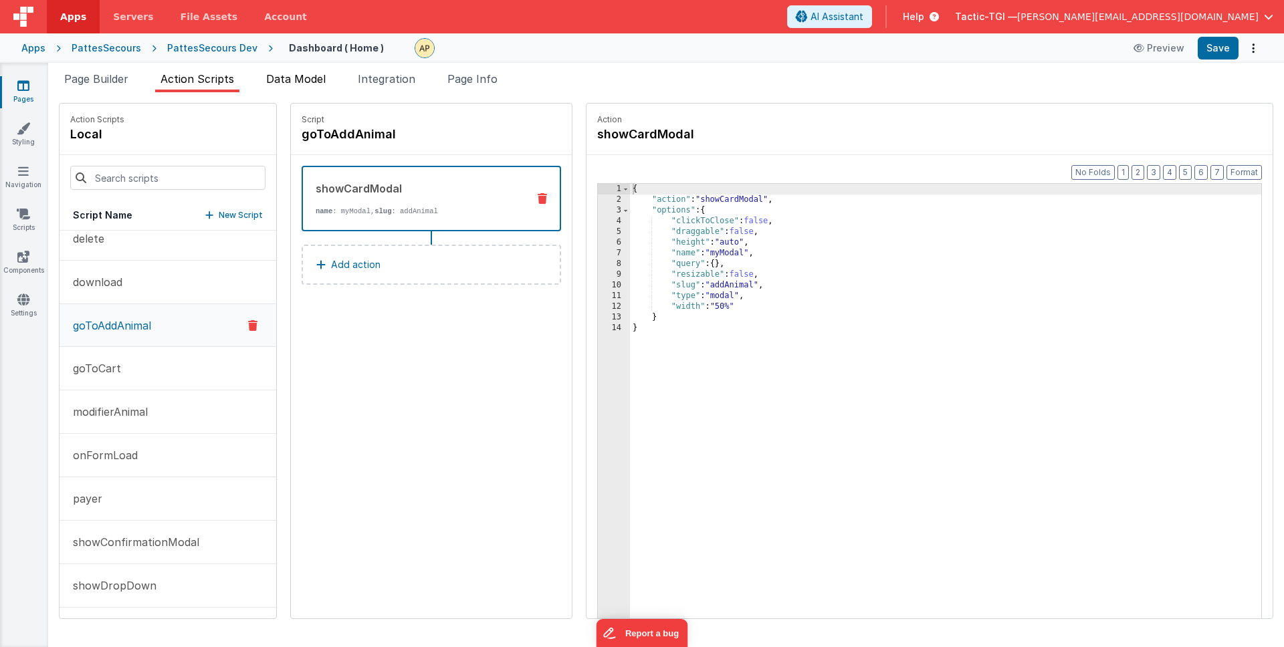
click at [287, 71] on li "Data Model" at bounding box center [296, 81] width 70 height 21
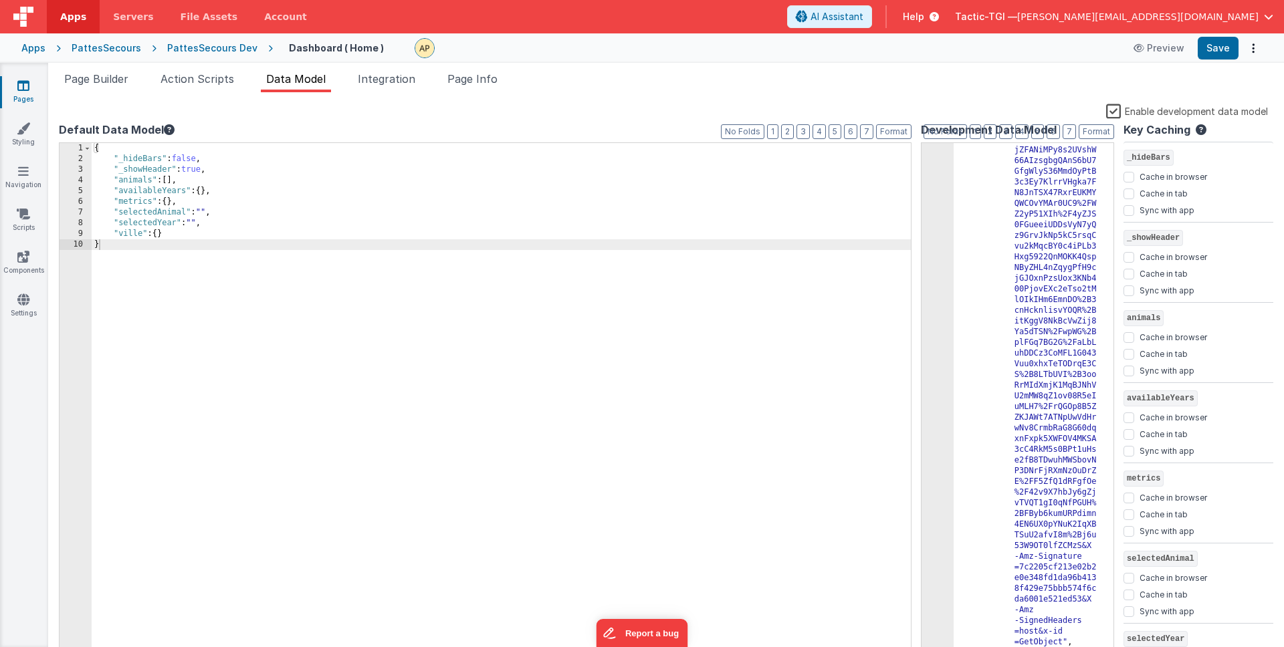
scroll to position [0, 0]
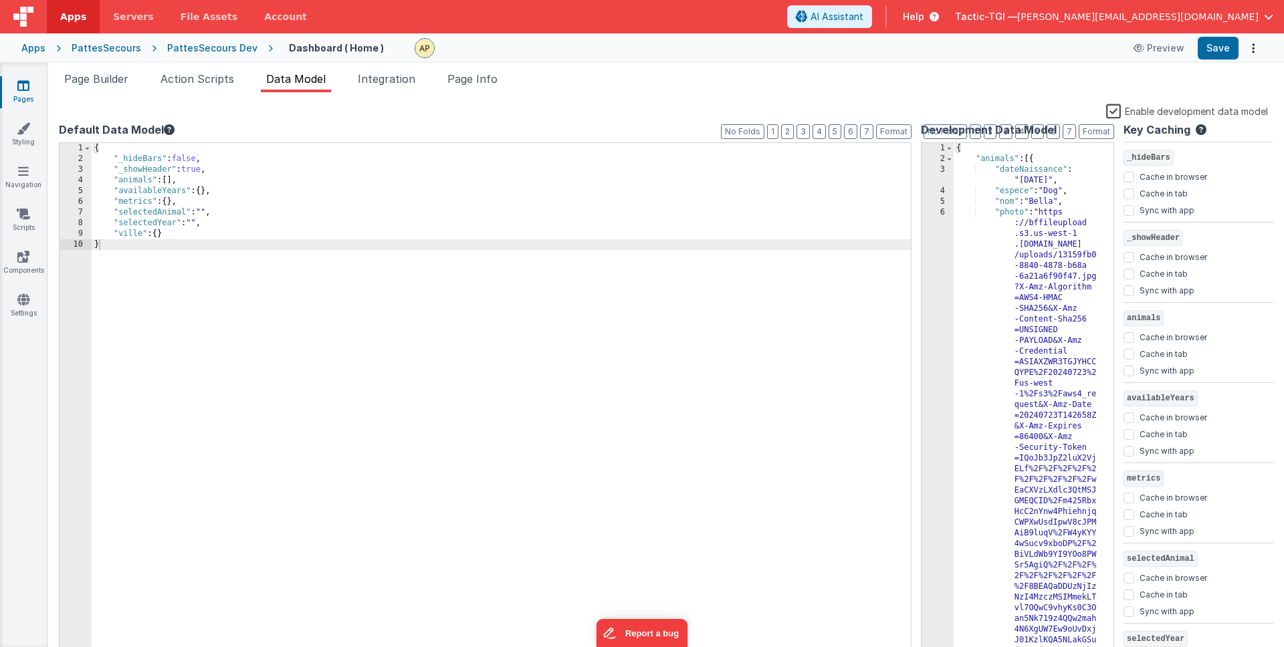
click at [172, 181] on div "{ "_hideBars" : false , "_showHeader" : true , "animals" : [ ] , "availableYear…" at bounding box center [504, 411] width 824 height 537
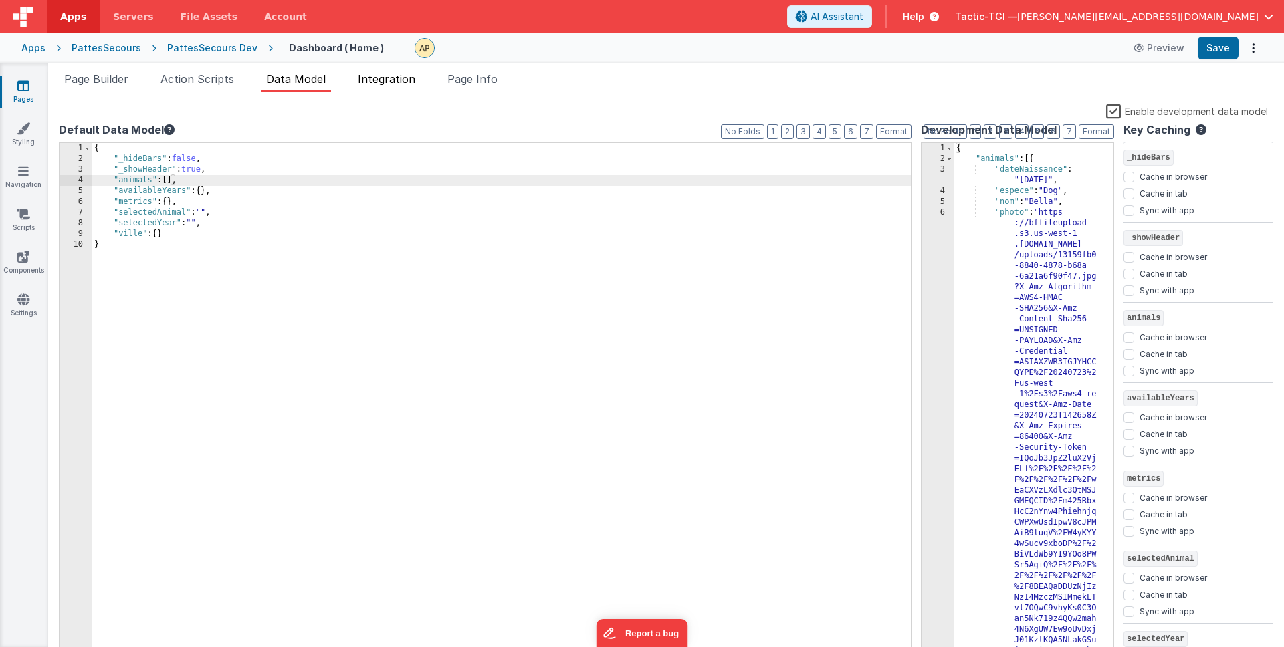
click at [397, 75] on span "Integration" at bounding box center [386, 78] width 57 height 13
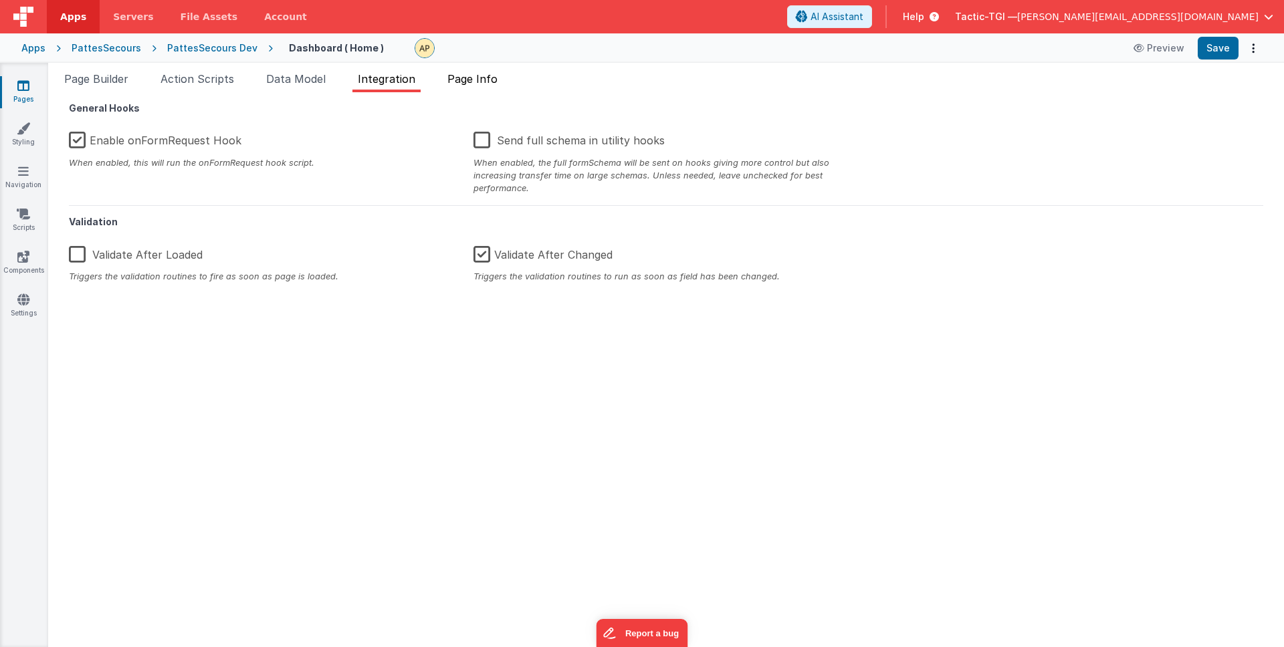
click at [471, 81] on span "Page Info" at bounding box center [472, 78] width 50 height 13
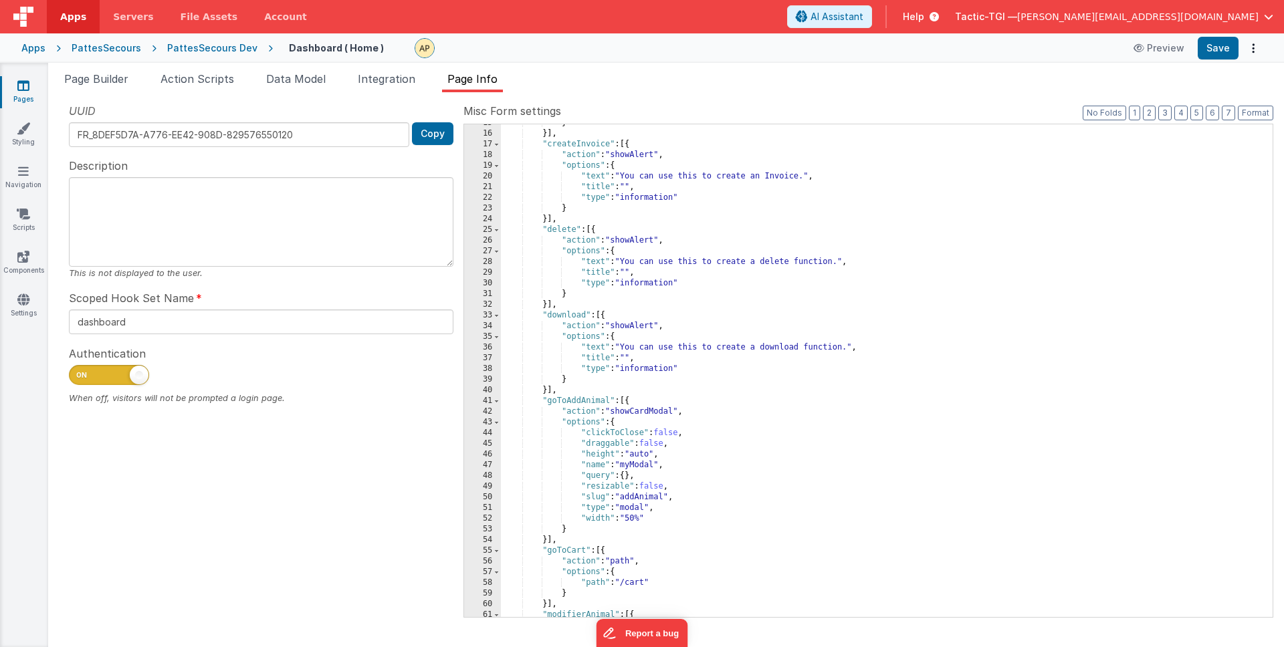
scroll to position [258, 0]
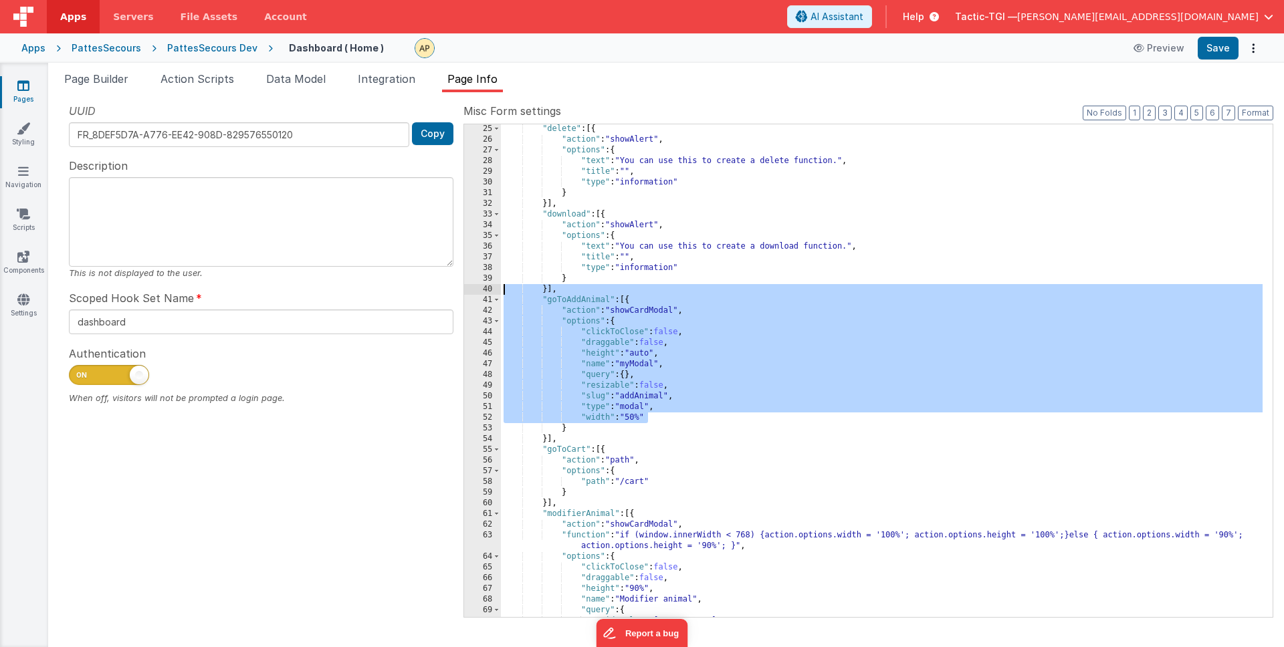
drag, startPoint x: 655, startPoint y: 417, endPoint x: 681, endPoint y: 333, distance: 87.5
click at [497, 293] on div "25 26 27 28 29 30 31 32 33 34 35 36 37 38 39 40 41 42 43 44 45 46 47 48 49 50 5…" at bounding box center [868, 371] width 810 height 494
click at [804, 358] on div ""delete" : [{ "action" : "showAlert" , "options" : { "text" : "You can use this…" at bounding box center [881, 381] width 761 height 514
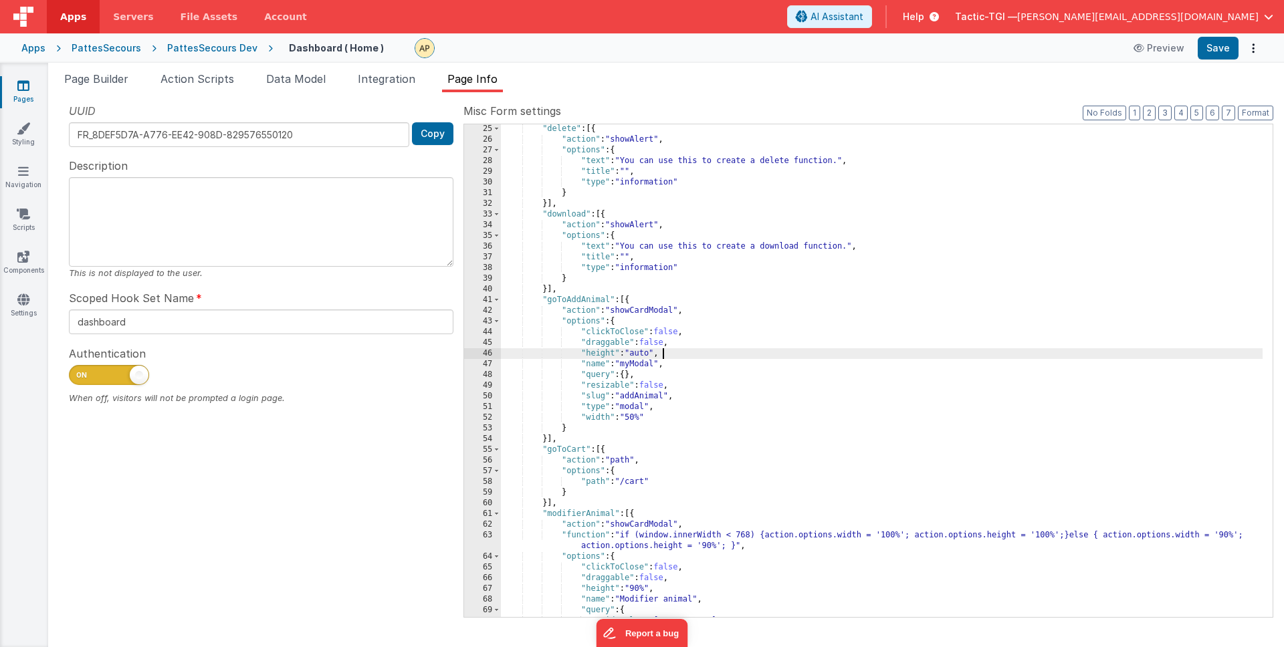
click at [604, 382] on div ""delete" : [{ "action" : "showAlert" , "options" : { "text" : "You can use this…" at bounding box center [881, 381] width 761 height 514
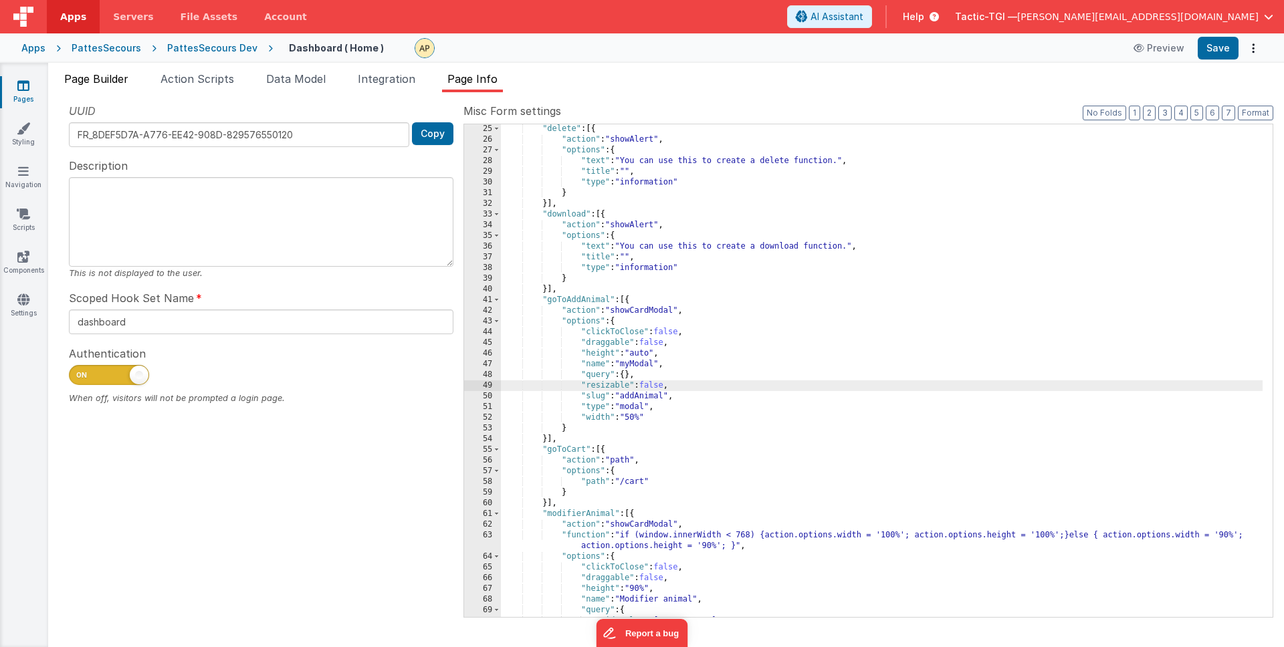
click at [120, 71] on li "Page Builder" at bounding box center [96, 81] width 75 height 21
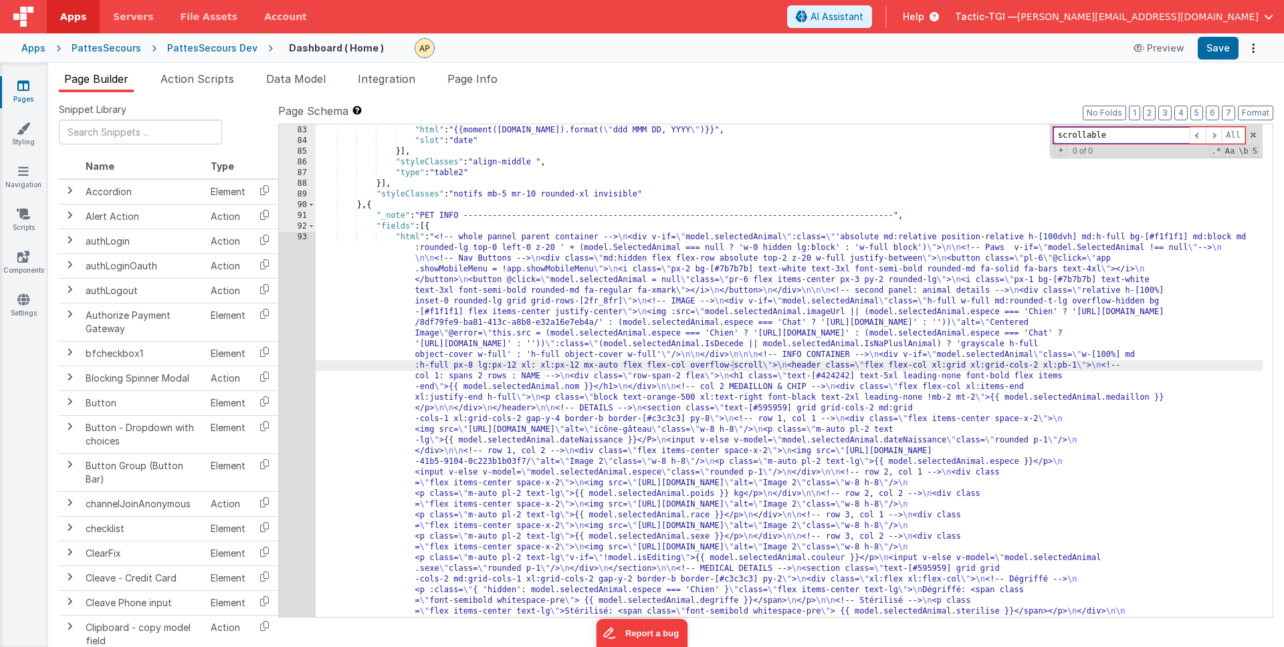
click at [1117, 137] on input "scrollable" at bounding box center [1121, 135] width 136 height 17
drag, startPoint x: 1117, startPoint y: 137, endPoint x: 969, endPoint y: 132, distance: 147.8
click at [970, 132] on div "} , { "html" : "{{moment([DOMAIN_NAME]).format( \" ddd MMM DD, YYYY \" )}}" , "…" at bounding box center [789, 370] width 947 height 493
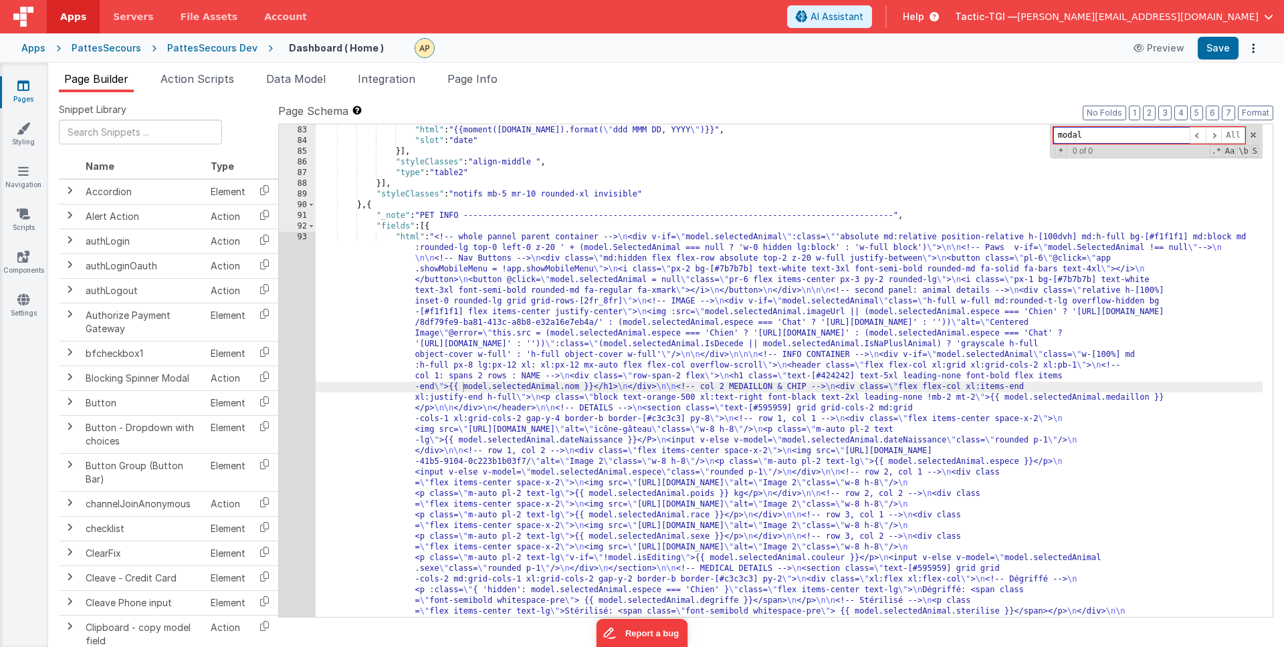
type input "modal"
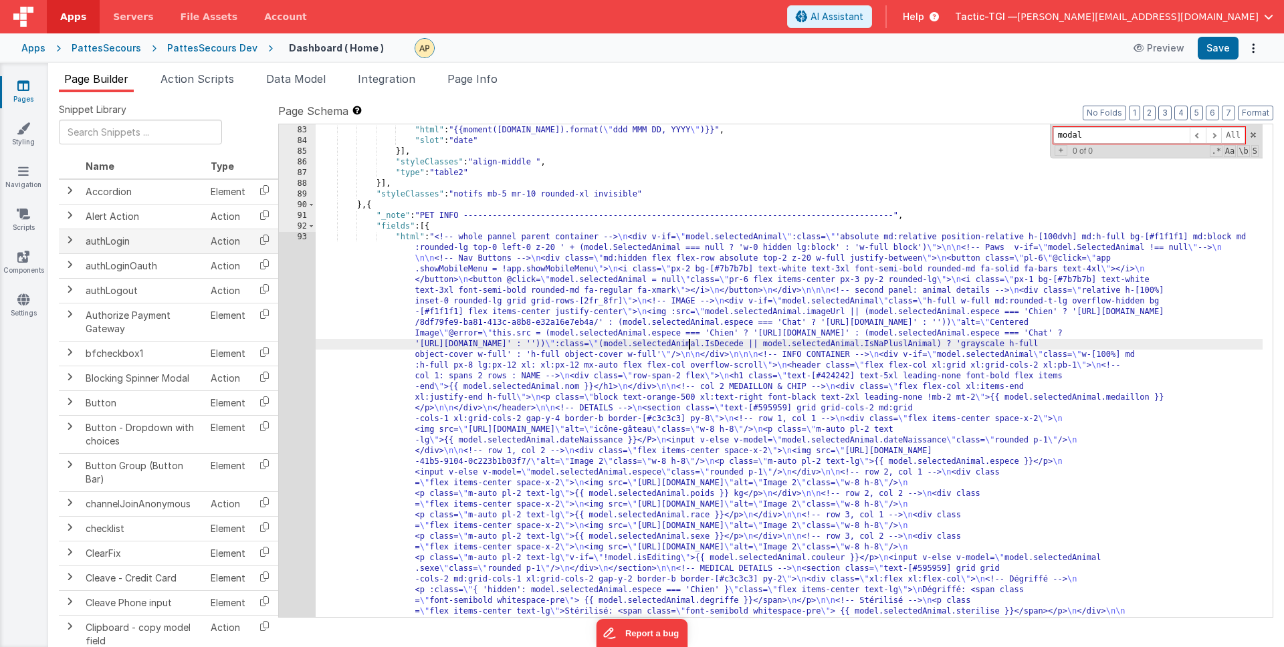
click at [67, 239] on span at bounding box center [69, 240] width 11 height 11
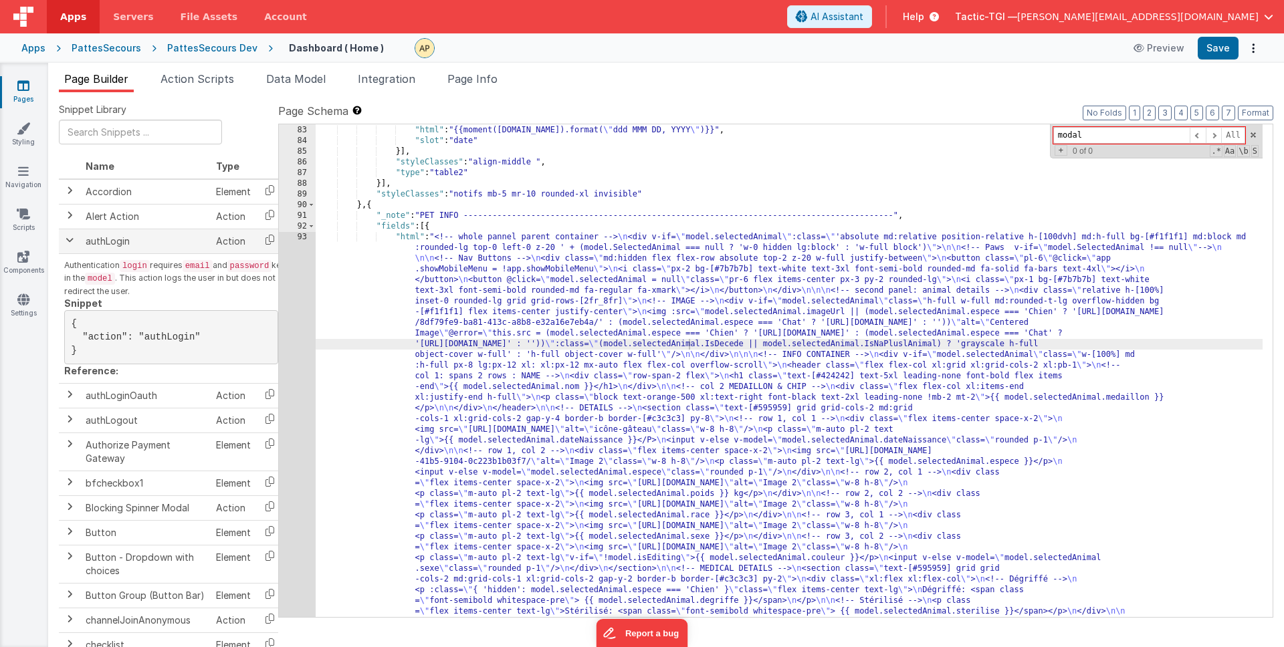
click at [67, 239] on span at bounding box center [69, 240] width 11 height 11
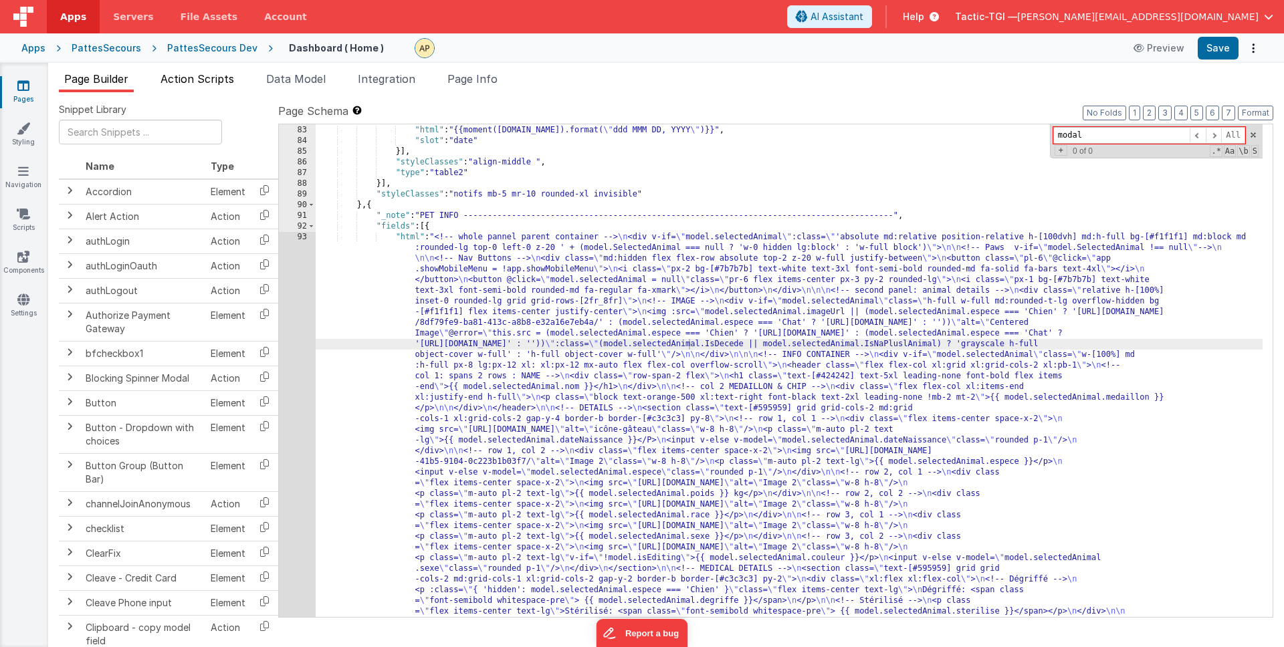
click at [170, 72] on span "Action Scripts" at bounding box center [197, 78] width 74 height 13
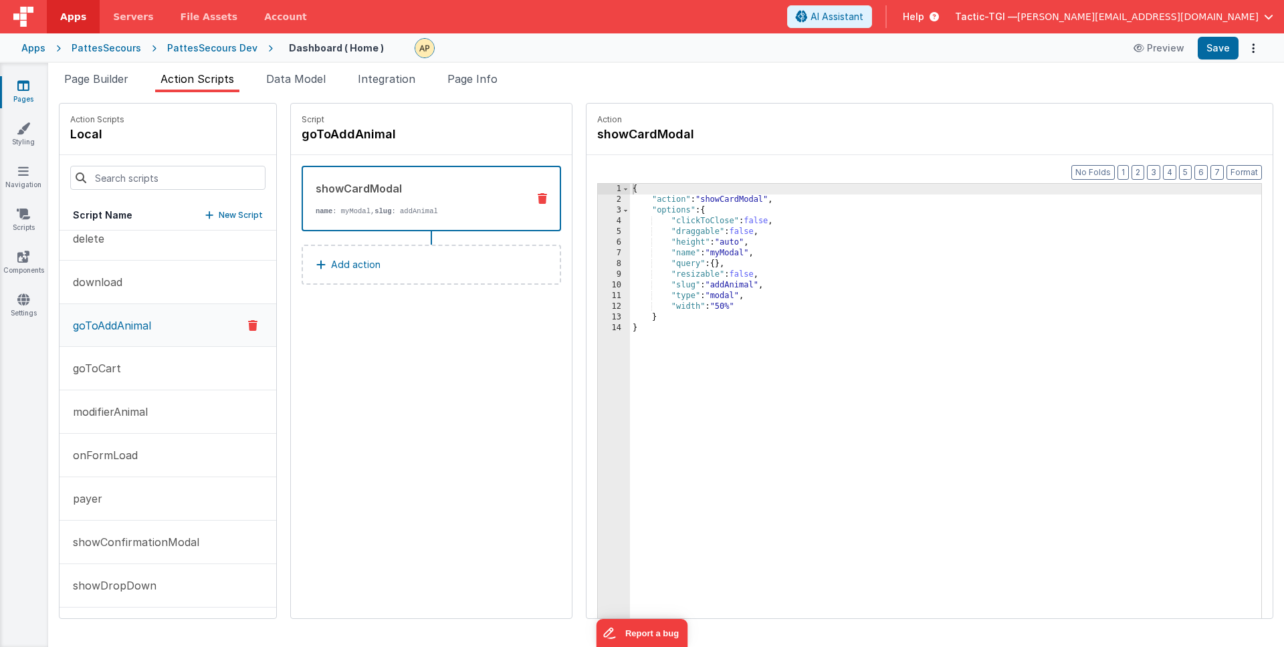
click at [116, 334] on button "goToAddAnimal" at bounding box center [168, 325] width 217 height 43
click at [108, 584] on p "showDropDown" at bounding box center [111, 586] width 92 height 16
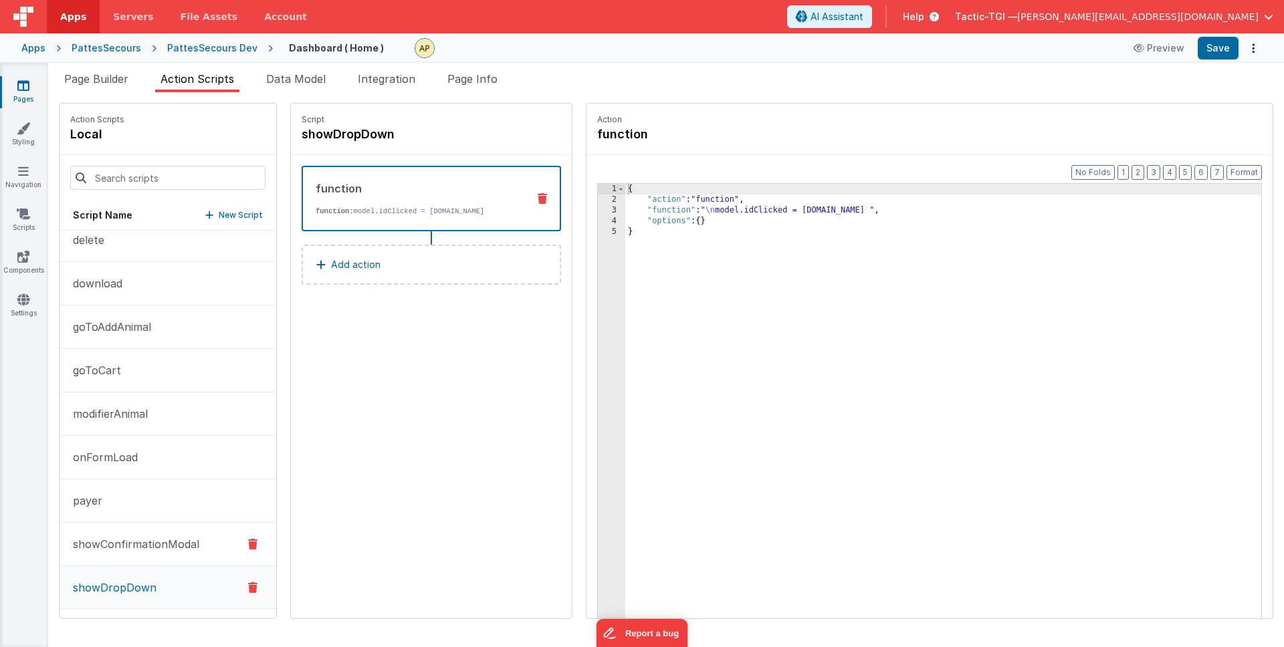
click at [123, 542] on p "showConfirmationModal" at bounding box center [132, 544] width 134 height 16
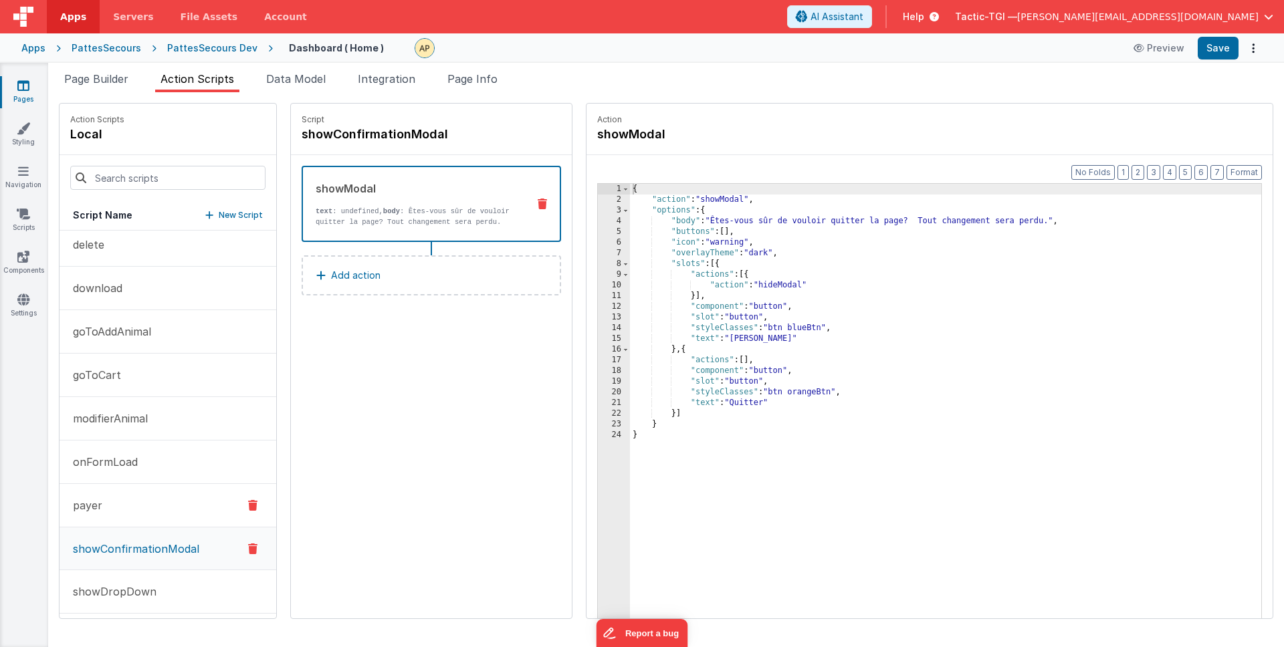
click at [120, 510] on button "payer" at bounding box center [168, 505] width 217 height 43
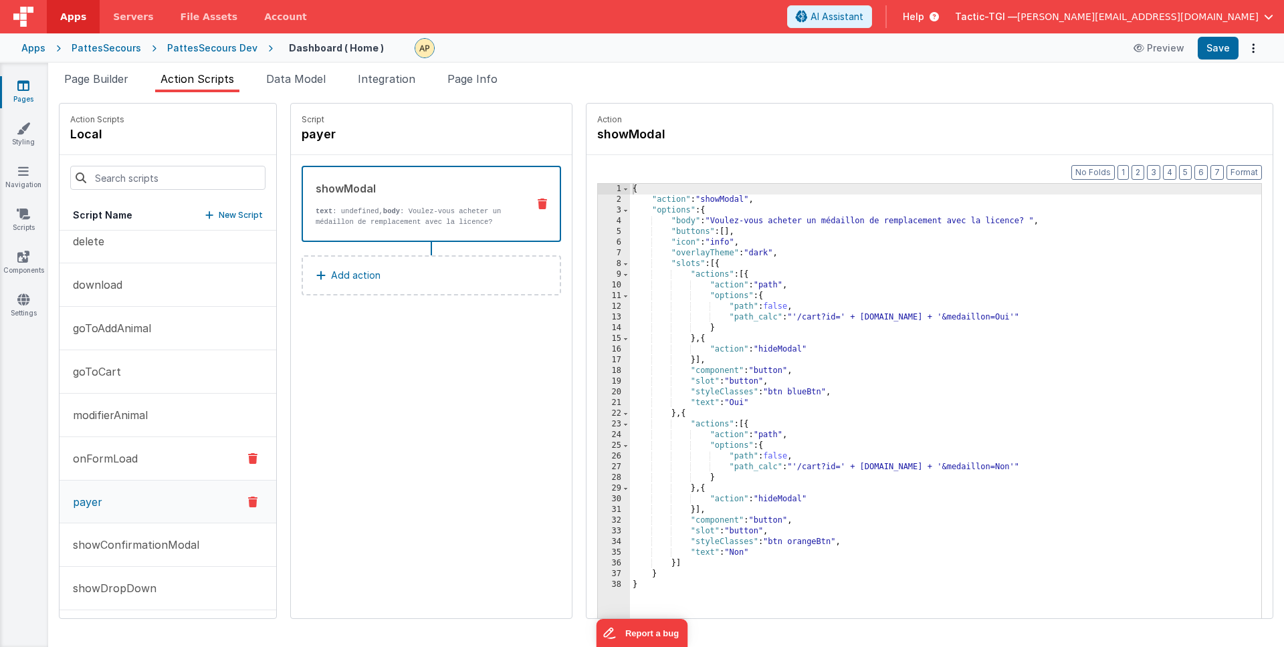
scroll to position [97, 0]
drag, startPoint x: 127, startPoint y: 462, endPoint x: 125, endPoint y: 425, distance: 36.8
click at [127, 462] on p "onFormLoad" at bounding box center [101, 459] width 73 height 16
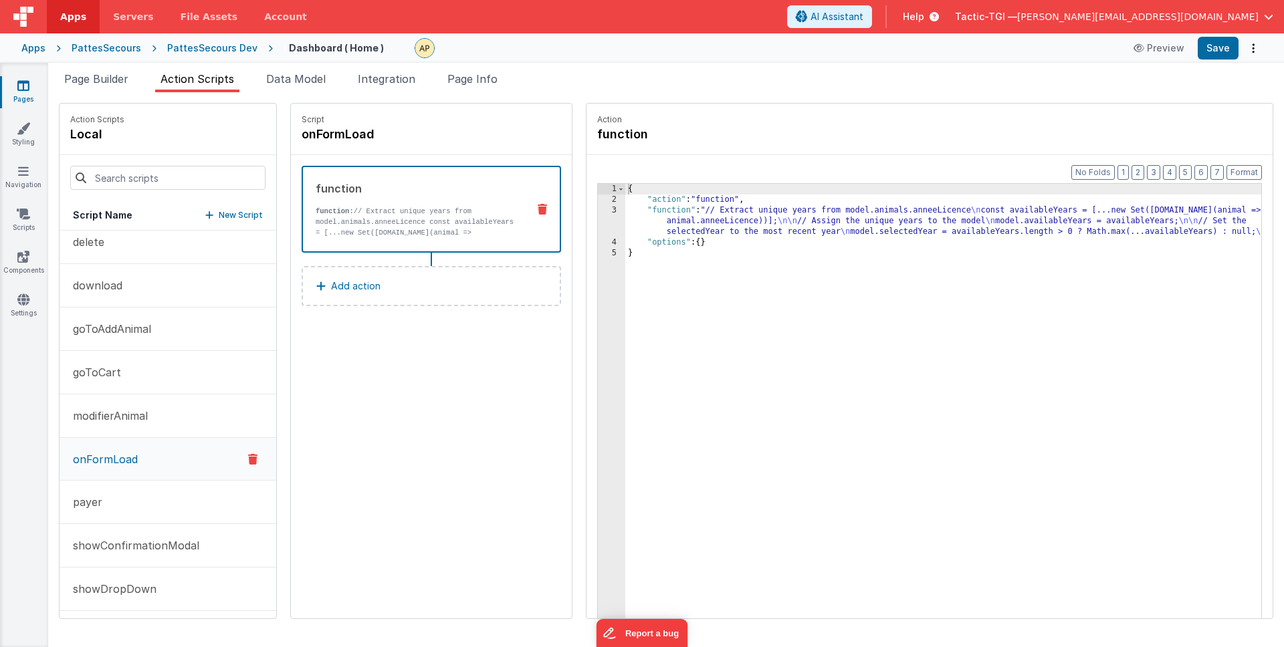
click at [819, 239] on div "{ "action" : "function" , "function" : "// Extract unique years from model.anim…" at bounding box center [960, 432] width 671 height 497
click at [823, 225] on div "{ "action" : "function" , "function" : "// Extract unique years from model.anim…" at bounding box center [960, 432] width 671 height 497
click at [133, 412] on p "modifierAnimal" at bounding box center [106, 416] width 83 height 16
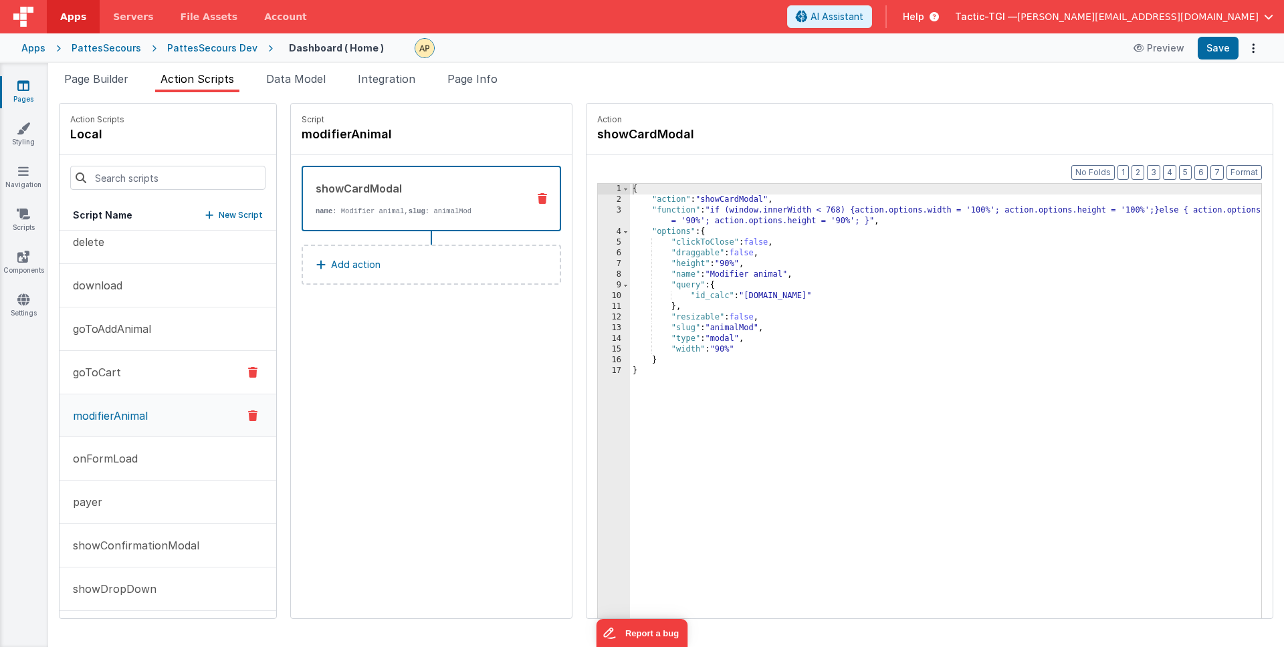
click at [124, 376] on button "goToCart" at bounding box center [168, 372] width 217 height 43
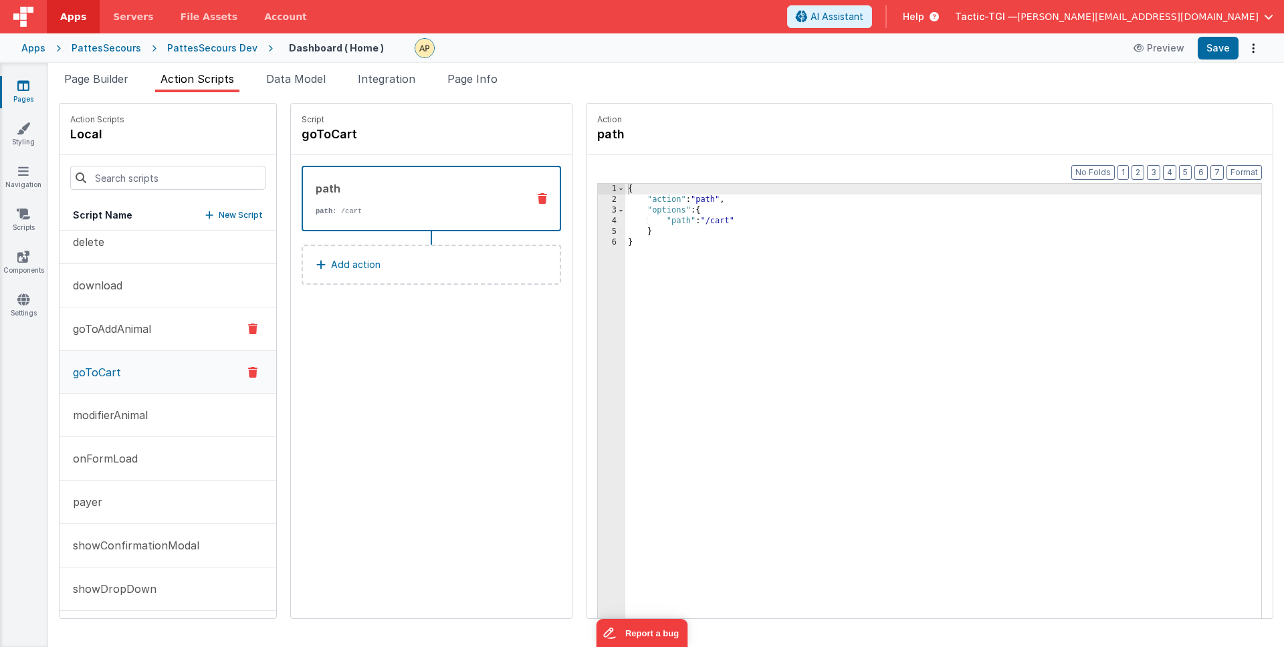
click at [132, 346] on button "goToAddAnimal" at bounding box center [168, 329] width 217 height 43
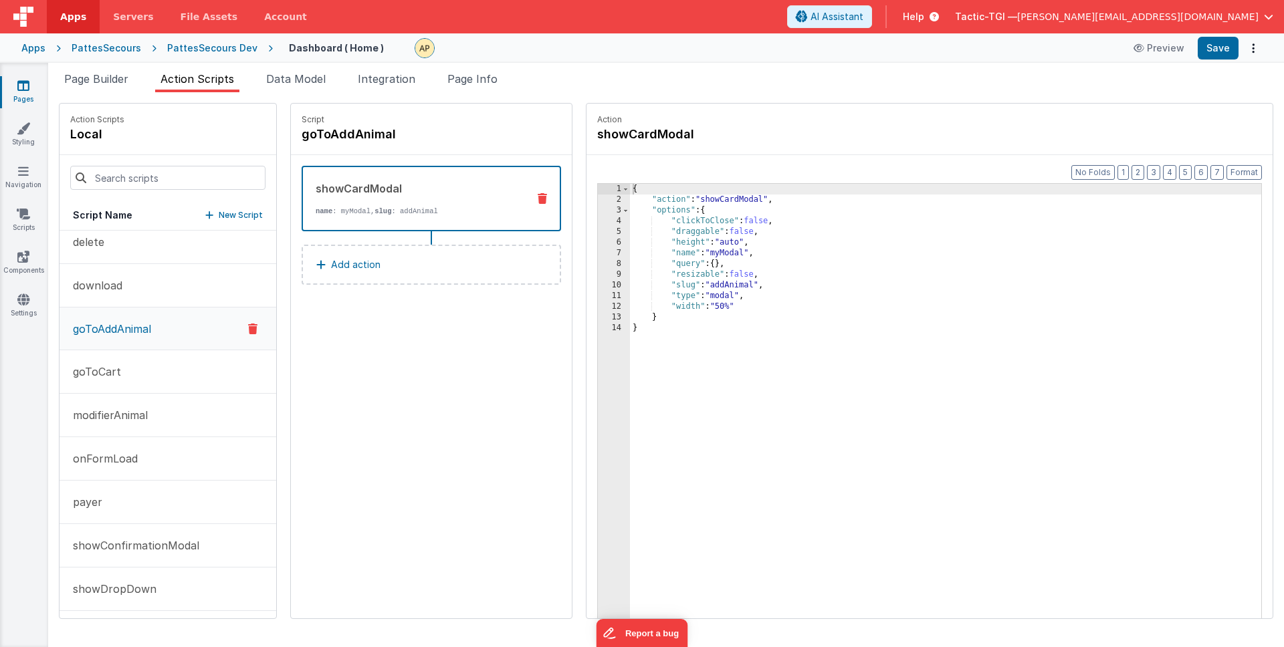
click at [331, 263] on p "Add action" at bounding box center [355, 265] width 49 height 16
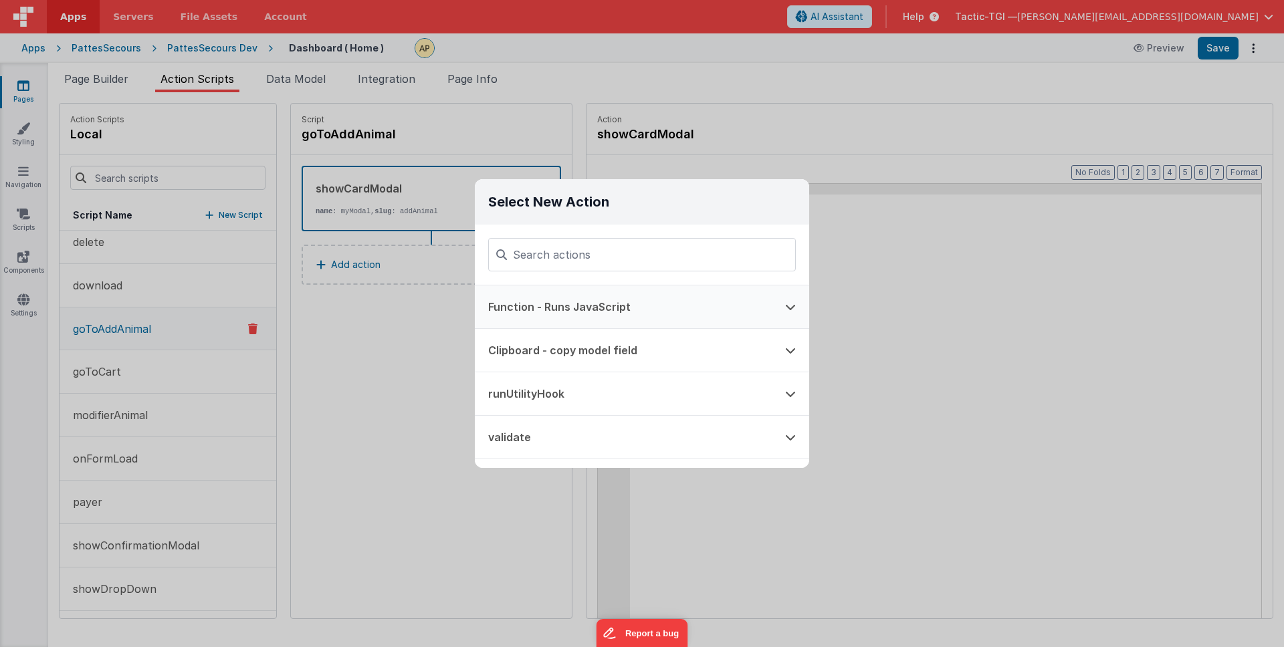
click at [783, 301] on button at bounding box center [790, 306] width 37 height 43
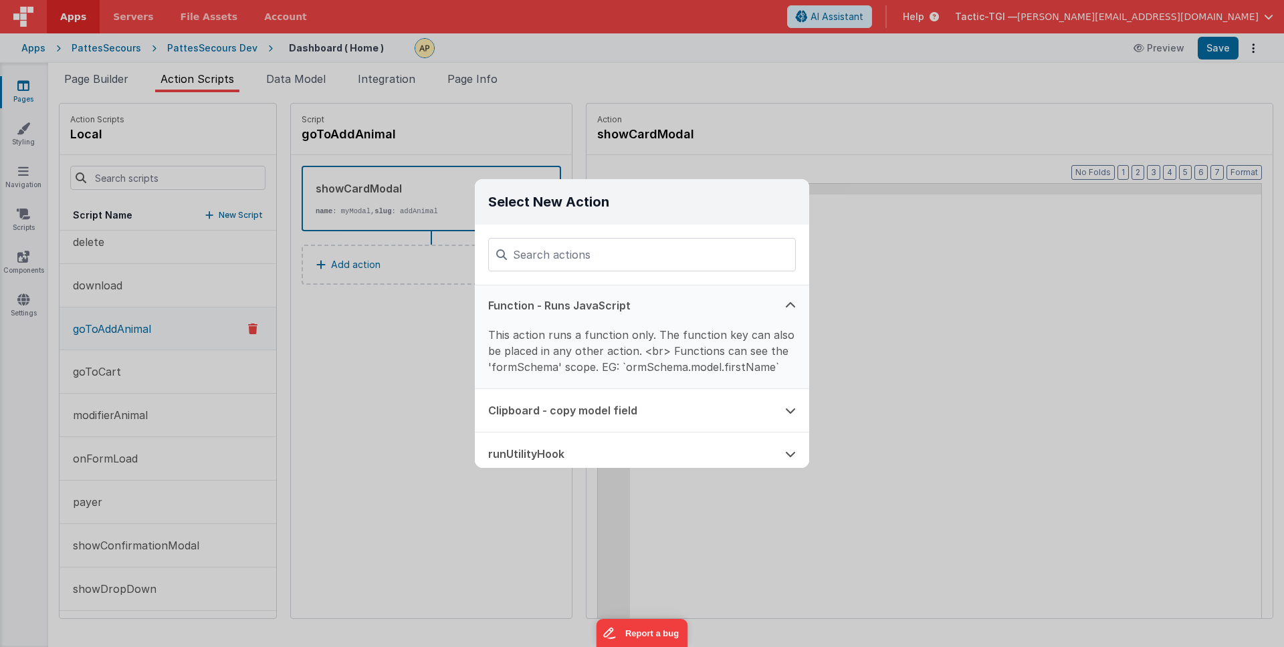
scroll to position [0, 0]
click at [679, 259] on input at bounding box center [642, 254] width 308 height 33
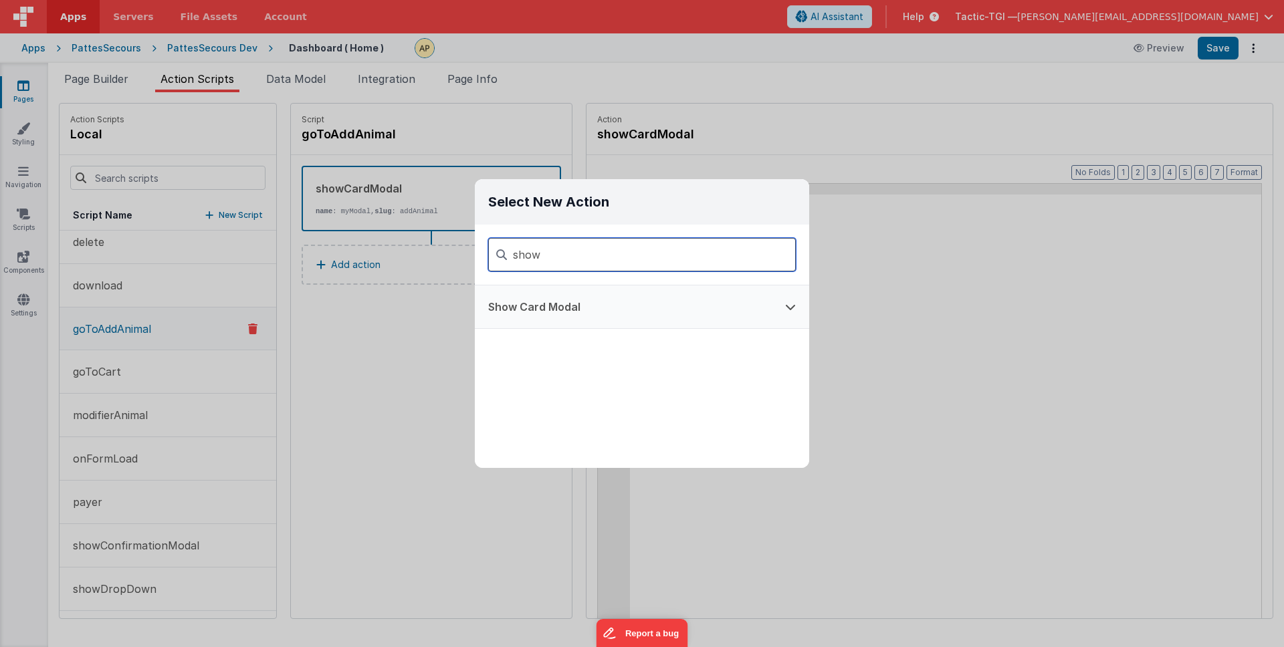
type input "show"
click at [789, 308] on icon at bounding box center [790, 307] width 11 height 11
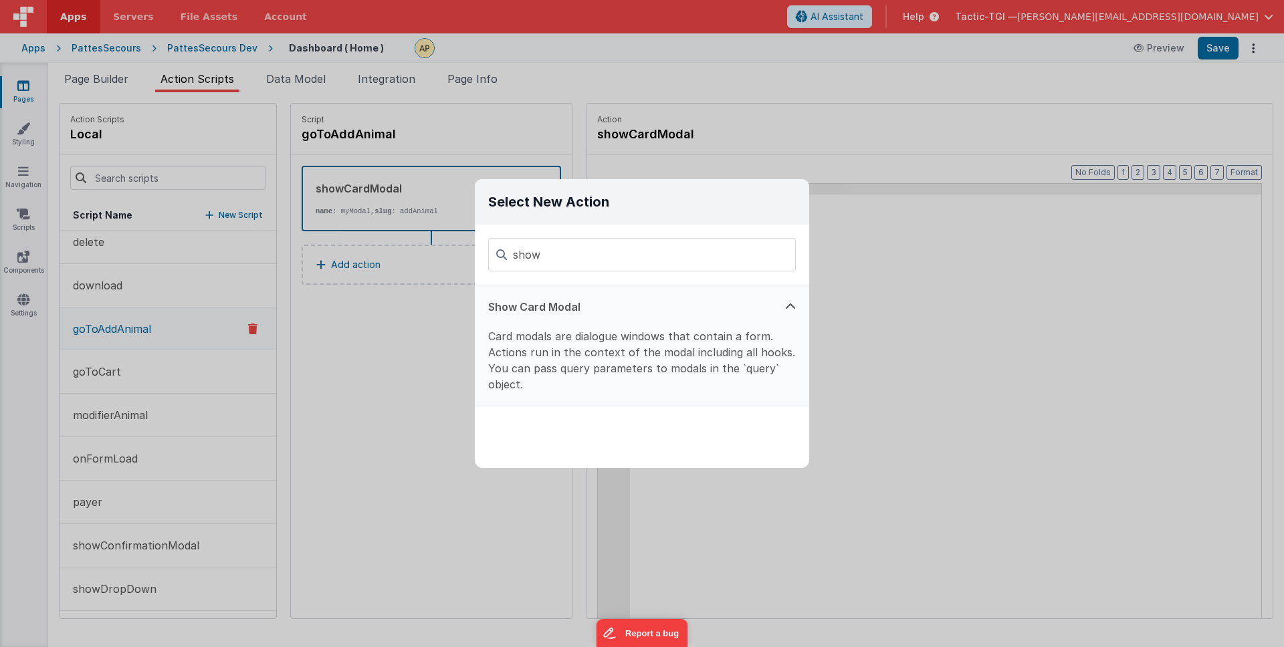
click at [654, 306] on button "Show Card Modal" at bounding box center [623, 306] width 297 height 43
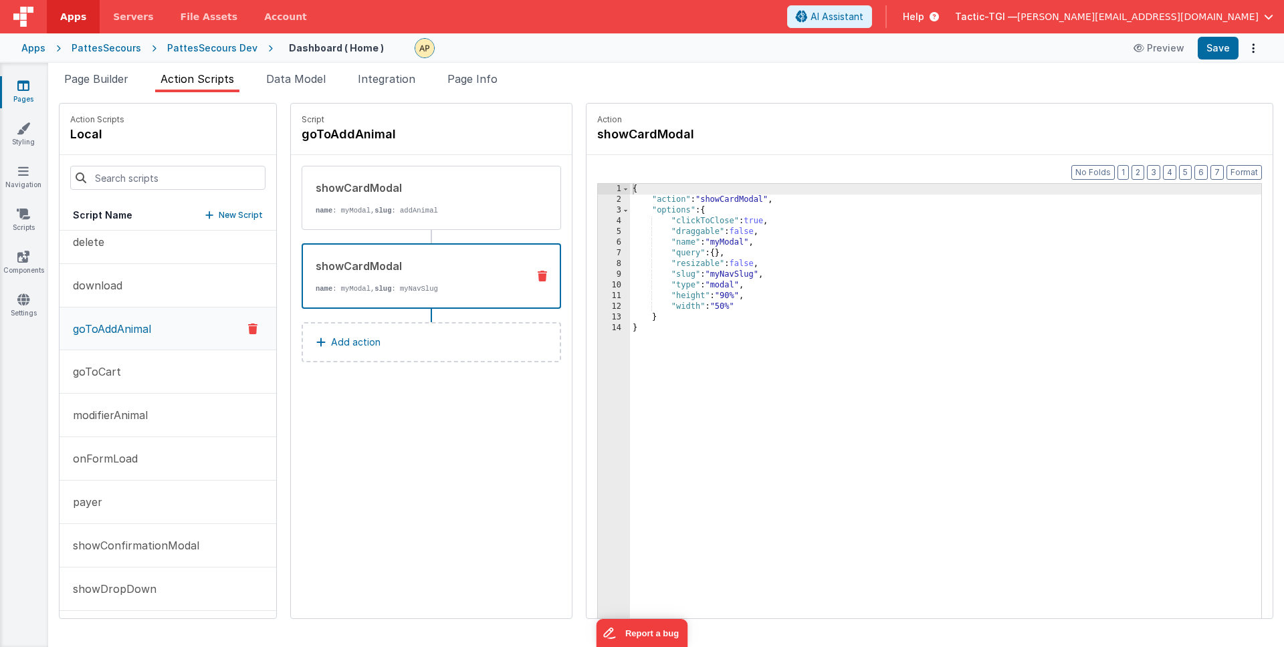
click at [404, 291] on p "name : myModal, slug : myNavSlug" at bounding box center [416, 288] width 201 height 11
click at [427, 215] on p "name : myModal, slug : addAnimal" at bounding box center [417, 210] width 202 height 11
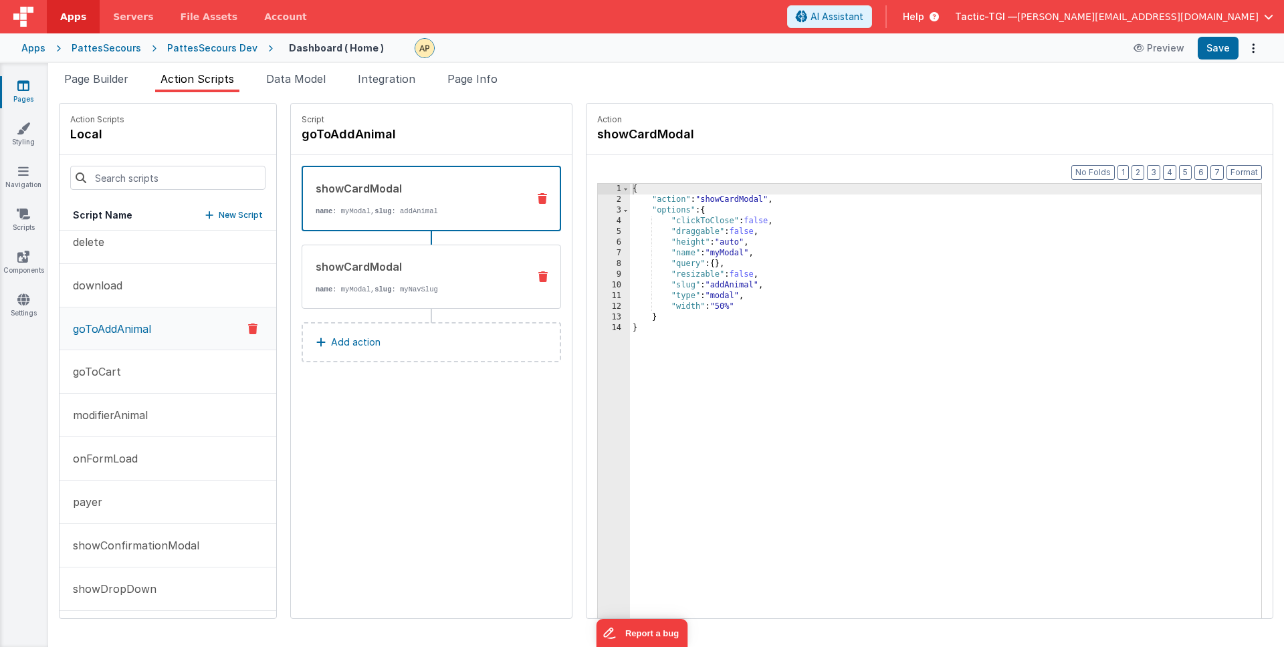
click at [419, 282] on div "showCardModal name : myModal, slug : myNavSlug" at bounding box center [409, 277] width 215 height 36
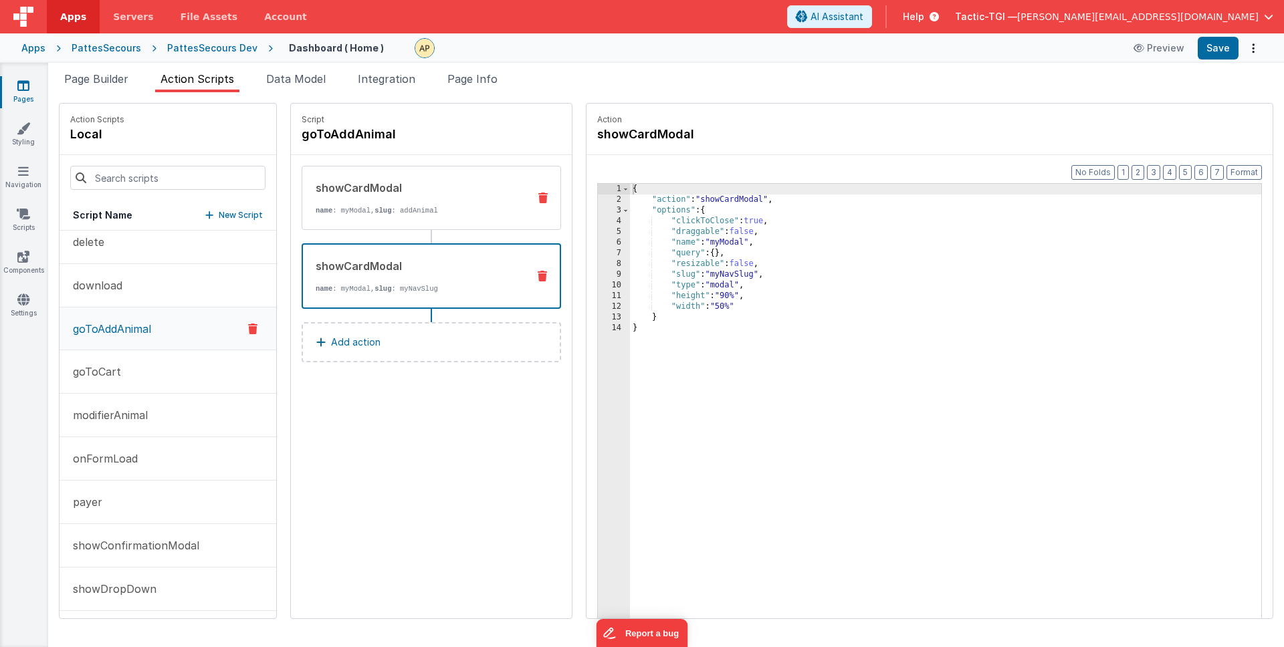
click at [439, 179] on div "showCardModal name : myModal, slug : addAnimal" at bounding box center [431, 198] width 259 height 64
click at [441, 275] on div "showCardModal name : myModal, slug : myNavSlug" at bounding box center [410, 276] width 214 height 36
click at [538, 275] on icon at bounding box center [542, 276] width 9 height 11
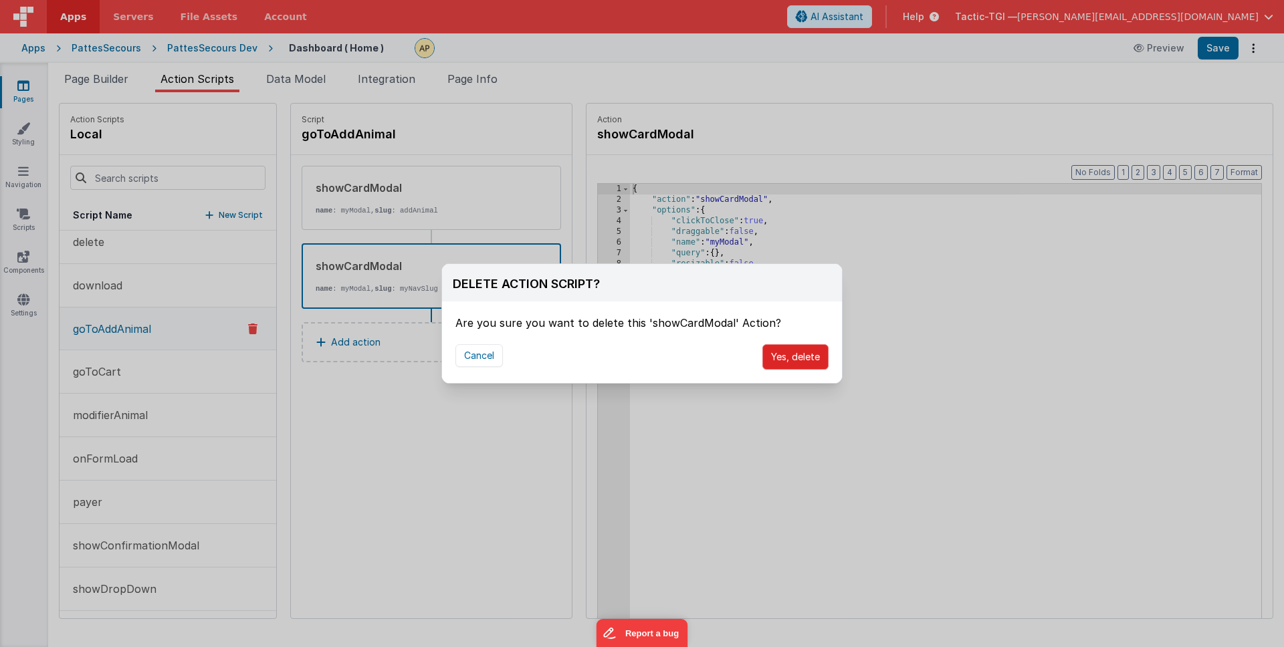
click at [795, 354] on button "Yes, delete" at bounding box center [795, 356] width 66 height 25
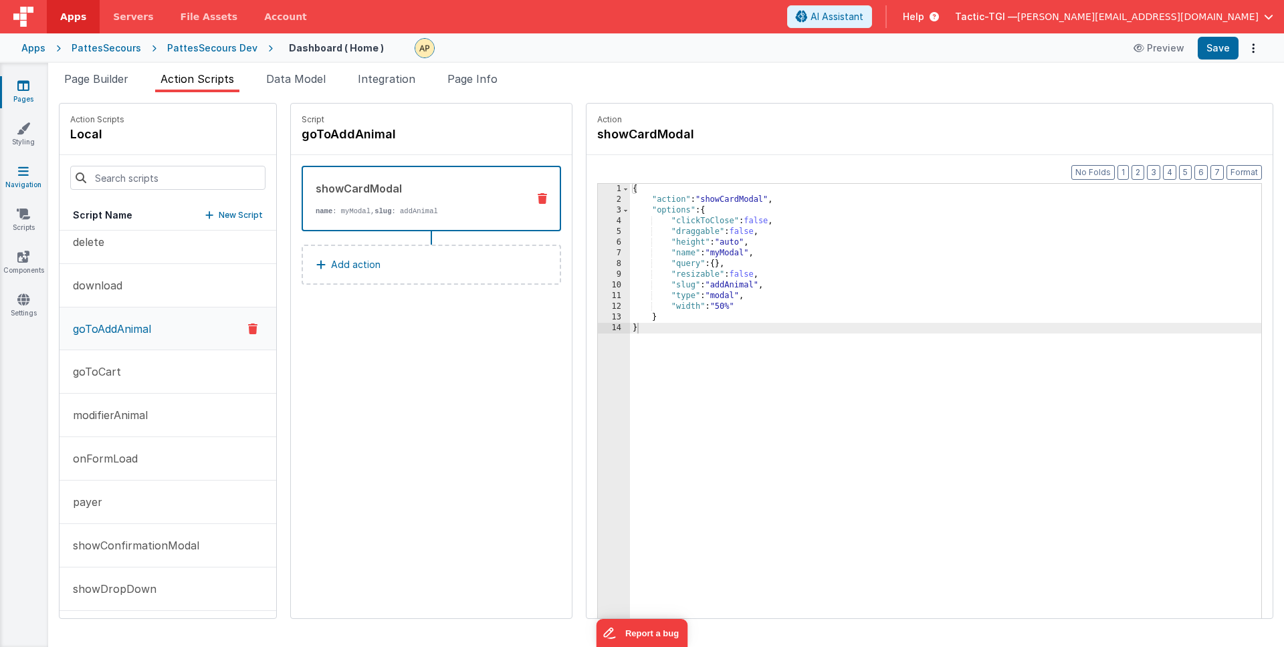
click at [26, 179] on link "Navigation" at bounding box center [23, 177] width 48 height 27
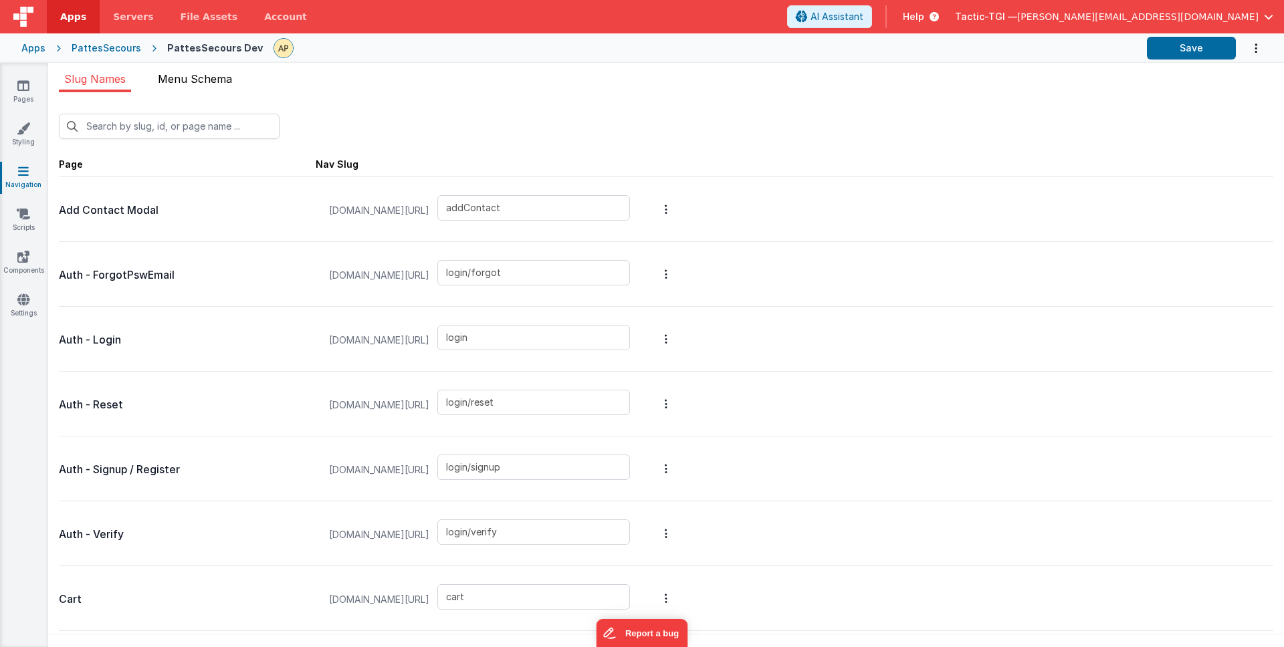
click at [212, 83] on span "Menu Schema" at bounding box center [195, 78] width 74 height 13
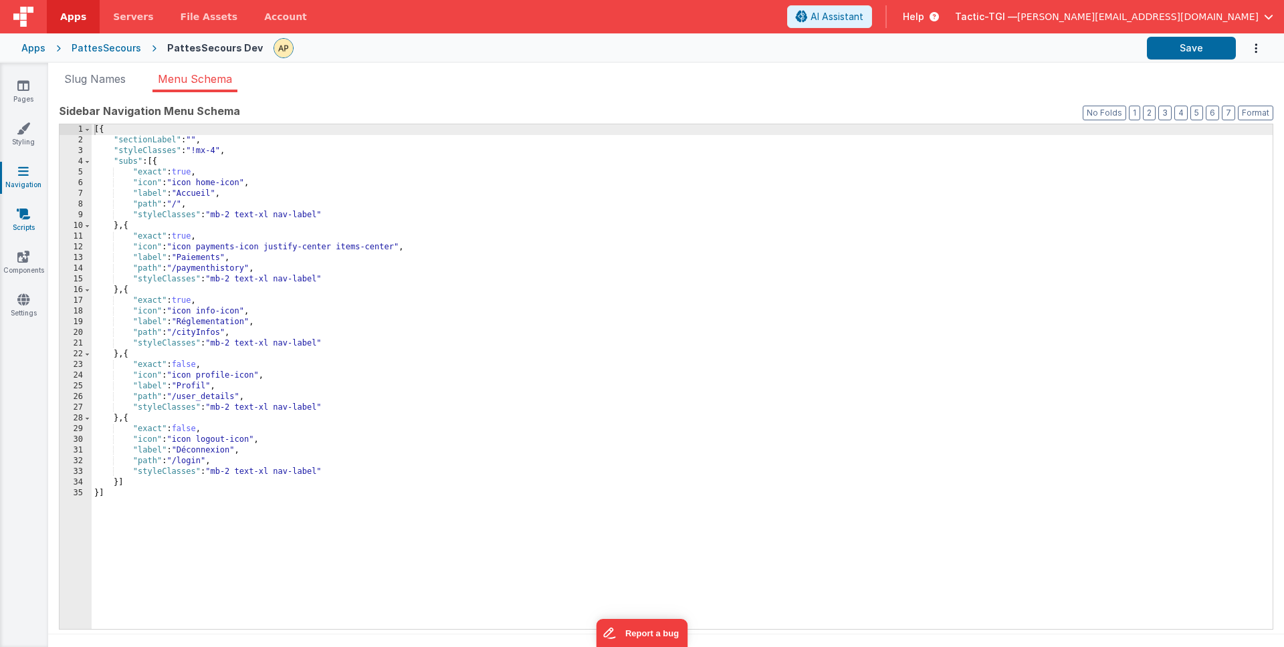
click at [25, 207] on icon at bounding box center [23, 213] width 13 height 13
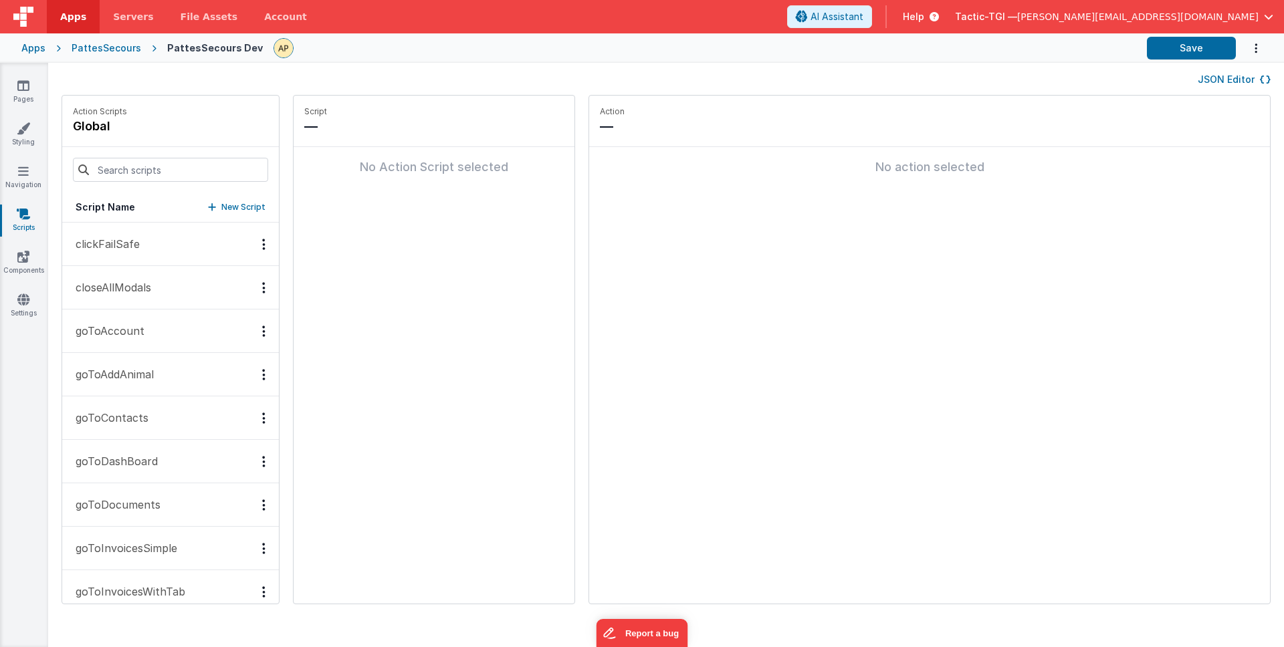
click at [152, 372] on p "goToAddAnimal" at bounding box center [111, 374] width 86 height 16
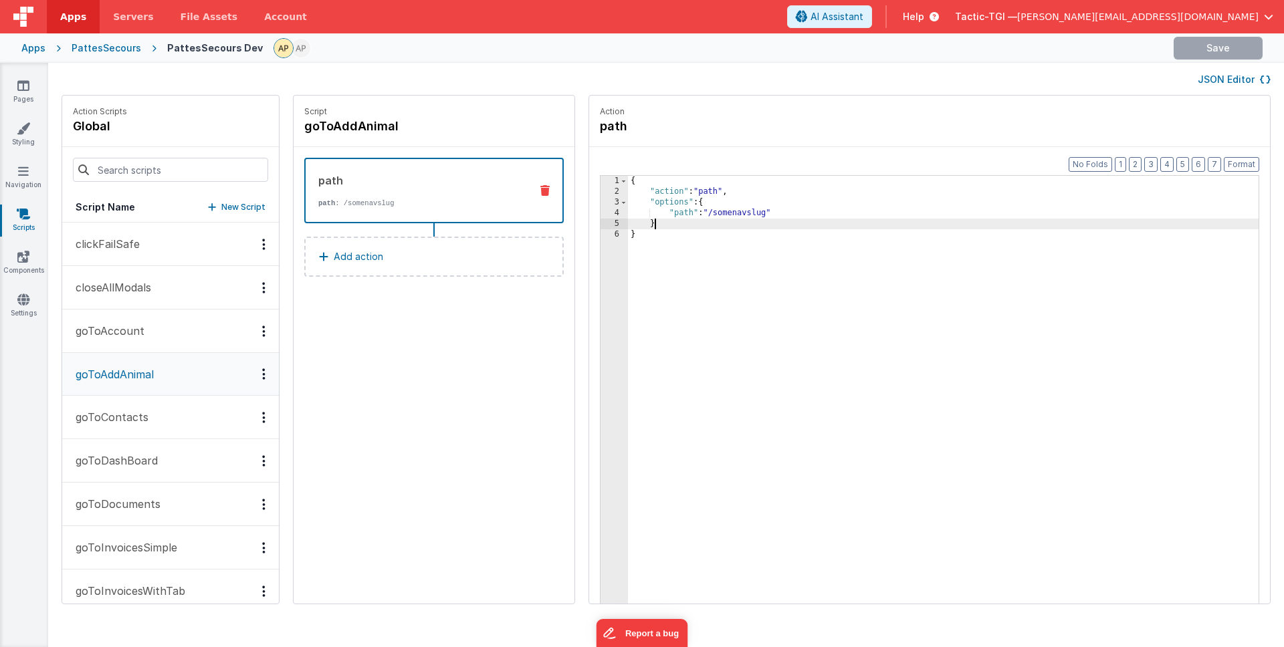
click at [747, 220] on div "{ "action" : "path" , "options" : { "path" : "/somenavslug" } }" at bounding box center [960, 421] width 665 height 491
click at [723, 209] on div "{ "action" : "path" , "options" : { "path" : "/somenavslug" } }" at bounding box center [960, 421] width 665 height 491
drag, startPoint x: 733, startPoint y: 213, endPoint x: 683, endPoint y: 215, distance: 49.5
click at [683, 215] on div "{ "action" : "path" , "options" : { "path" : "/somenavslug" } }" at bounding box center [960, 421] width 665 height 491
click at [725, 217] on div "{ "action" : "path" , "options" : { "path" : "/somenavslug" } }" at bounding box center [960, 421] width 665 height 491
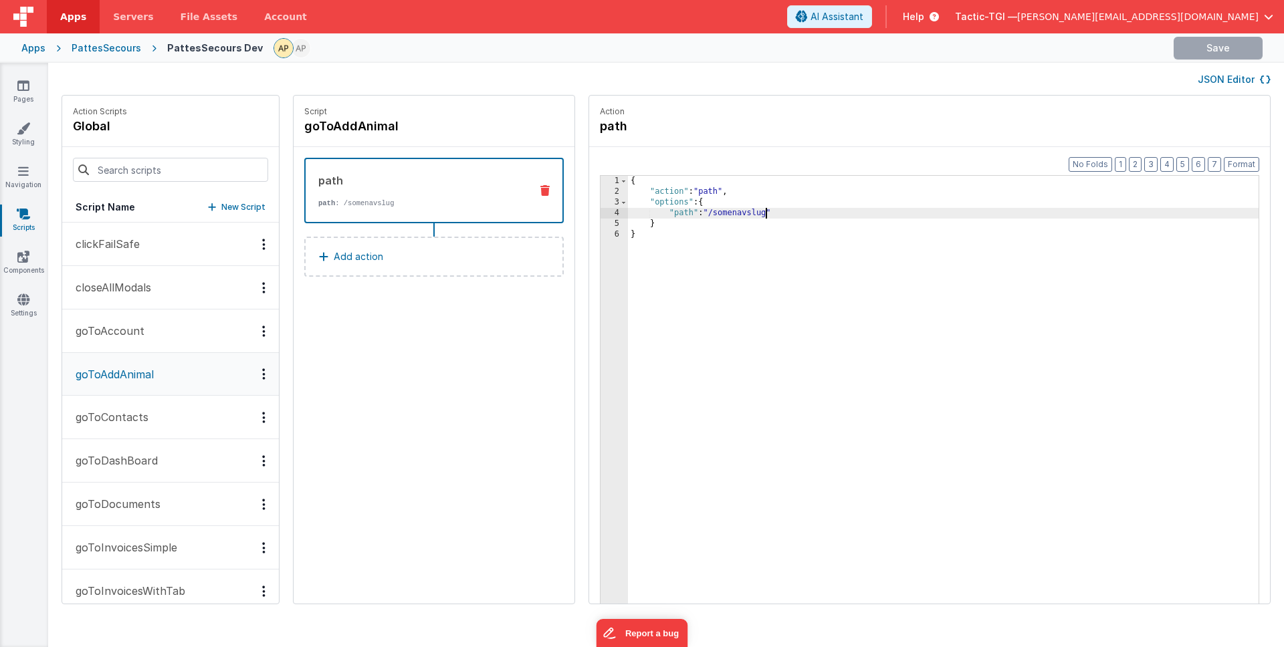
click at [733, 213] on div "{ "action" : "path" , "options" : { "path" : "/somenavslug" } }" at bounding box center [960, 421] width 665 height 491
drag, startPoint x: 735, startPoint y: 213, endPoint x: 684, endPoint y: 215, distance: 51.5
click at [684, 215] on div "{ "action" : "path" , "options" : { "path" : "/somenavslug" } }" at bounding box center [960, 421] width 665 height 491
click at [23, 176] on icon at bounding box center [23, 170] width 11 height 13
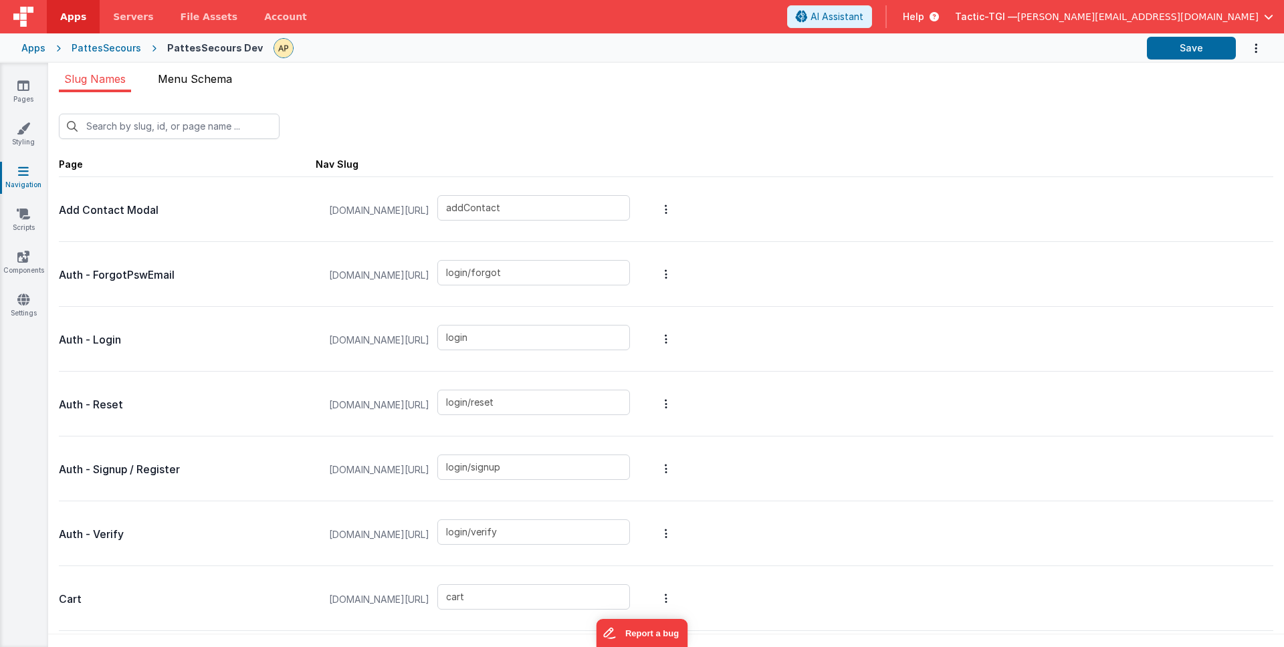
click at [181, 90] on li "Menu Schema" at bounding box center [194, 81] width 85 height 21
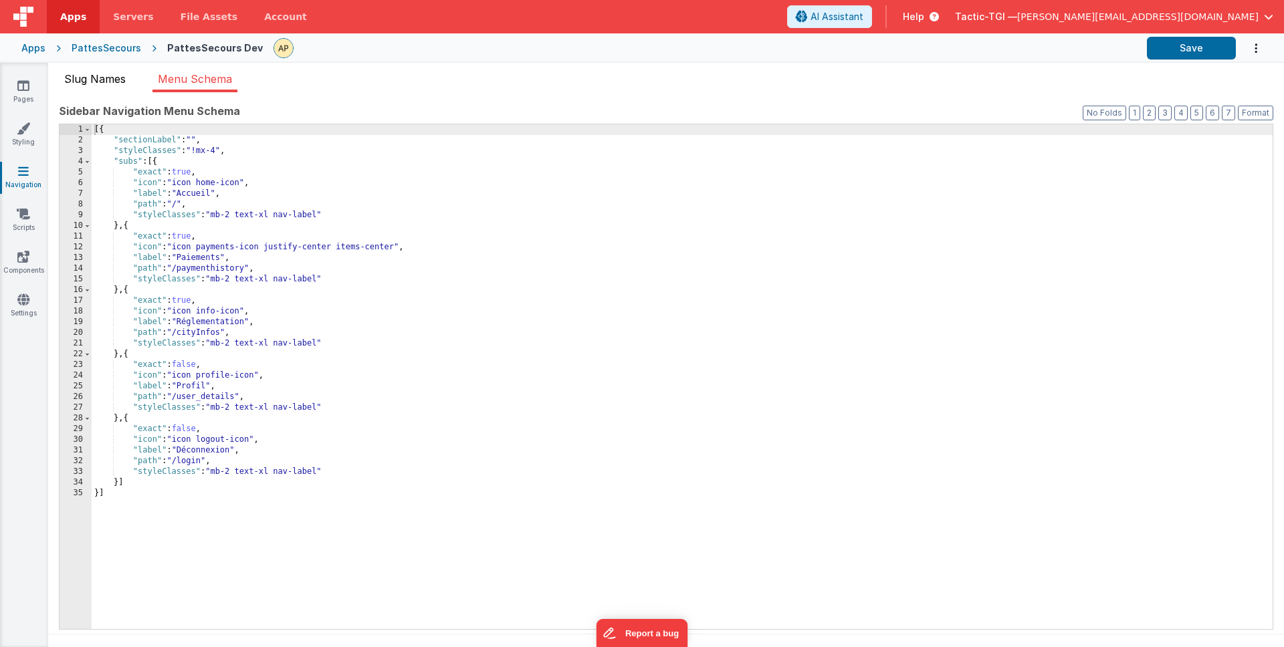
click at [118, 79] on span "Slug Names" at bounding box center [95, 78] width 62 height 13
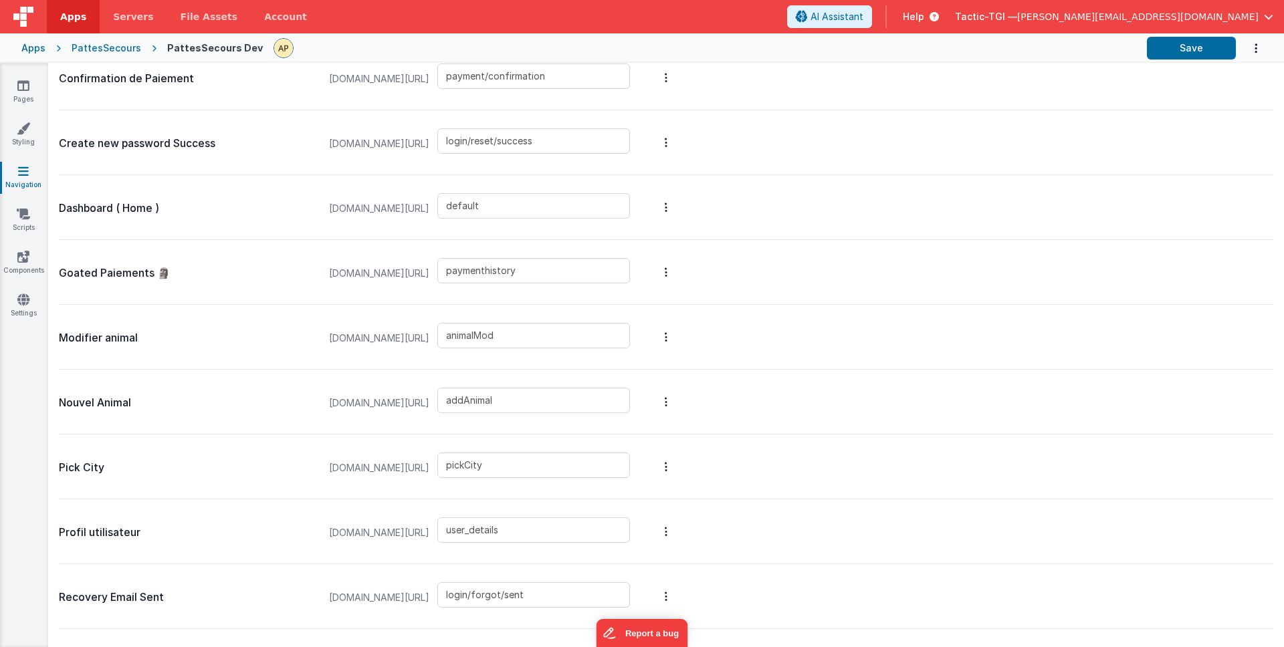
scroll to position [589, 0]
click at [28, 96] on link "Pages" at bounding box center [23, 92] width 48 height 27
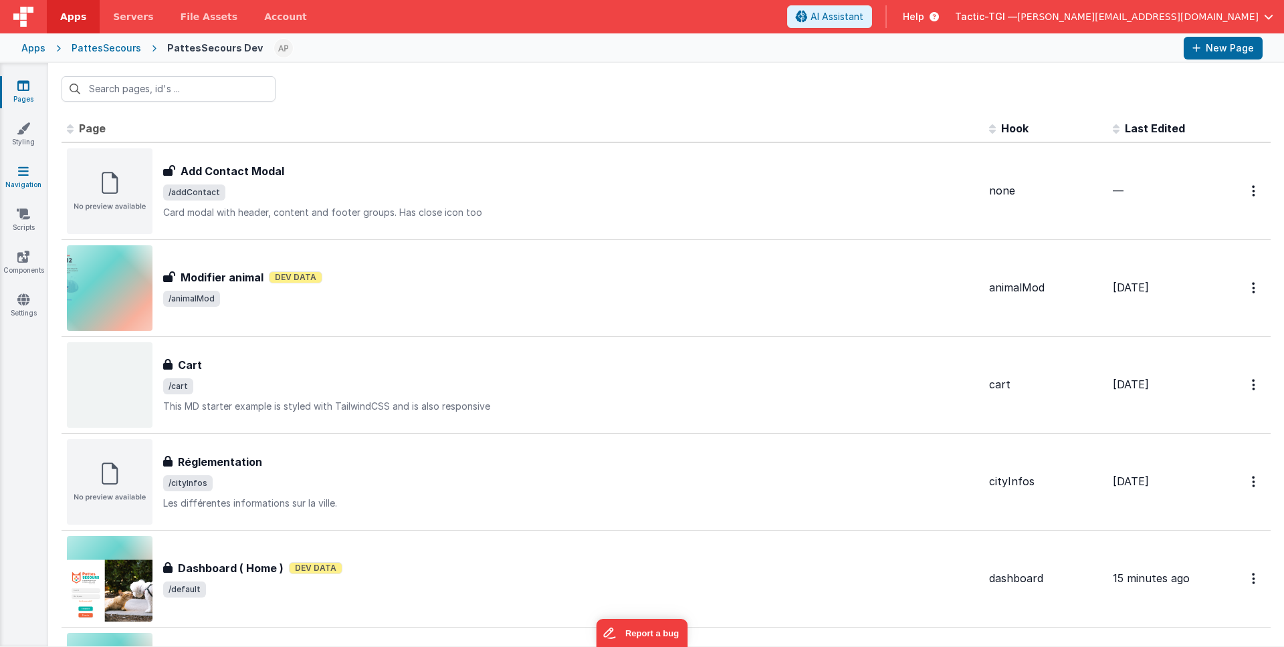
click at [28, 176] on icon at bounding box center [23, 170] width 11 height 13
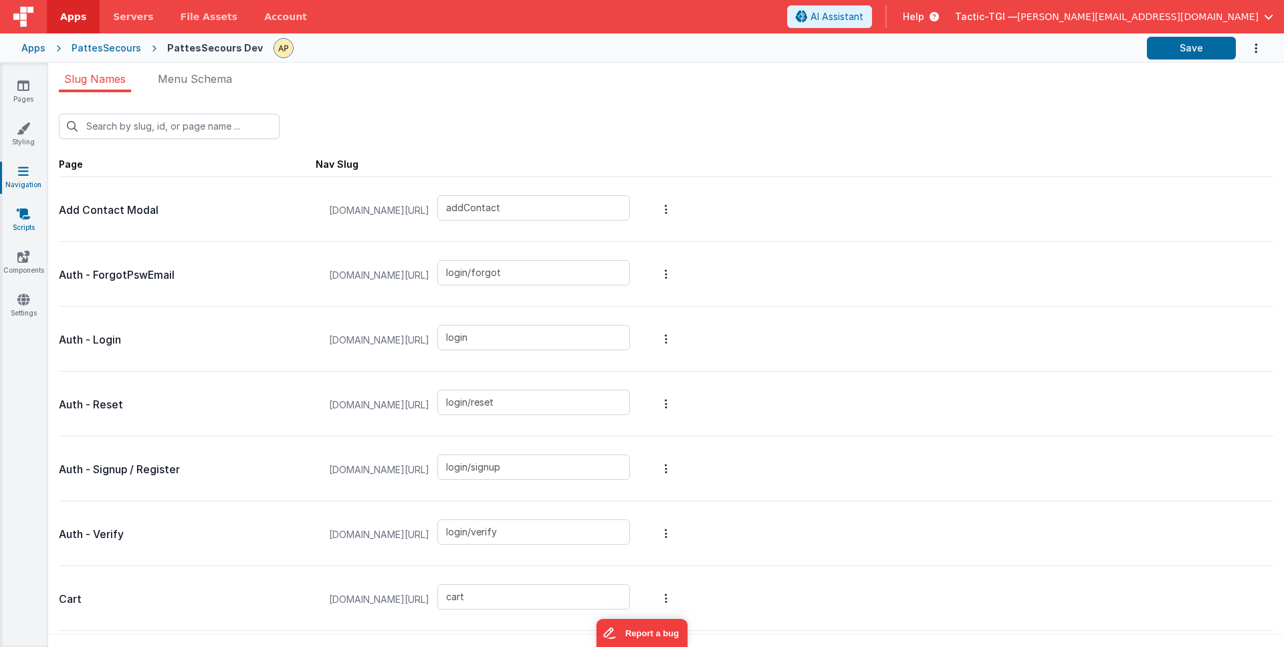
click at [29, 213] on icon at bounding box center [23, 213] width 13 height 13
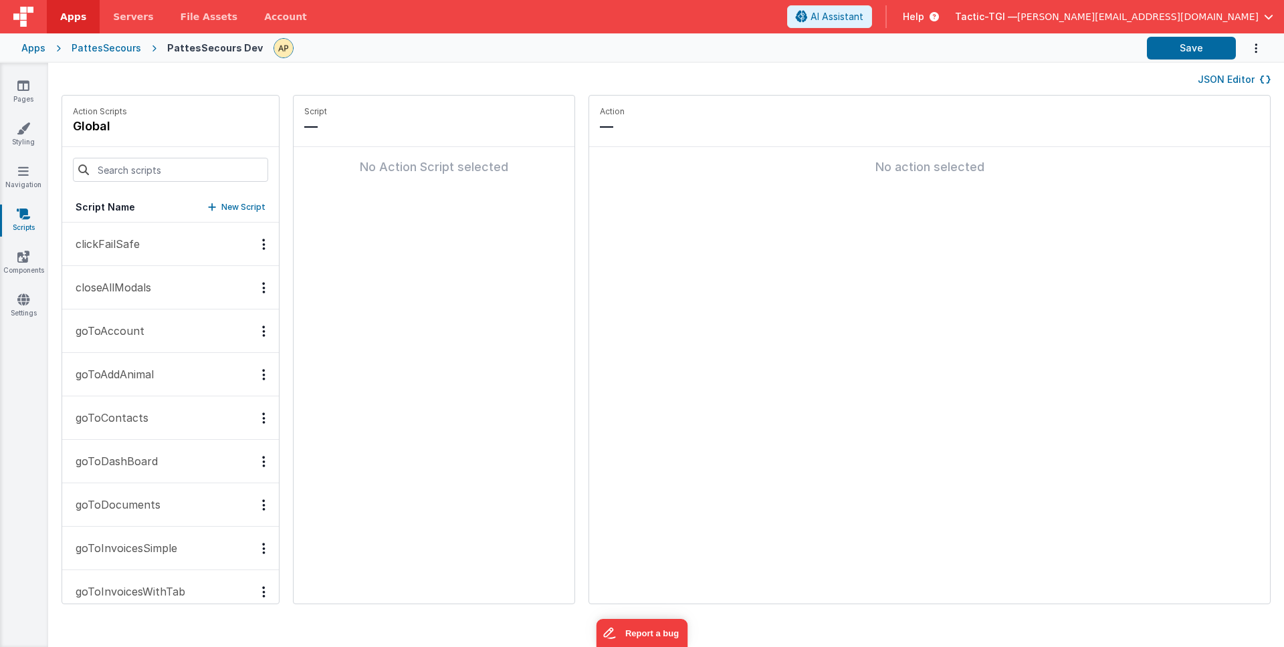
click at [141, 382] on p "goToAddAnimal" at bounding box center [111, 374] width 86 height 16
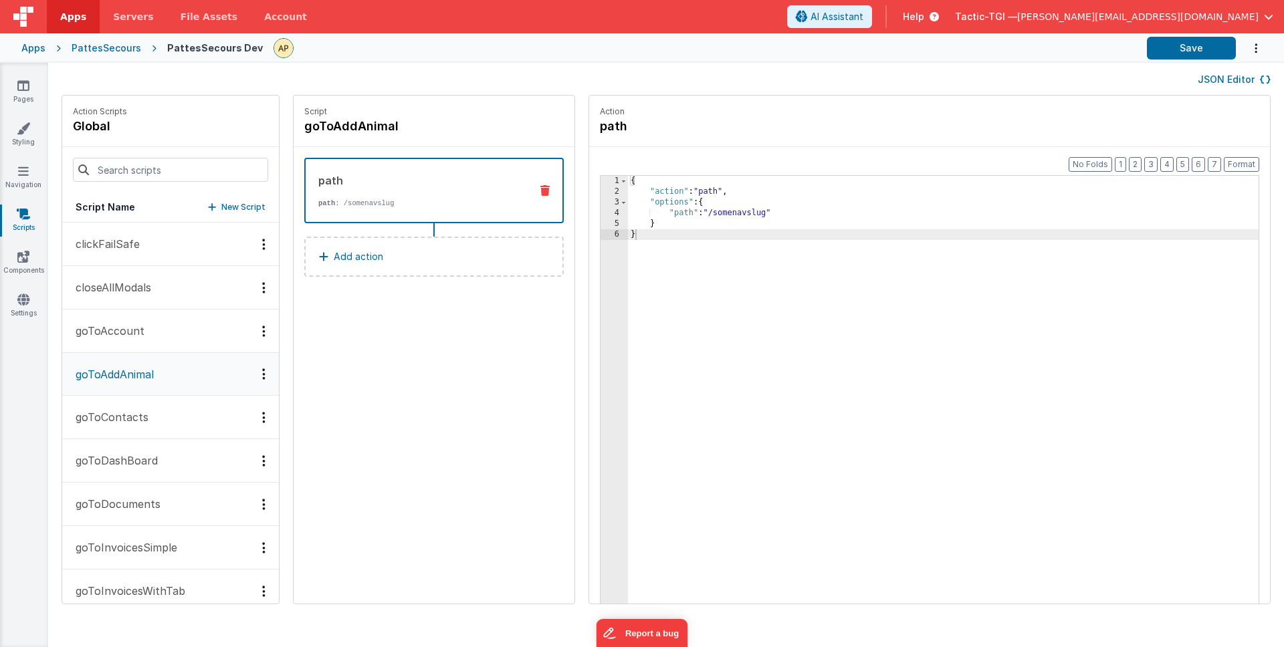
click at [145, 332] on button "goToAccount" at bounding box center [170, 331] width 217 height 43
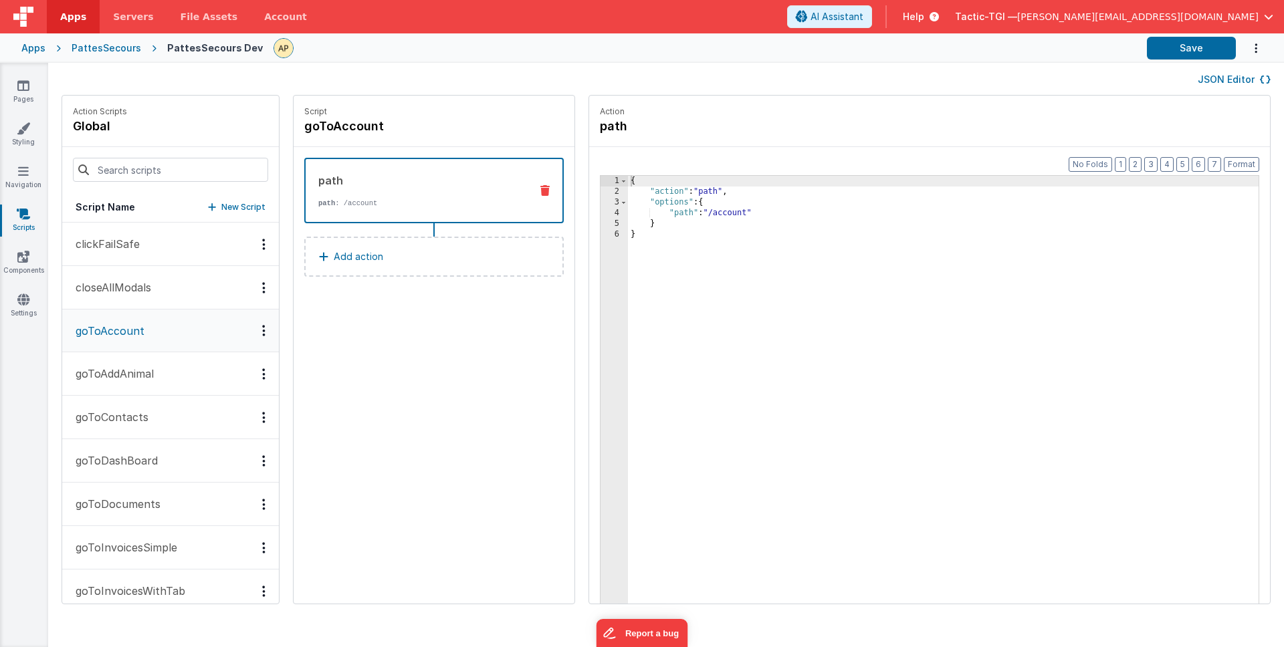
click at [136, 368] on p "goToAddAnimal" at bounding box center [111, 374] width 86 height 16
click at [141, 421] on p "goToContacts" at bounding box center [108, 417] width 81 height 16
click at [145, 374] on p "goToAddAnimal" at bounding box center [111, 374] width 86 height 16
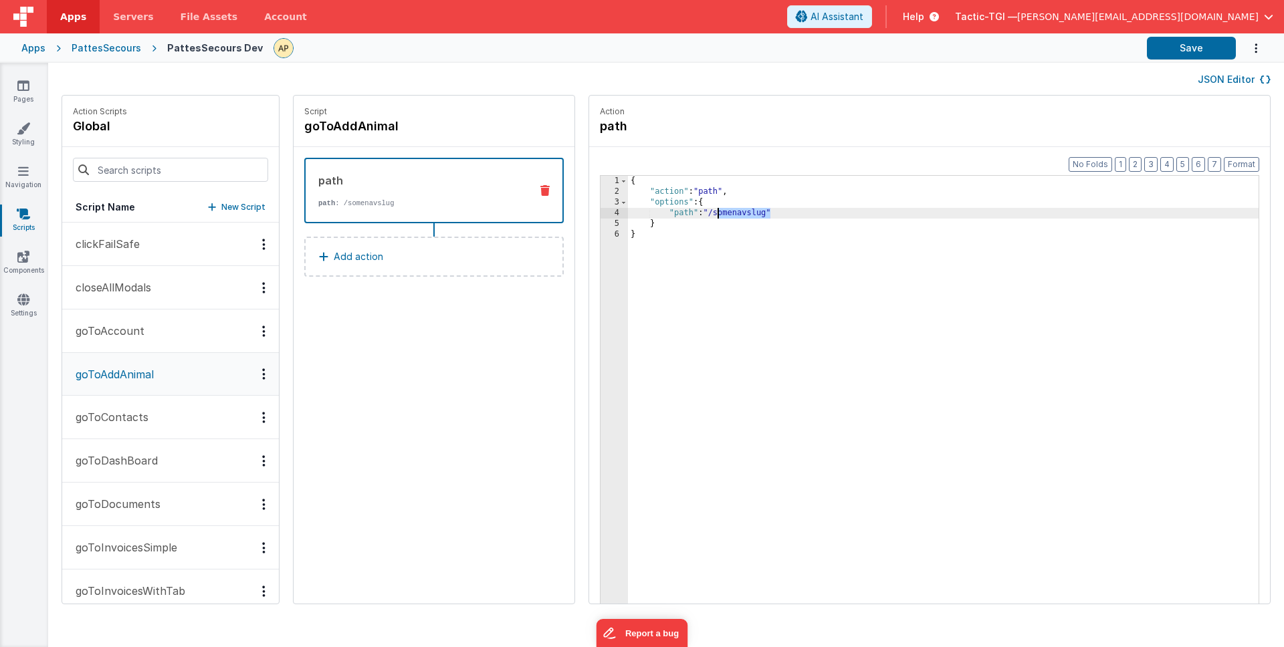
drag, startPoint x: 733, startPoint y: 213, endPoint x: 682, endPoint y: 215, distance: 51.5
click at [682, 215] on div "{ "action" : "path" , "options" : { "path" : "/somenavslug" } }" at bounding box center [960, 421] width 665 height 491
drag, startPoint x: 734, startPoint y: 215, endPoint x: 683, endPoint y: 217, distance: 51.5
click at [683, 217] on div "{ "action" : "path" , "options" : { "path" : "/somenavslug" } }" at bounding box center [960, 421] width 665 height 491
click at [19, 180] on link "Navigation" at bounding box center [23, 177] width 48 height 27
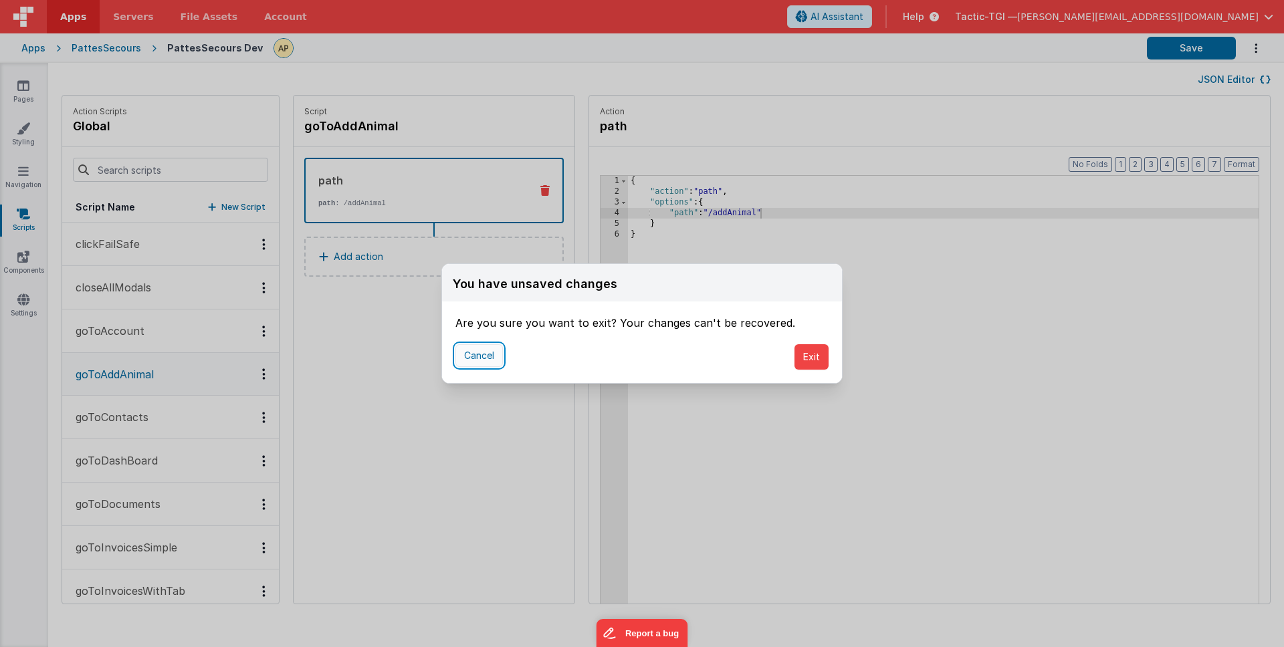
click at [480, 356] on button "Cancel" at bounding box center [478, 355] width 47 height 23
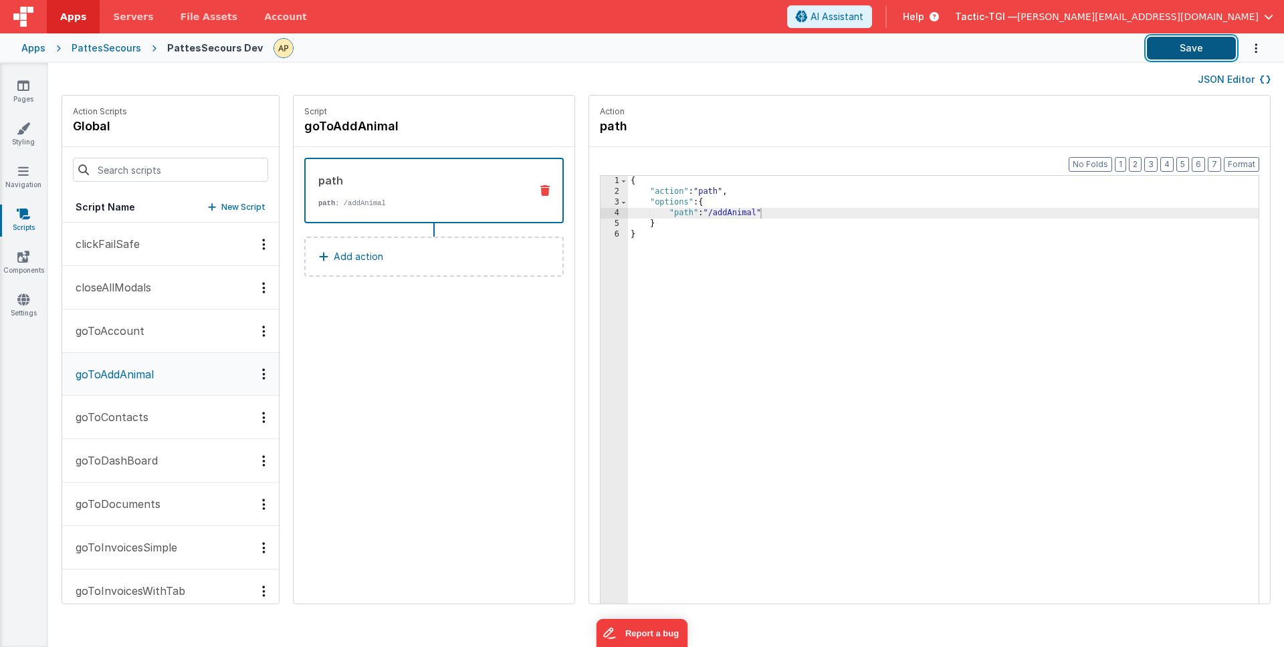
click at [1181, 50] on button "Save" at bounding box center [1191, 48] width 89 height 23
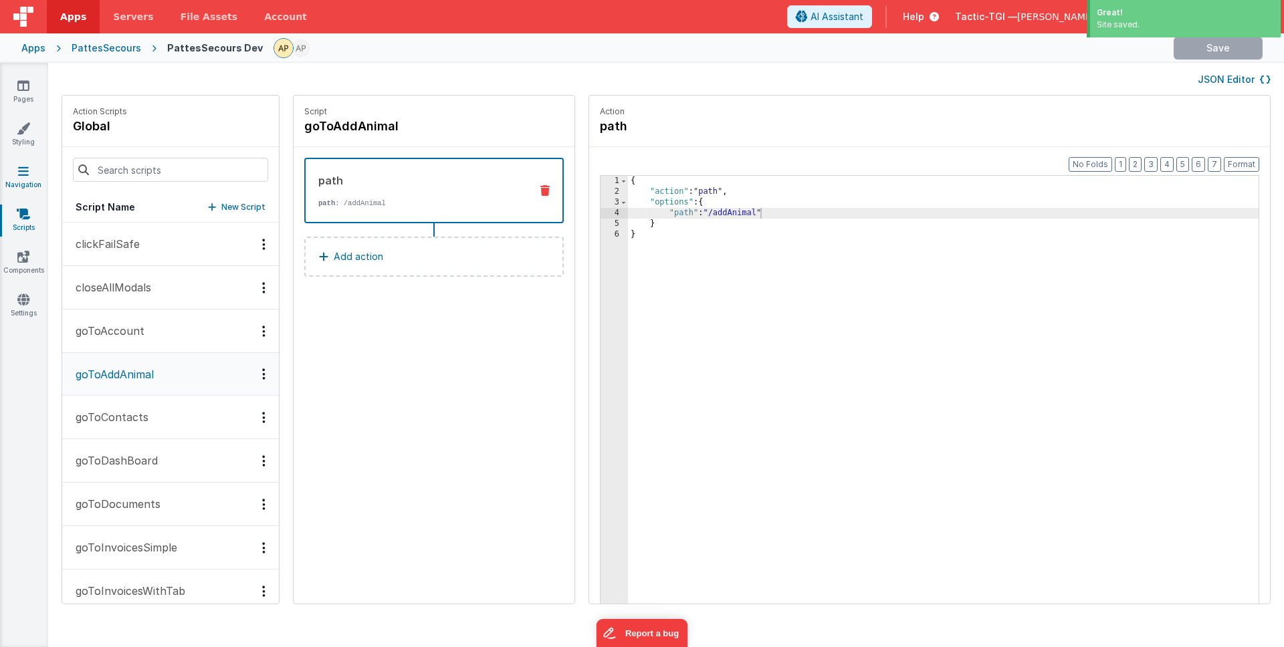
click at [15, 178] on link "Navigation" at bounding box center [23, 177] width 48 height 27
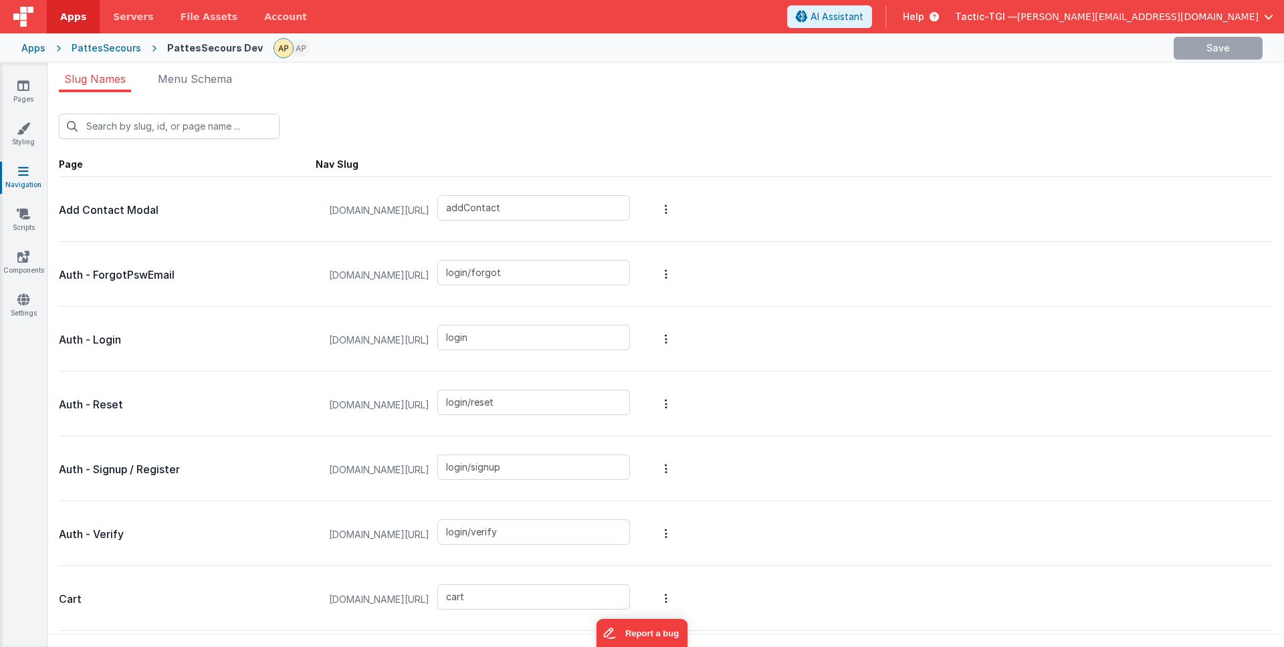
scroll to position [773, 0]
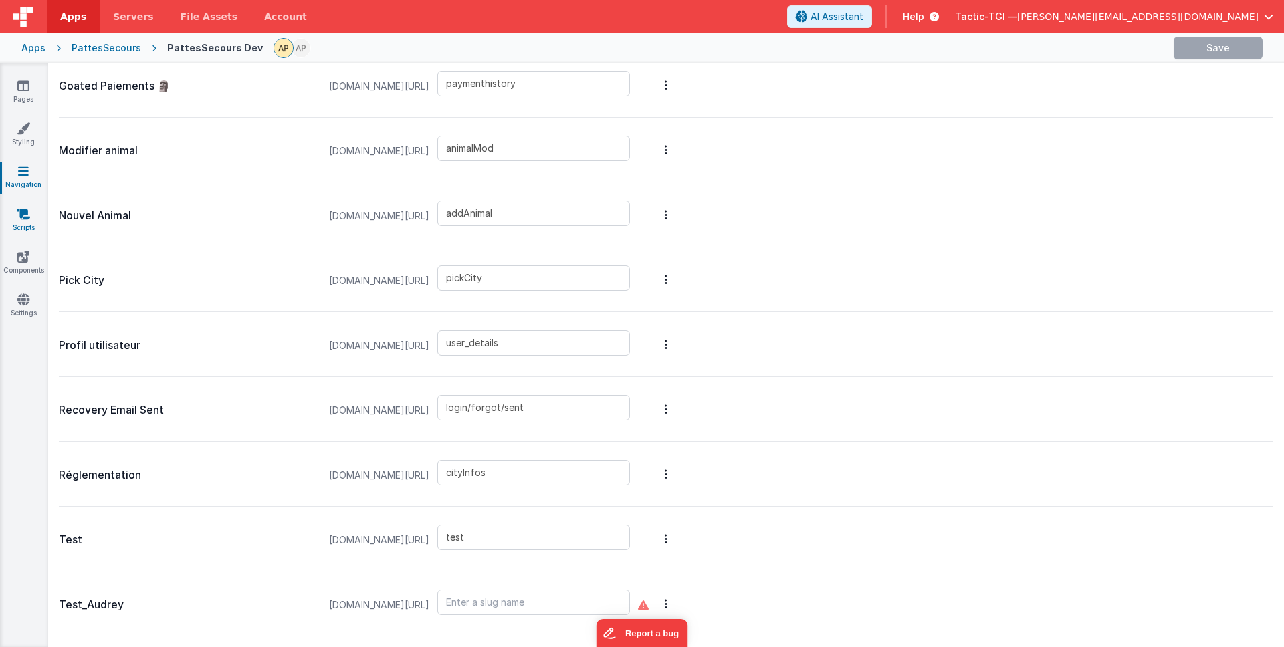
click at [5, 210] on link "Scripts" at bounding box center [23, 220] width 48 height 27
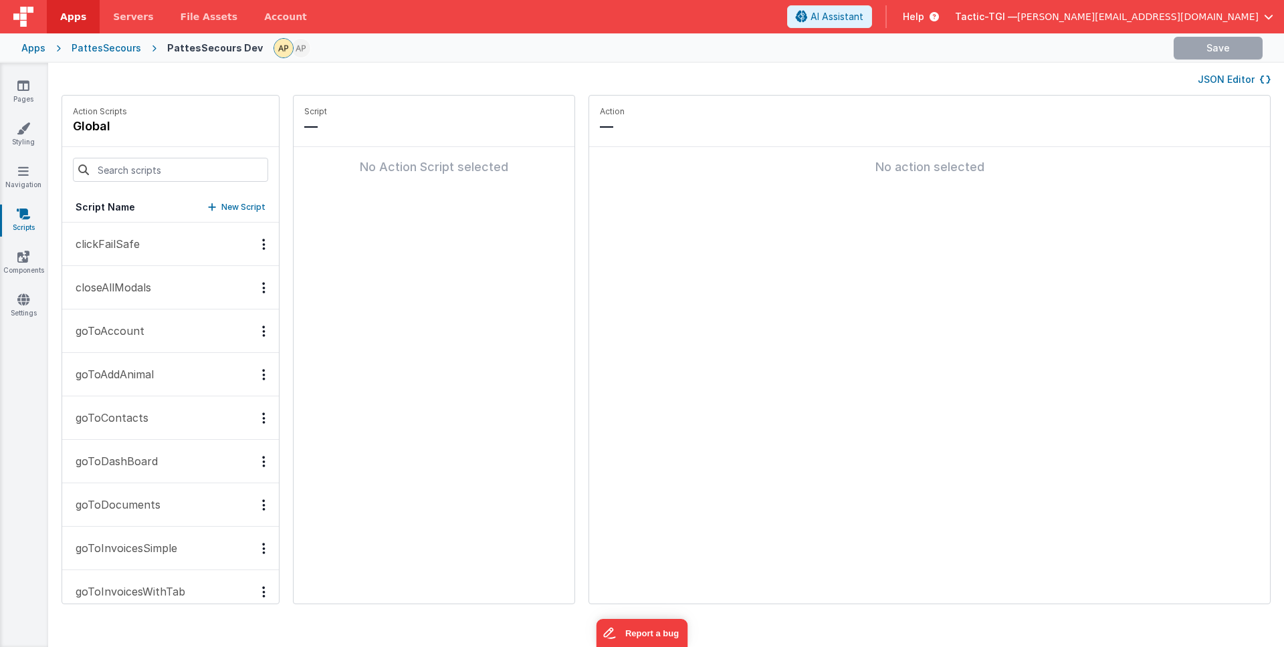
click at [137, 378] on p "goToAddAnimal" at bounding box center [111, 374] width 86 height 16
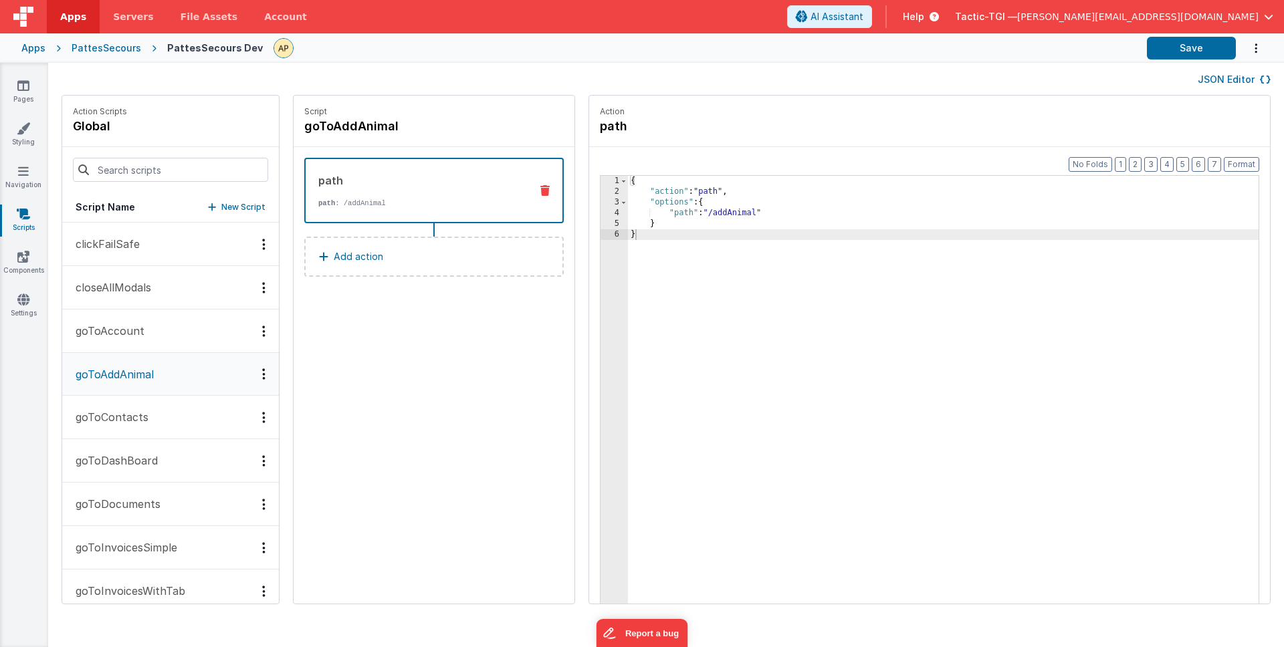
click at [111, 463] on p "goToDashBoard" at bounding box center [113, 461] width 90 height 16
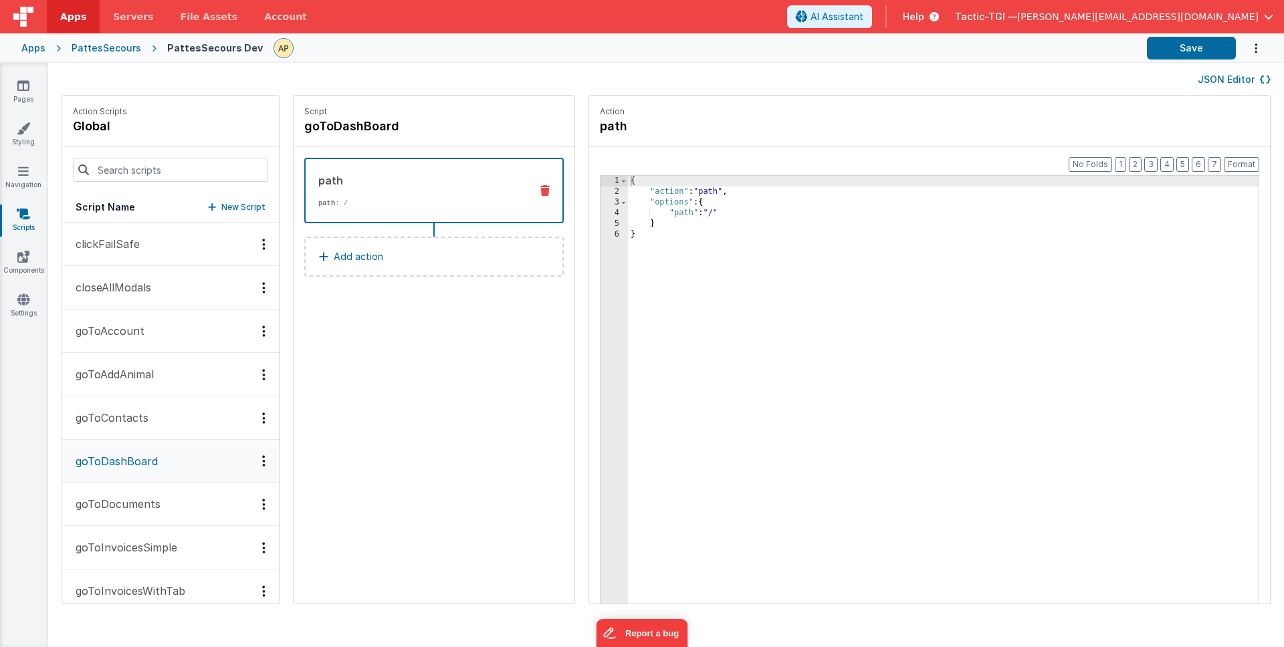
click at [152, 378] on p "goToAddAnimal" at bounding box center [111, 374] width 86 height 16
click at [130, 52] on div "PattesSecours" at bounding box center [107, 47] width 70 height 13
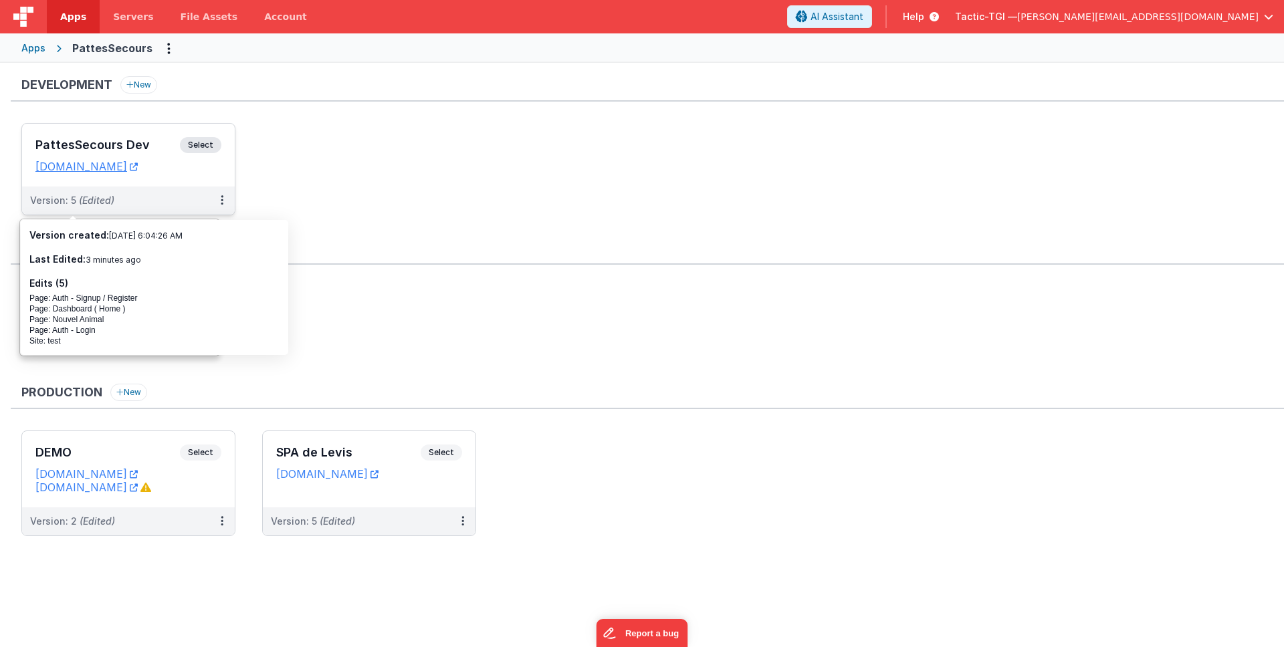
click at [124, 194] on div "Version: 5 (Edited)" at bounding box center [119, 200] width 179 height 13
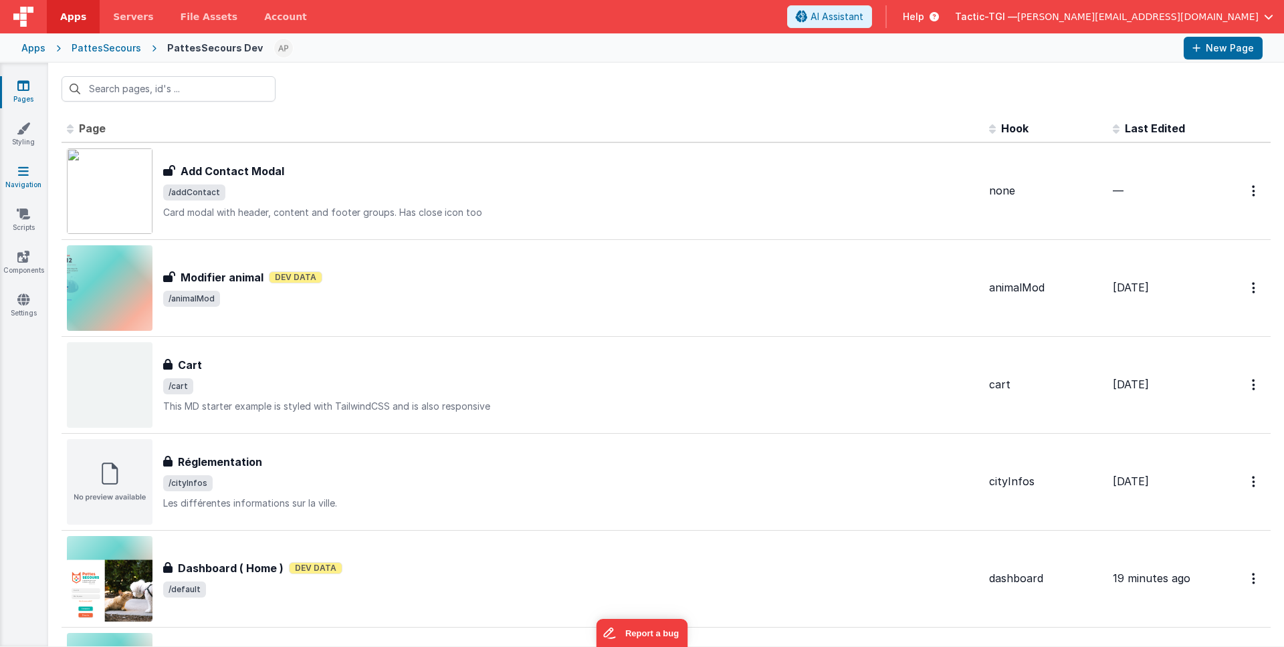
click at [19, 172] on icon at bounding box center [23, 170] width 11 height 13
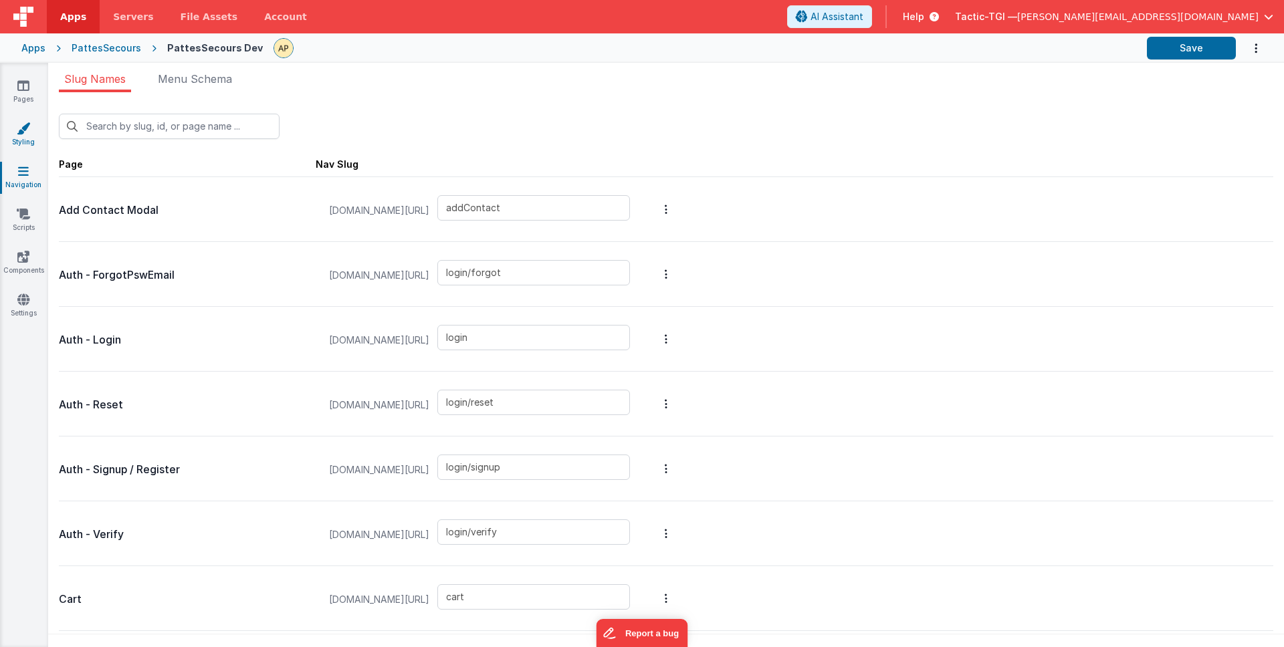
click at [29, 129] on icon at bounding box center [23, 128] width 13 height 13
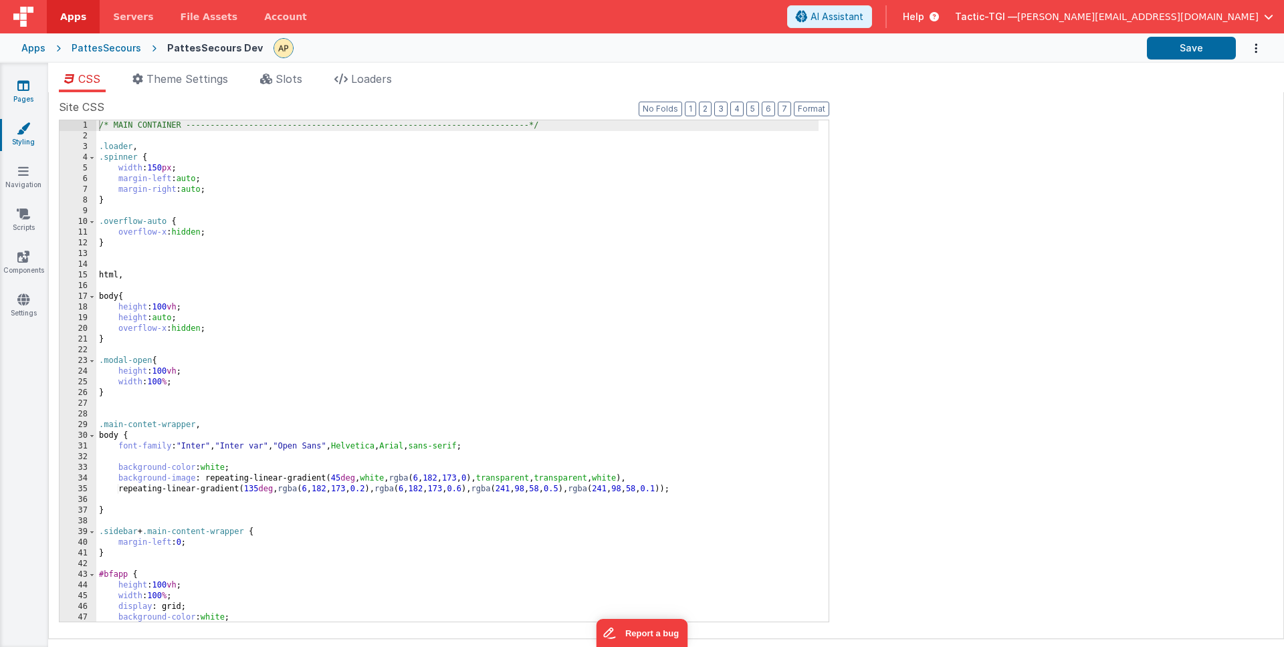
click at [19, 87] on icon at bounding box center [23, 85] width 12 height 13
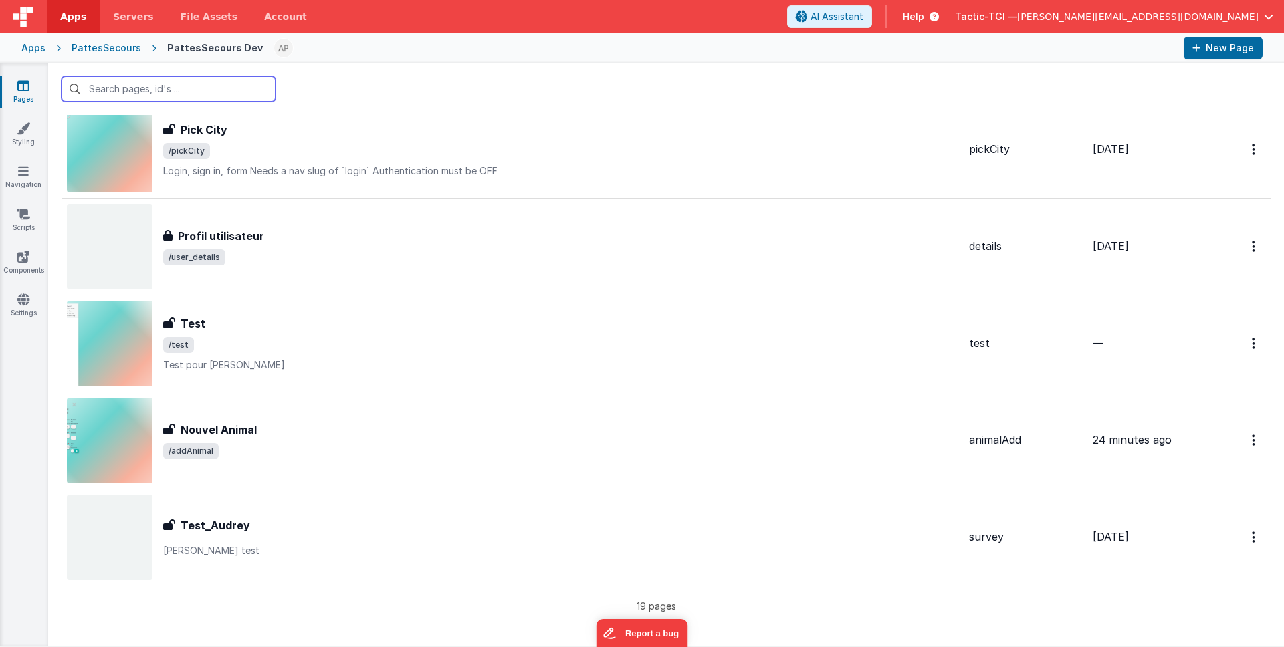
scroll to position [1403, 0]
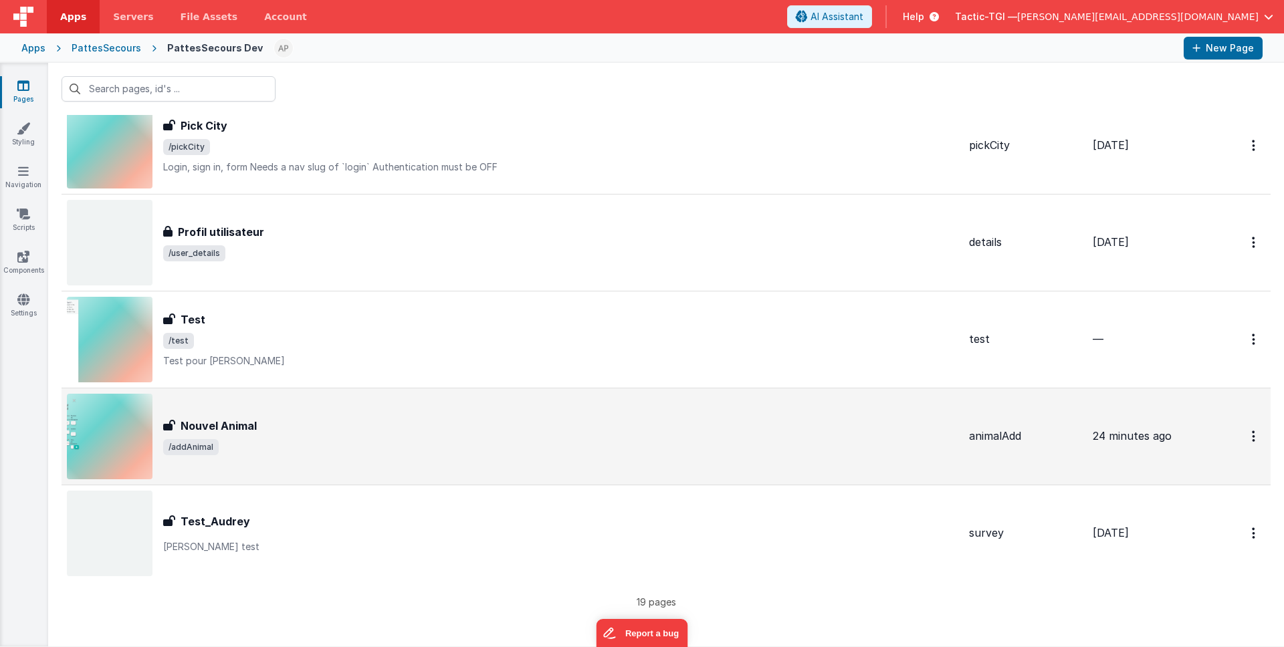
click at [362, 413] on div "Nouvel Animal Nouvel Animal /addAnimal" at bounding box center [512, 437] width 891 height 86
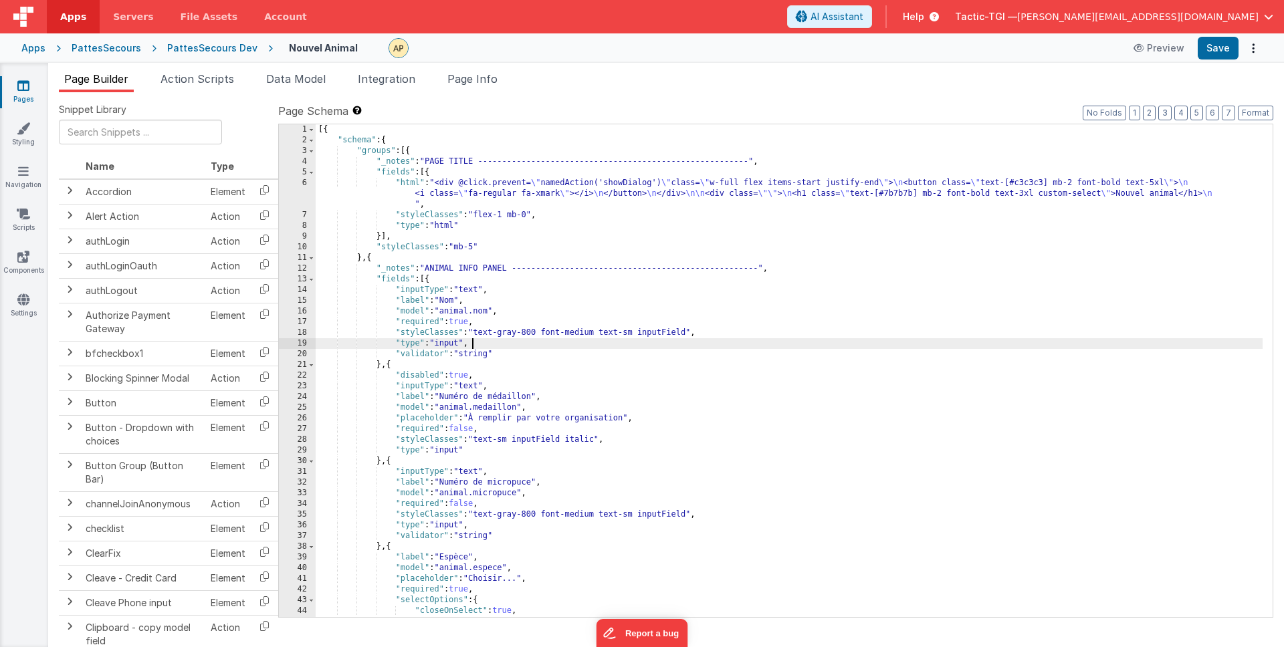
click at [820, 344] on div "[{ "schema" : { "groups" : [{ "_notes" : "PAGE TITLE --------------------------…" at bounding box center [789, 381] width 947 height 514
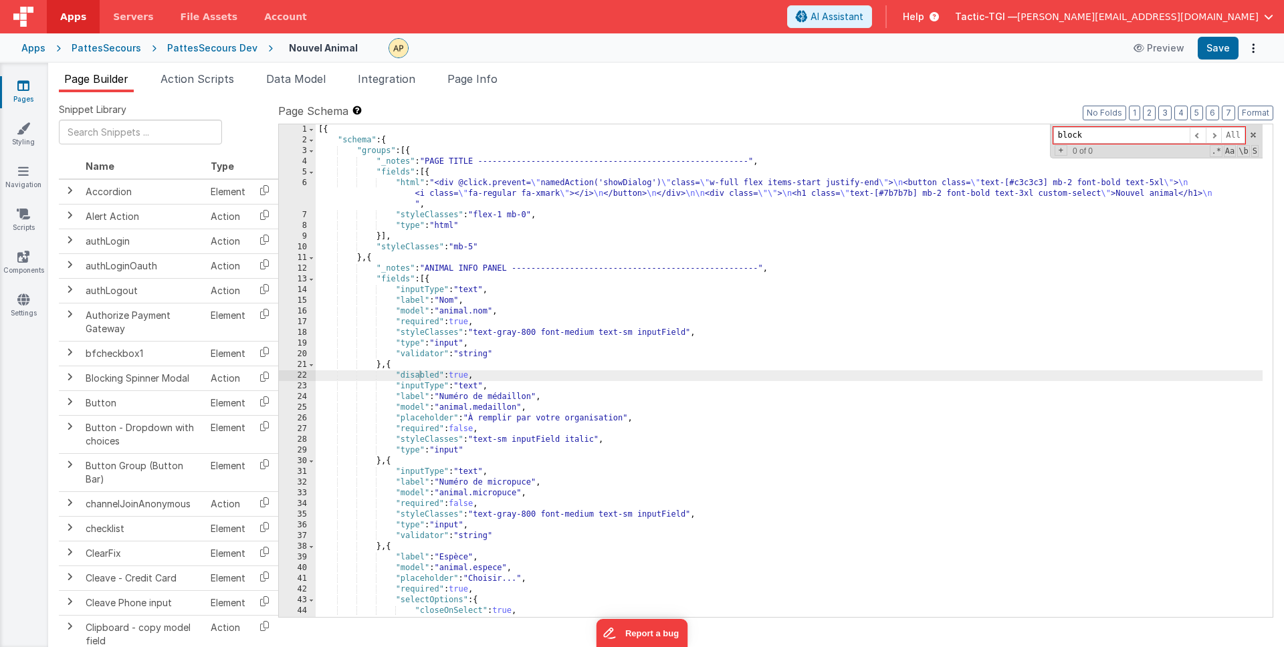
type input "block"
drag, startPoint x: 467, startPoint y: 82, endPoint x: 533, endPoint y: 259, distance: 189.1
click at [467, 84] on span "Page Info" at bounding box center [472, 78] width 50 height 13
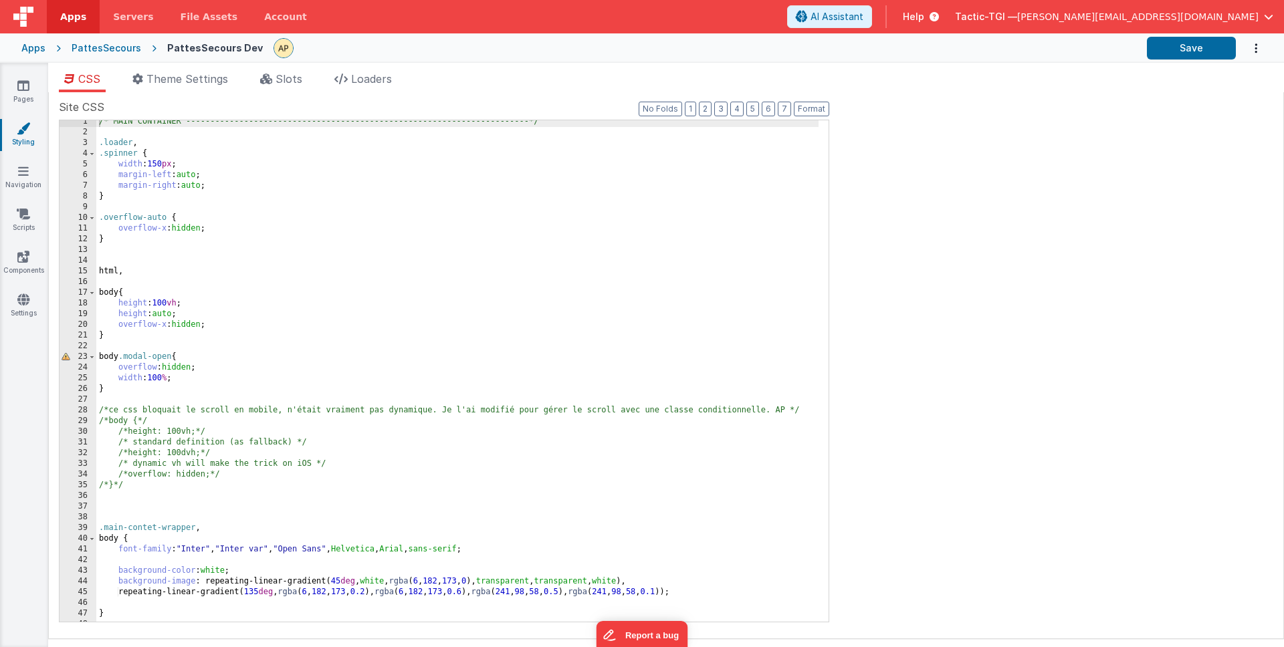
scroll to position [4, 0]
click at [197, 308] on div "/* MAIN CONTAINER -------------------------------------------------------------…" at bounding box center [457, 377] width 722 height 523
click at [118, 248] on div "/* MAIN CONTAINER -------------------------------------------------------------…" at bounding box center [457, 381] width 722 height 523
click at [342, 298] on div "/* MAIN CONTAINER -------------------------------------------------------------…" at bounding box center [457, 381] width 722 height 523
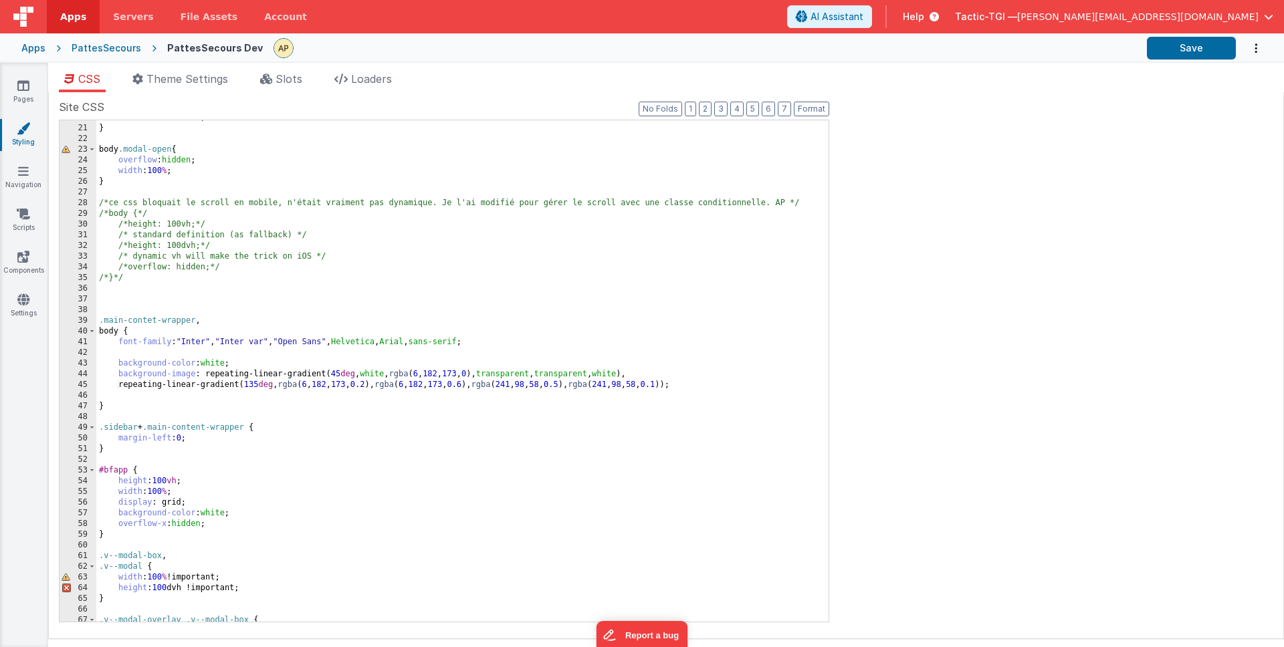
scroll to position [215, 0]
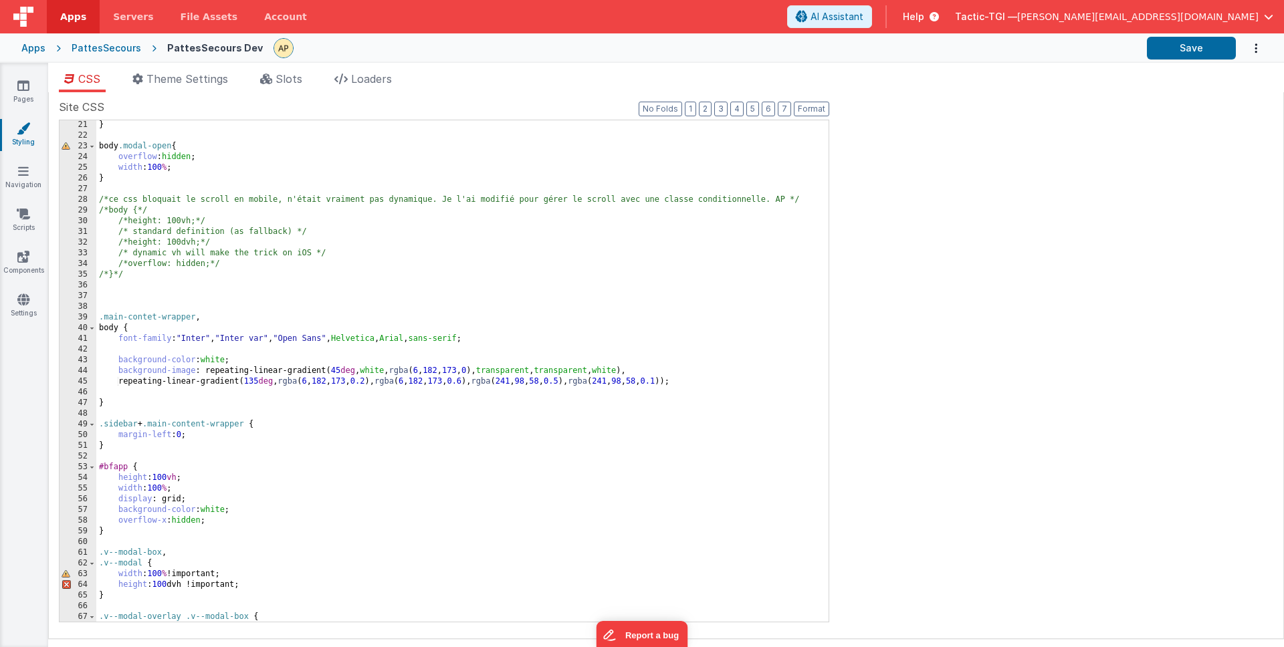
click at [217, 437] on div "} body .modal-open { overflow : hidden ; width : 100 % ; } /*ce css bloquait le…" at bounding box center [457, 381] width 722 height 523
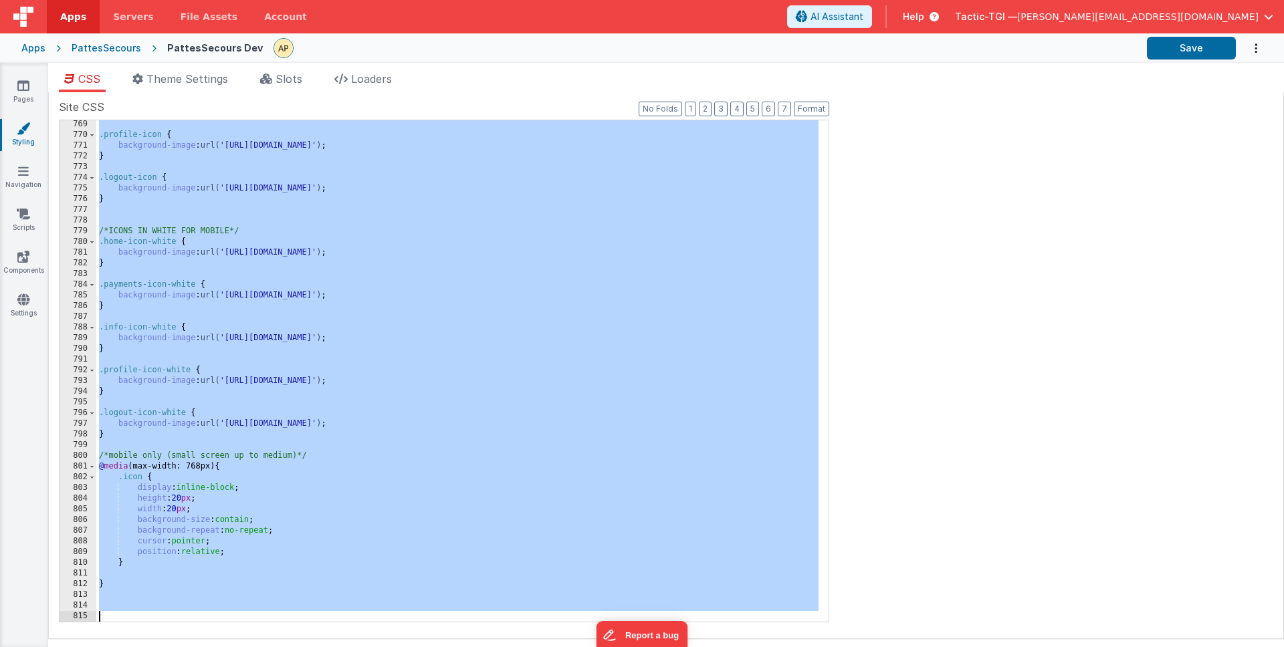
scroll to position [8270, 0]
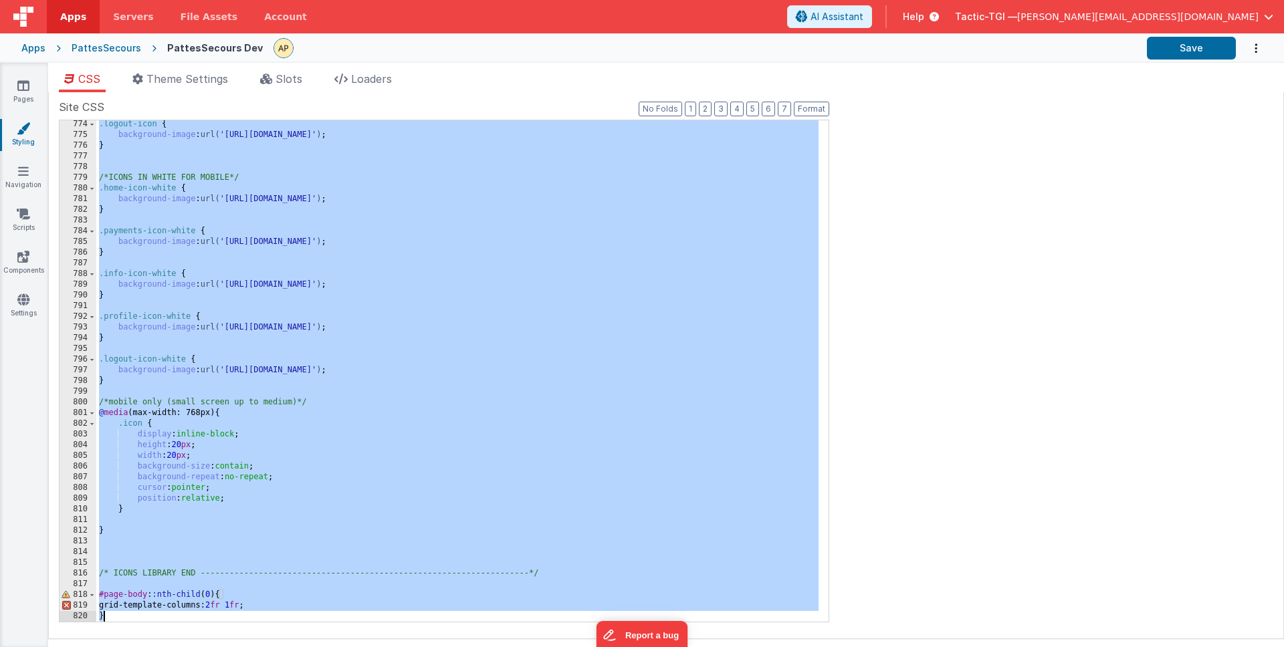
drag, startPoint x: 100, startPoint y: 124, endPoint x: 695, endPoint y: 646, distance: 791.1
click at [695, 646] on div "CSS Theme Settings Slots Loaders Site CSS Format 7 6 5 4 3 2 1 No Folds 774 775…" at bounding box center [665, 362] width 1235 height 582
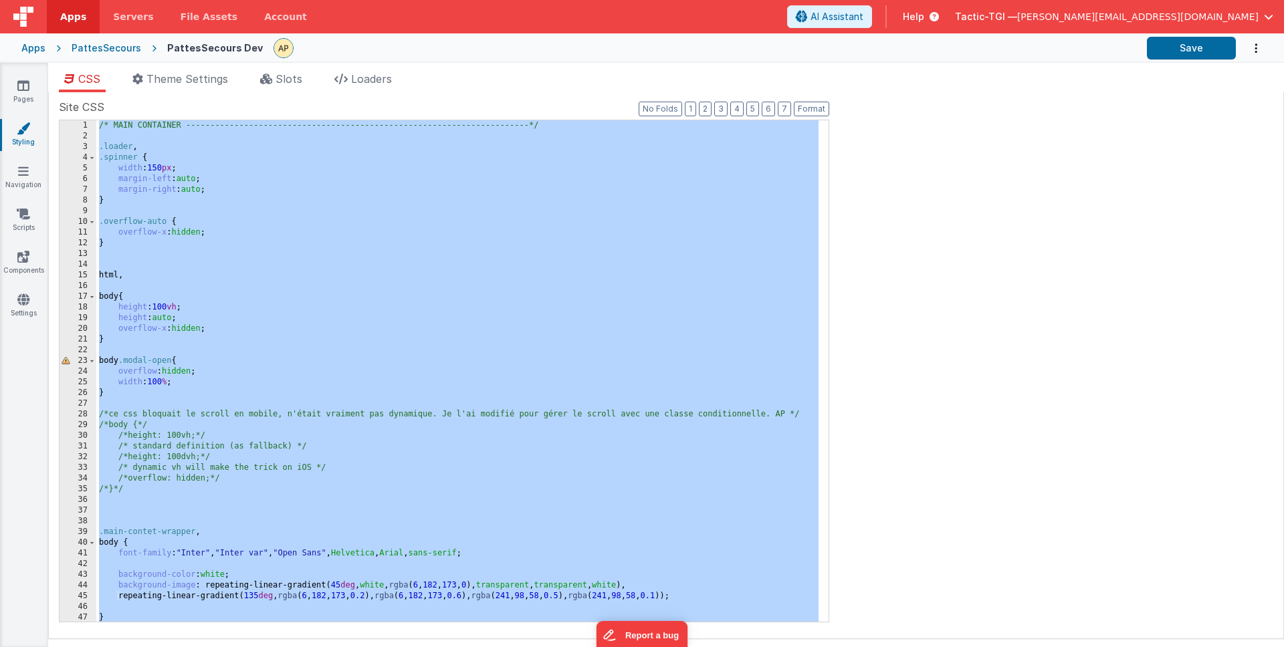
scroll to position [0, 0]
click at [449, 309] on div "/* MAIN CONTAINER -------------------------------------------------------------…" at bounding box center [457, 381] width 722 height 523
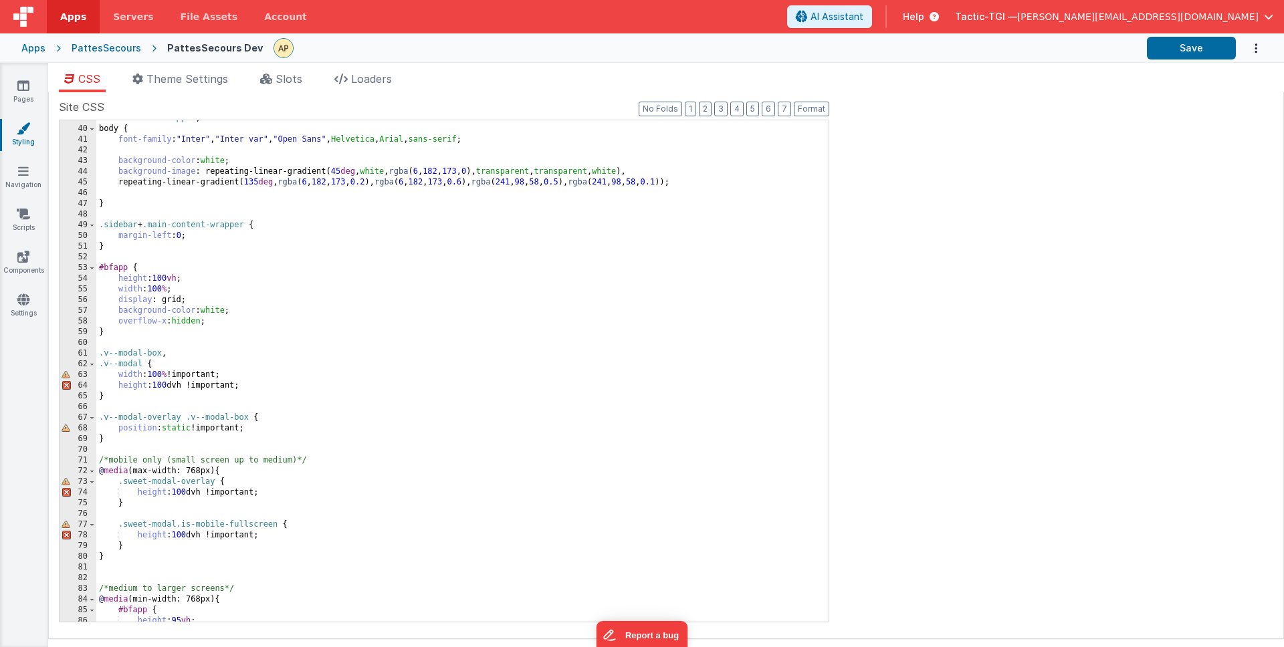
scroll to position [409, 0]
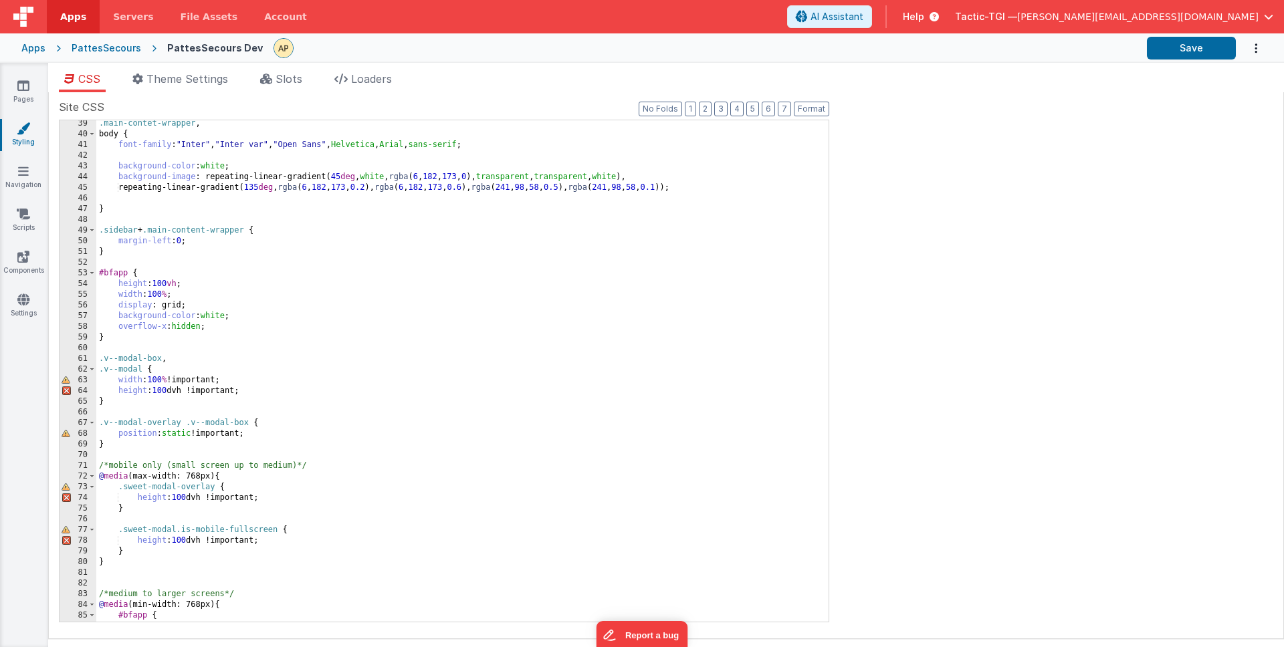
click at [364, 367] on div ".main-contet-wrapper , body { font-family : " Inter " , " Inter var " , " Open …" at bounding box center [457, 379] width 722 height 523
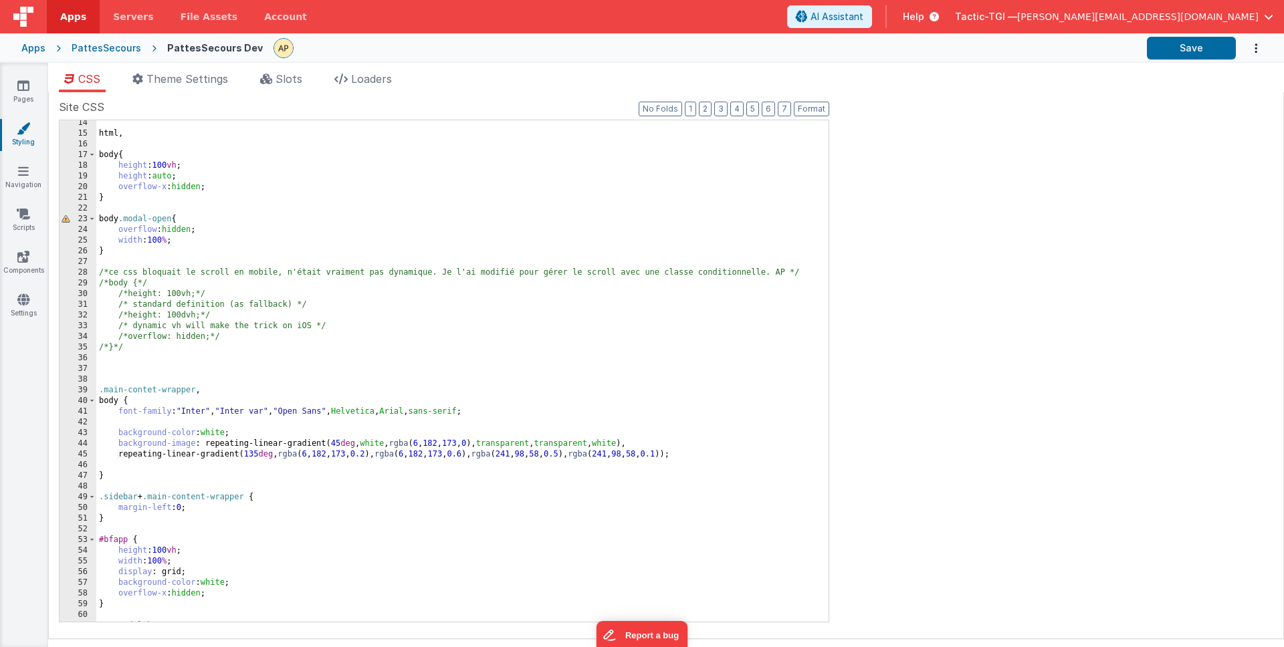
scroll to position [142, 0]
click at [233, 228] on div "html , body { height : 100 vh ; height : auto ; overflow-x : hidden ; } body .m…" at bounding box center [457, 379] width 722 height 523
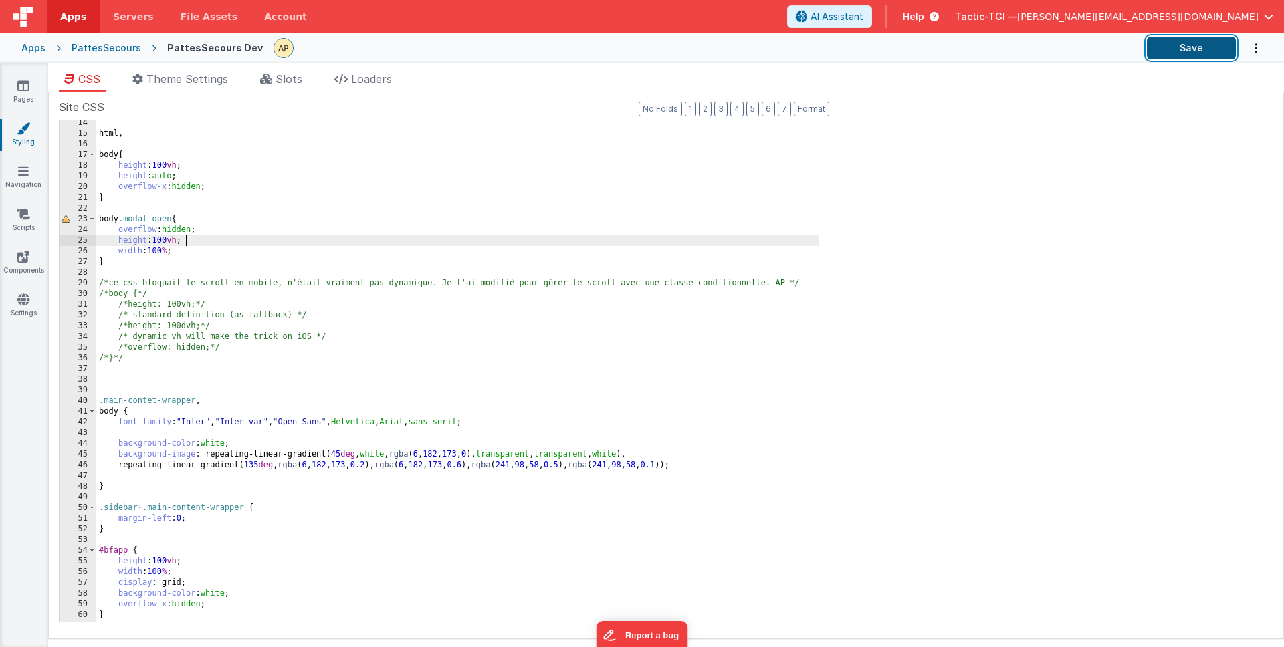
click at [1201, 47] on button "Save" at bounding box center [1191, 48] width 89 height 23
click at [205, 208] on div "html , body { height : 100 vh ; height : auto ; overflow-x : hidden ; } body .m…" at bounding box center [457, 379] width 722 height 523
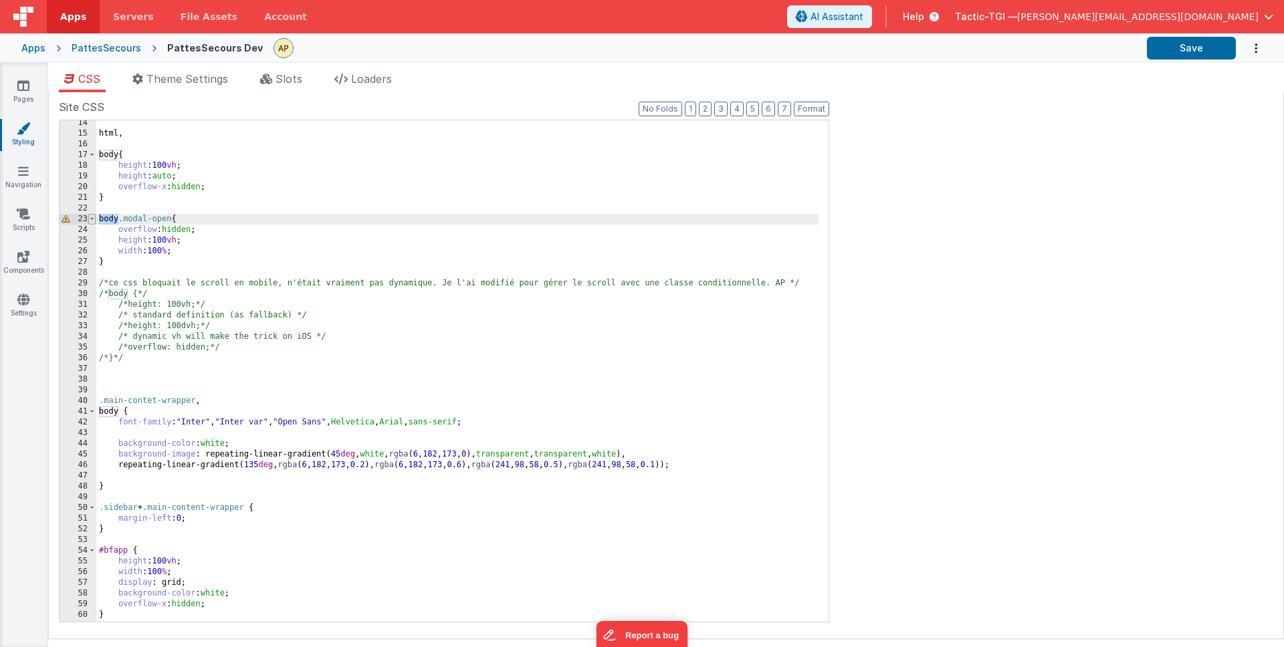
drag, startPoint x: 120, startPoint y: 220, endPoint x: 94, endPoint y: 221, distance: 26.1
click at [94, 221] on div "14 15 16 17 18 19 20 21 22 23 24 25 26 27 28 29 30 31 32 33 34 35 36 37 38 39 4…" at bounding box center [444, 371] width 770 height 503
click at [249, 225] on div "html , body { height : 100 vh ; height : auto ; overflow-x : hidden ; } .modal-…" at bounding box center [457, 379] width 722 height 523
click at [101, 218] on div "html , body { height : 100 vh ; height : auto ; overflow-x : hidden ; } .modal-…" at bounding box center [457, 379] width 722 height 523
click at [1175, 41] on button "Save" at bounding box center [1191, 48] width 89 height 23
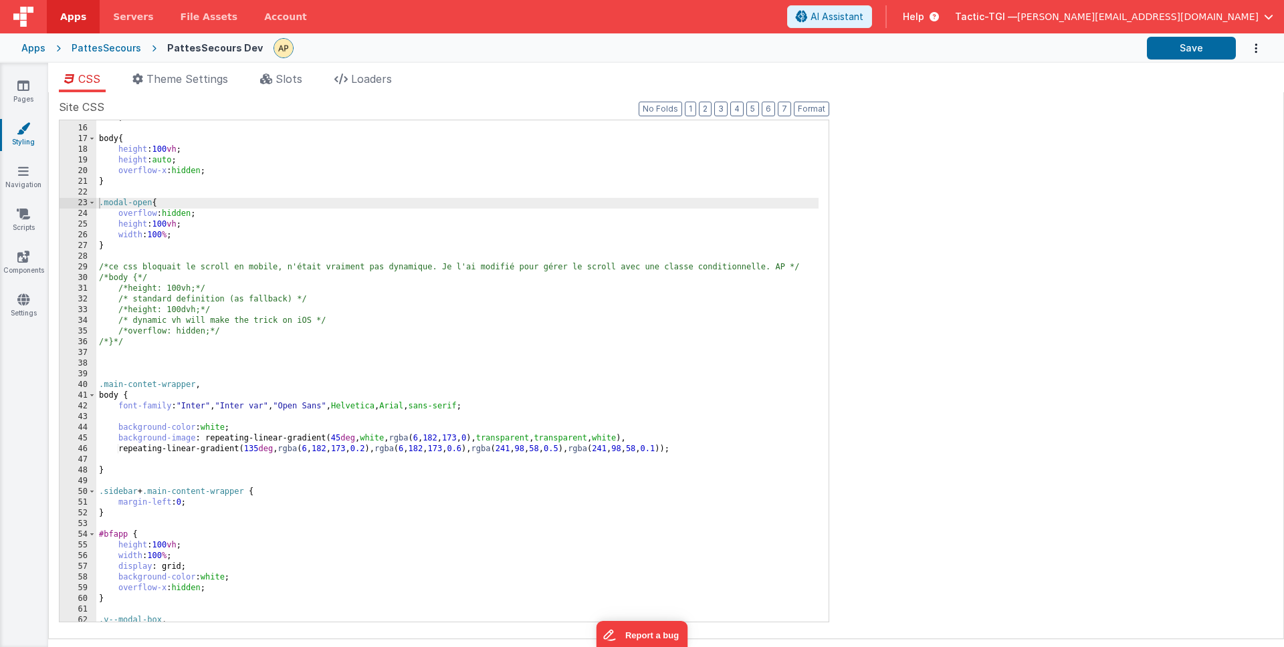
scroll to position [158, 0]
click at [704, 298] on div "html , body { height : 100 vh ; height : auto ; overflow-x : hidden ; } .modal-…" at bounding box center [457, 373] width 722 height 523
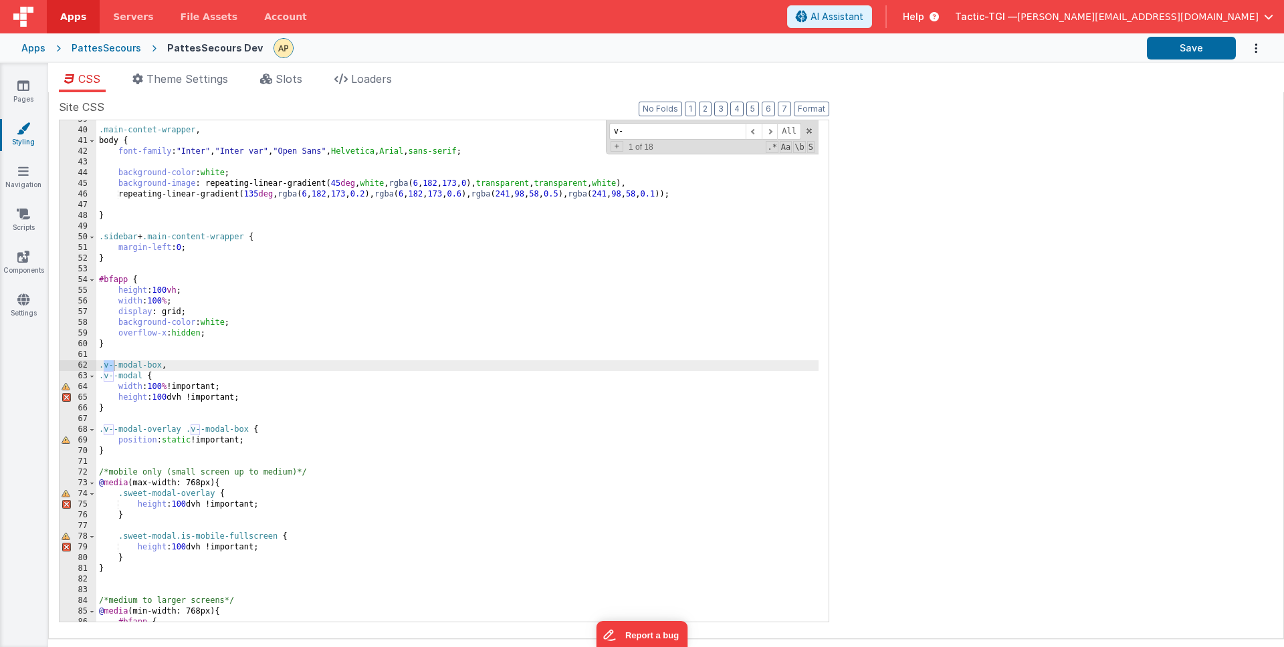
scroll to position [412, 0]
drag, startPoint x: 685, startPoint y: 138, endPoint x: 558, endPoint y: 132, distance: 127.2
click at [558, 132] on div ".main-contet-wrapper , body { font-family : " Inter " , " Inter var " , " Open …" at bounding box center [457, 370] width 722 height 501
click at [646, 132] on input "v--modal-block" at bounding box center [677, 131] width 136 height 17
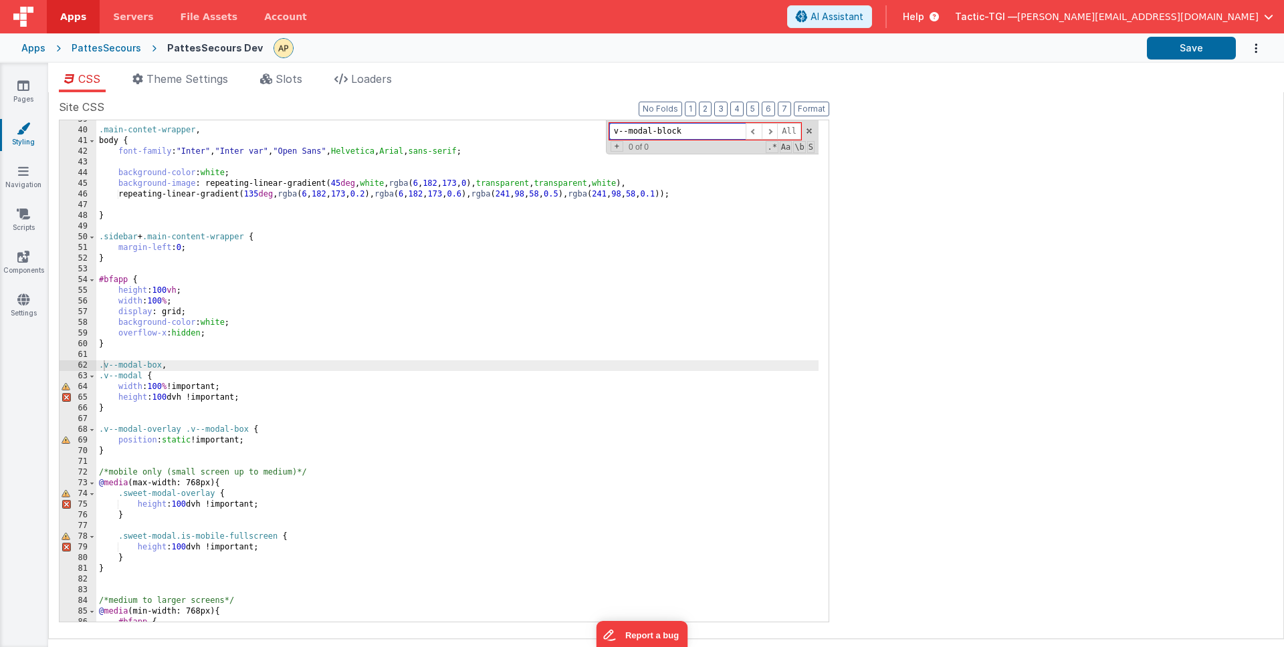
click at [646, 132] on input "v--modal-block" at bounding box center [677, 131] width 136 height 17
click at [1033, 172] on div "Site CSS Format 7 6 5 4 3 2 1 No Folds 39 40 41 42 43 44 45 46 47 48 49 50 51 5…" at bounding box center [666, 365] width 1214 height 533
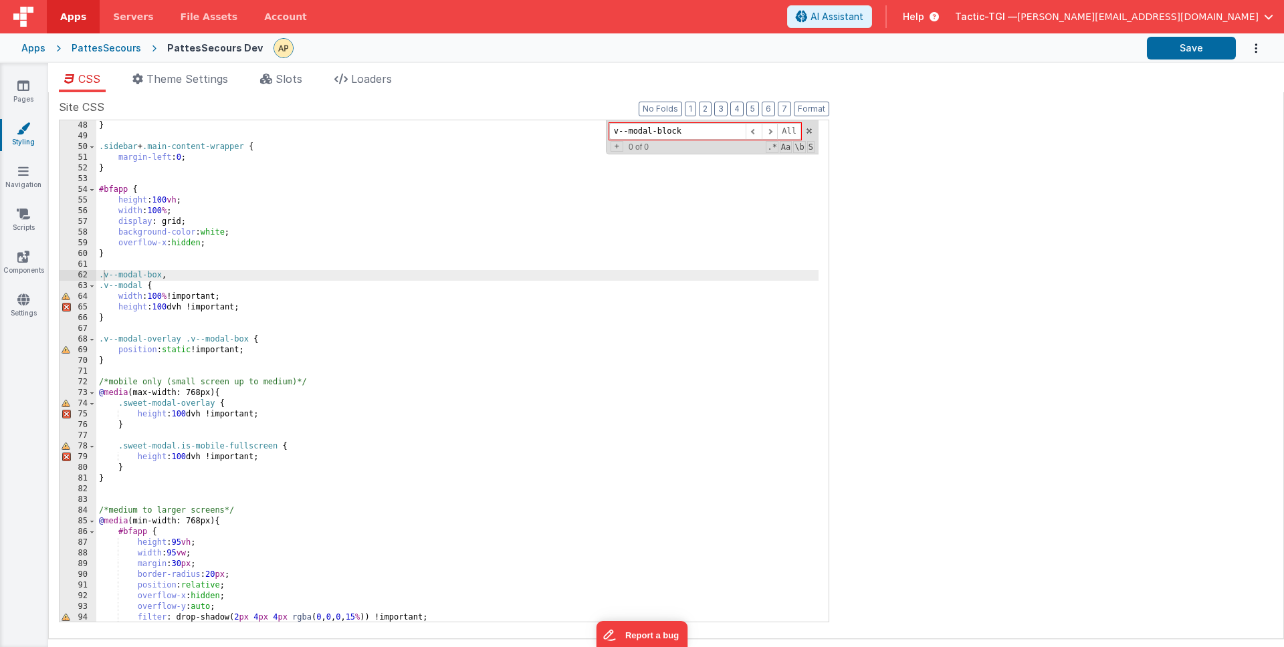
scroll to position [506, 0]
drag, startPoint x: 701, startPoint y: 129, endPoint x: 528, endPoint y: 123, distance: 172.6
click at [528, 123] on div "} .sidebar + .main-content-wrapper { margin-left : 0 ; } #bfapp { height : 100 …" at bounding box center [457, 370] width 722 height 501
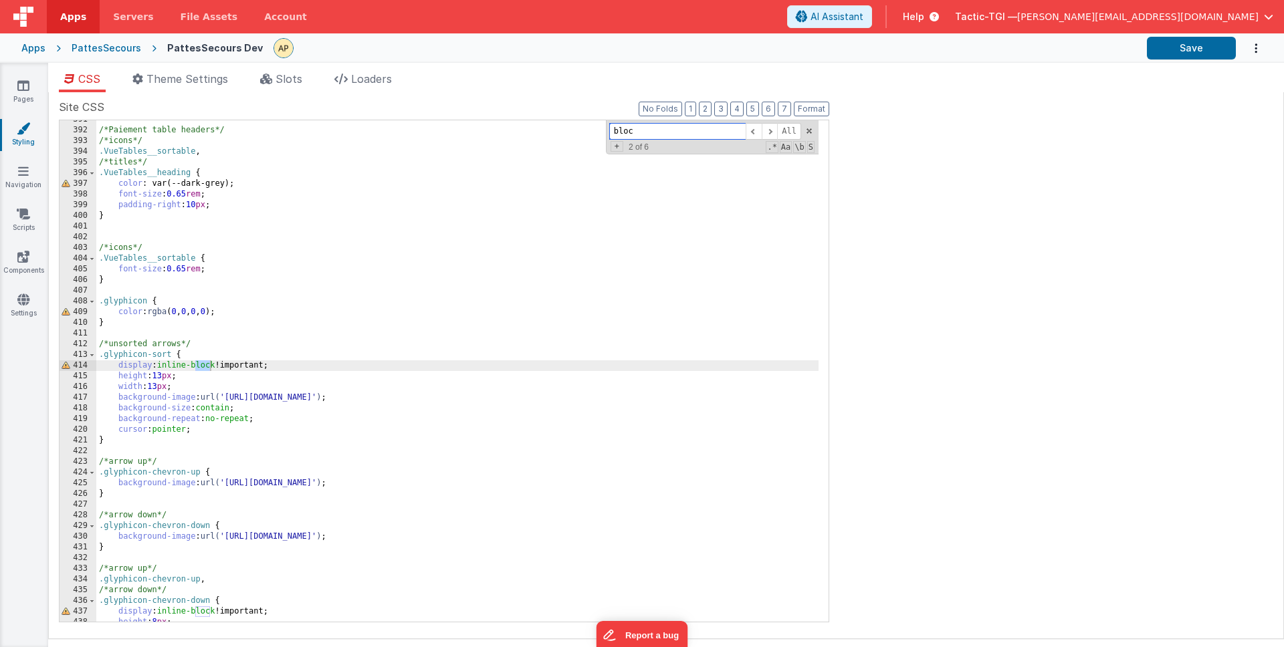
scroll to position [4178, 0]
type input "block"
click at [772, 133] on span at bounding box center [769, 131] width 16 height 17
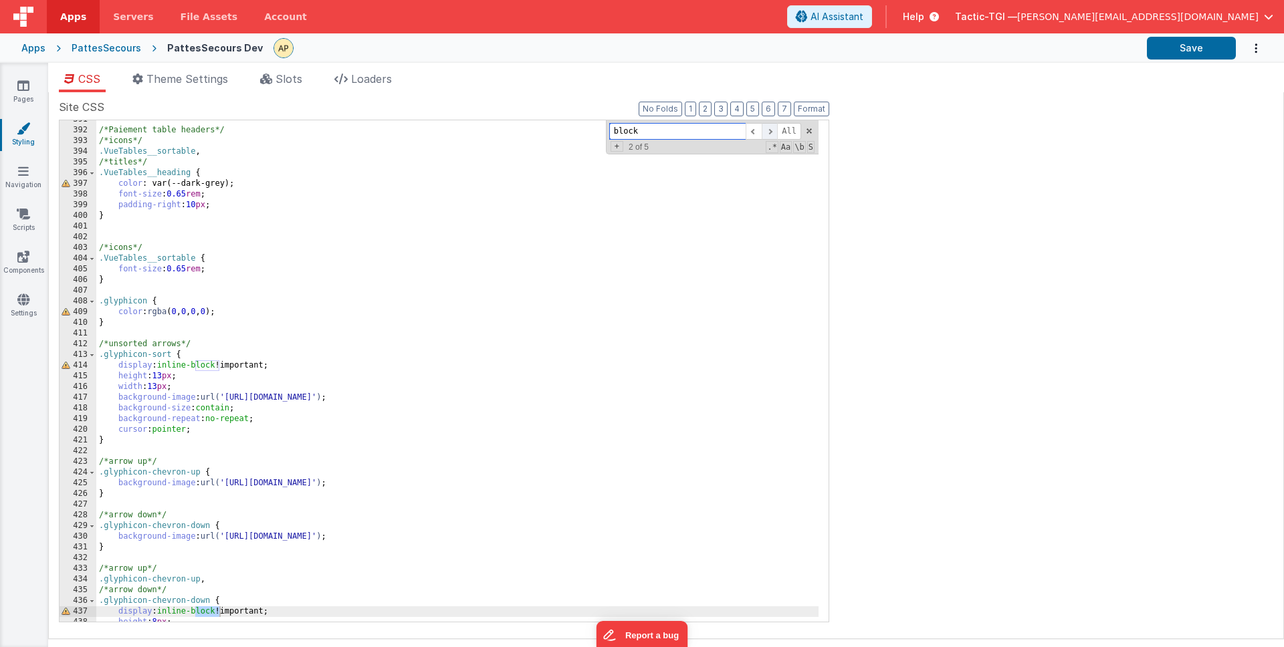
click at [772, 133] on span at bounding box center [769, 131] width 16 height 17
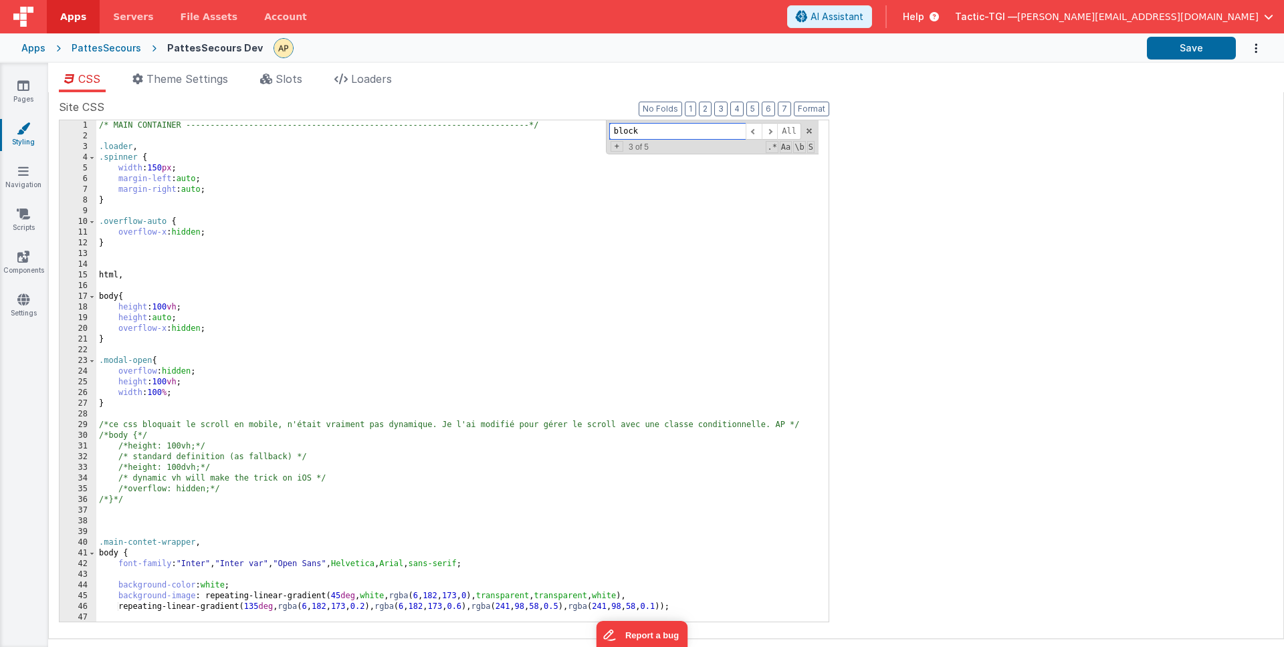
scroll to position [0, 0]
click at [161, 513] on div "/* MAIN CONTAINER -------------------------------------------------------------…" at bounding box center [457, 381] width 722 height 523
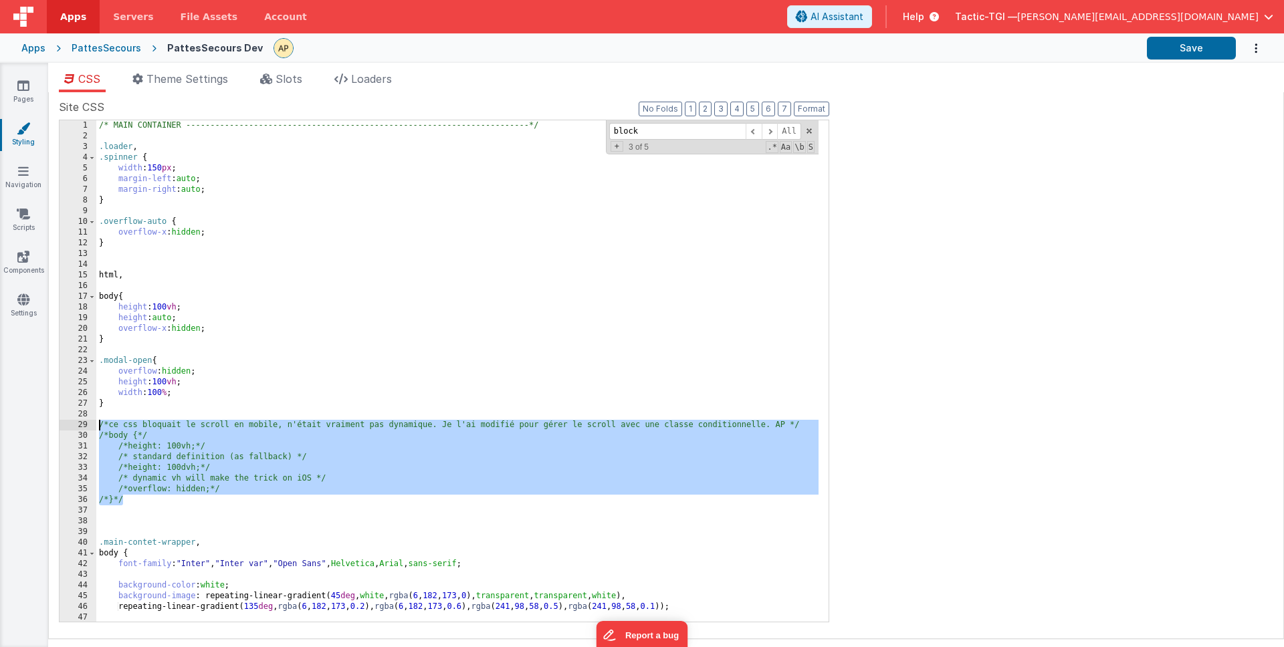
drag, startPoint x: 150, startPoint y: 501, endPoint x: 96, endPoint y: 425, distance: 93.5
click at [96, 425] on div "1 2 3 4 5 6 7 8 9 10 11 12 13 14 15 16 17 18 19 20 21 22 23 24 25 26 27 28 29 3…" at bounding box center [444, 371] width 770 height 503
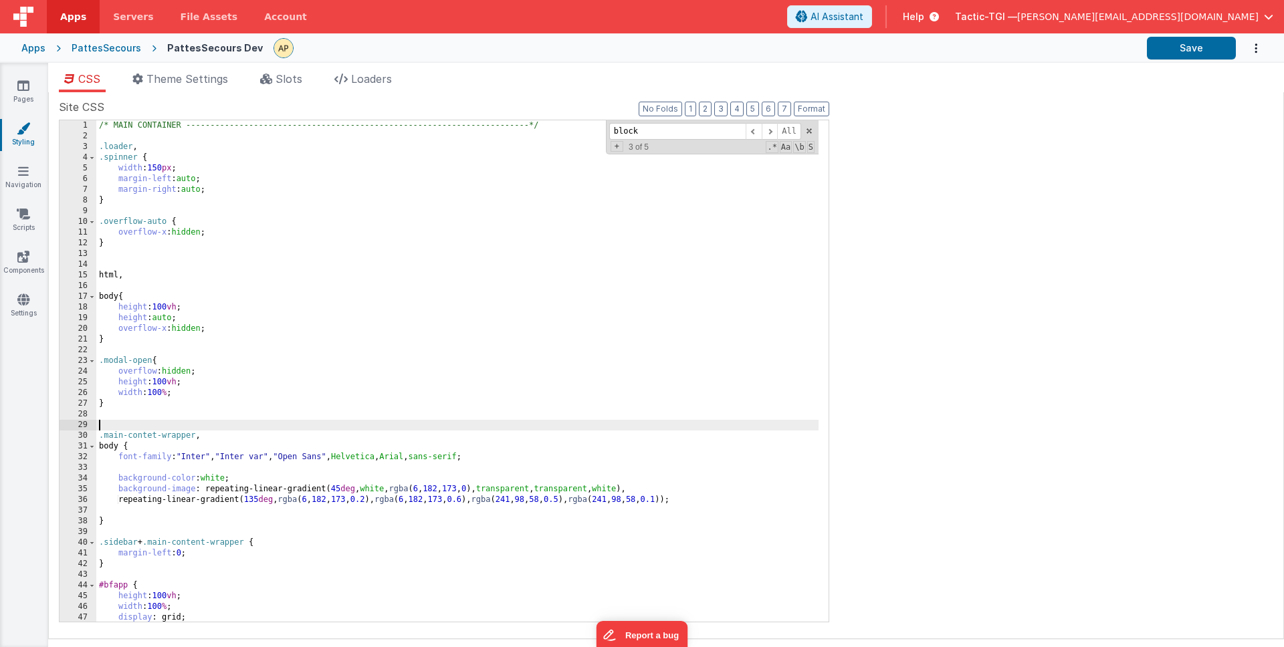
click at [314, 375] on div "/* MAIN CONTAINER -------------------------------------------------------------…" at bounding box center [457, 381] width 722 height 523
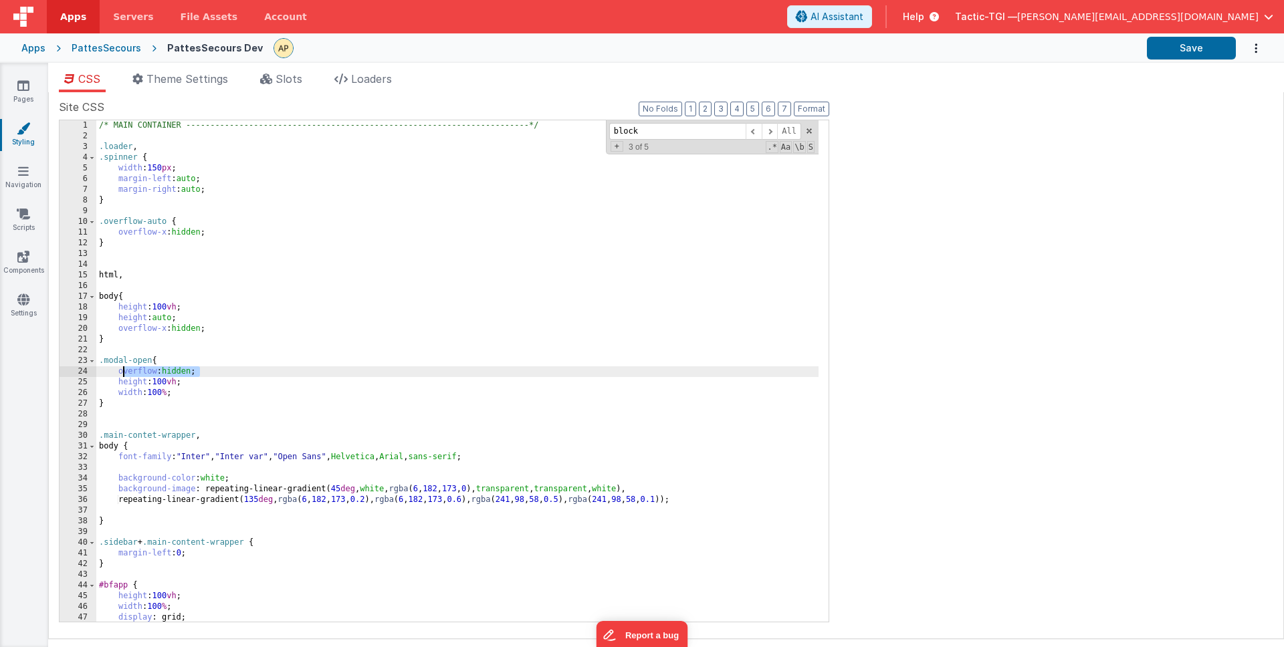
drag, startPoint x: 213, startPoint y: 374, endPoint x: 122, endPoint y: 370, distance: 90.3
click at [122, 370] on div "/* MAIN CONTAINER -------------------------------------------------------------…" at bounding box center [457, 381] width 722 height 523
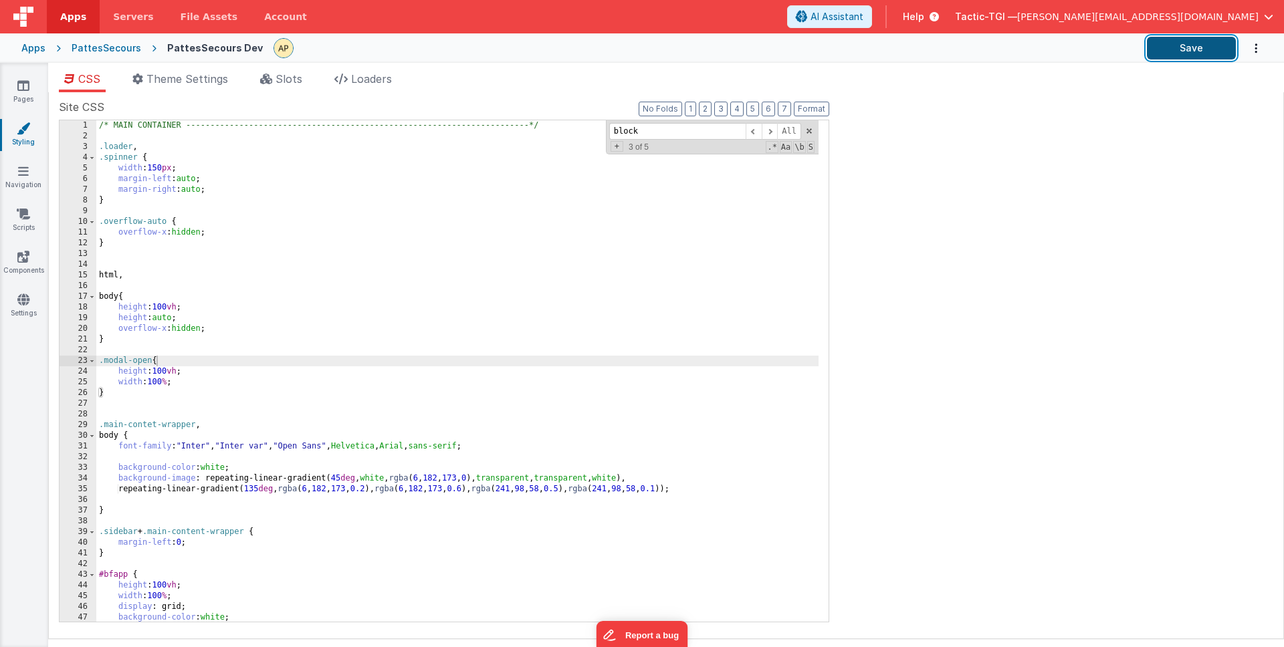
click at [1224, 50] on button "Save" at bounding box center [1191, 48] width 89 height 23
click at [15, 96] on link "Pages" at bounding box center [23, 92] width 48 height 27
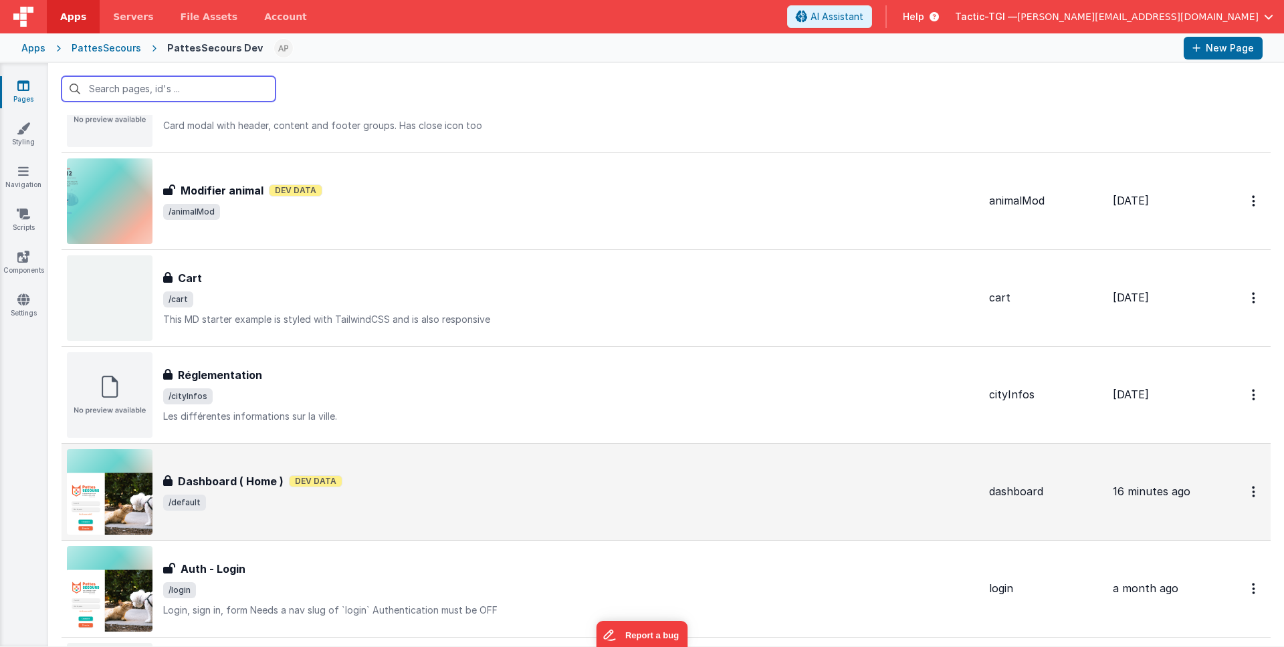
scroll to position [94, 0]
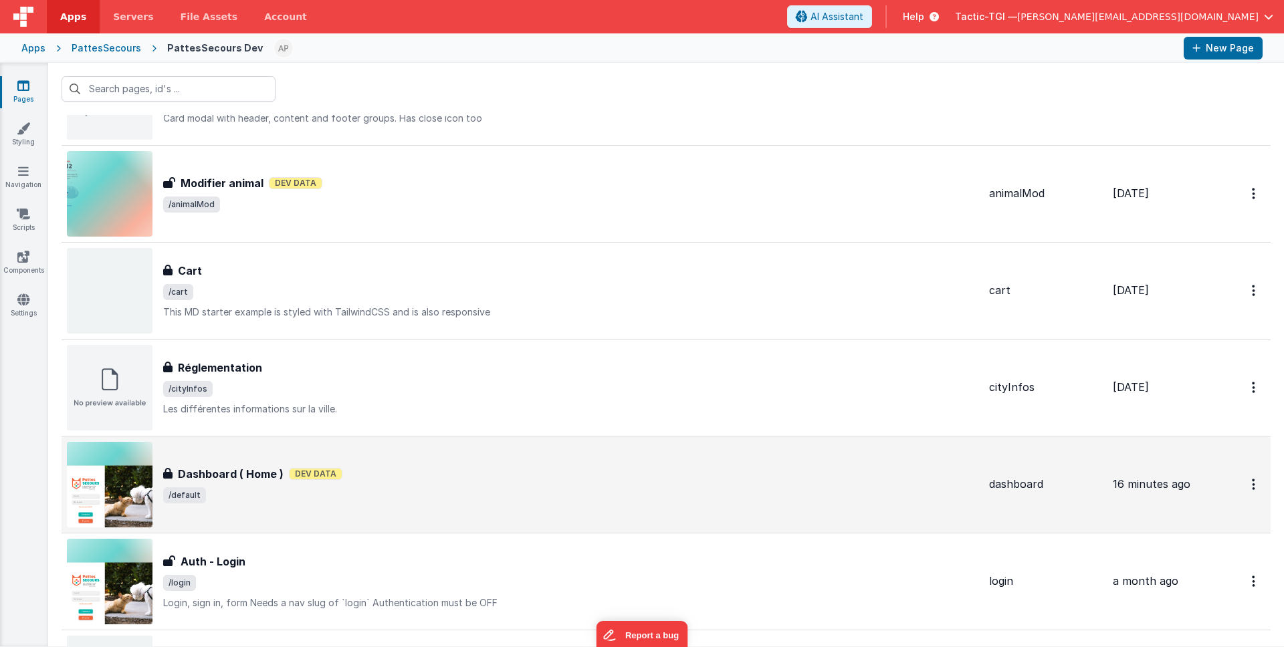
click at [339, 473] on div "Dashboard ( Home ) Dev Data" at bounding box center [570, 474] width 815 height 16
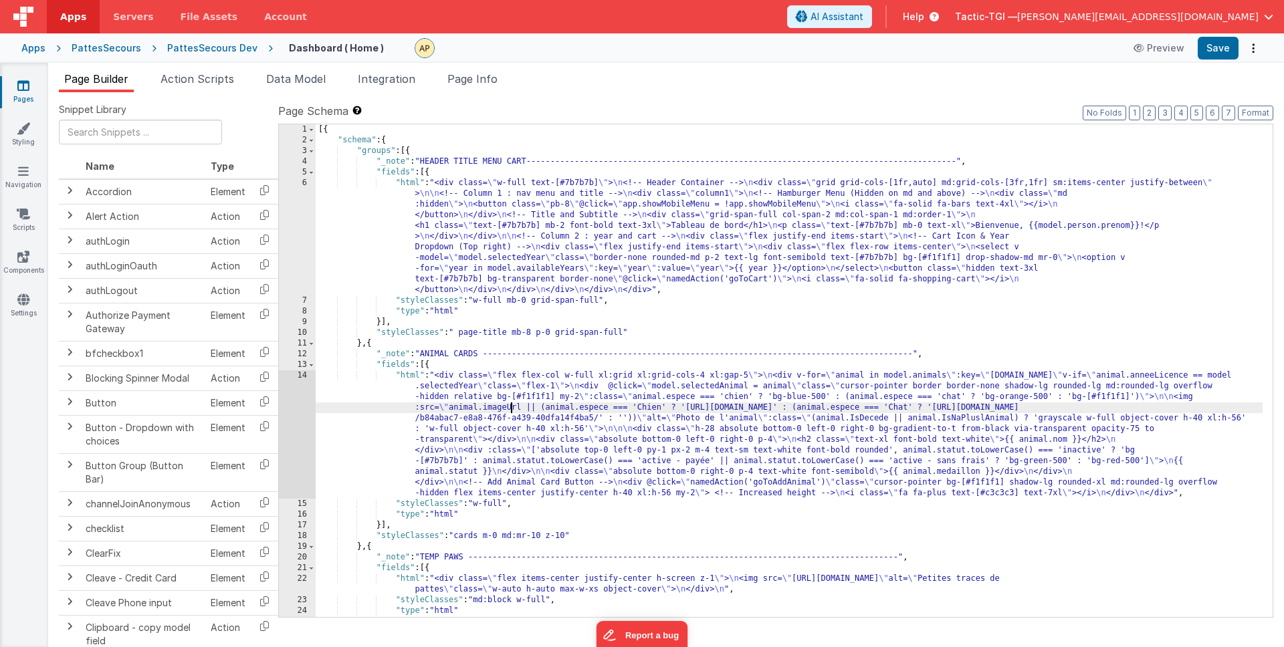
click at [512, 406] on div "[{ "schema" : { "groups" : [{ "_note" : "HEADER TITLE MENU CART----------------…" at bounding box center [789, 381] width 947 height 514
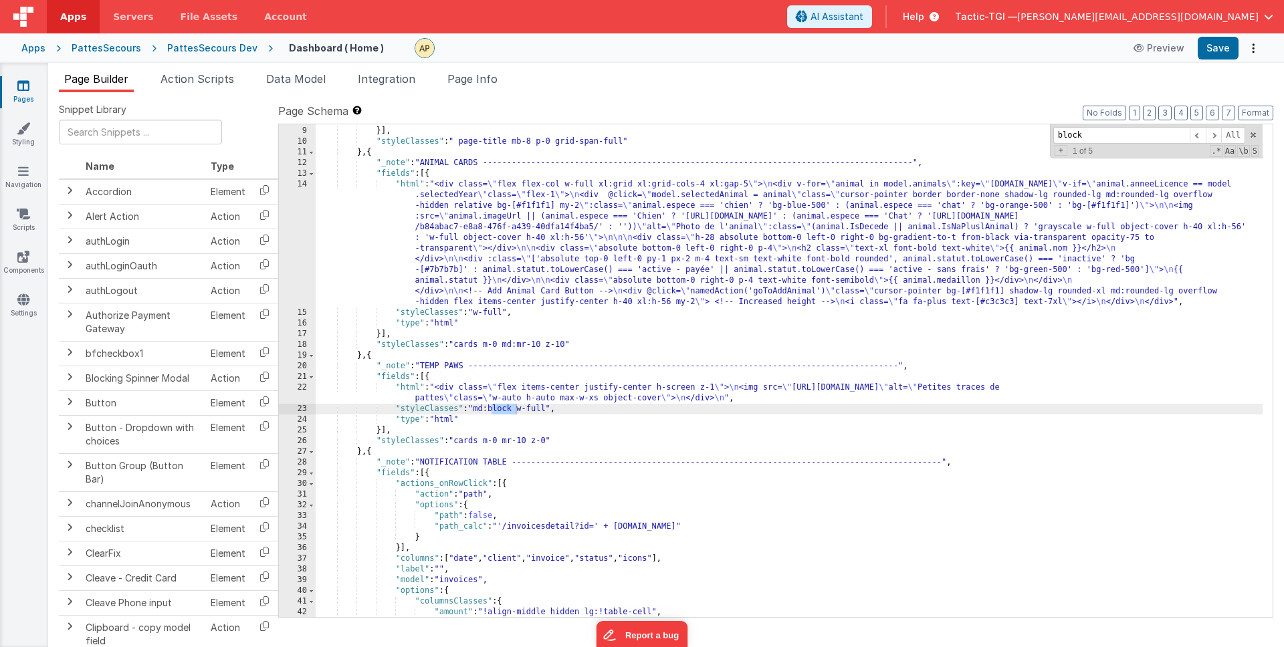
scroll to position [191, 0]
click at [1213, 138] on span at bounding box center [1213, 135] width 16 height 17
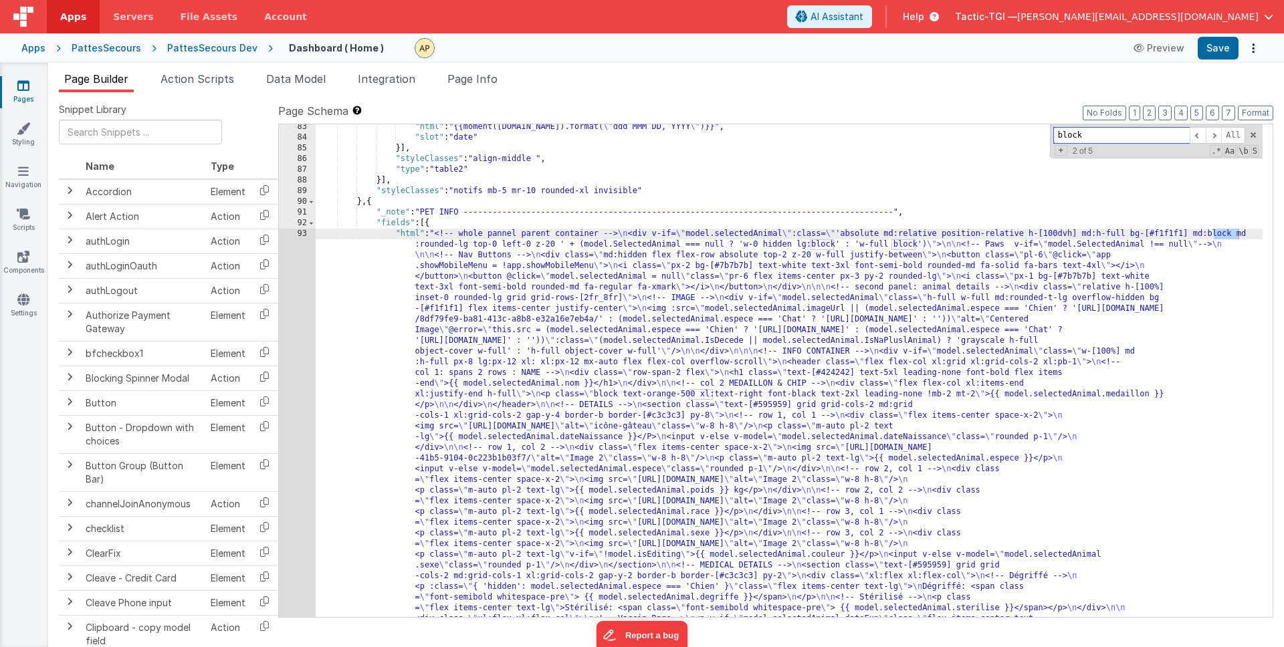
scroll to position [1146, 0]
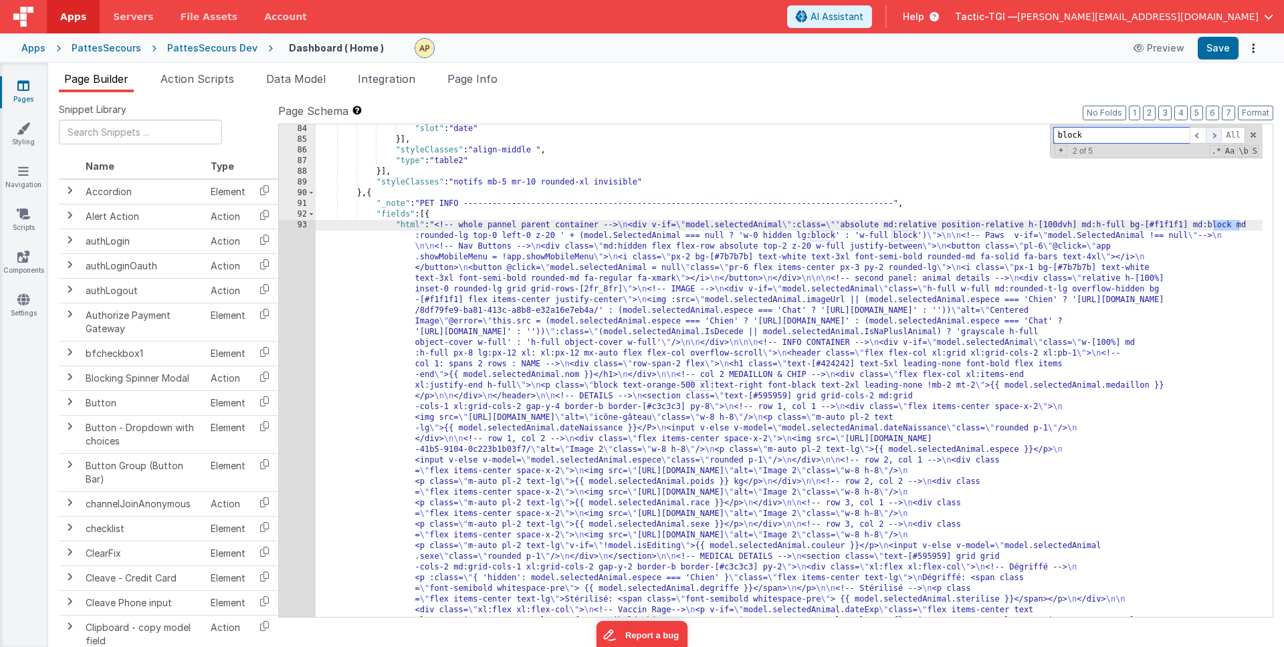
click at [1216, 138] on span at bounding box center [1213, 135] width 16 height 17
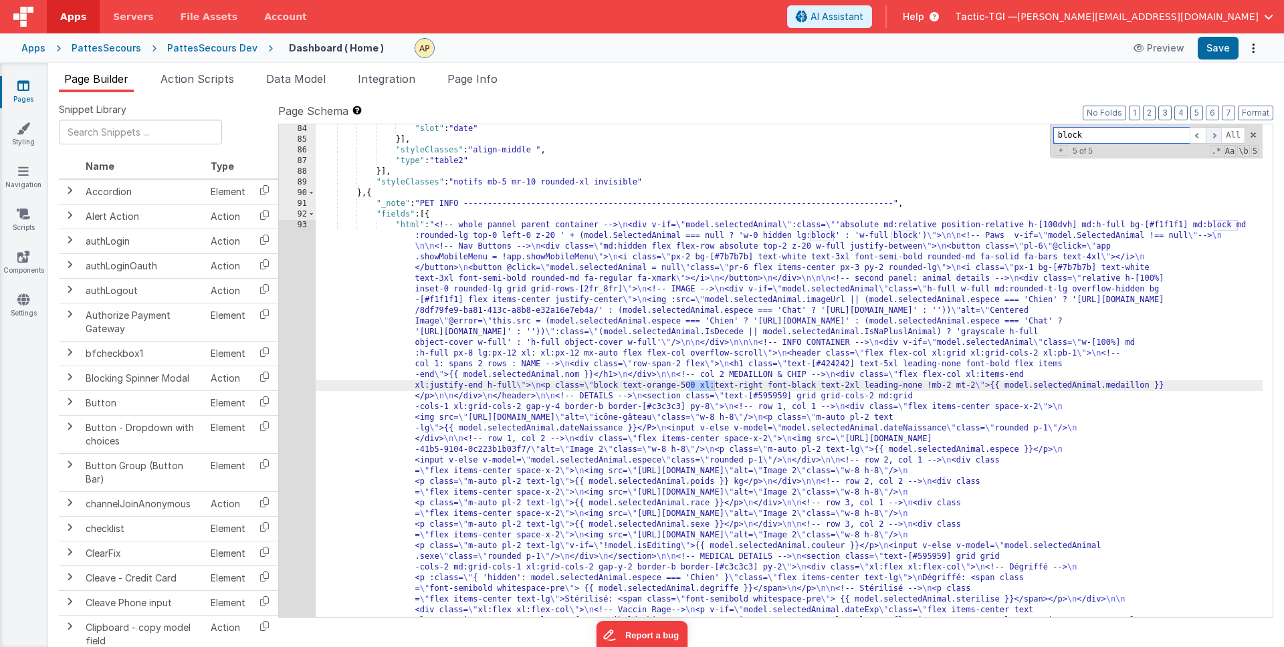
click at [1216, 138] on span at bounding box center [1213, 135] width 16 height 17
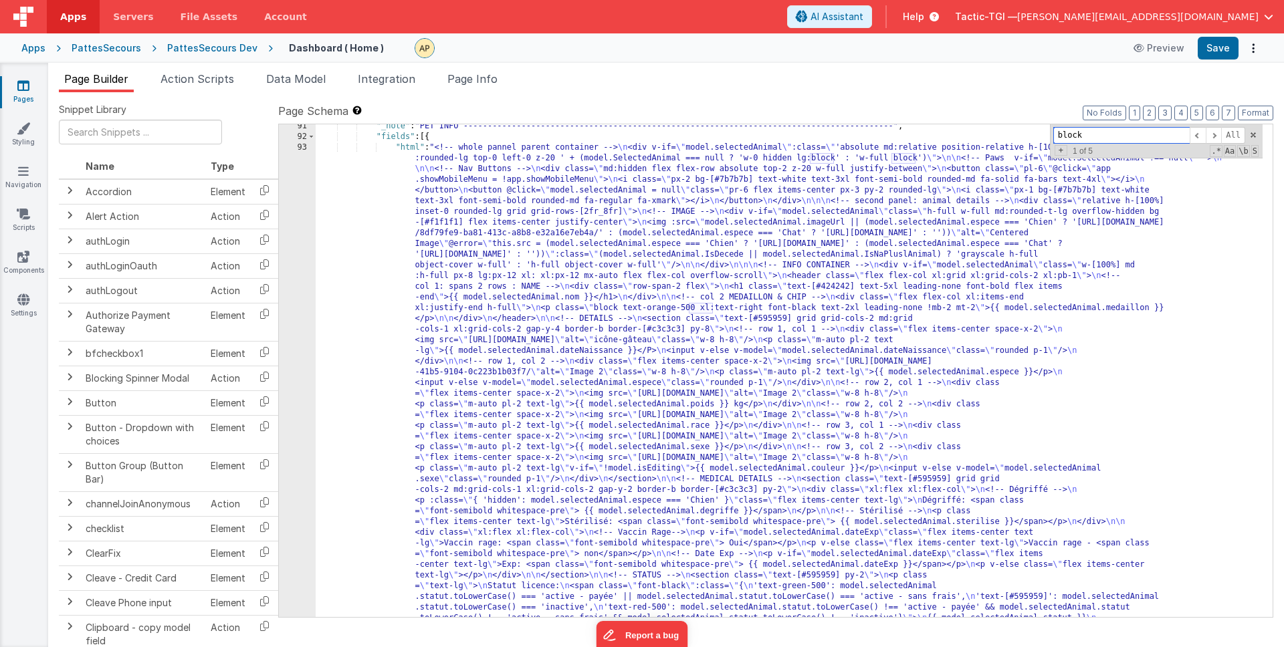
scroll to position [1223, 0]
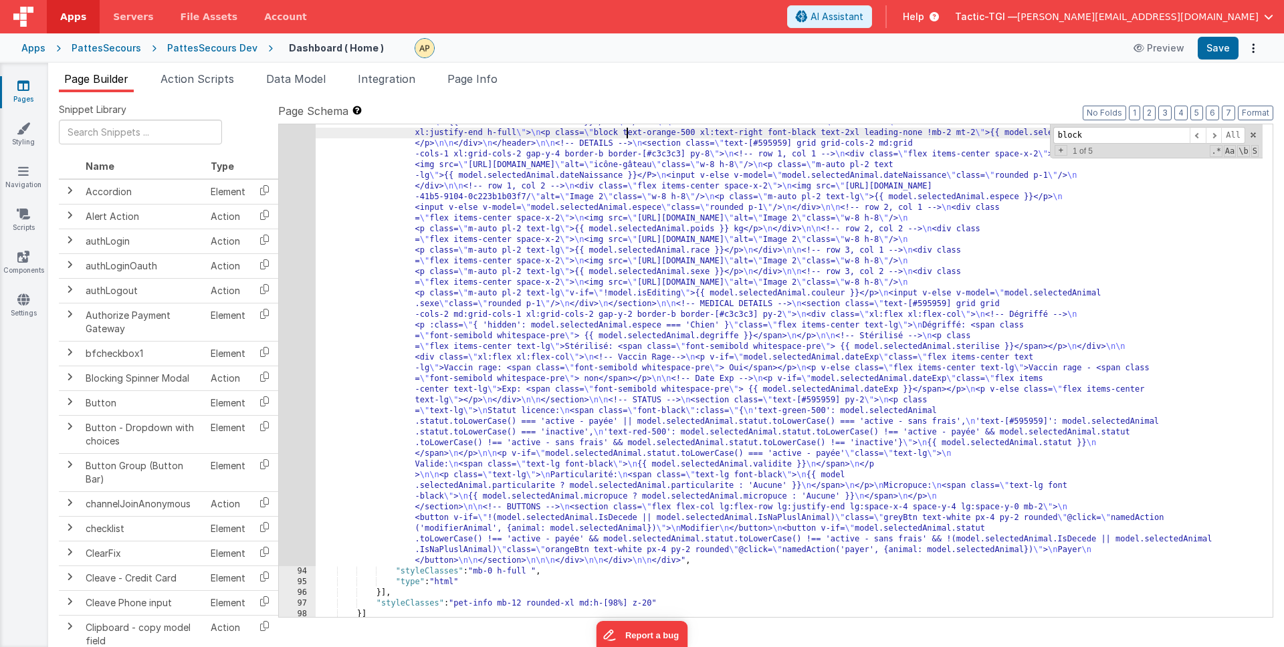
scroll to position [1422, 0]
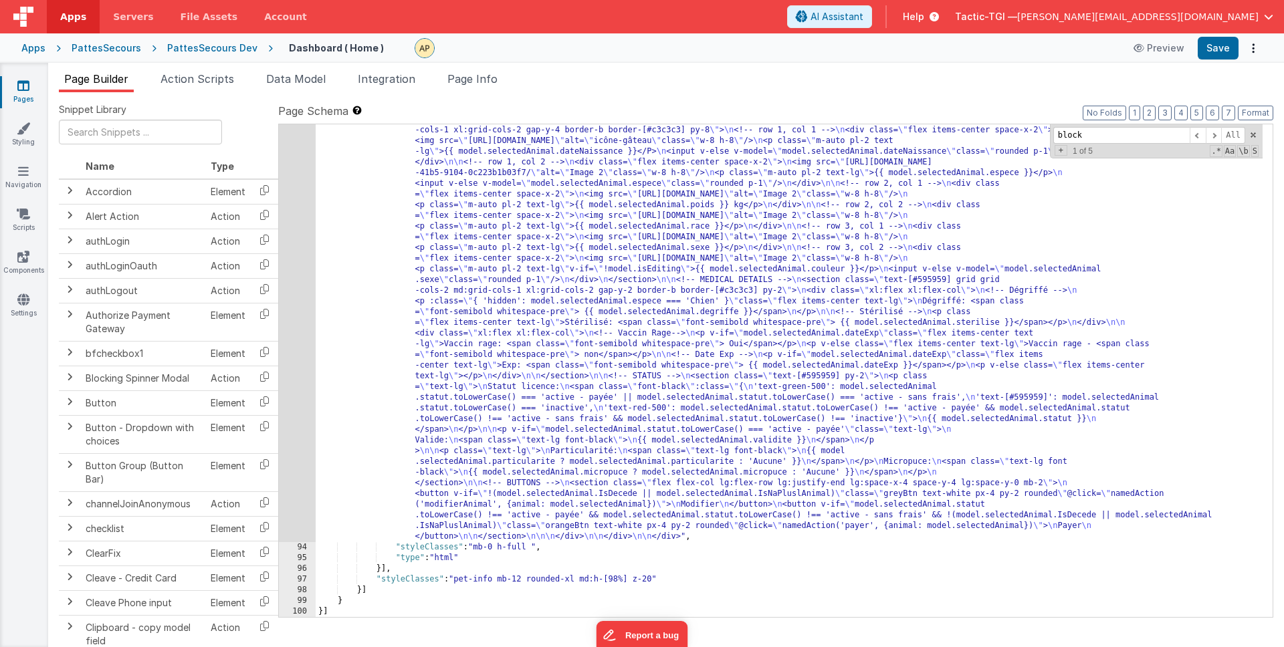
click at [954, 427] on div ""html" : "<!-- whole pannel parent container --> \n <div v-if= \" model.selecte…" at bounding box center [789, 494] width 947 height 1102
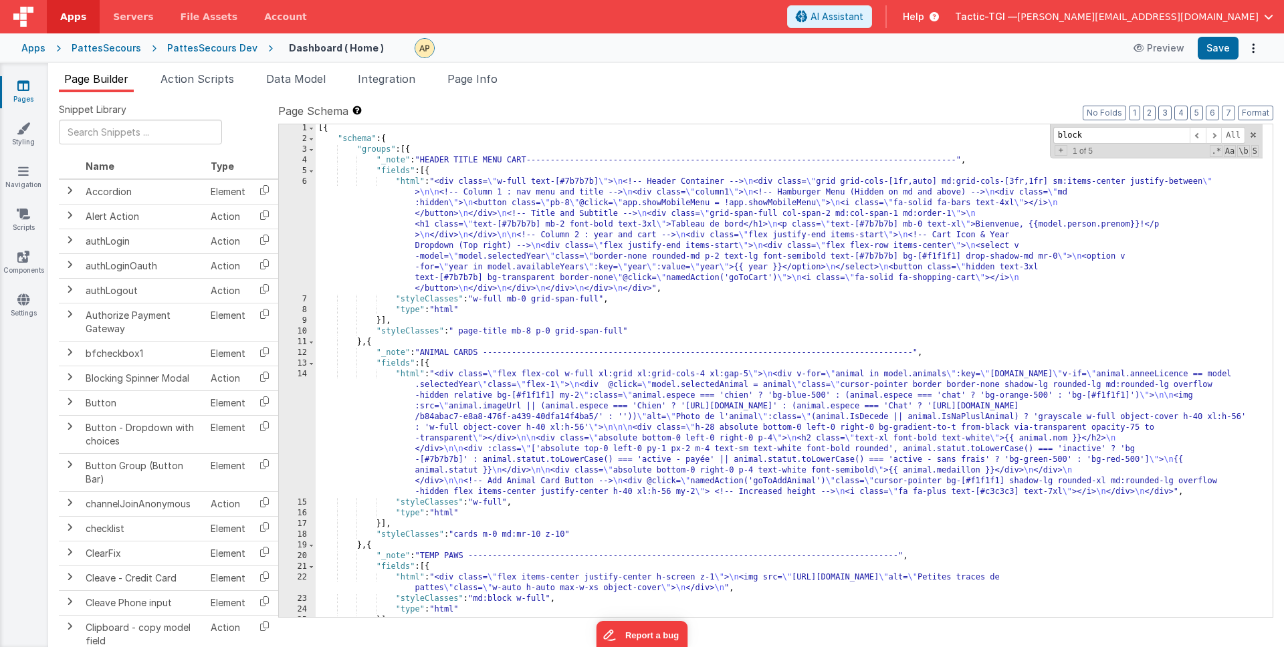
scroll to position [23, 0]
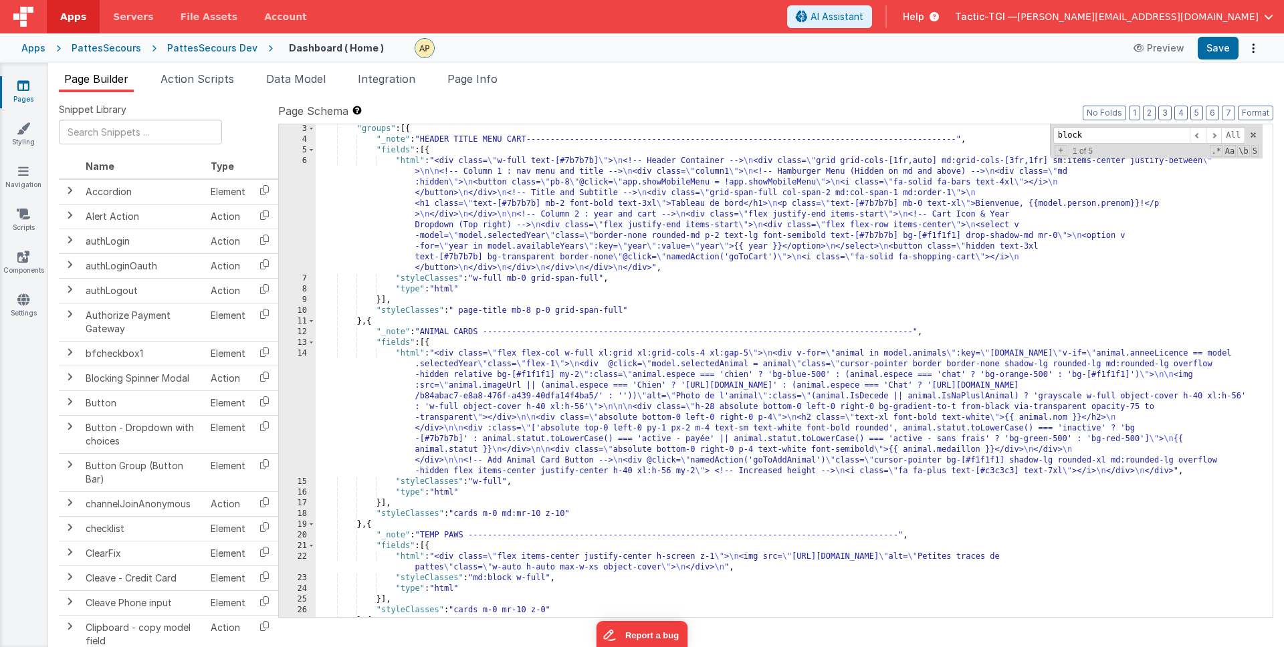
click at [788, 308] on div ""groups" : [{ "_note" : "HEADER TITLE MENU CART--------------------------------…" at bounding box center [789, 381] width 947 height 514
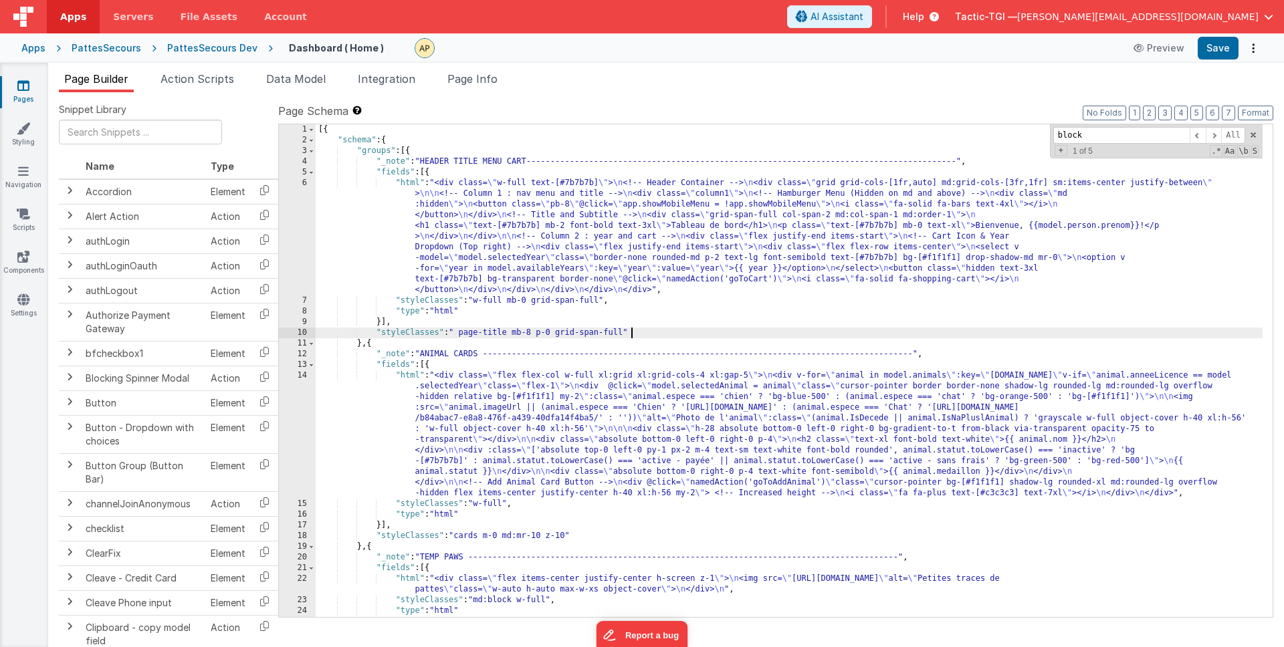
scroll to position [0, 0]
drag, startPoint x: 1088, startPoint y: 136, endPoint x: 965, endPoint y: 119, distance: 124.1
click at [973, 120] on div "Page Schema Shortcuts: Find: command-f Fold: command-option-L Unfold: command-o…" at bounding box center [775, 359] width 995 height 513
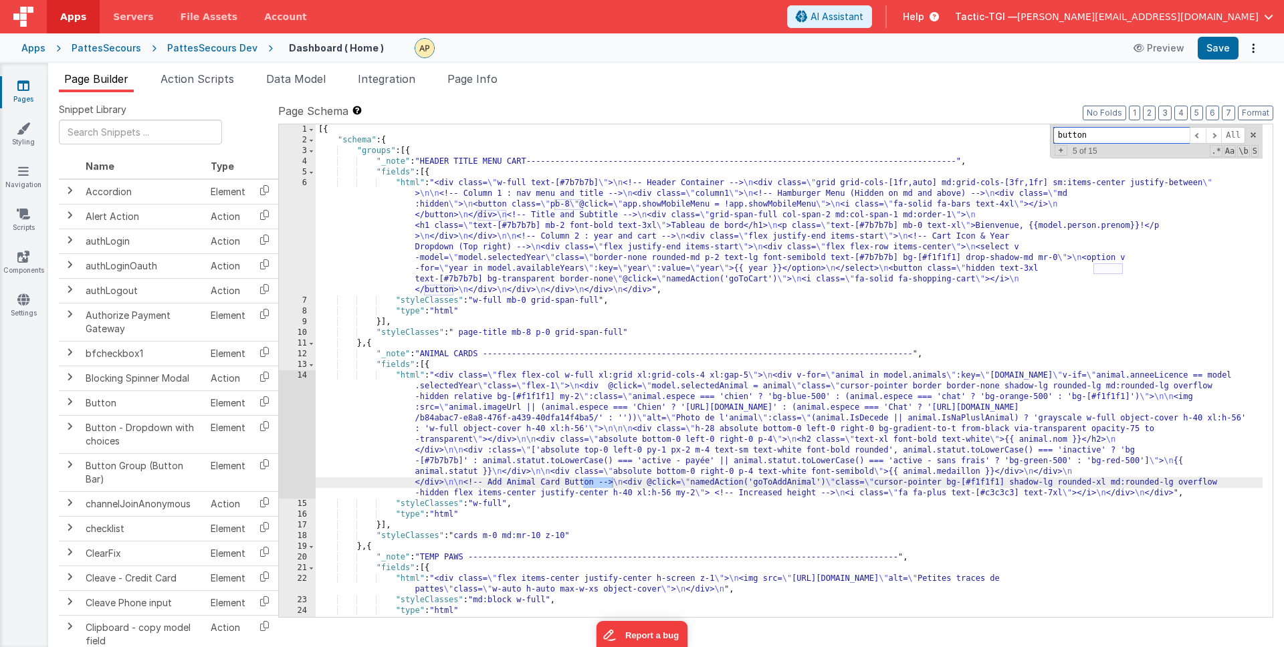
type input "button"
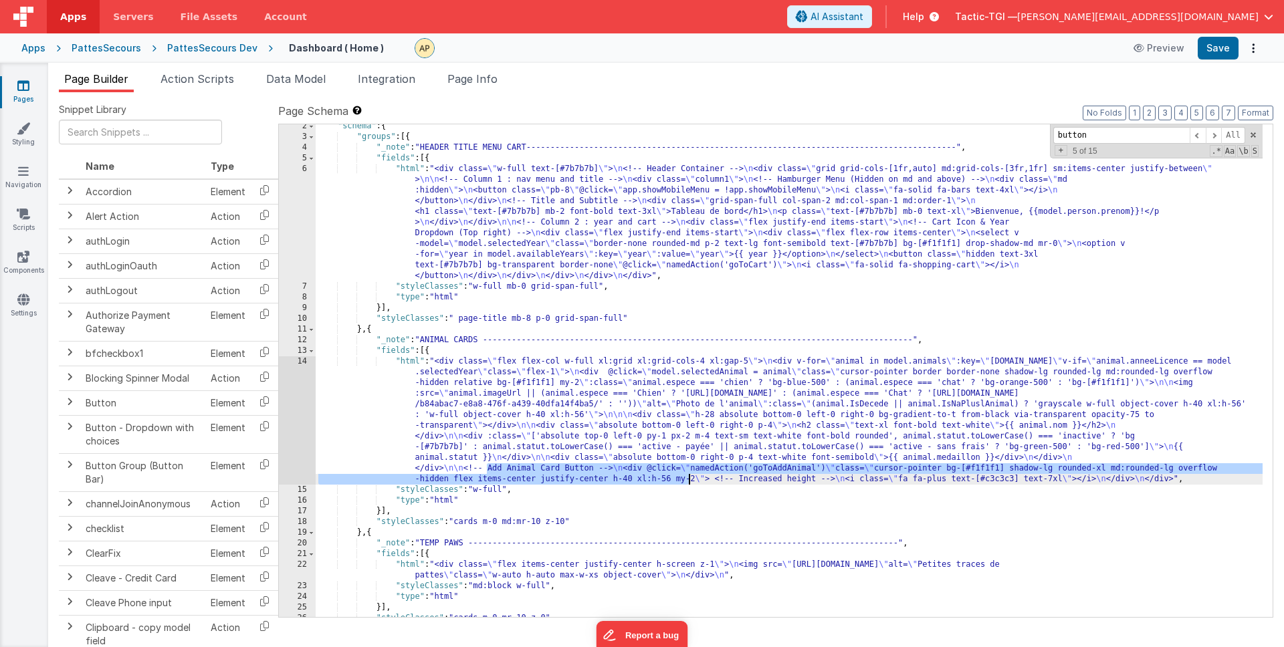
scroll to position [12, 0]
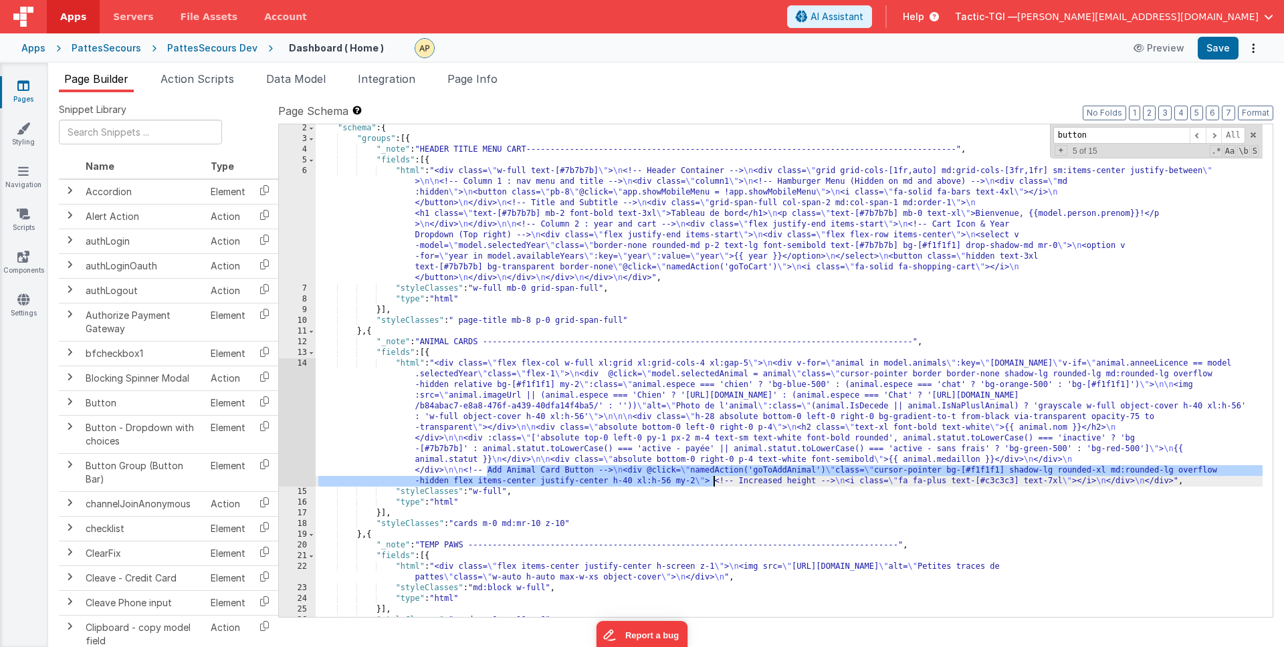
drag, startPoint x: 485, startPoint y: 483, endPoint x: 830, endPoint y: 528, distance: 348.5
click at [711, 481] on div ""schema" : { "groups" : [{ "_note" : "HEADER TITLE MENU CART-------------------…" at bounding box center [789, 380] width 947 height 514
click at [187, 84] on span "Action Scripts" at bounding box center [197, 78] width 74 height 13
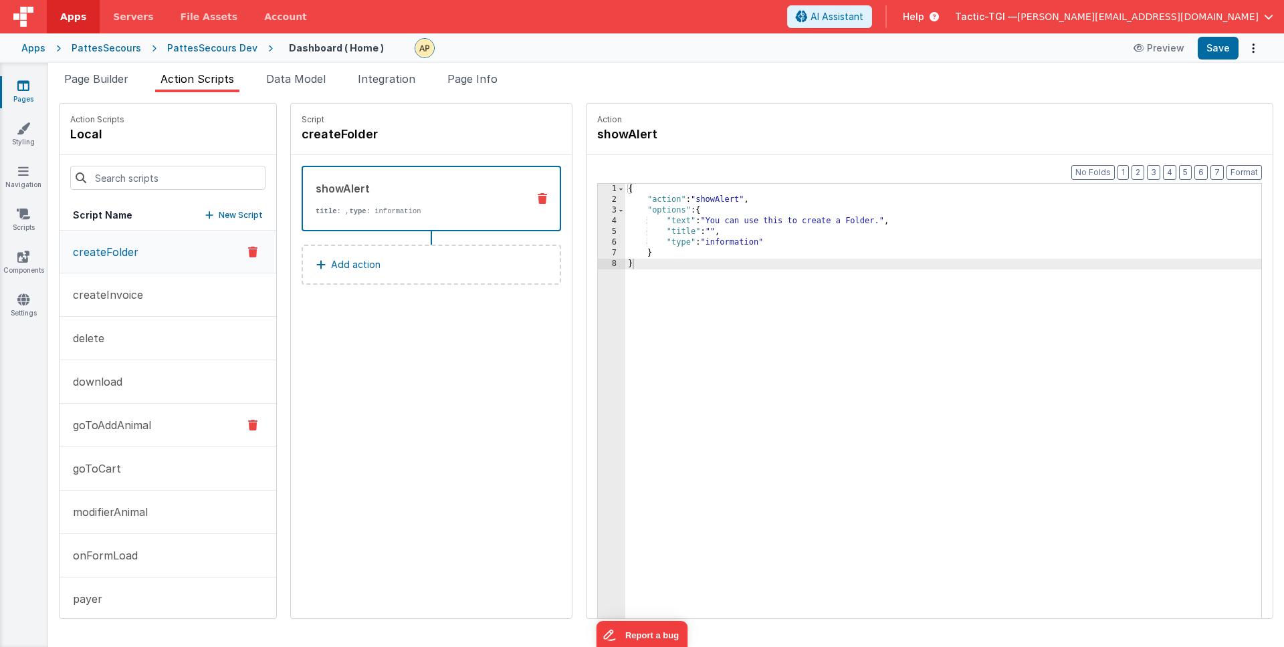
click at [137, 428] on p "goToAddAnimal" at bounding box center [108, 425] width 86 height 16
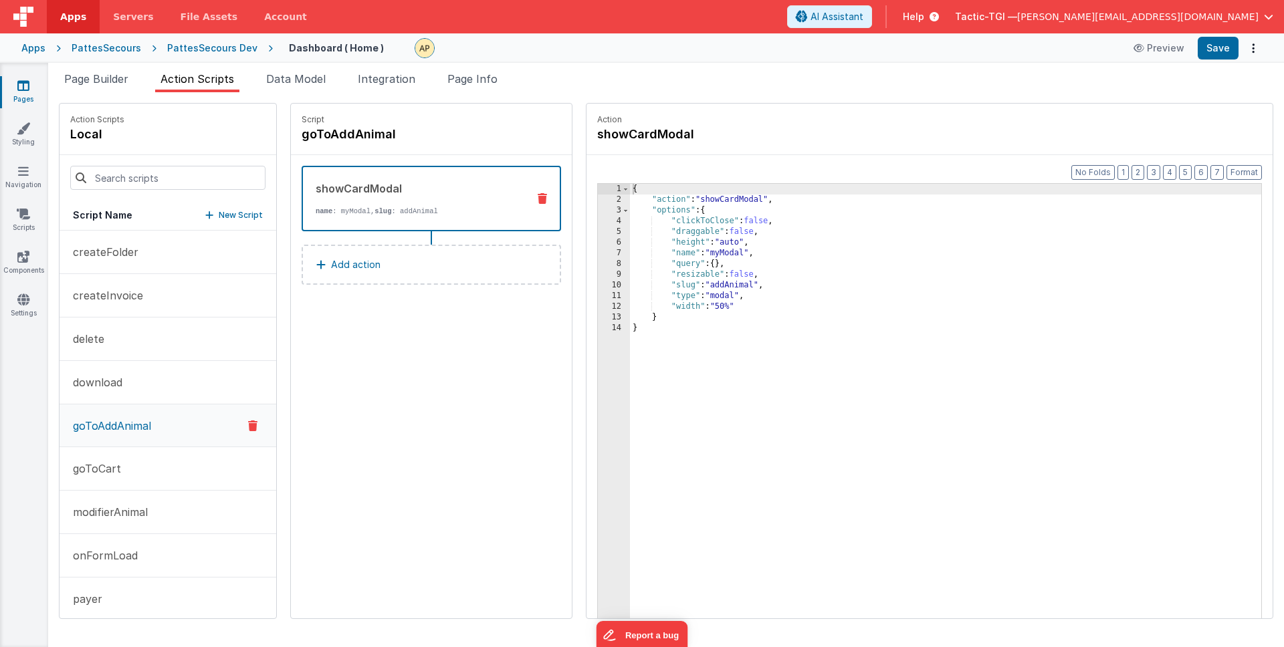
click at [701, 193] on div "{ "action" : "showCardModal" , "options" : { "clickToClose" : false , "draggabl…" at bounding box center [963, 432] width 666 height 497
click at [707, 199] on div "{ "action" : "showCardModal" , "options" : { "clickToClose" : false , "draggabl…" at bounding box center [963, 432] width 666 height 497
click at [481, 82] on span "Page Info" at bounding box center [472, 78] width 50 height 13
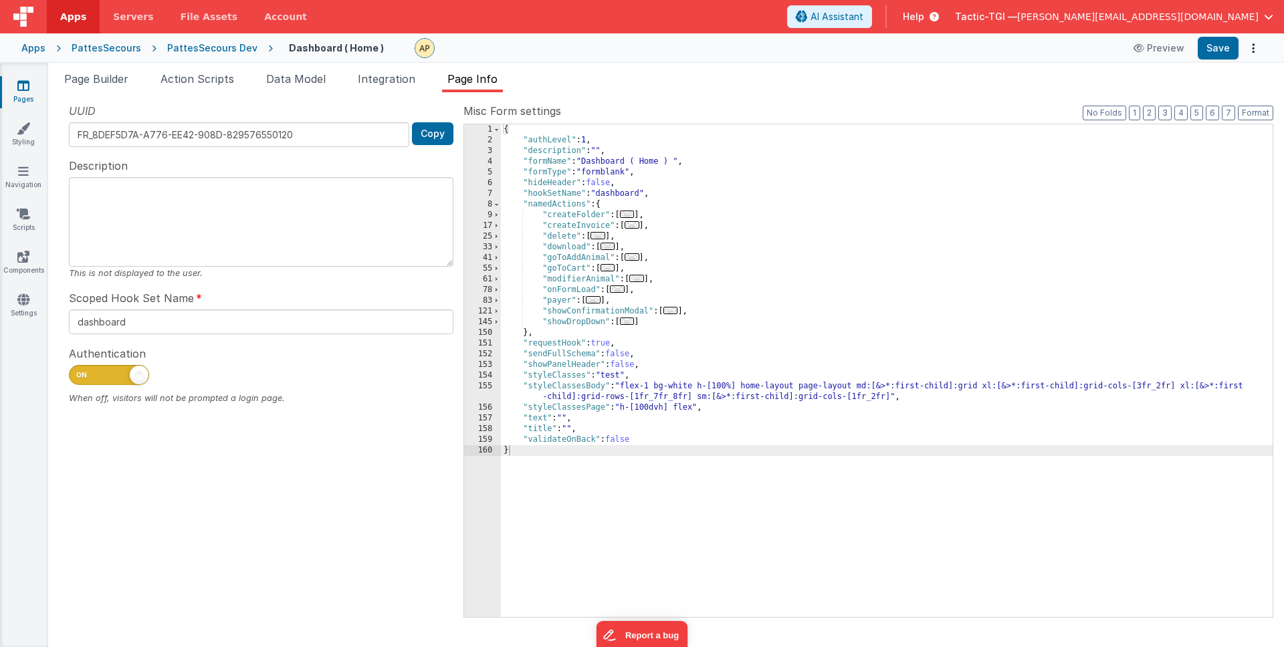
click at [675, 309] on span "..." at bounding box center [670, 310] width 15 height 7
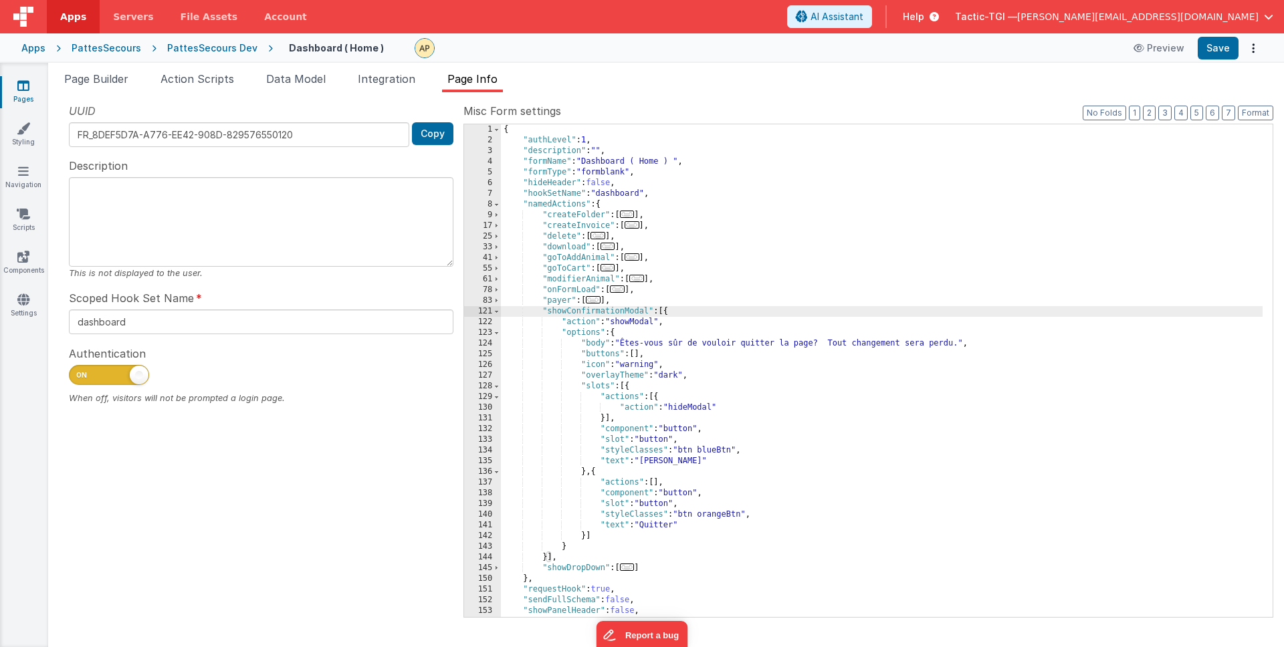
click at [617, 287] on span "..." at bounding box center [617, 288] width 15 height 7
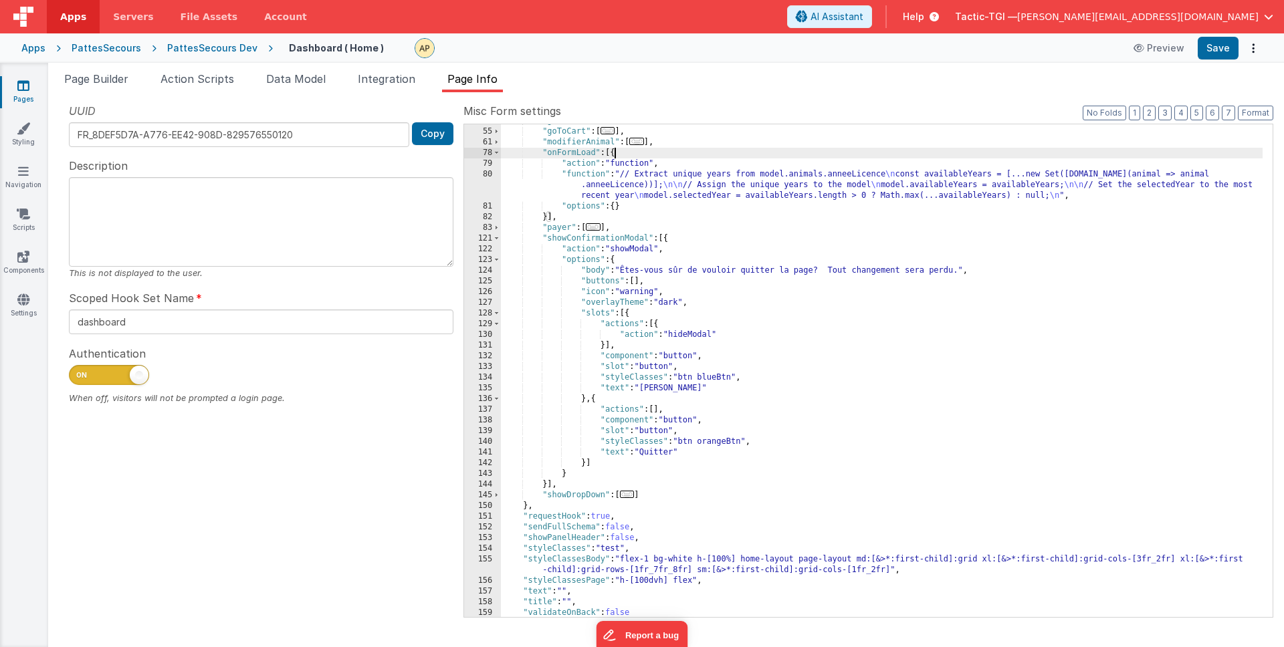
scroll to position [149, 0]
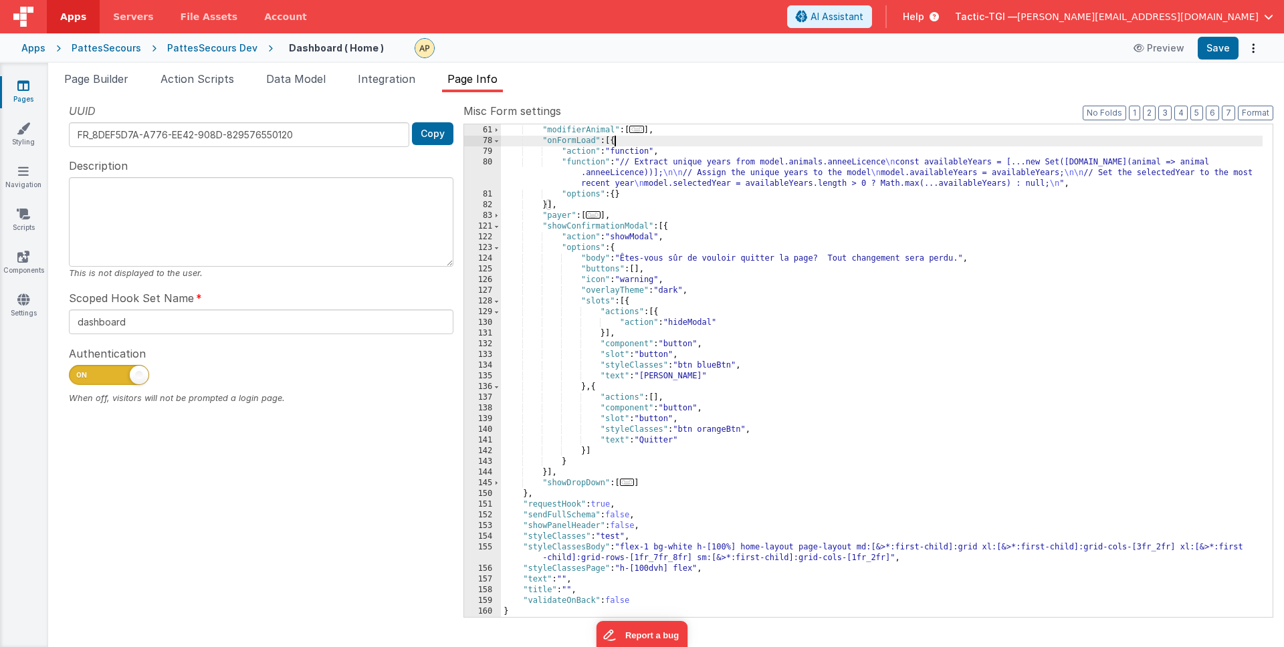
click at [623, 534] on div ""goToCart" : [ ... ] , "modifierAnimal" : [ ... ] , "onFormLoad" : [{ "action" …" at bounding box center [881, 371] width 761 height 514
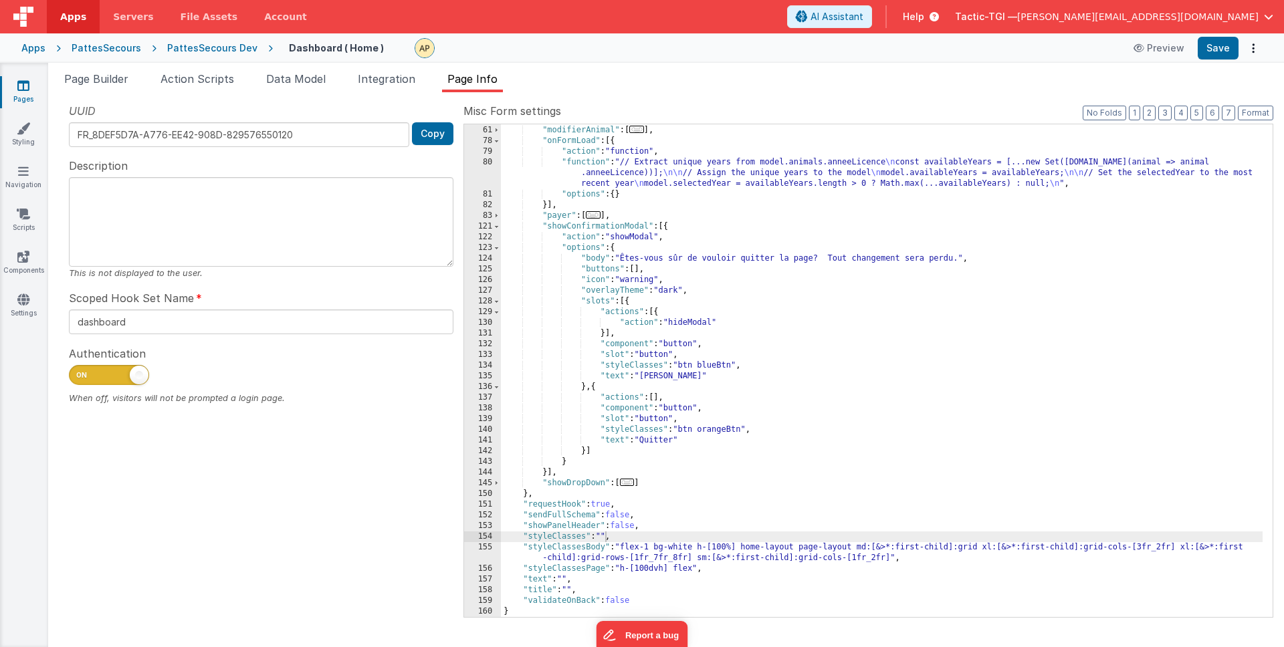
click at [1220, 60] on div "Apps PattesSecours PattesSecours Dev Dashboard ( Home ) Preview Save" at bounding box center [642, 47] width 1284 height 29
click at [1217, 50] on button "Save" at bounding box center [1217, 48] width 41 height 23
